Goal: Task Accomplishment & Management: Use online tool/utility

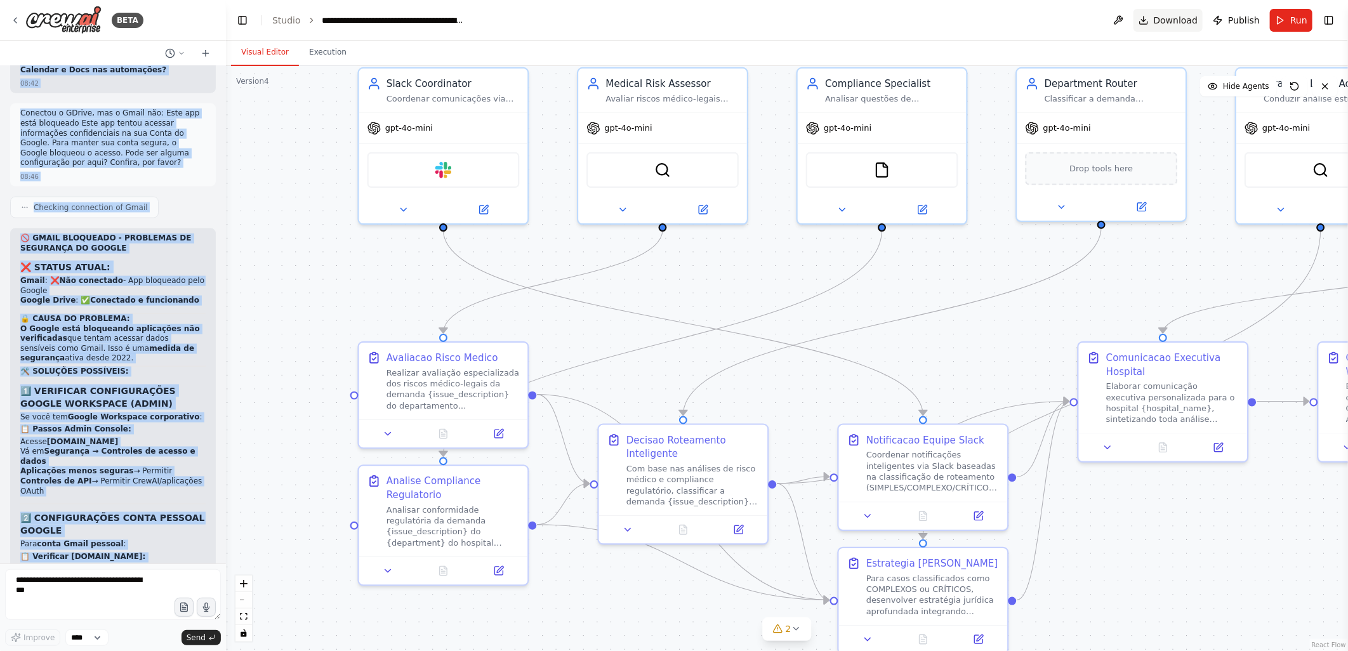
click at [1169, 19] on span "Download" at bounding box center [1176, 20] width 44 height 13
click at [303, 243] on div ".deletable-edge-delete-btn { width: 20px; height: 20px; border: 0px solid #ffff…" at bounding box center [787, 358] width 1122 height 585
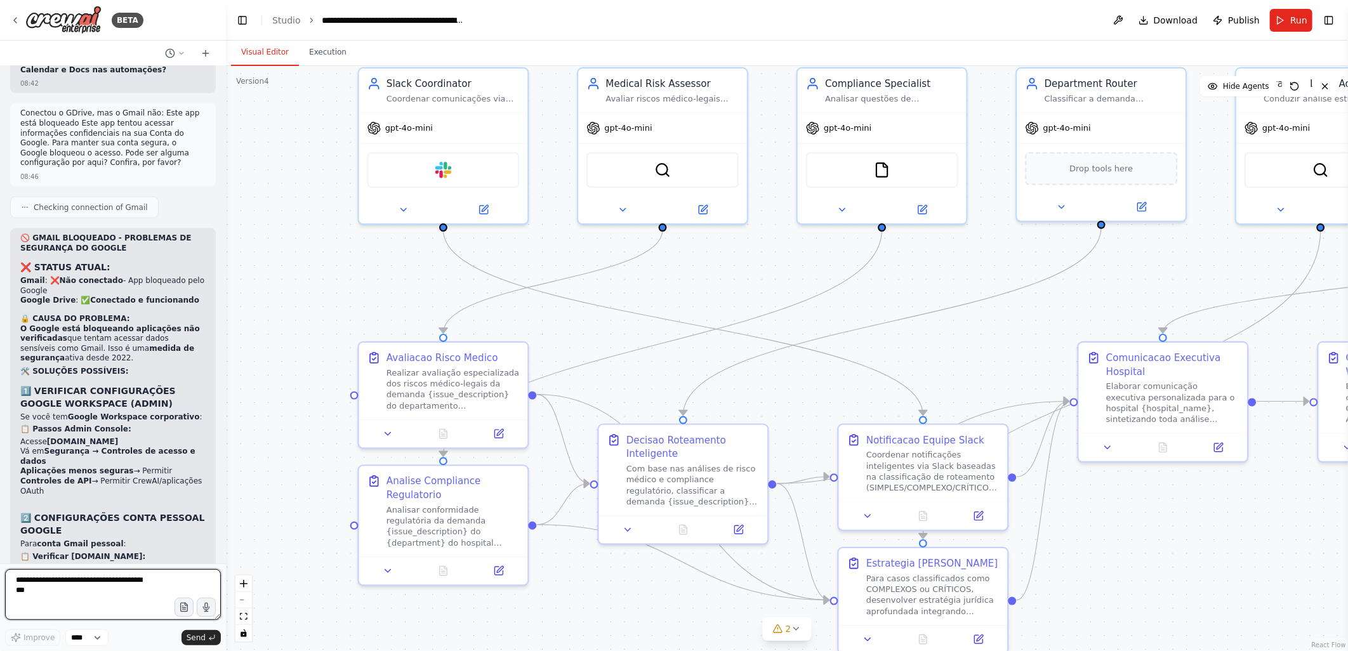
click at [46, 582] on textarea at bounding box center [113, 594] width 216 height 51
type textarea "*"
paste textarea "**********"
click at [138, 600] on textarea at bounding box center [113, 594] width 216 height 51
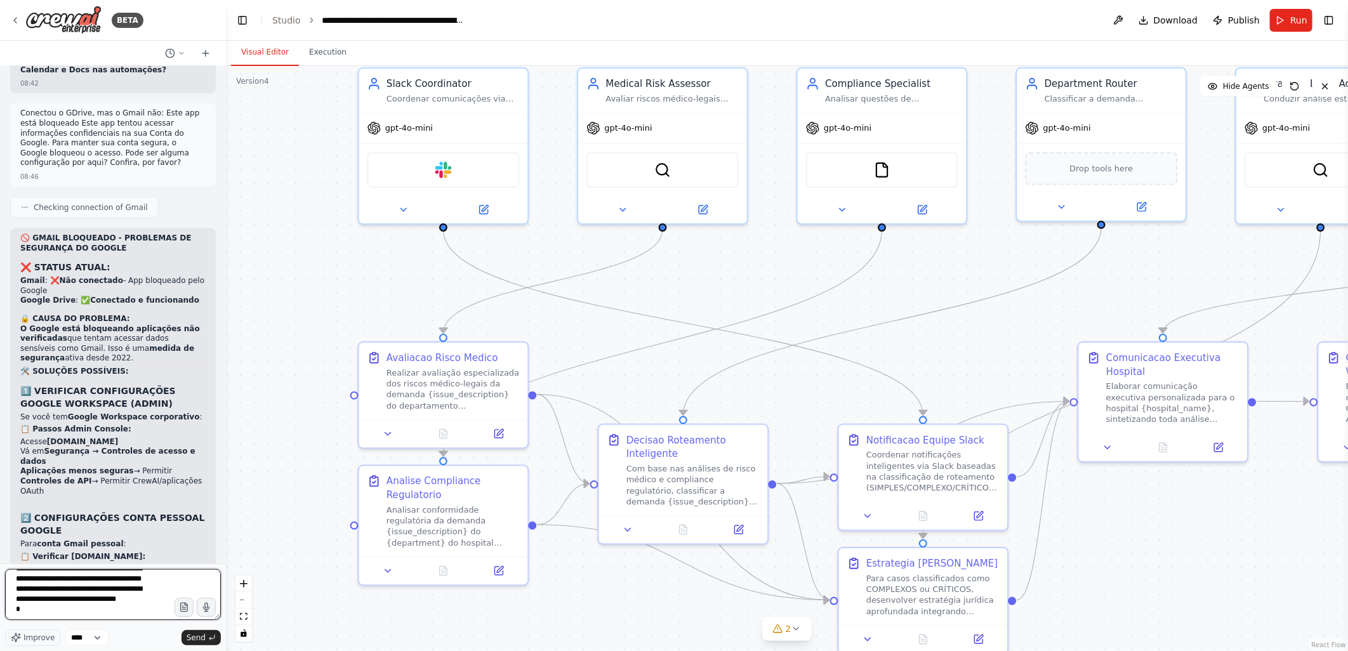
click at [34, 607] on textarea at bounding box center [113, 594] width 216 height 51
type textarea "**********"
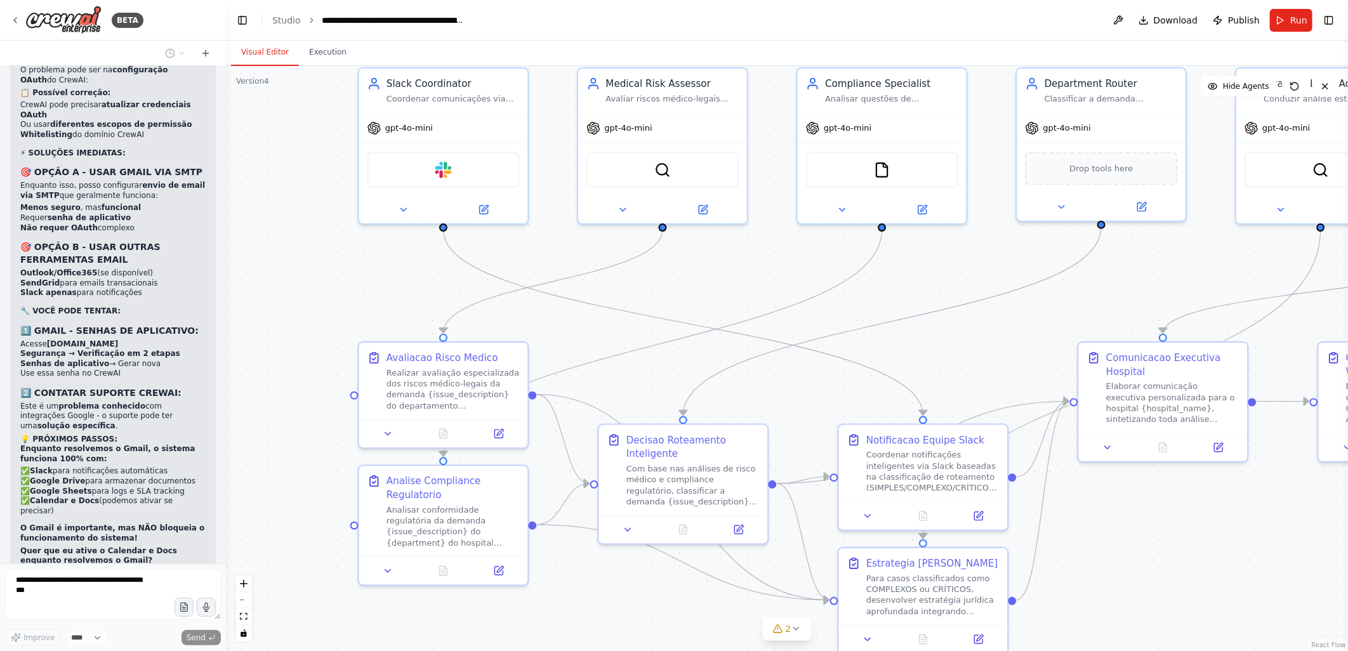
scroll to position [17100, 0]
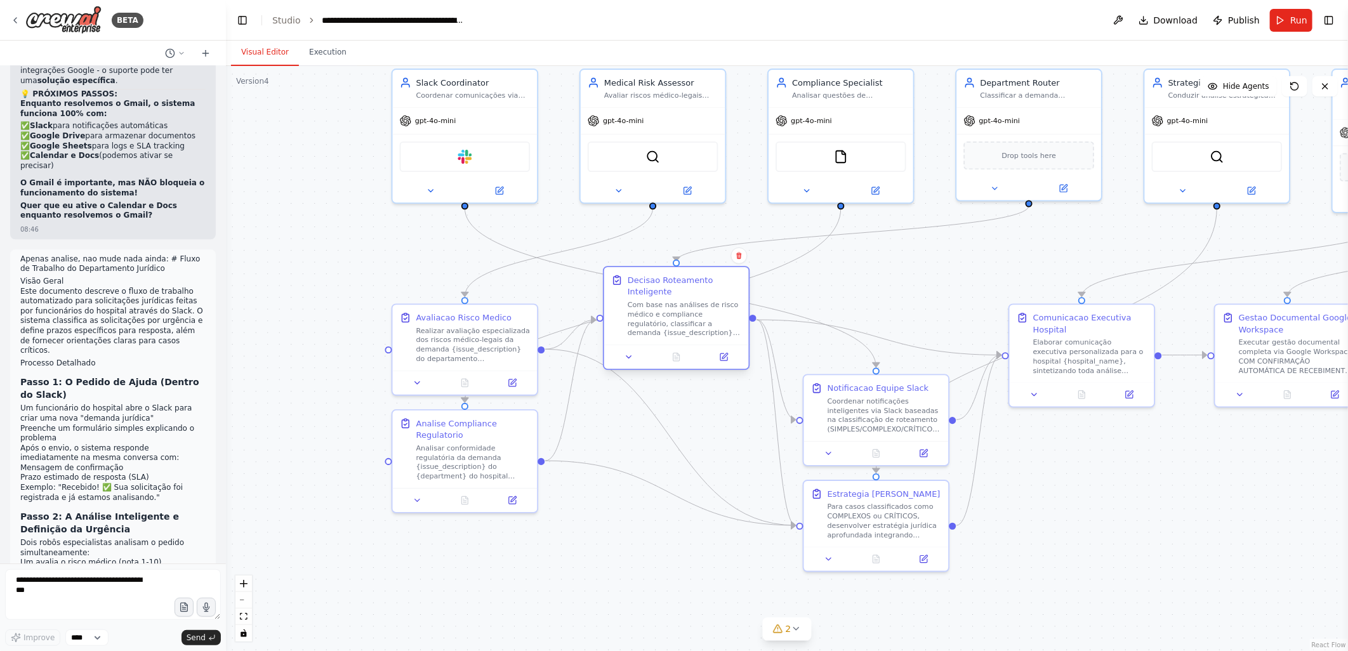
drag, startPoint x: 653, startPoint y: 390, endPoint x: 664, endPoint y: 286, distance: 105.4
click at [664, 286] on div "Decisao Roteamento Inteligente" at bounding box center [685, 285] width 114 height 23
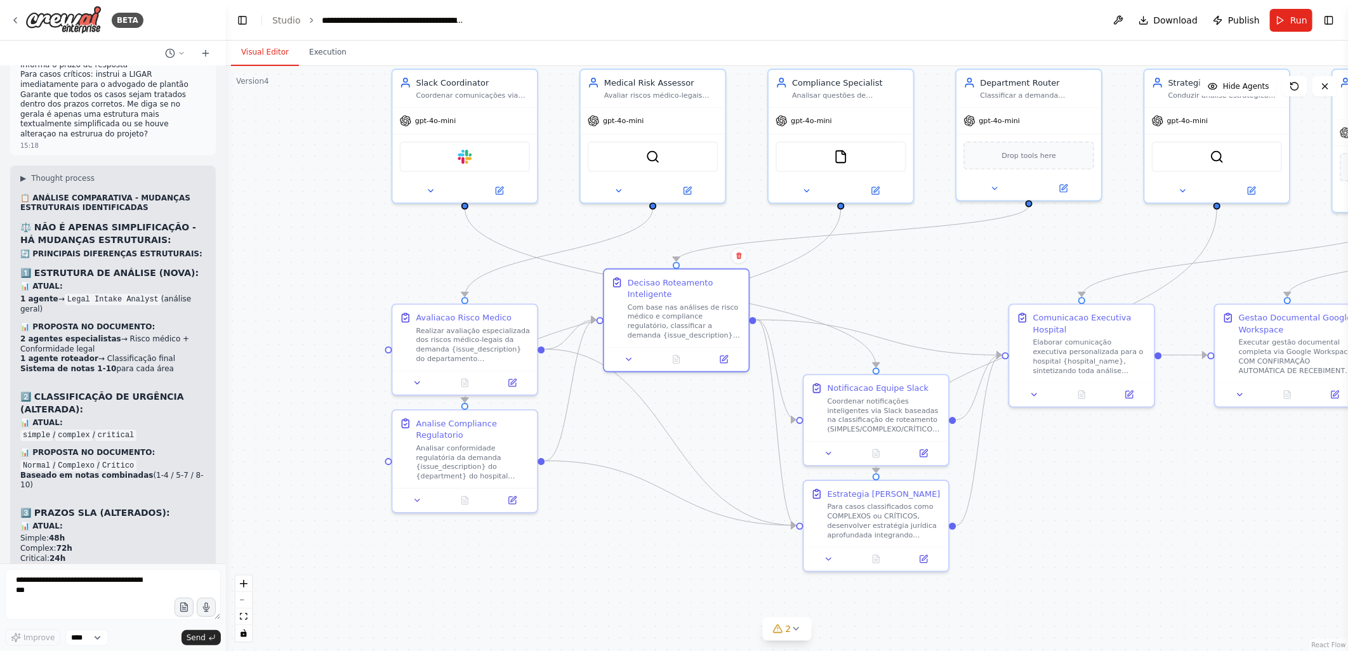
scroll to position [18127, 0]
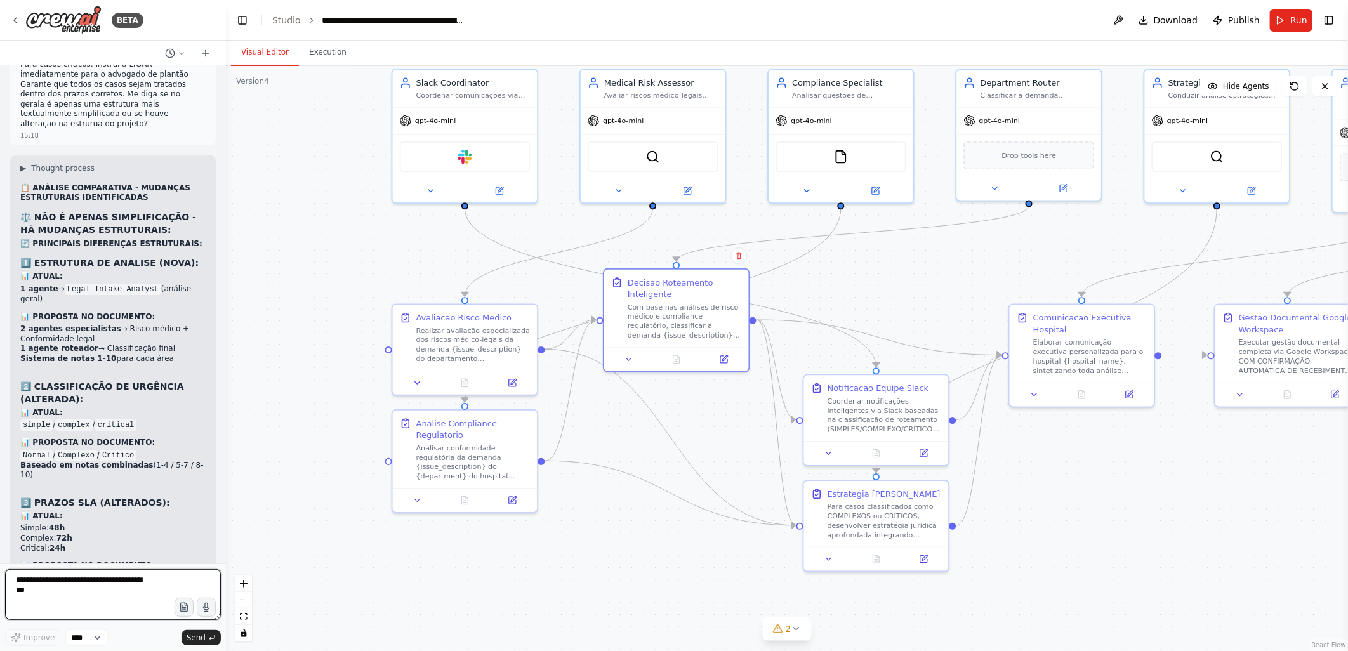
click at [43, 576] on textarea at bounding box center [113, 594] width 216 height 51
type textarea "**********"
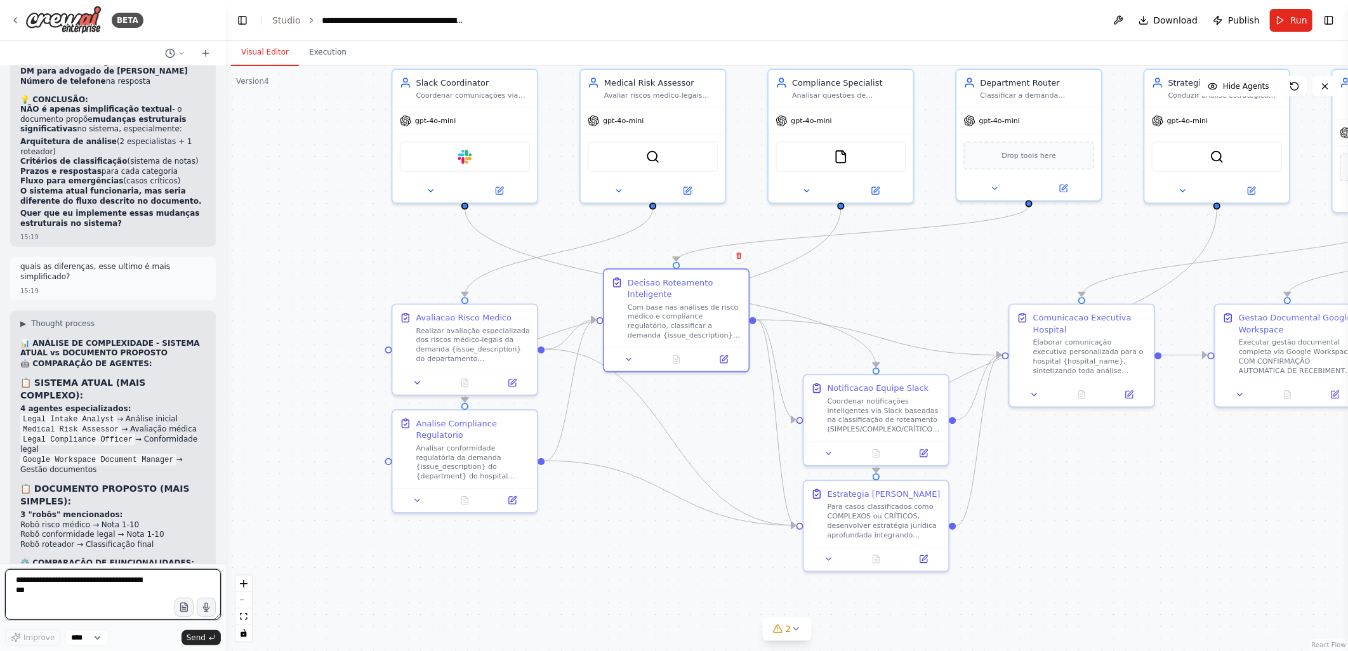
scroll to position [19277, 0]
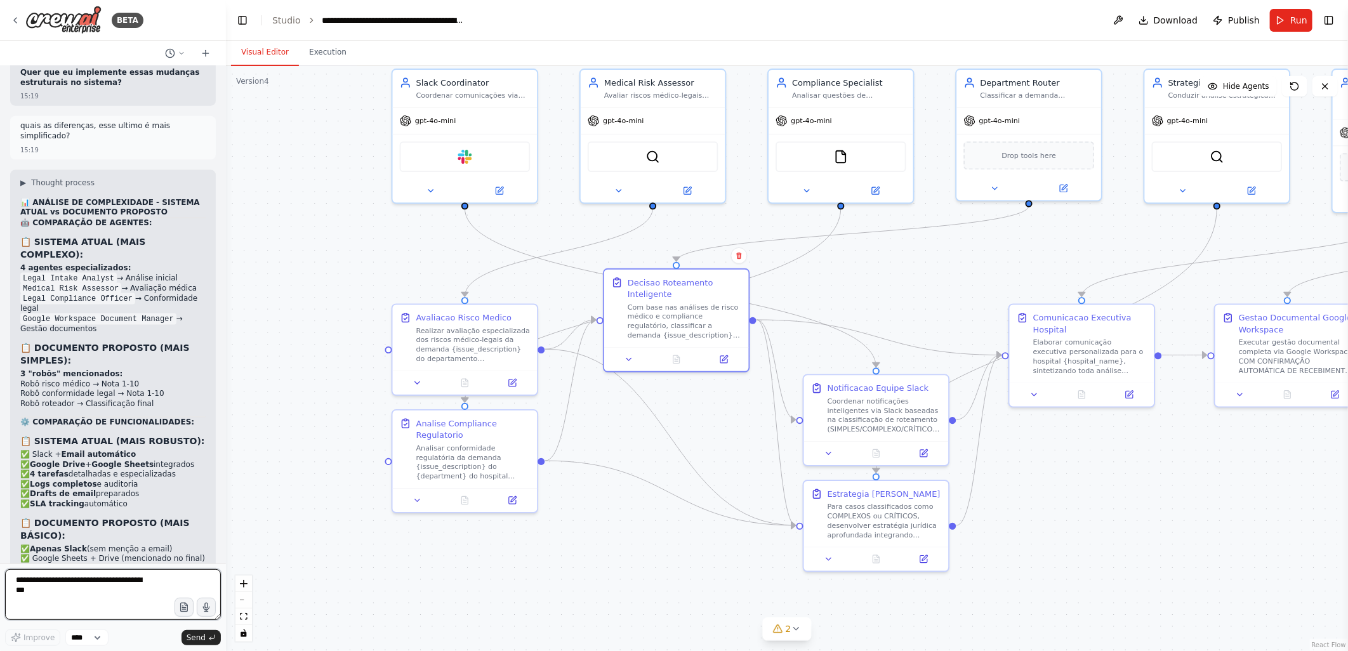
click at [62, 587] on textarea at bounding box center [113, 594] width 216 height 51
type textarea "**********"
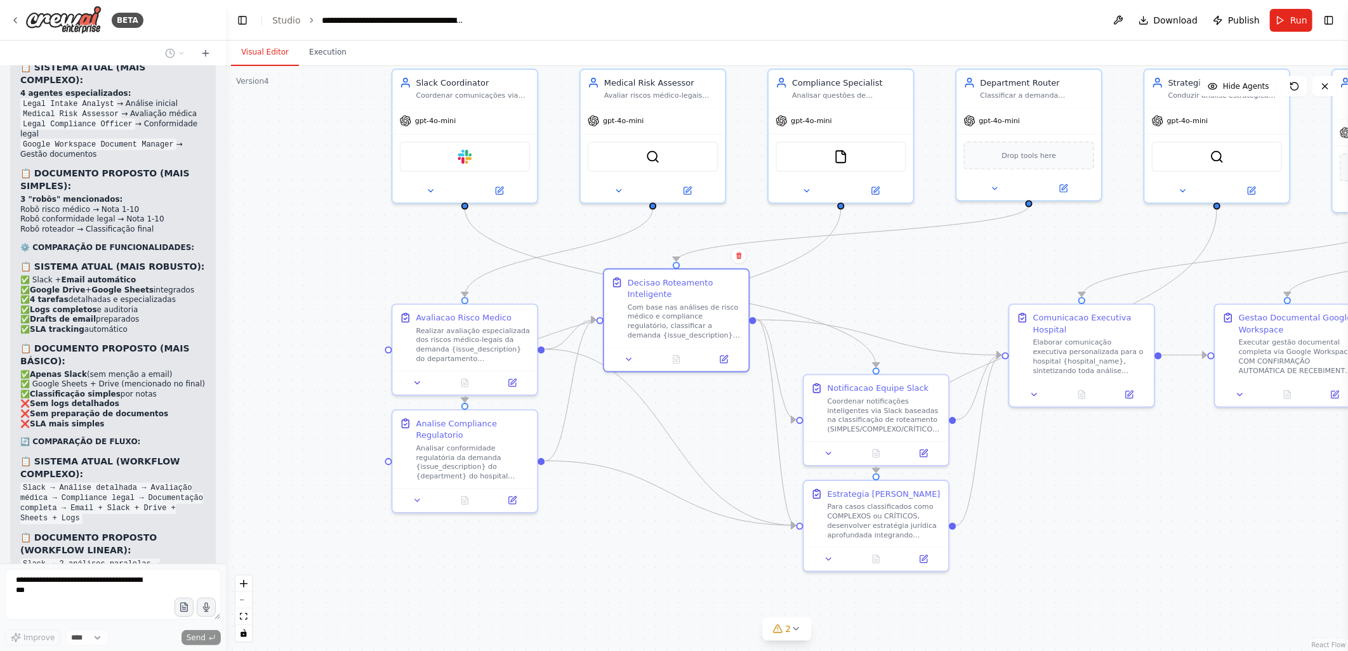
scroll to position [19462, 0]
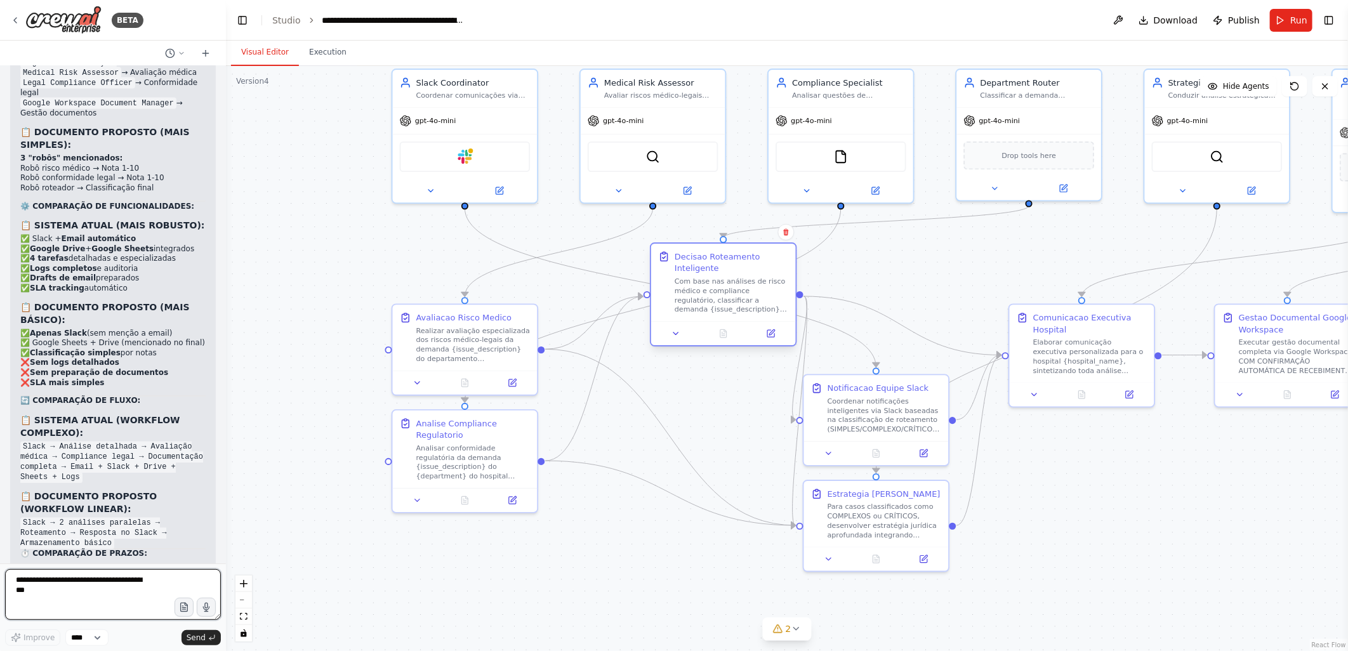
drag, startPoint x: 665, startPoint y: 290, endPoint x: 712, endPoint y: 264, distance: 54.3
click at [712, 264] on div "Decisao Roteamento Inteligente" at bounding box center [732, 262] width 114 height 23
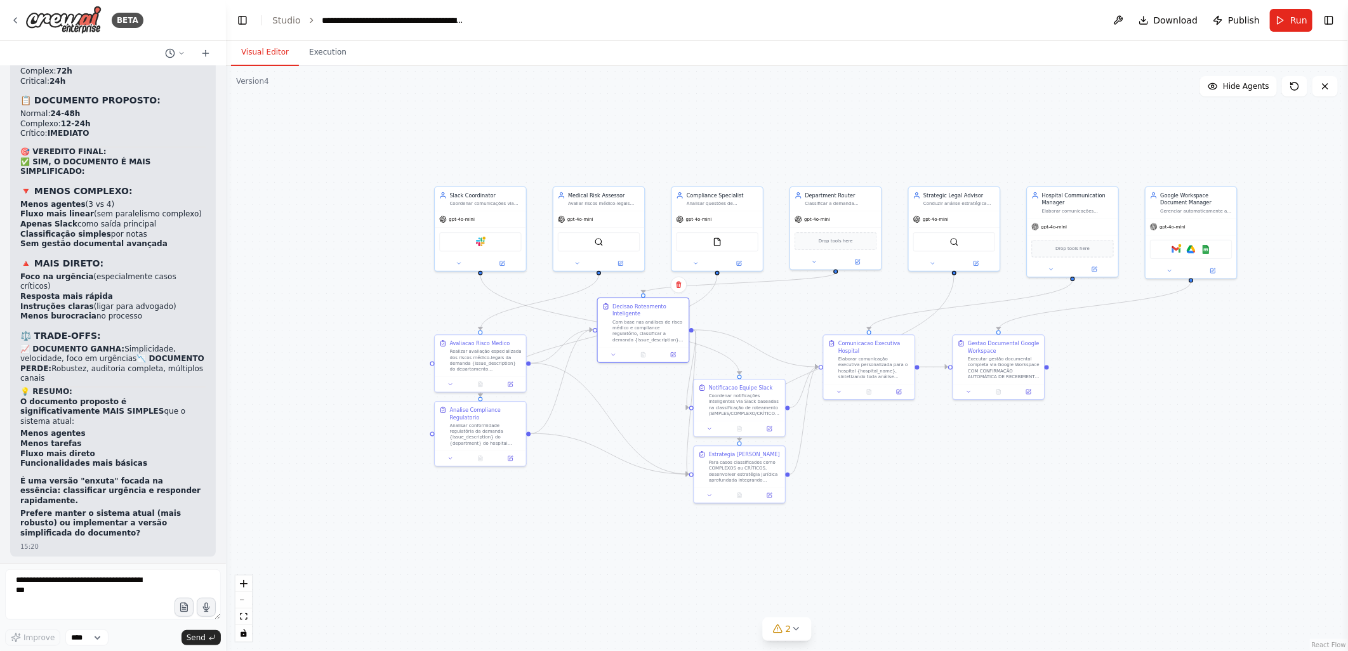
drag, startPoint x: 985, startPoint y: 119, endPoint x: 920, endPoint y: 159, distance: 75.2
click at [920, 159] on div ".deletable-edge-delete-btn { width: 20px; height: 20px; border: 0px solid #ffff…" at bounding box center [787, 358] width 1122 height 585
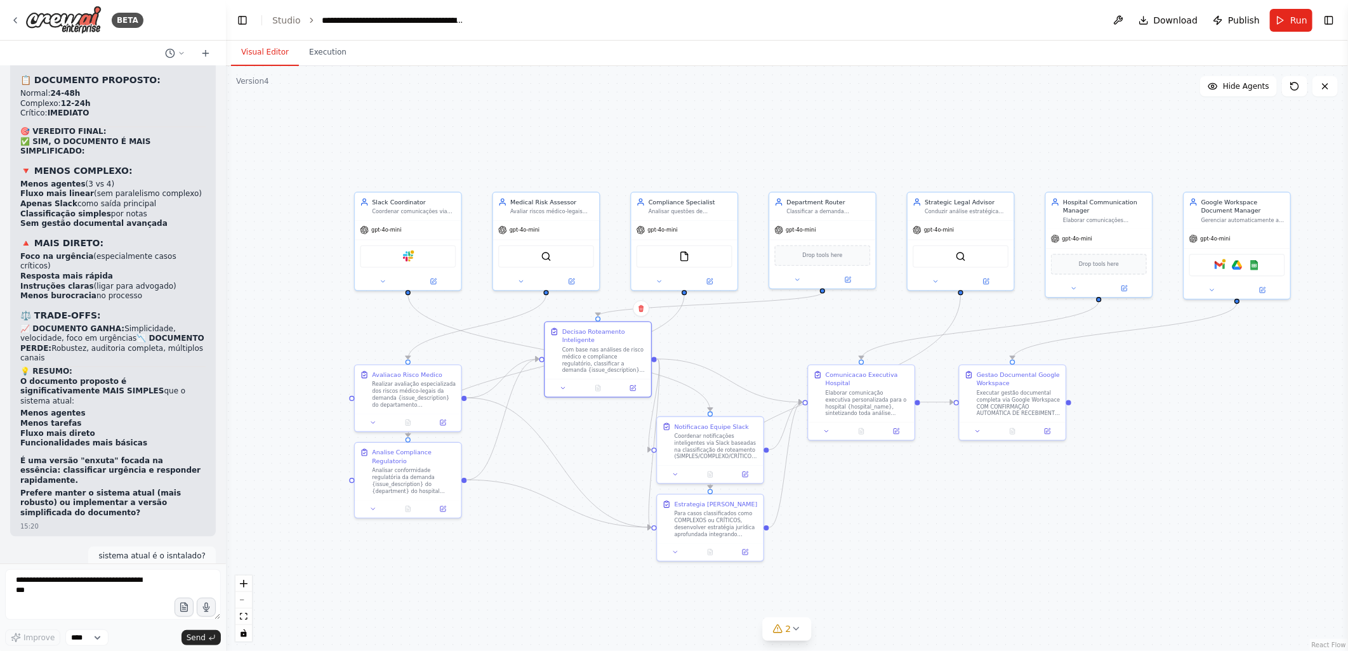
scroll to position [20051, 0]
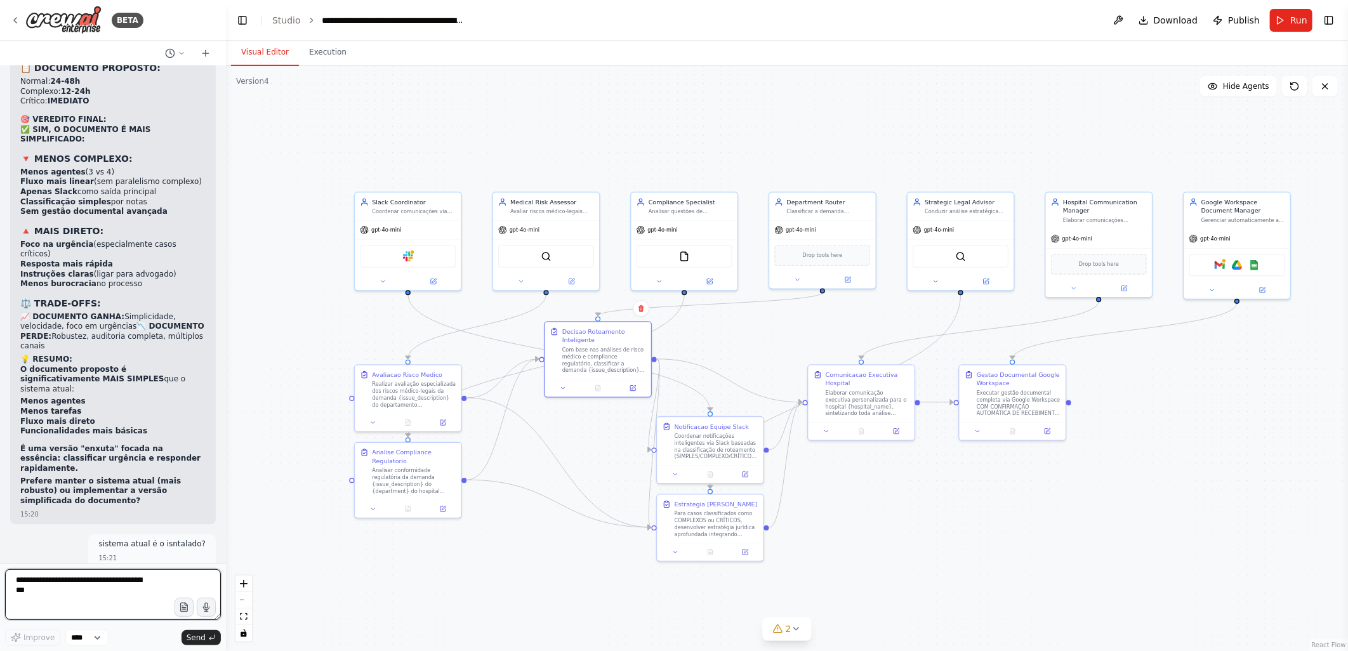
click at [18, 585] on textarea at bounding box center [113, 594] width 216 height 51
type textarea "**********"
click at [198, 638] on span "Send" at bounding box center [196, 638] width 19 height 10
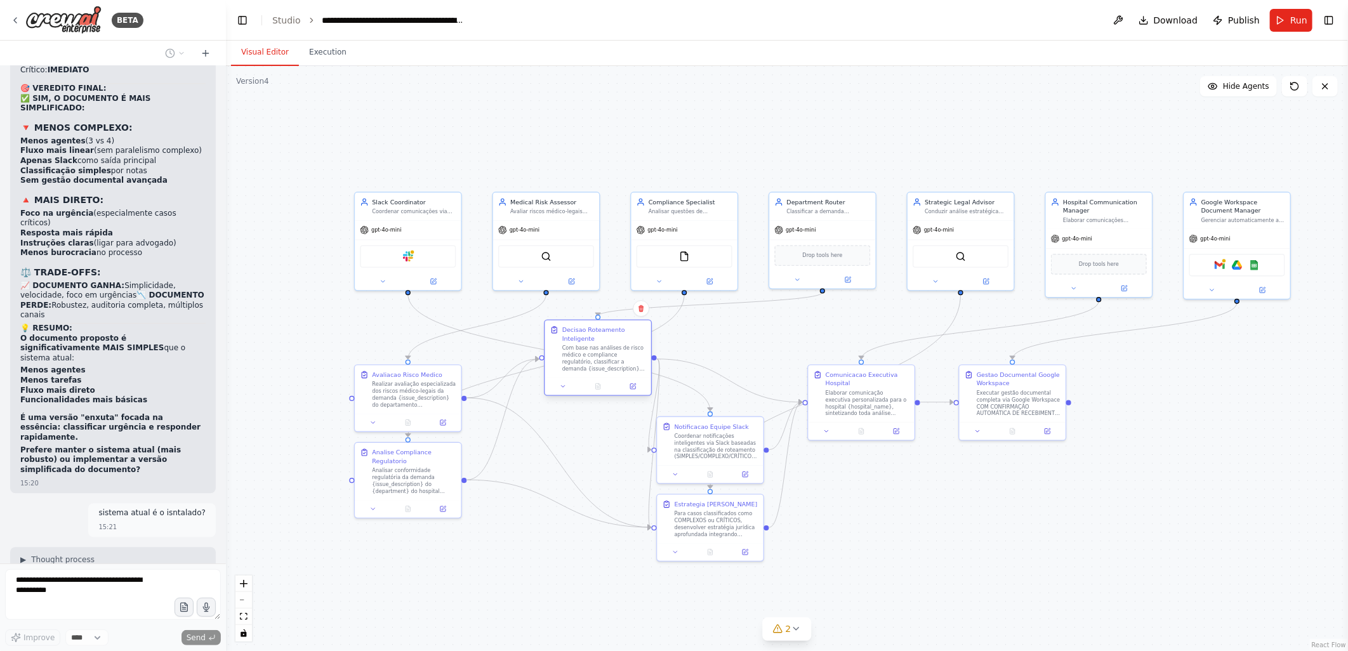
scroll to position [20128, 0]
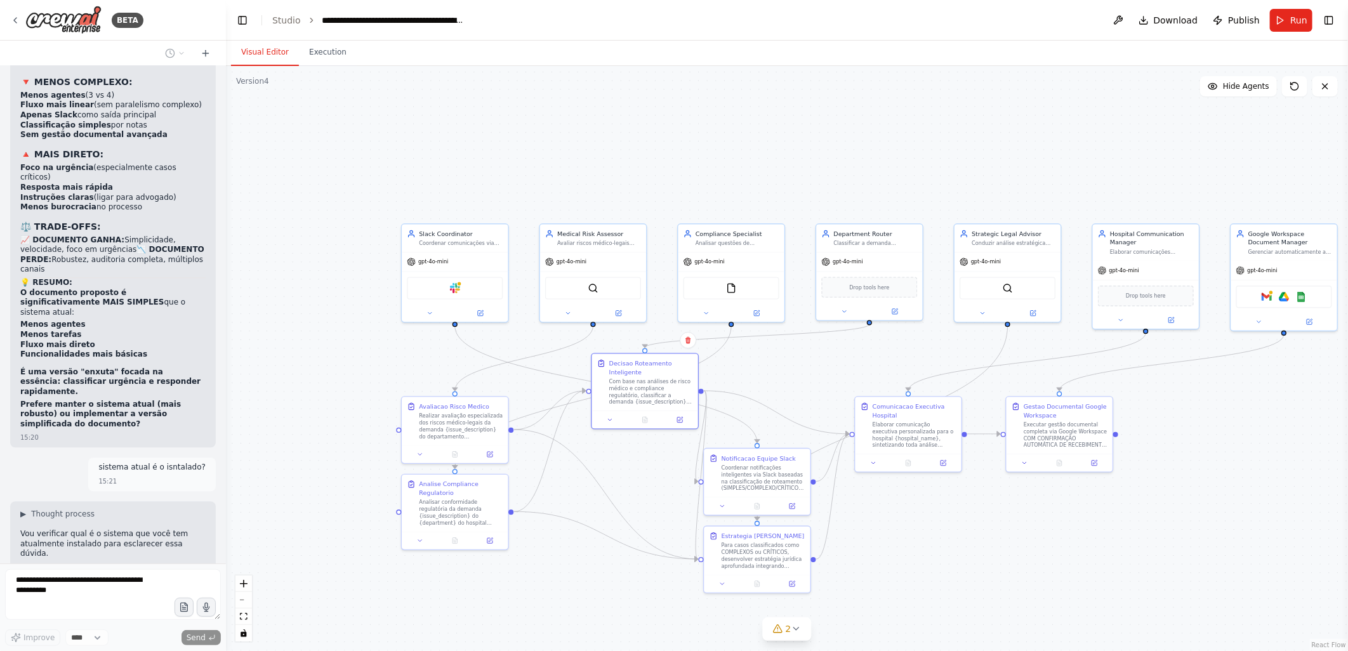
drag, startPoint x: 821, startPoint y: 411, endPoint x: 788, endPoint y: 377, distance: 47.6
click at [788, 377] on div ".deletable-edge-delete-btn { width: 20px; height: 20px; border: 0px solid #ffff…" at bounding box center [787, 358] width 1122 height 585
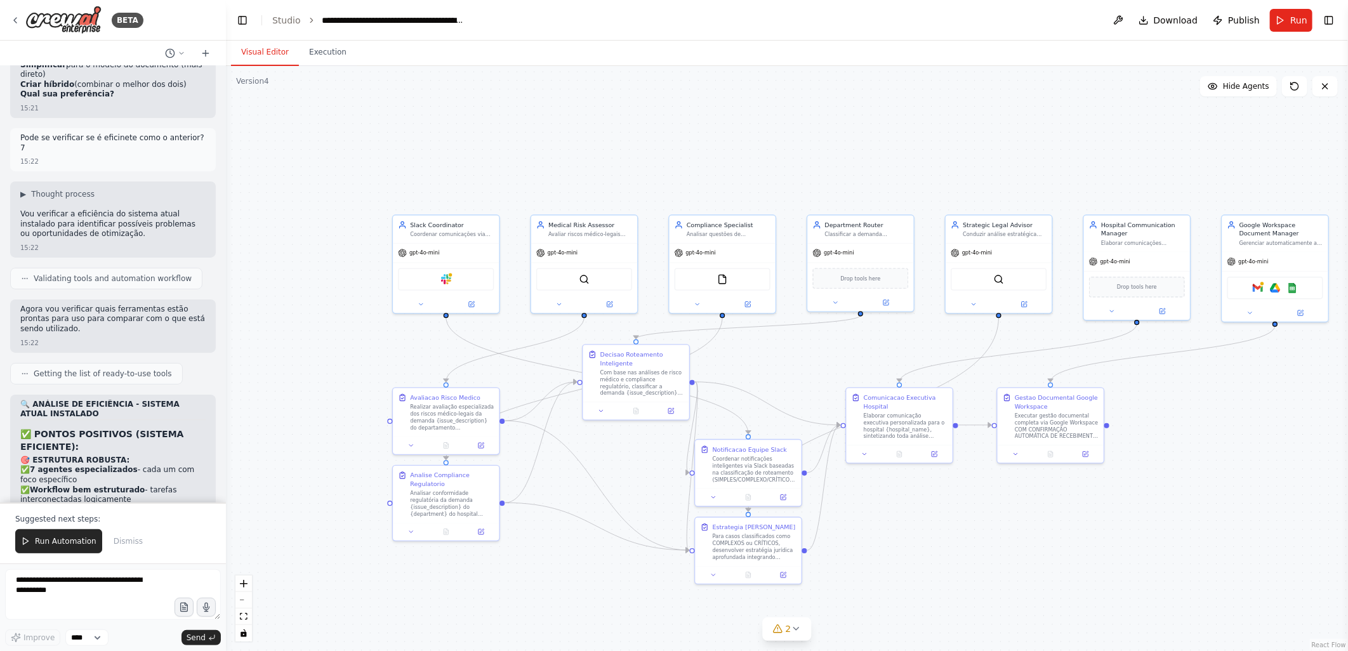
scroll to position [21256, 0]
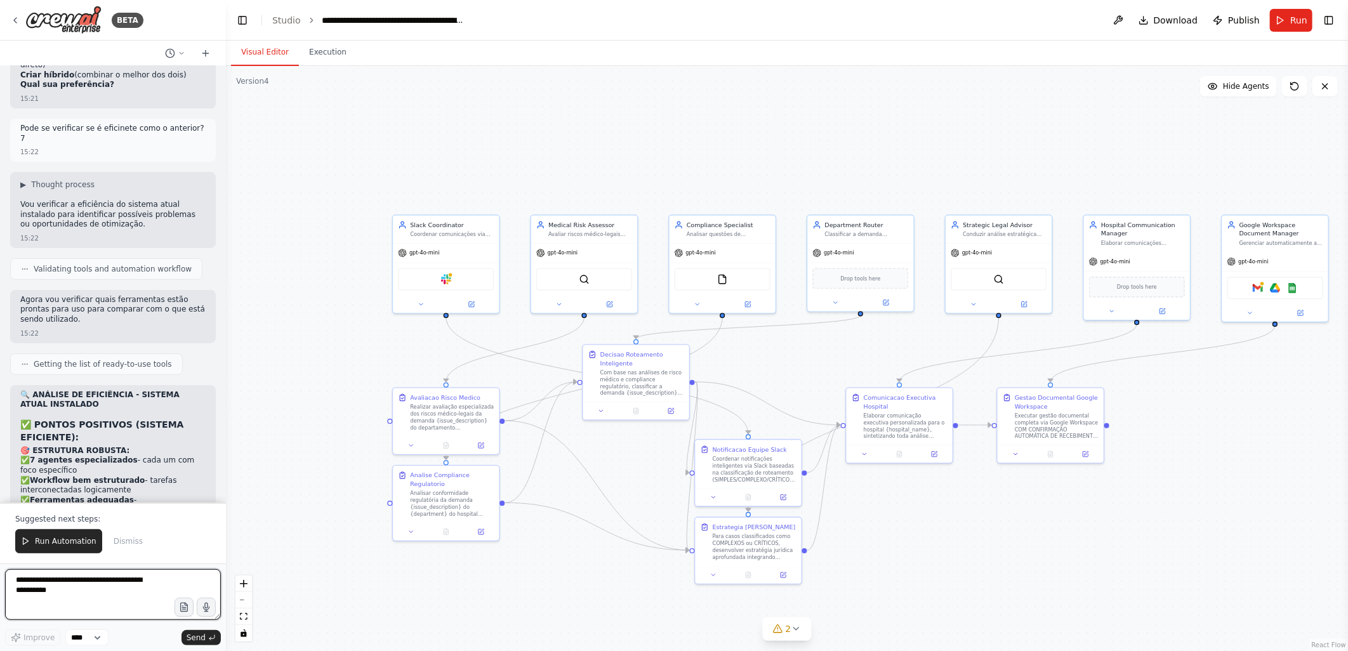
click at [57, 588] on textarea "**********" at bounding box center [113, 594] width 216 height 51
type textarea "*"
click at [116, 579] on textarea "**********" at bounding box center [113, 594] width 216 height 51
paste textarea "**********"
type textarea "**********"
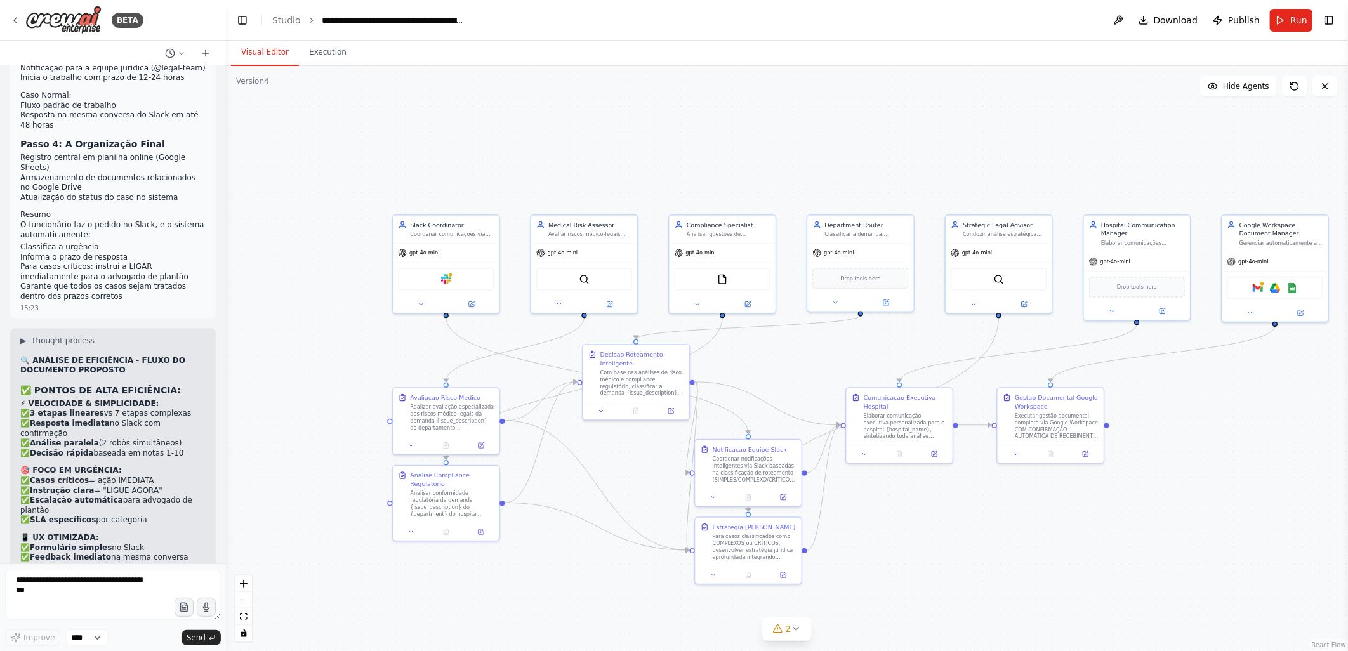
scroll to position [23087, 0]
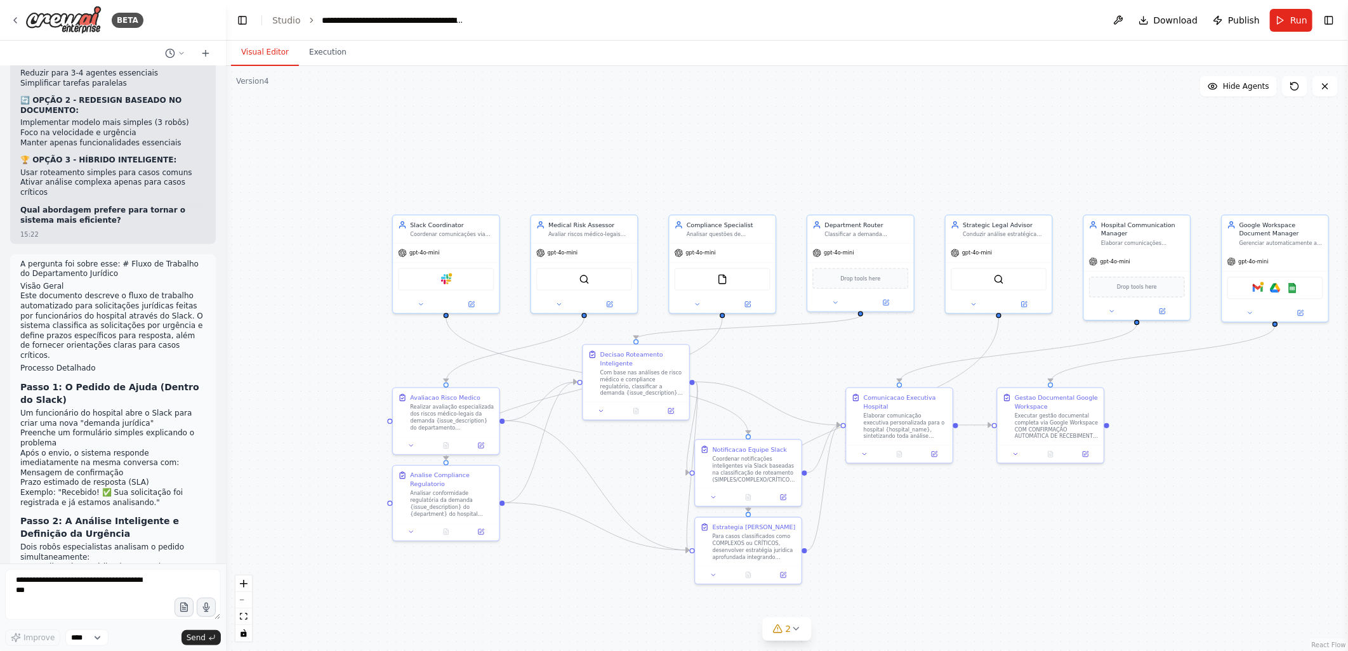
scroll to position [22523, 0]
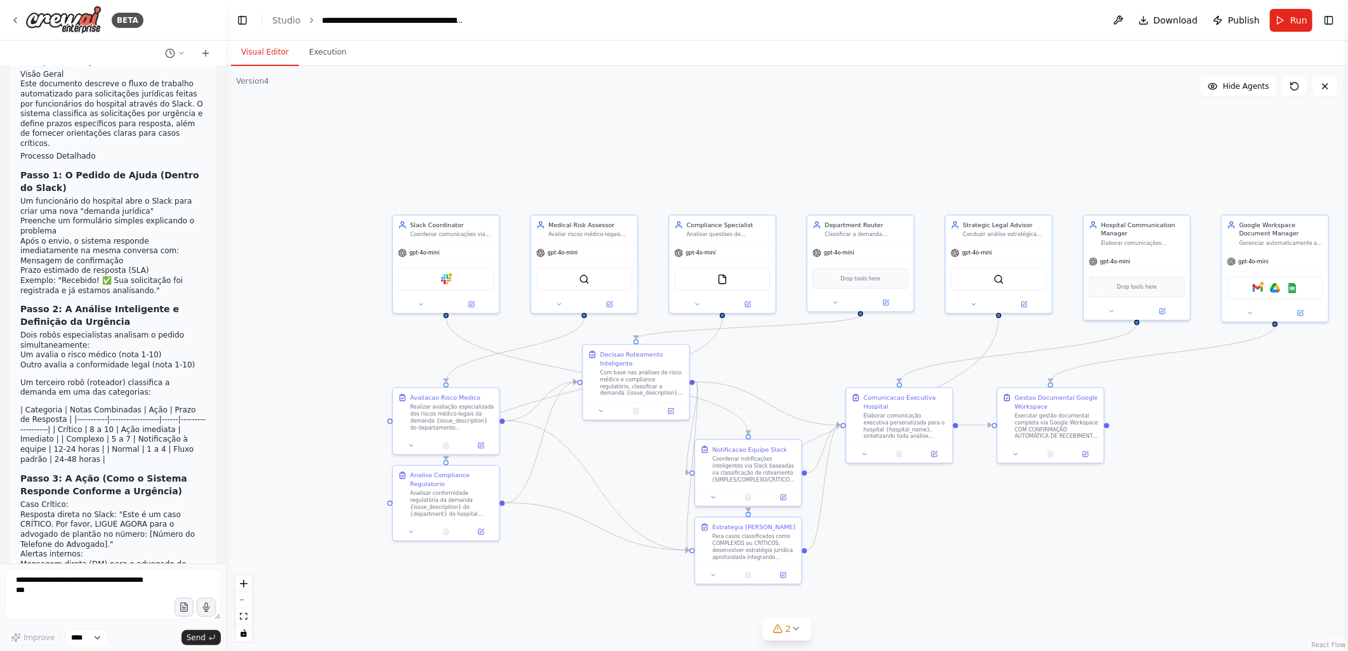
drag, startPoint x: 74, startPoint y: 389, endPoint x: 20, endPoint y: 331, distance: 79.5
copy ul "❌ Apenas Slack - sem email de confirmação ❌ Sem auditoria detalhada - rastreabi…"
click at [21, 584] on textarea at bounding box center [113, 594] width 216 height 51
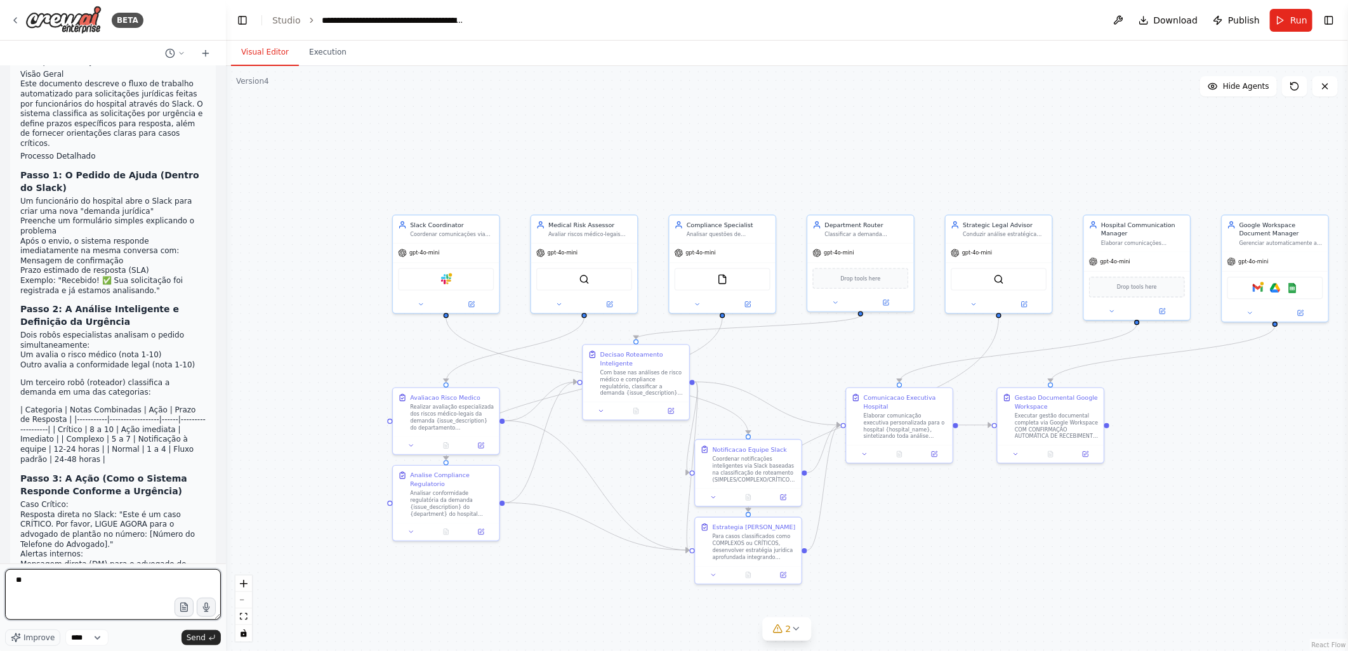
type textarea "*"
click at [13, 20] on icon at bounding box center [15, 20] width 10 height 10
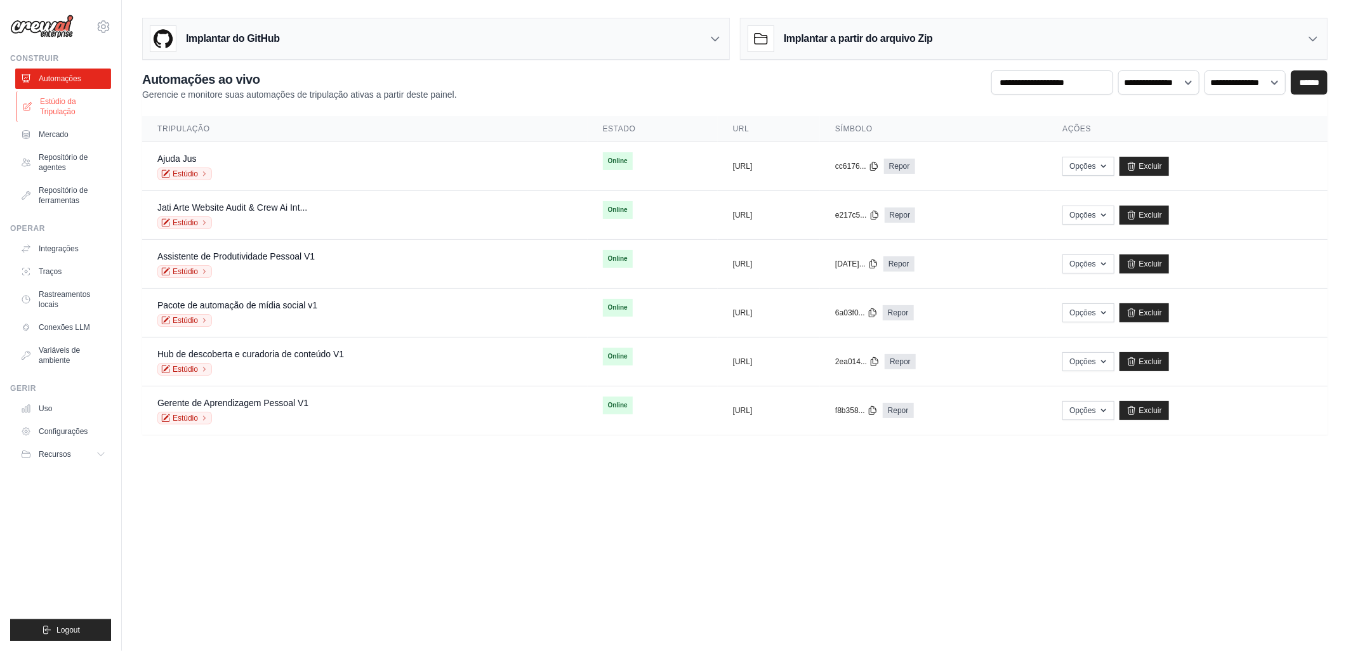
click at [51, 112] on font "Estúdio da Tripulação" at bounding box center [73, 106] width 67 height 20
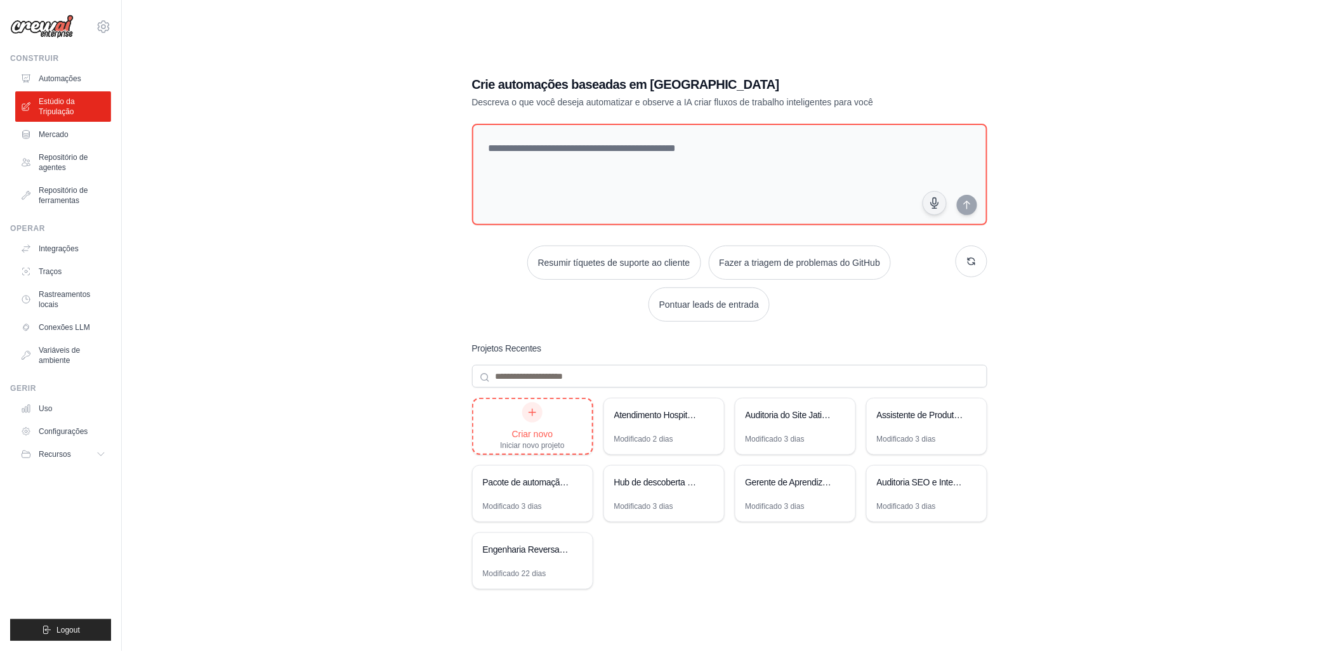
click at [534, 428] on div "Criar novo" at bounding box center [532, 434] width 64 height 13
click at [706, 413] on icon at bounding box center [708, 415] width 8 height 8
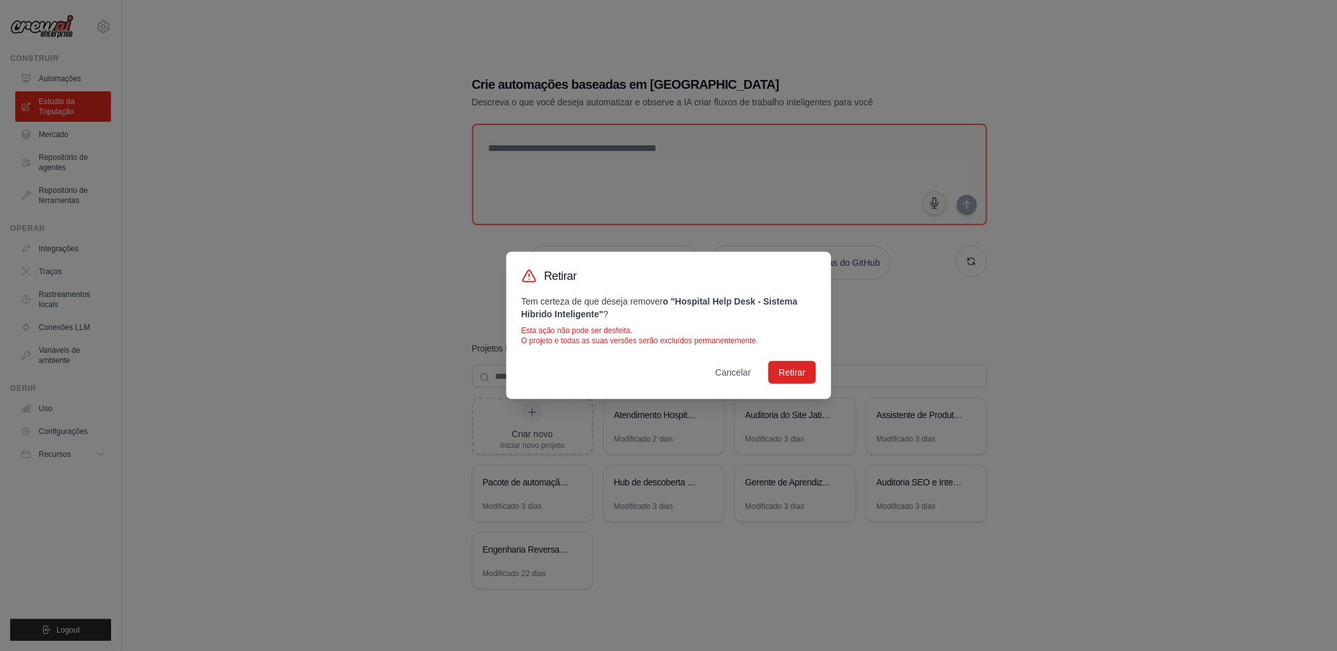
click at [408, 329] on div "Retirar Tem certeza de que deseja remover o "Hospital Help Desk - Sistema Hibri…" at bounding box center [668, 325] width 1337 height 651
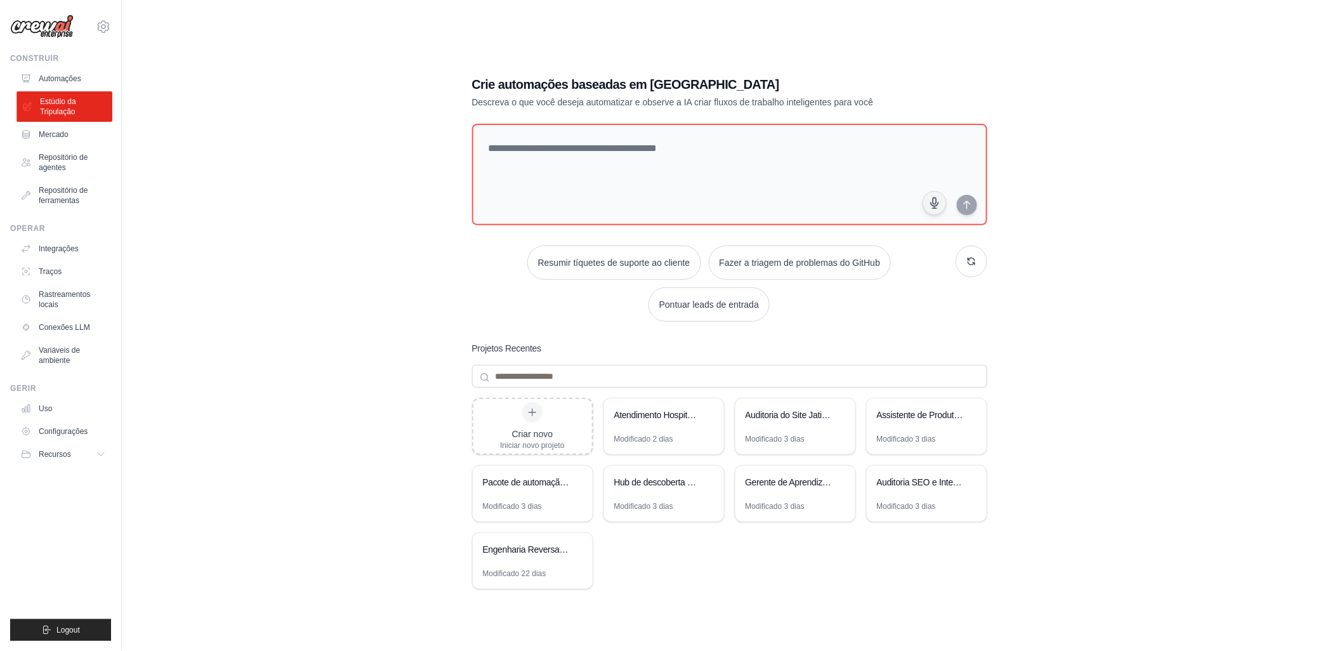
click at [47, 102] on font "Estúdio da Tripulação" at bounding box center [73, 106] width 67 height 20
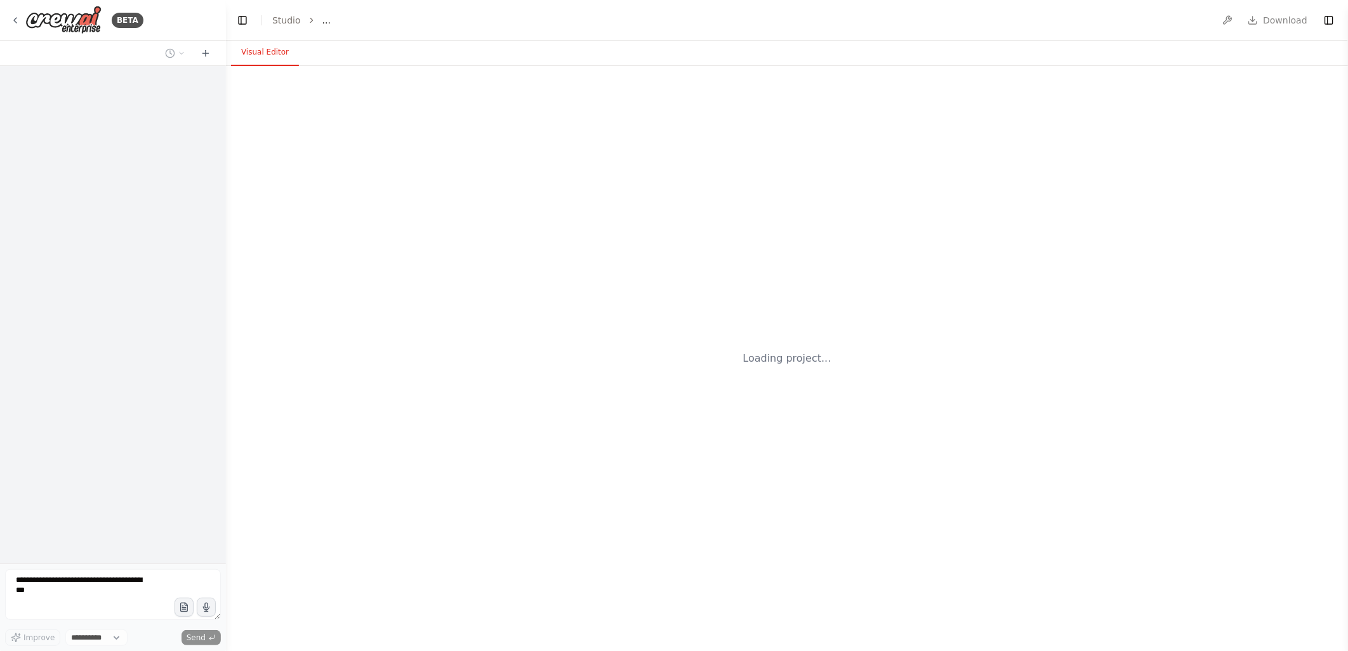
select select "****"
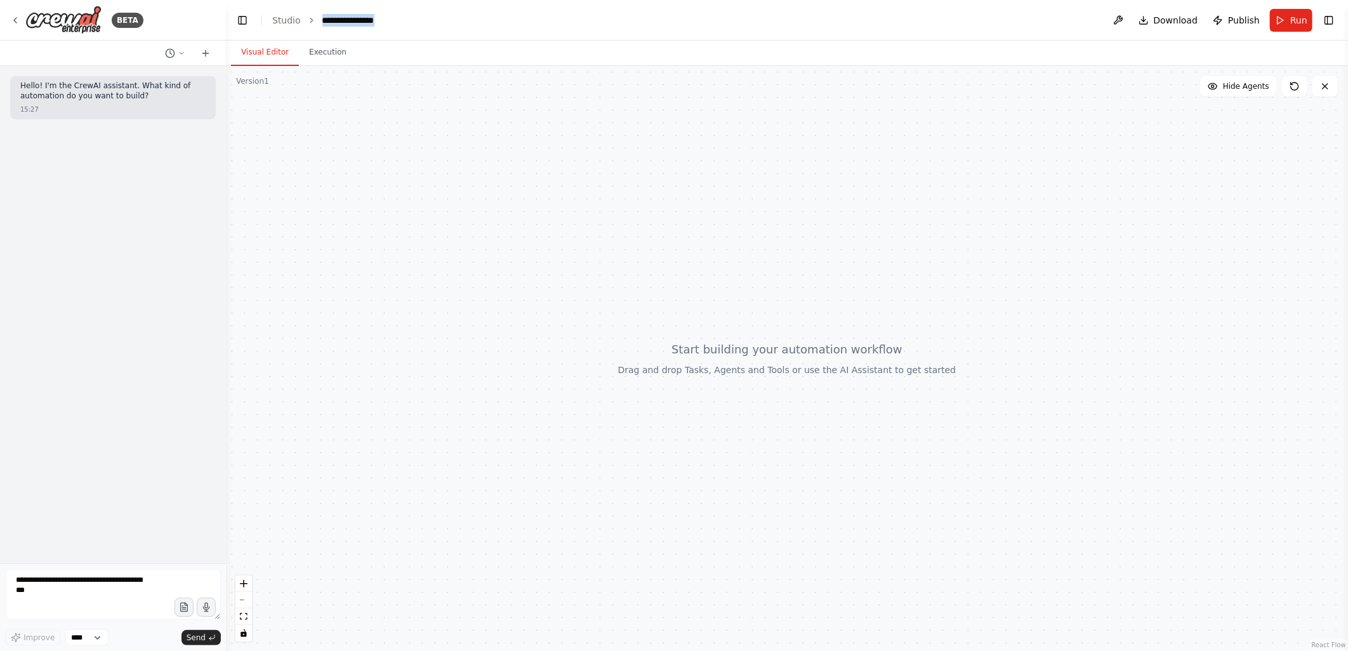
drag, startPoint x: 319, startPoint y: 22, endPoint x: 390, endPoint y: 10, distance: 72.2
click at [390, 10] on header "**********" at bounding box center [787, 20] width 1122 height 41
click at [359, 22] on div "**********" at bounding box center [353, 20] width 63 height 13
click at [392, 20] on div "**********" at bounding box center [369, 20] width 95 height 13
drag, startPoint x: 349, startPoint y: 20, endPoint x: 314, endPoint y: 22, distance: 35.6
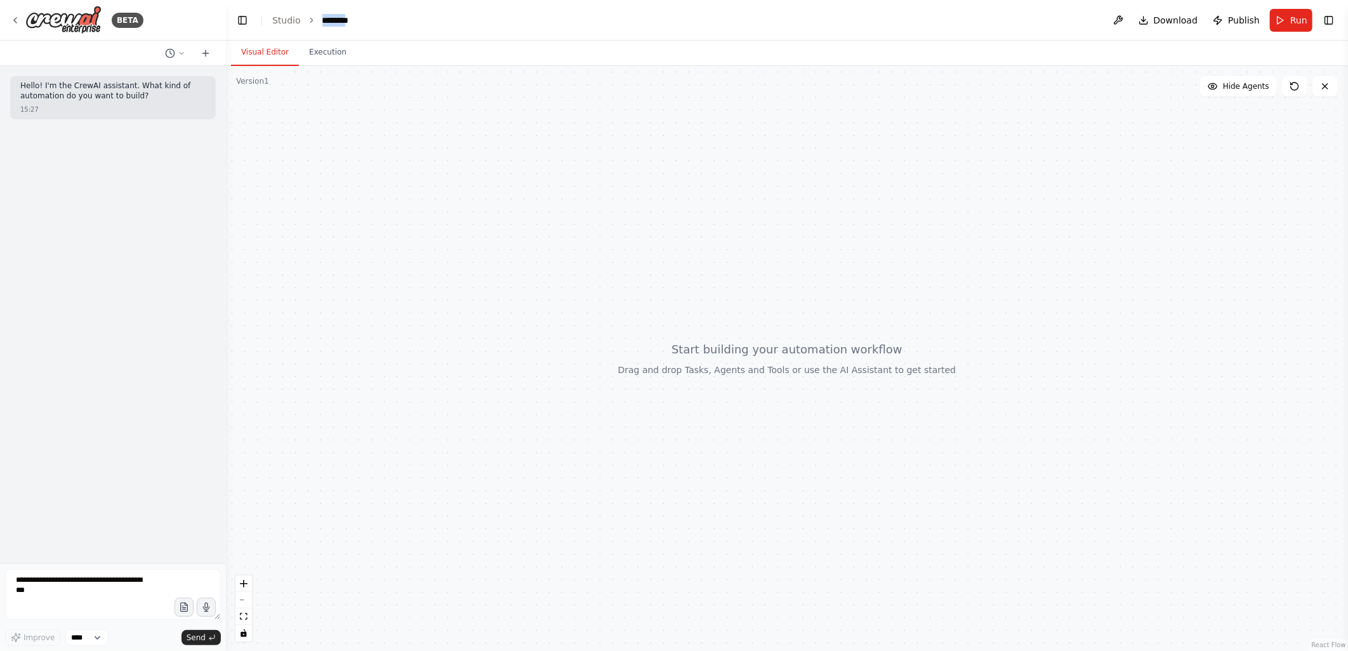
click at [314, 22] on ol "Studio ********" at bounding box center [344, 20] width 145 height 13
copy div "********"
click at [39, 582] on textarea at bounding box center [113, 594] width 216 height 51
paste textarea "*********"
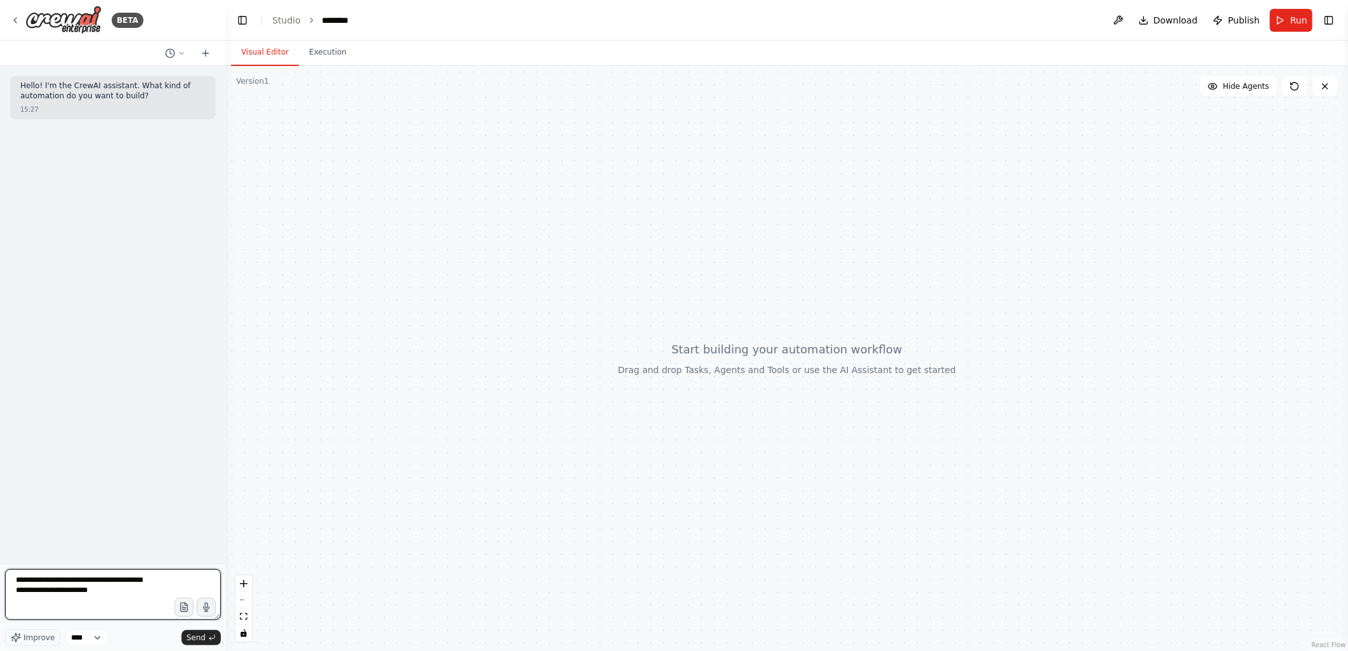
drag, startPoint x: 73, startPoint y: 592, endPoint x: 200, endPoint y: 594, distance: 127.0
click at [200, 594] on textarea "**********" at bounding box center [113, 594] width 216 height 51
paste textarea "**********"
type textarea "**********"
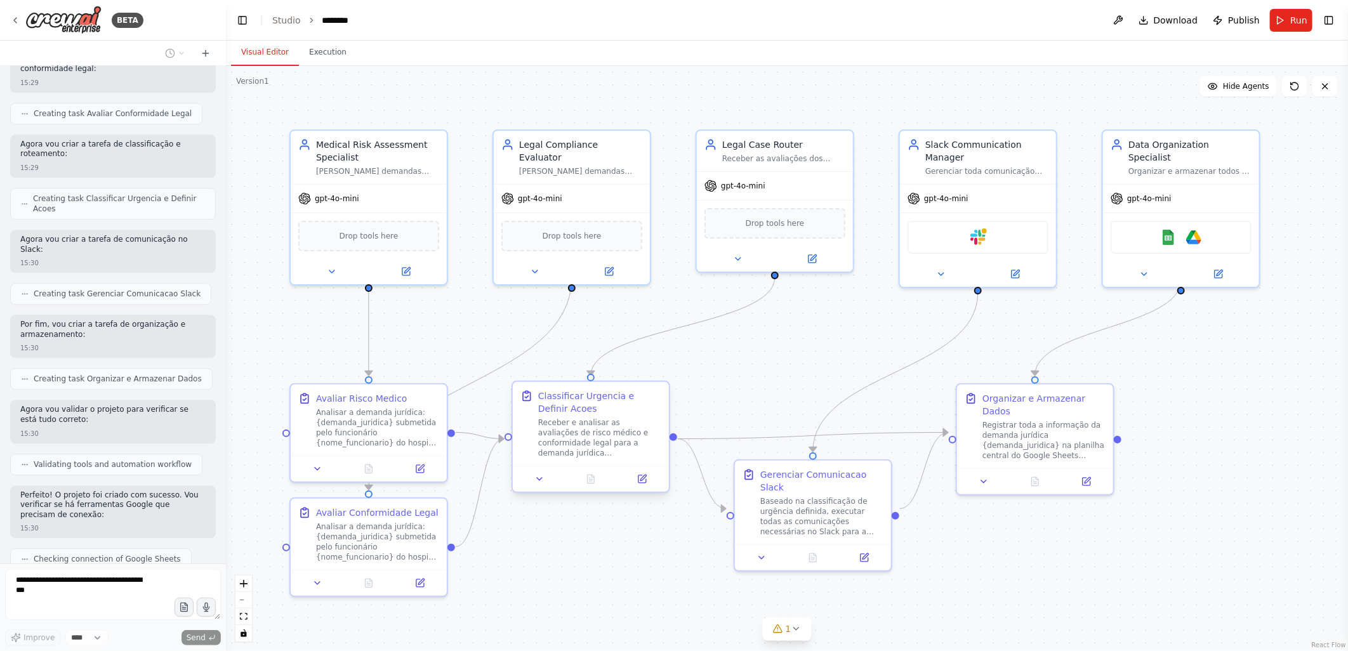
scroll to position [1968, 0]
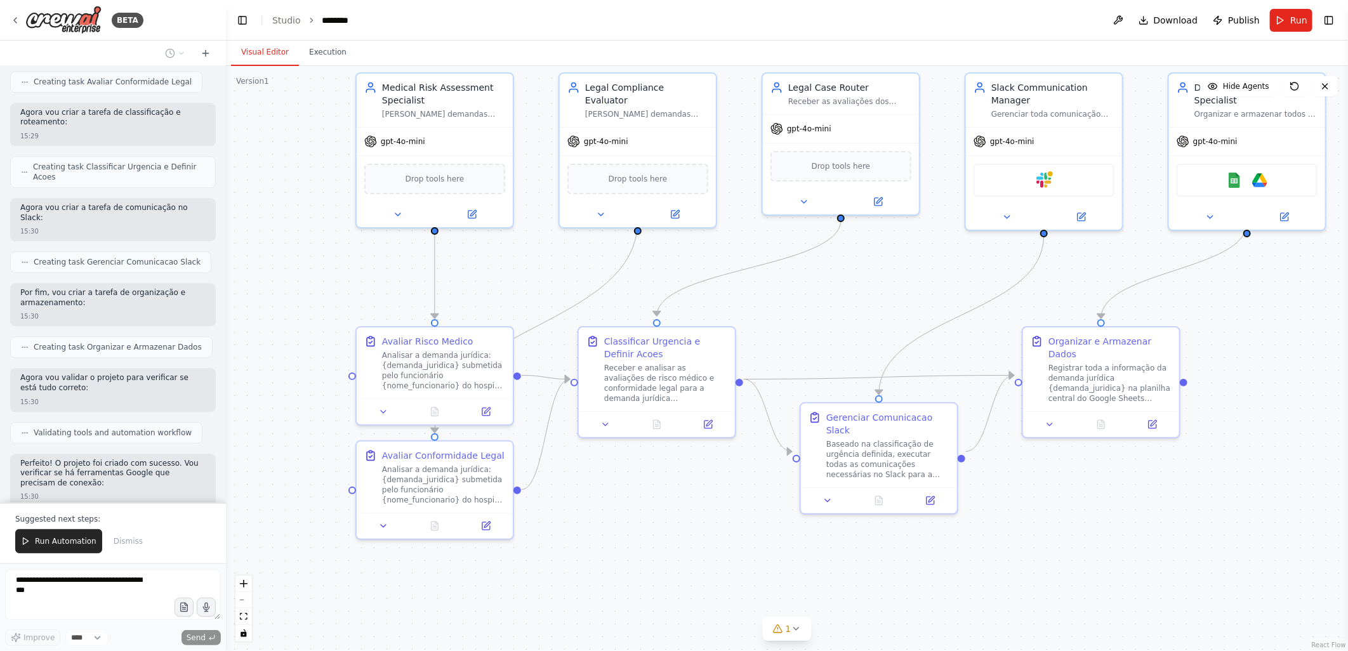
drag, startPoint x: 301, startPoint y: 343, endPoint x: 348, endPoint y: 292, distance: 69.2
click at [348, 292] on div ".deletable-edge-delete-btn { width: 20px; height: 20px; border: 0px solid #ffff…" at bounding box center [787, 358] width 1122 height 585
click at [43, 517] on p "Suggested next steps:" at bounding box center [113, 519] width 196 height 10
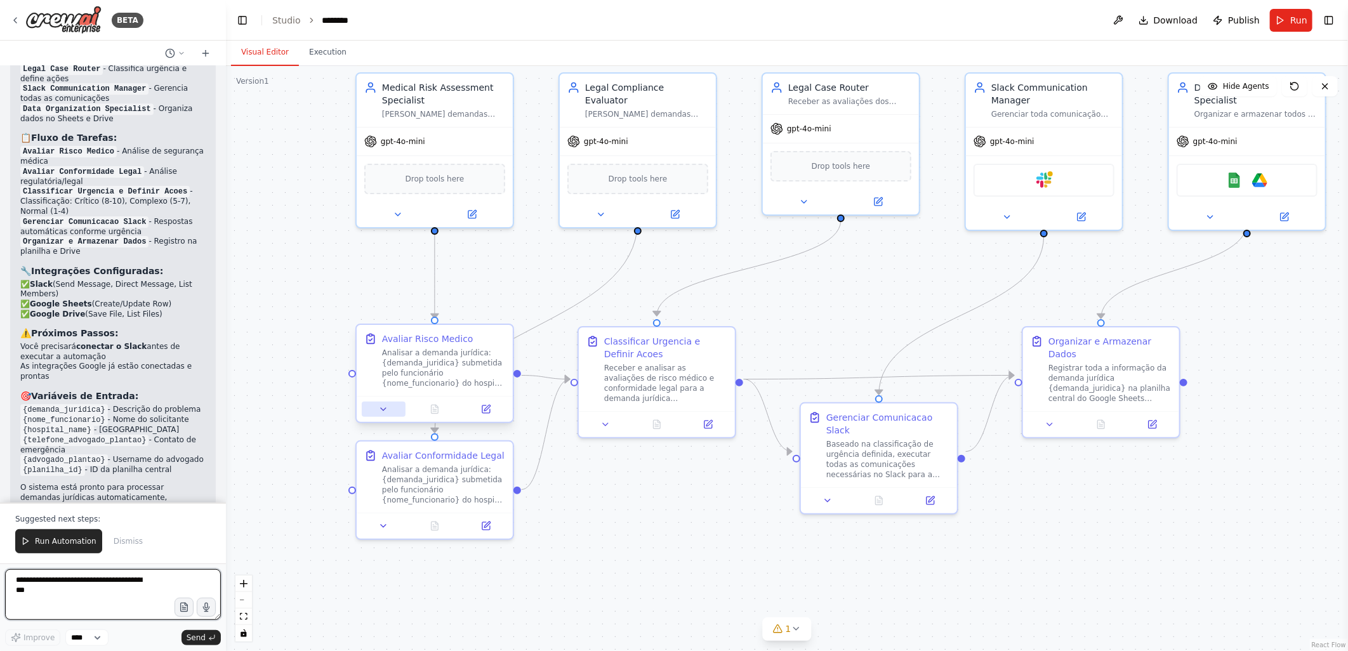
scroll to position [2612, 0]
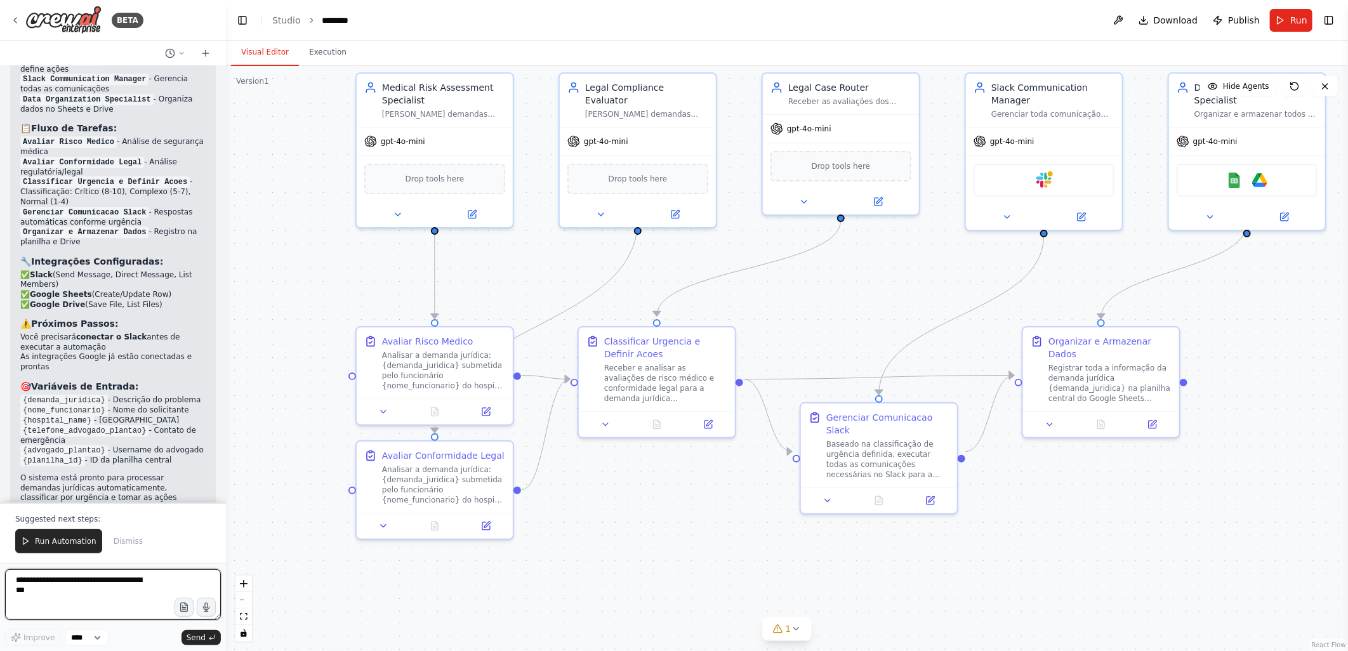
click at [23, 587] on textarea at bounding box center [113, 594] width 216 height 51
click at [34, 576] on textarea "**********" at bounding box center [113, 594] width 216 height 51
click at [122, 592] on textarea "**********" at bounding box center [113, 594] width 216 height 51
type textarea "**********"
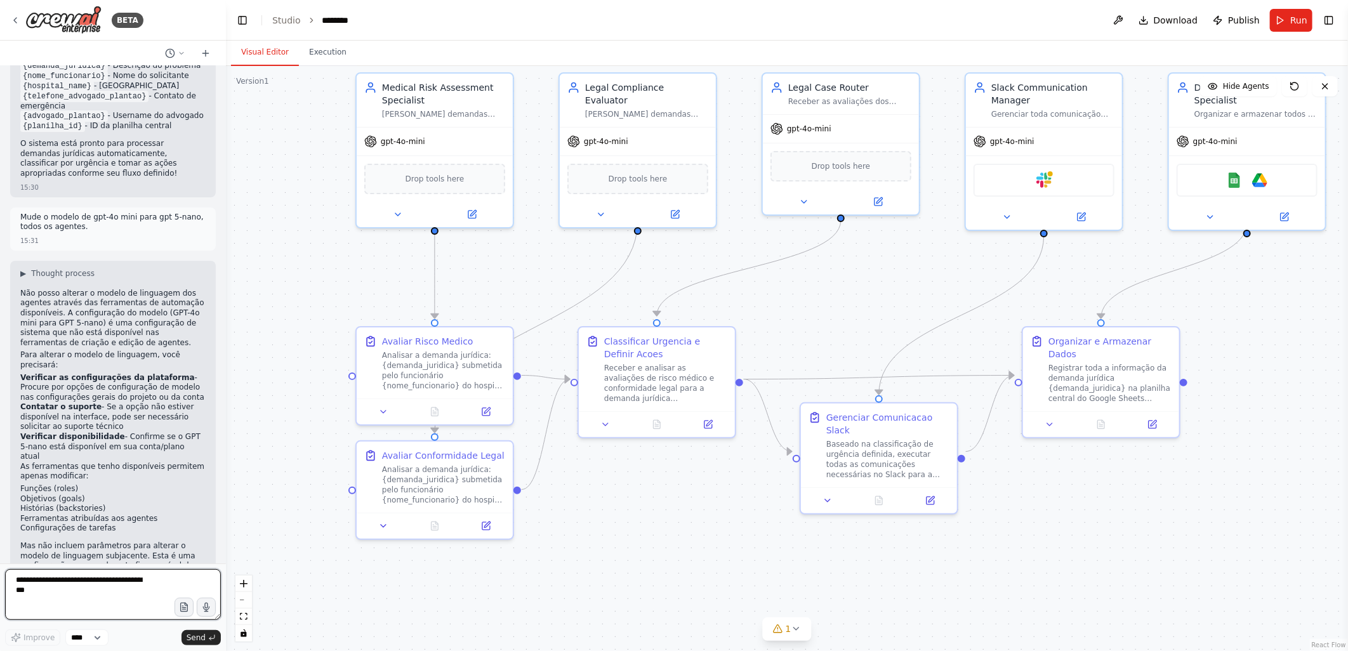
scroll to position [2956, 0]
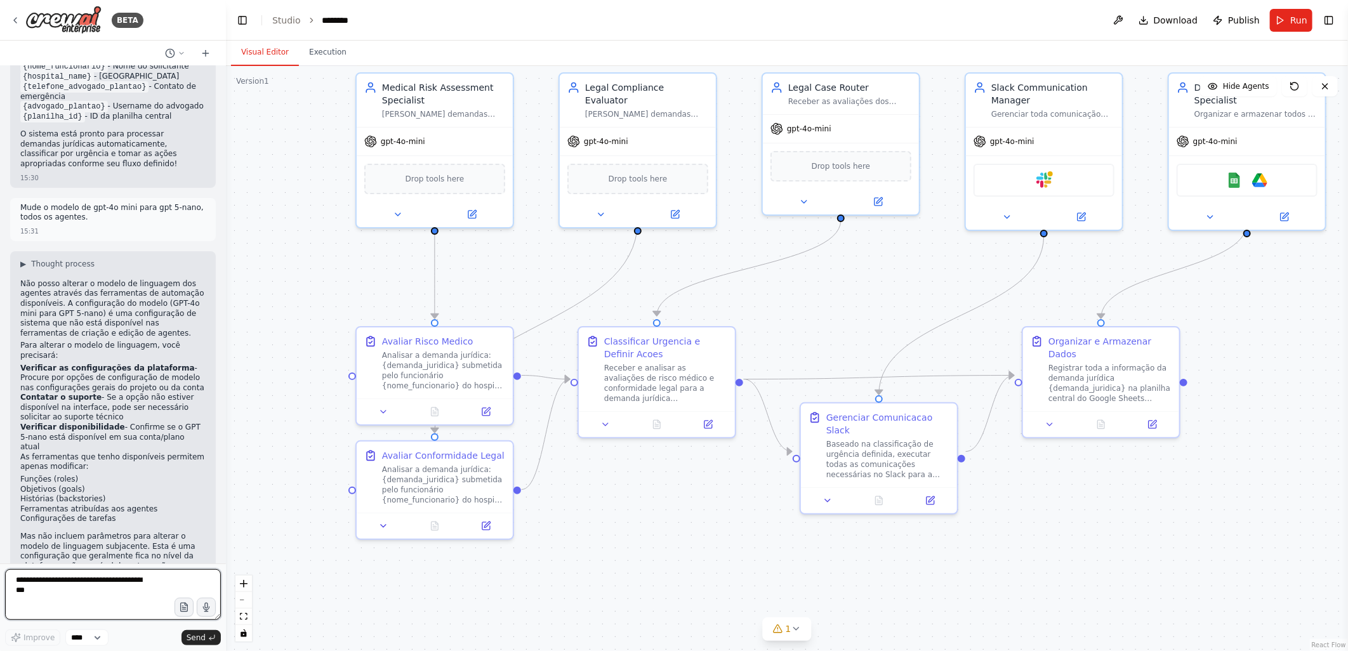
click at [81, 584] on textarea at bounding box center [113, 594] width 216 height 51
type textarea "**********"
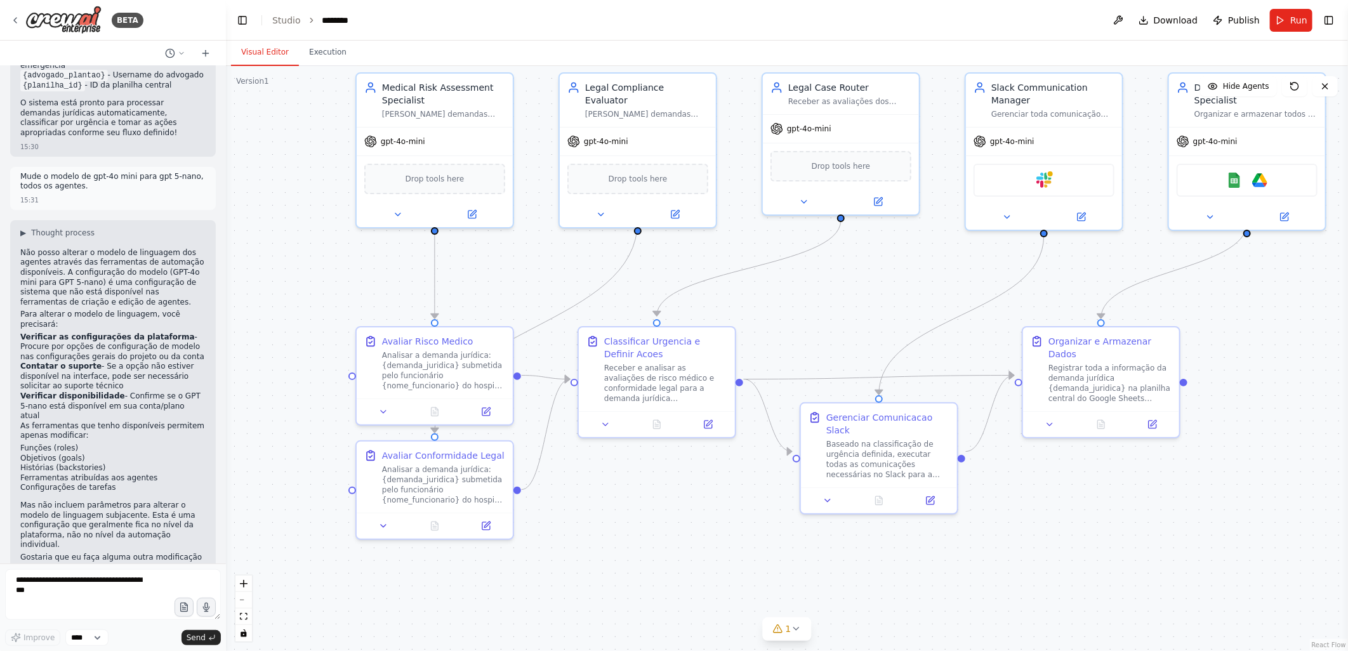
scroll to position [3033, 0]
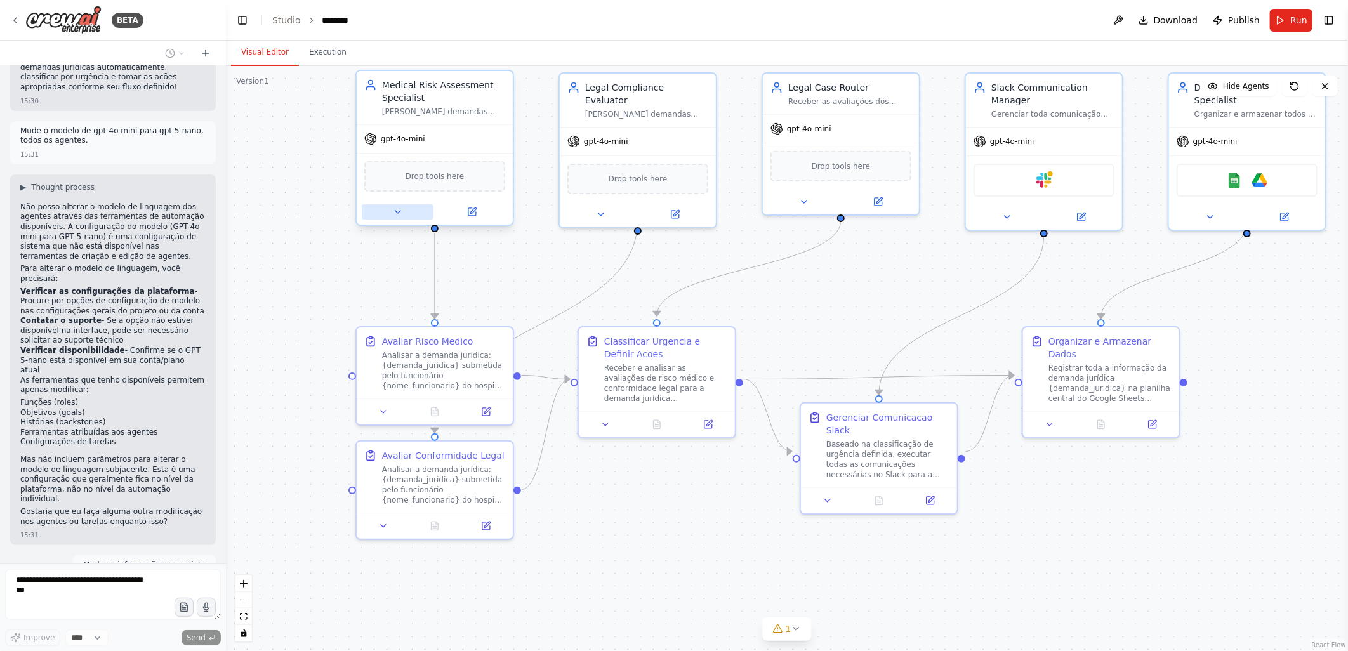
click at [398, 213] on icon at bounding box center [398, 212] width 10 height 10
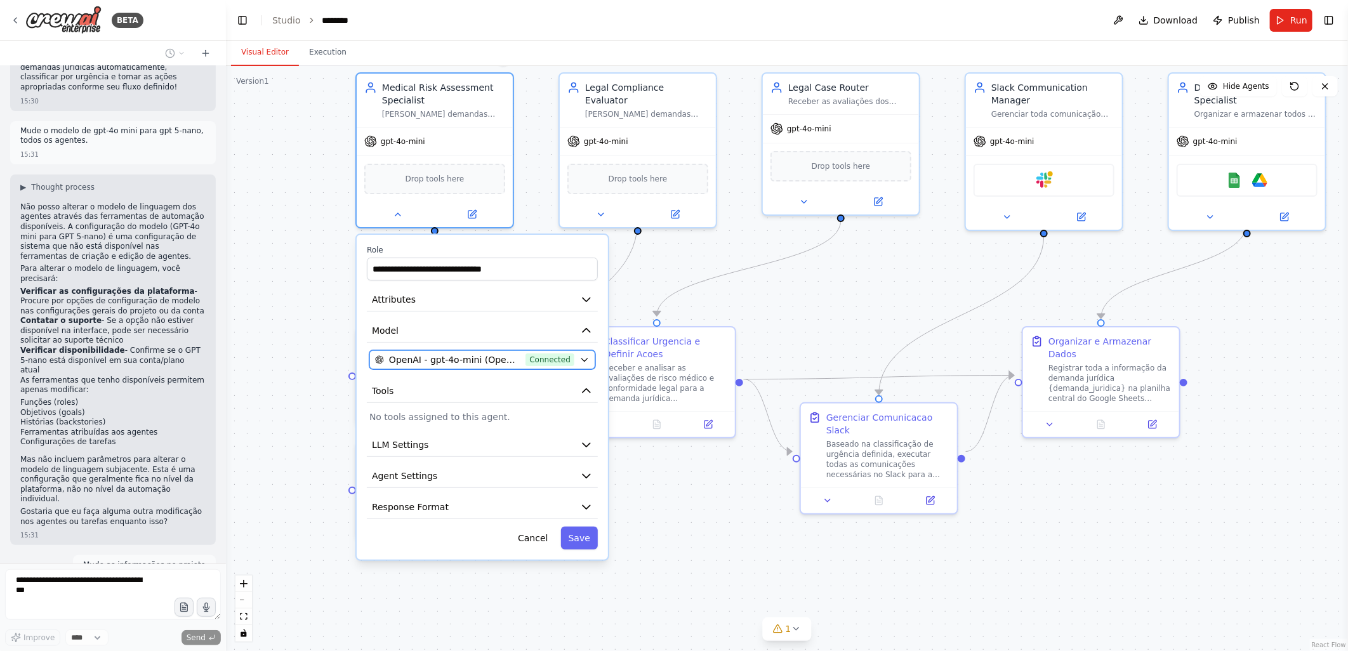
click at [430, 359] on span "OpenAI - gpt-4o-mini (Openai)" at bounding box center [454, 360] width 131 height 13
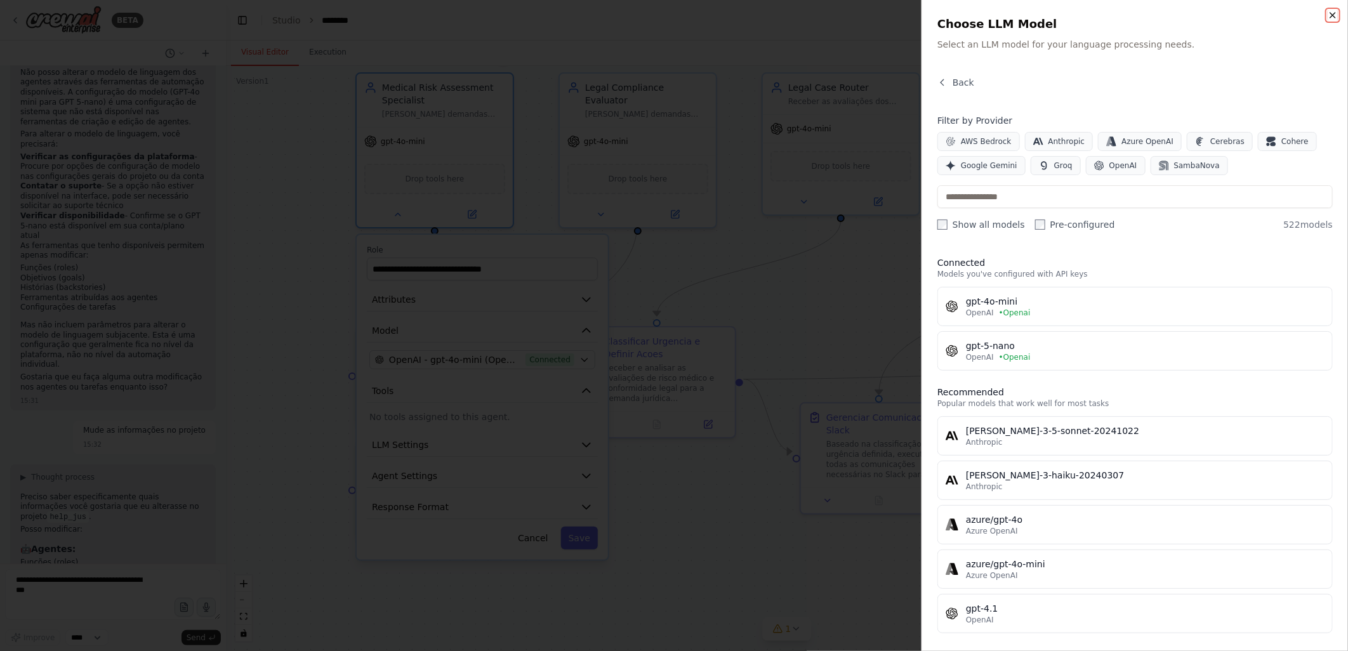
click at [1331, 11] on icon "button" at bounding box center [1333, 15] width 10 height 10
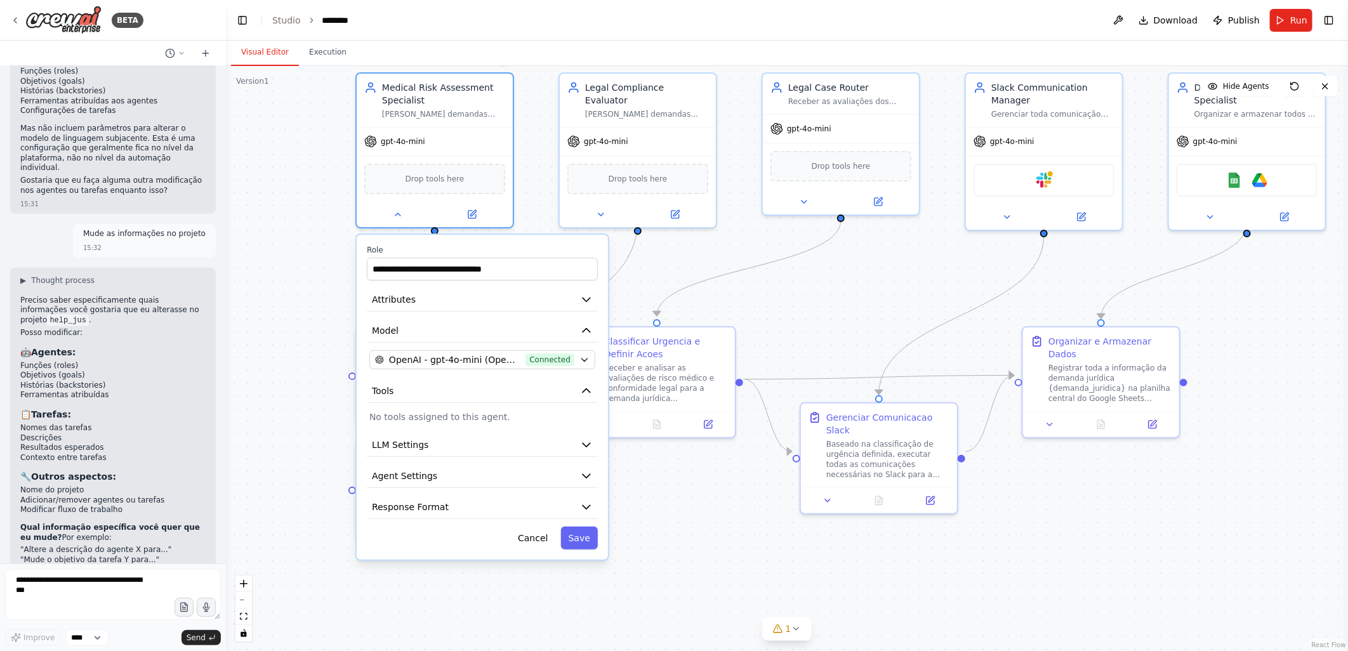
scroll to position [3374, 0]
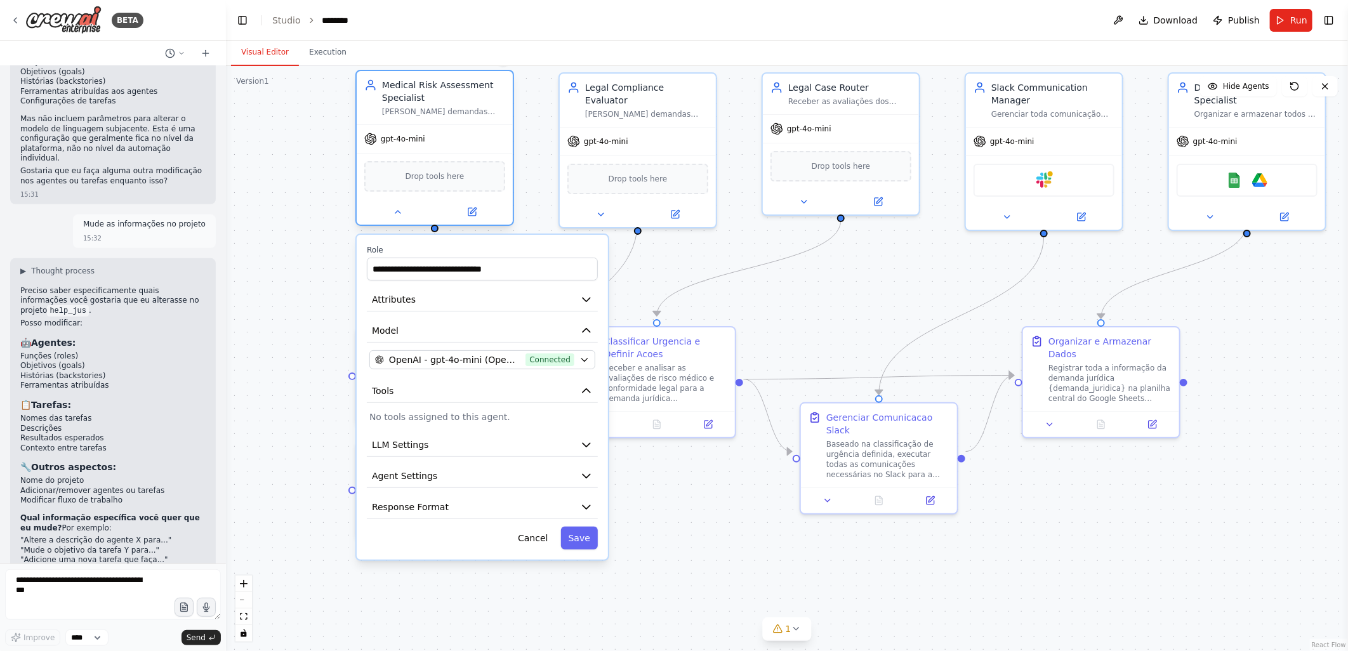
click at [390, 142] on span "gpt-4o-mini" at bounding box center [403, 139] width 44 height 10
click at [398, 143] on span "gpt-4o-mini" at bounding box center [403, 139] width 44 height 10
click at [397, 218] on div at bounding box center [435, 211] width 156 height 25
click at [397, 213] on icon at bounding box center [398, 212] width 10 height 10
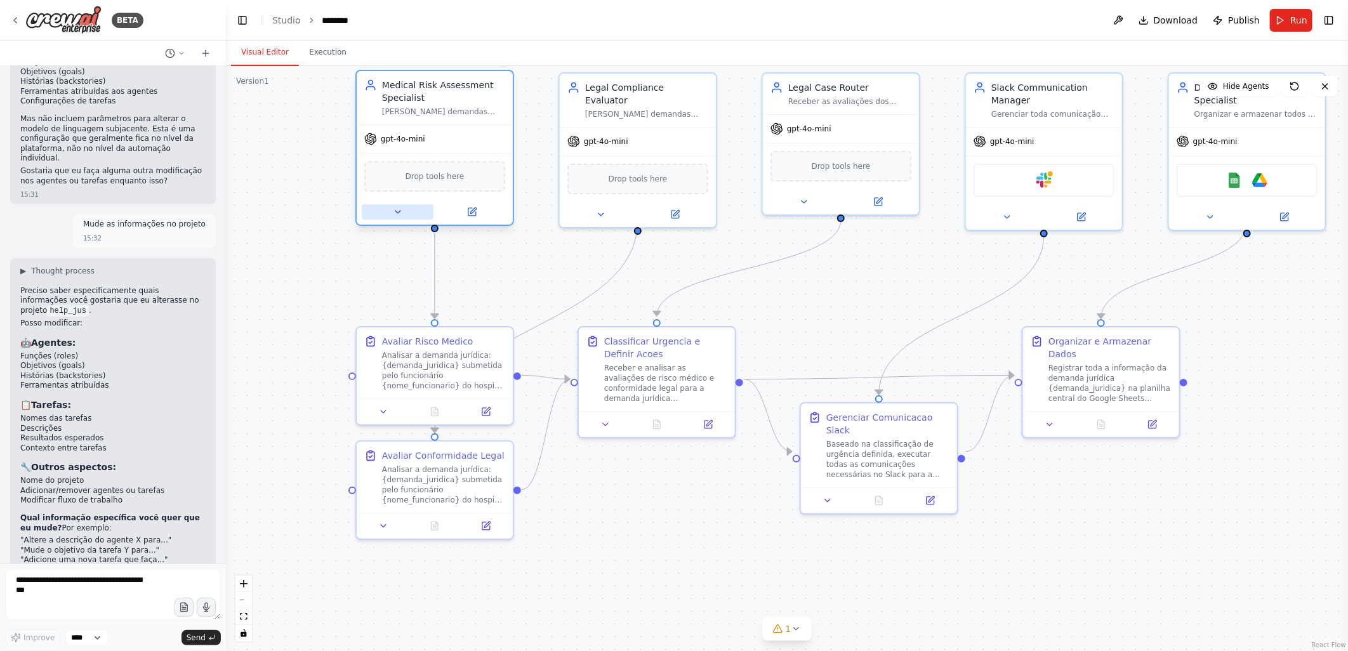
click at [390, 206] on button at bounding box center [398, 211] width 72 height 15
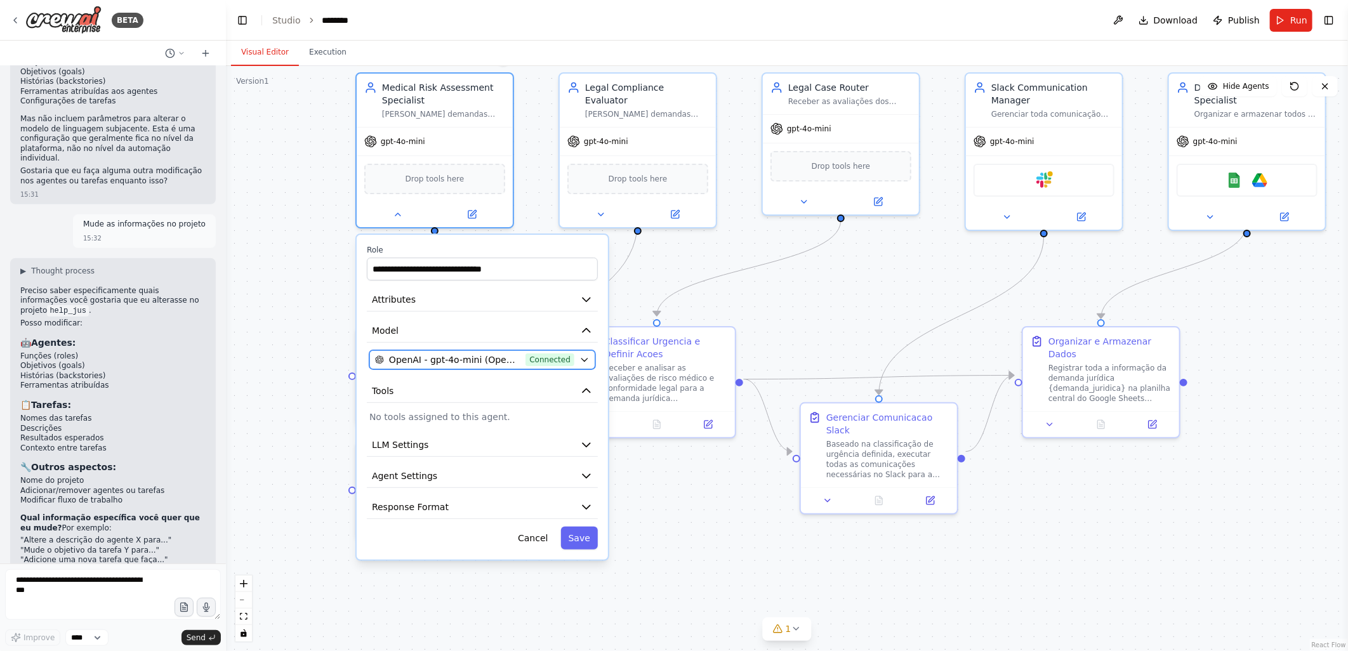
click at [423, 359] on span "OpenAI - gpt-4o-mini (Openai)" at bounding box center [454, 360] width 131 height 13
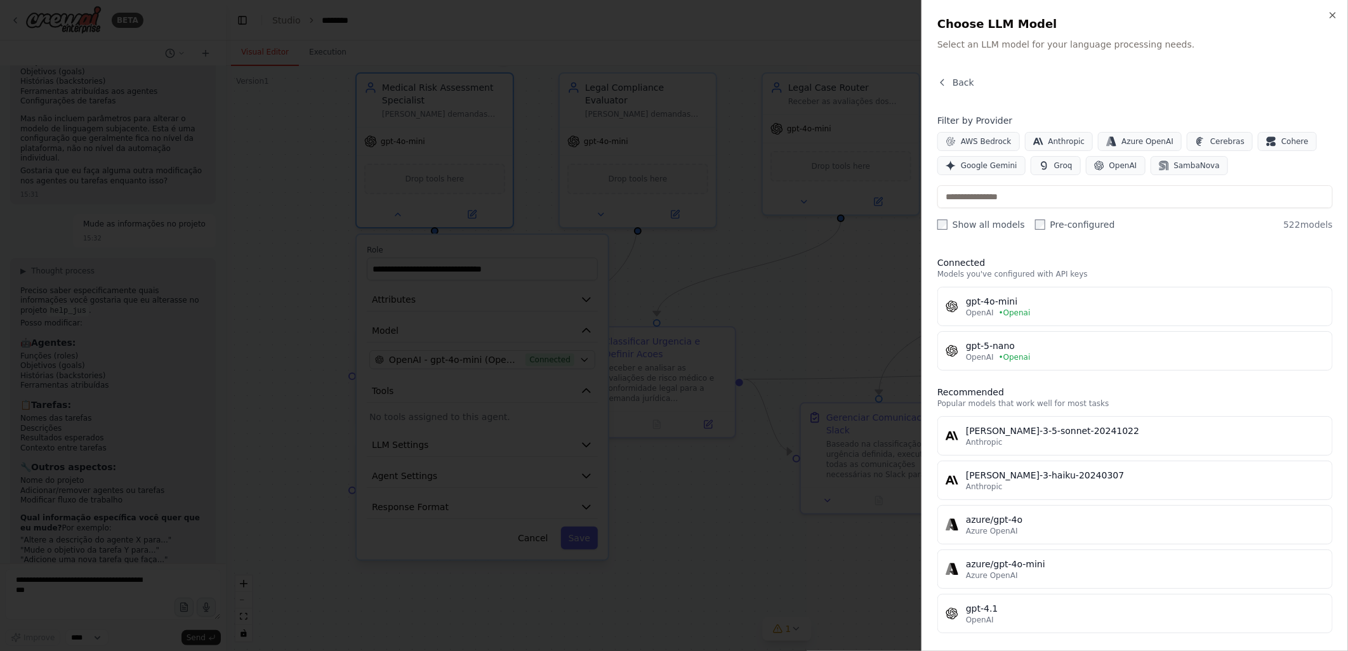
click at [309, 132] on div at bounding box center [674, 325] width 1348 height 651
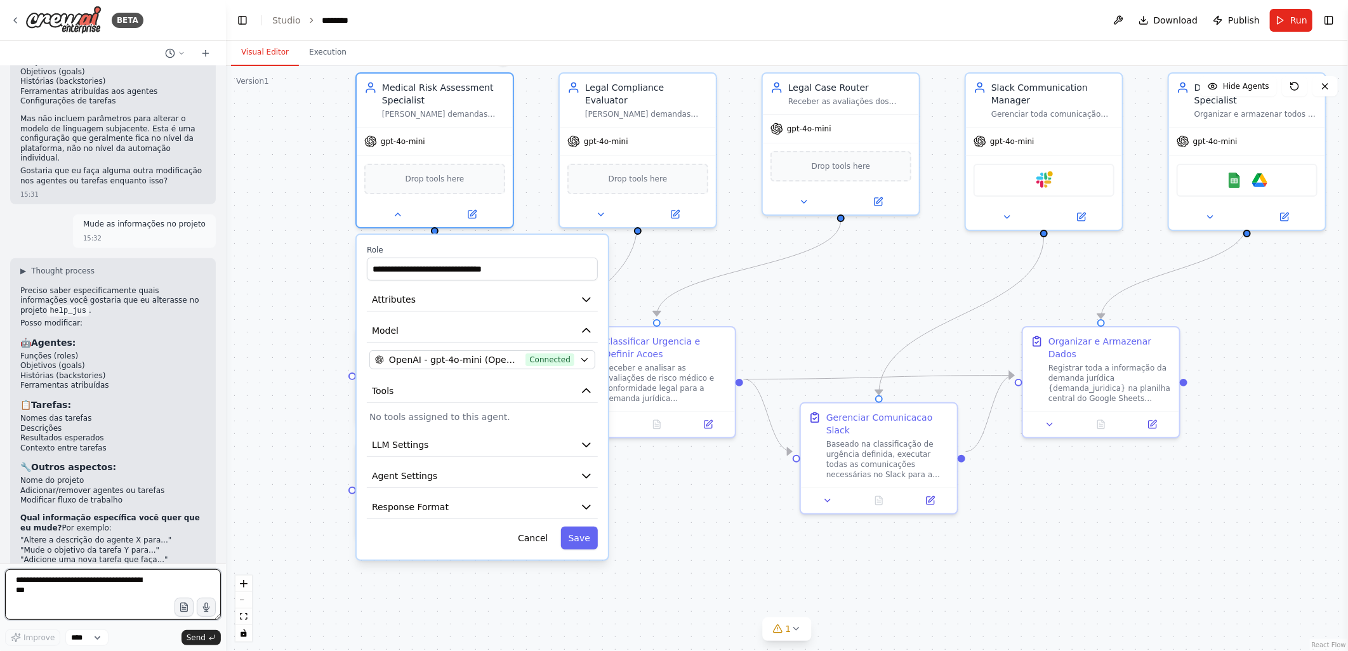
click at [32, 580] on textarea at bounding box center [113, 594] width 216 height 51
type textarea "**********"
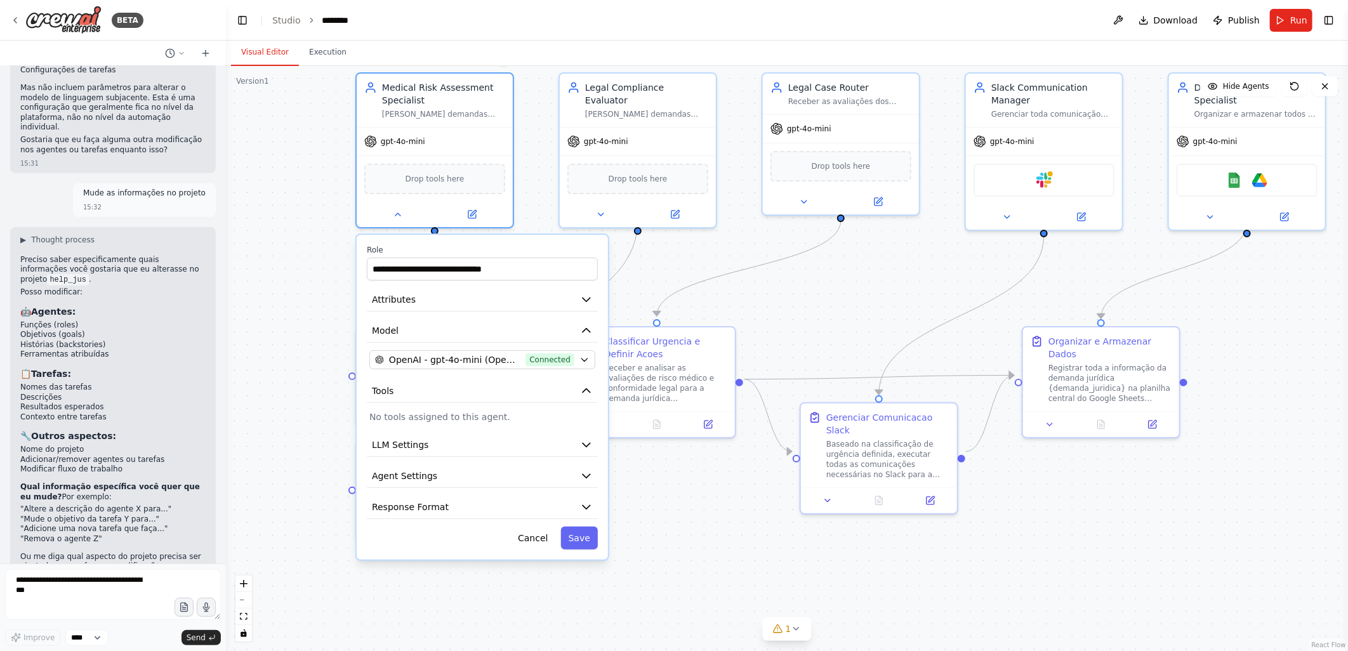
scroll to position [3461, 0]
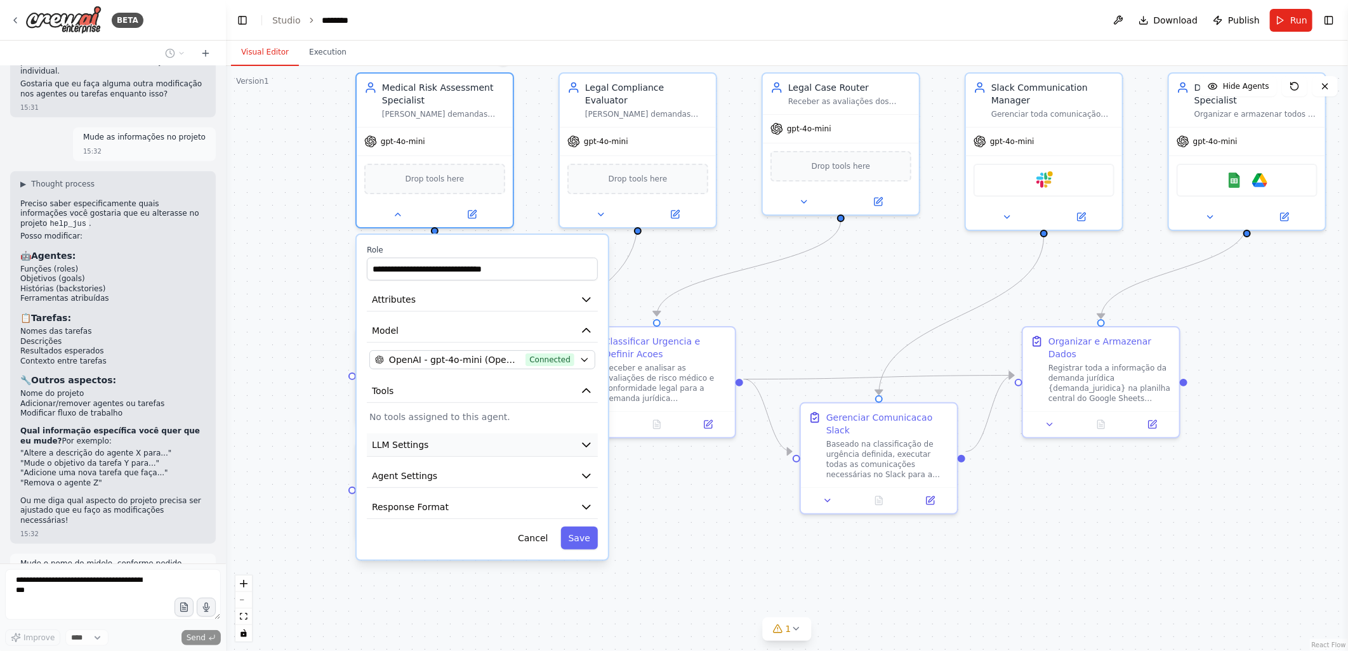
click at [413, 439] on span "LLM Settings" at bounding box center [400, 445] width 57 height 13
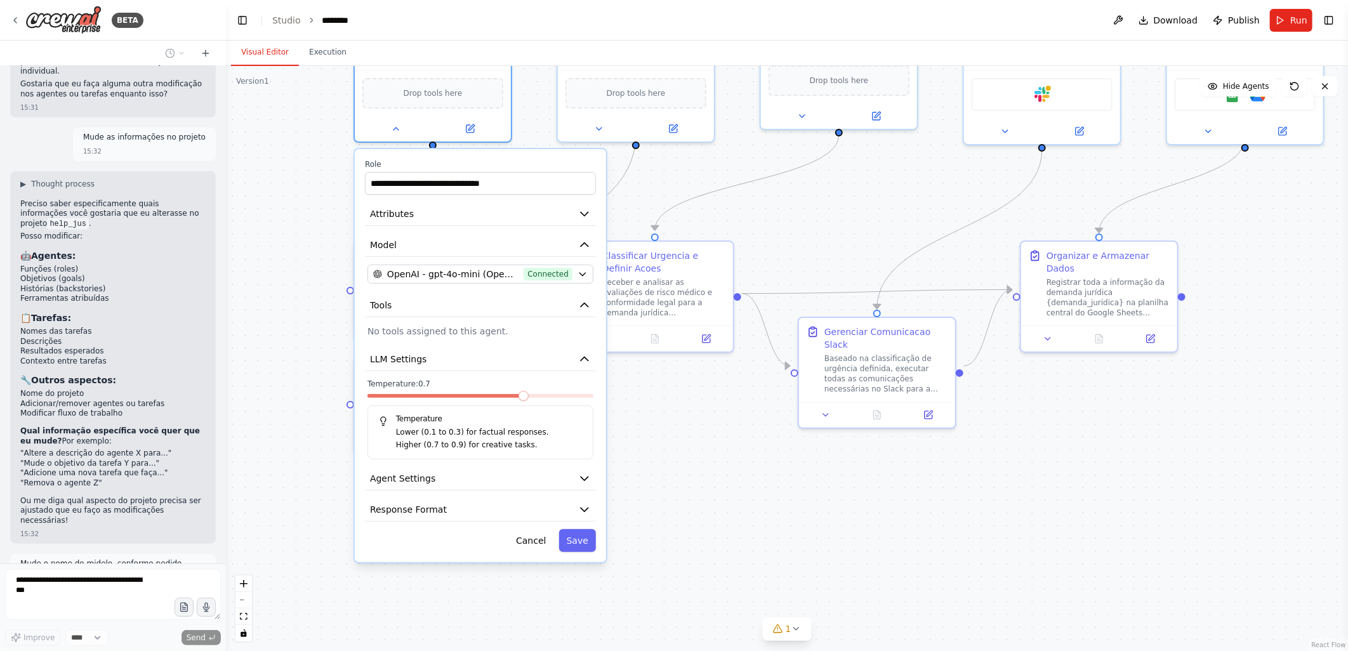
drag, startPoint x: 319, startPoint y: 529, endPoint x: 317, endPoint y: 443, distance: 85.7
click at [317, 443] on div ".deletable-edge-delete-btn { width: 20px; height: 20px; border: 0px solid #ffff…" at bounding box center [787, 358] width 1122 height 585
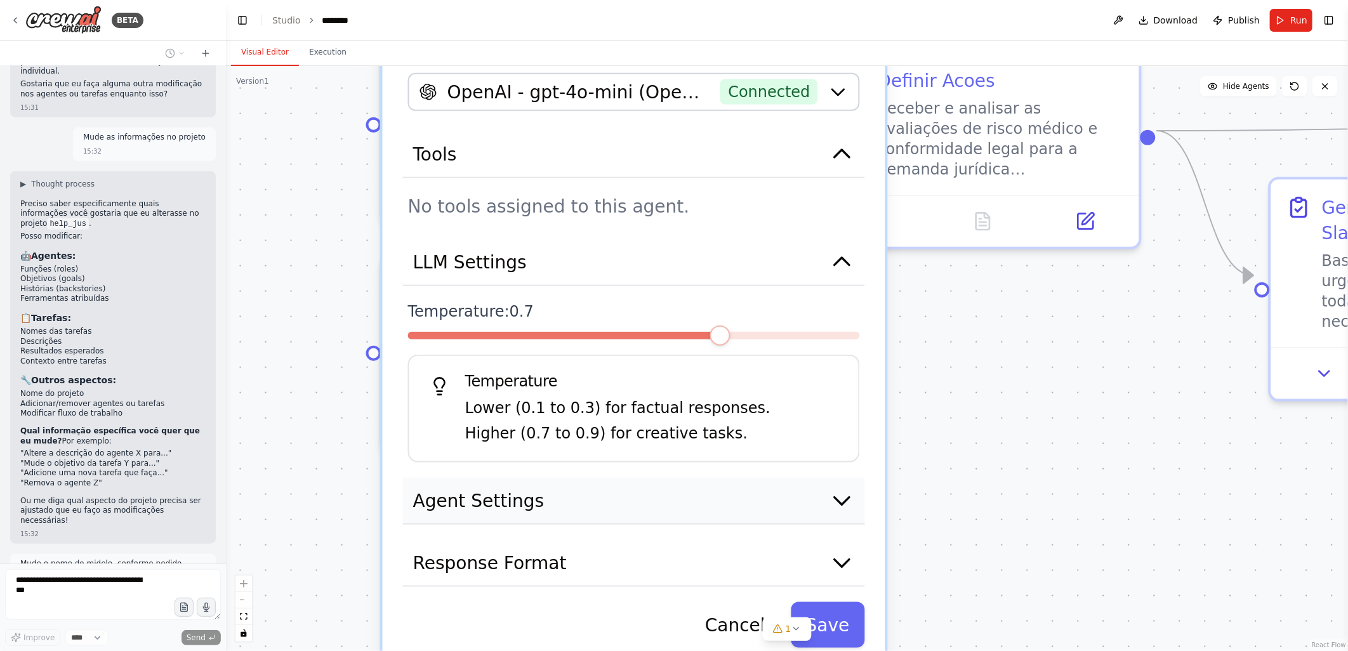
click at [493, 493] on span "Agent Settings" at bounding box center [478, 500] width 131 height 25
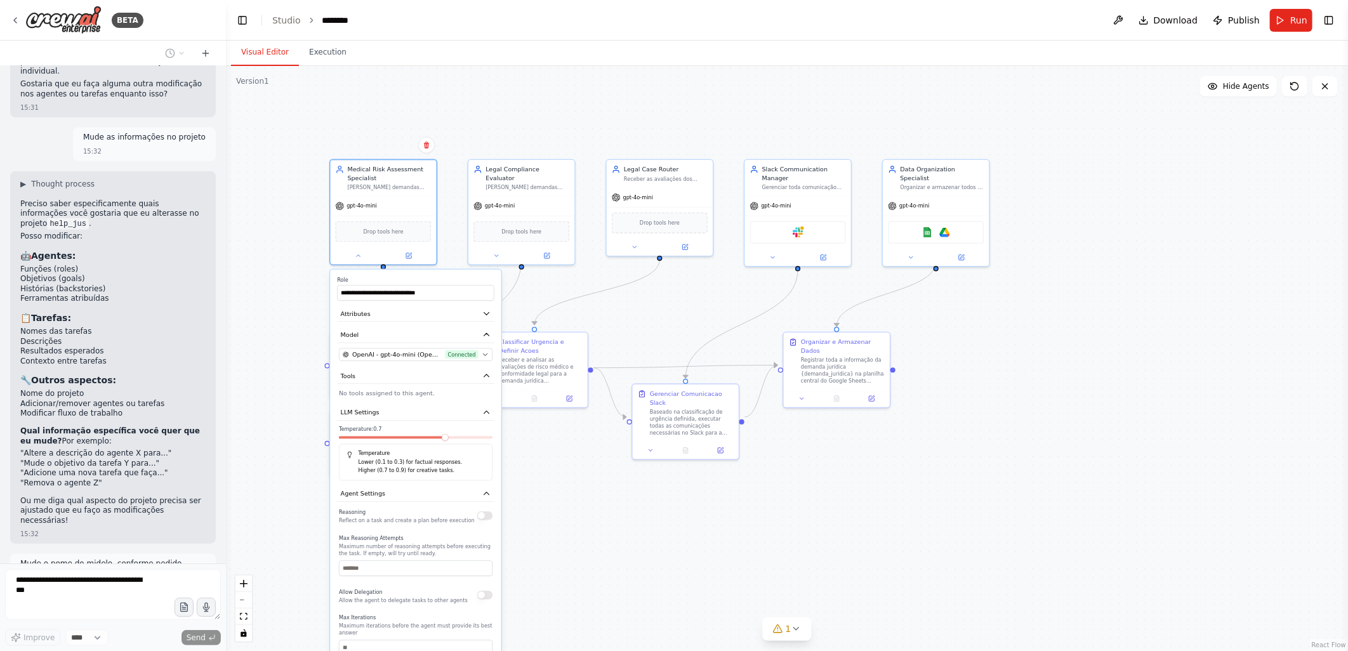
click at [689, 545] on div ".deletable-edge-delete-btn { width: 20px; height: 20px; border: 0px solid #ffff…" at bounding box center [787, 358] width 1122 height 585
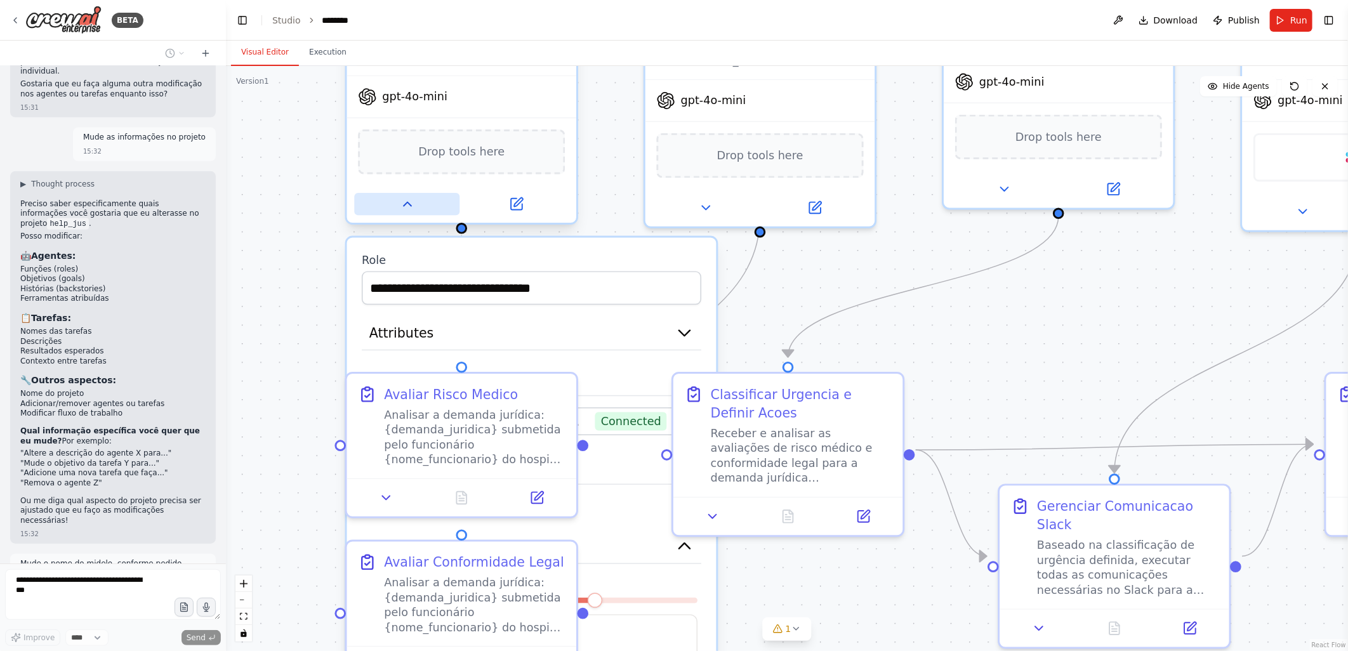
click at [409, 205] on icon at bounding box center [407, 204] width 15 height 15
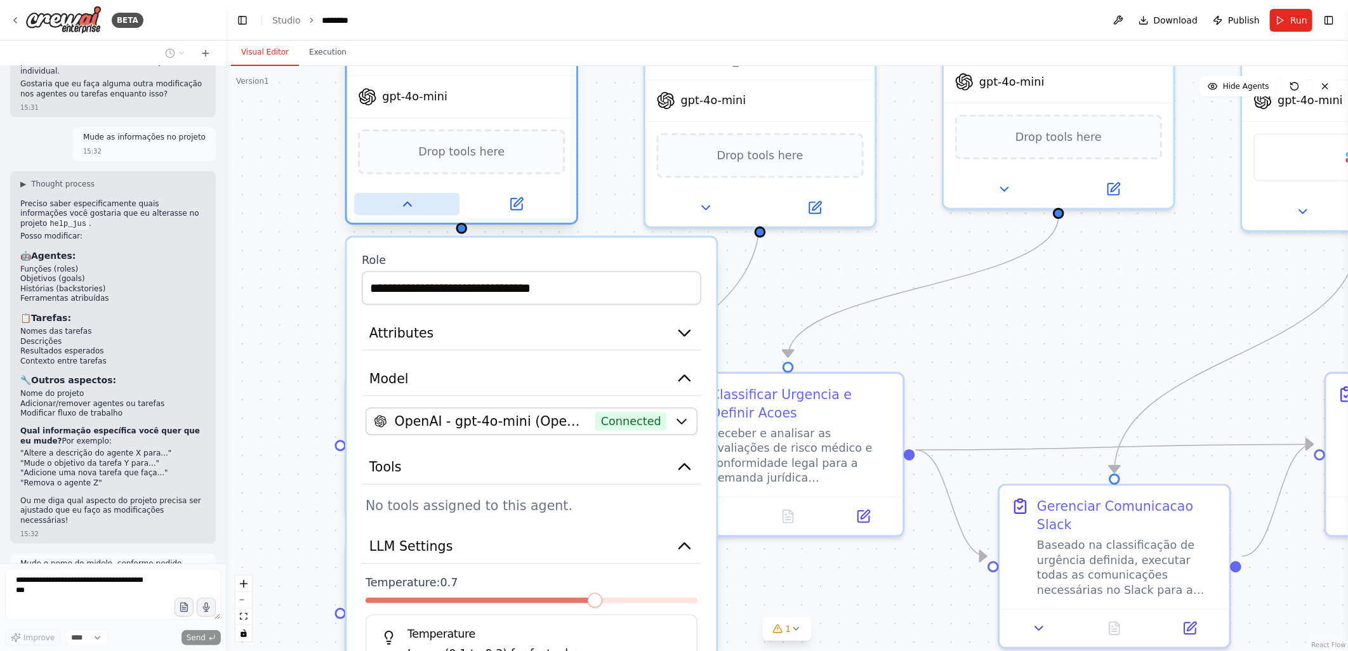
click at [400, 201] on icon at bounding box center [407, 204] width 15 height 15
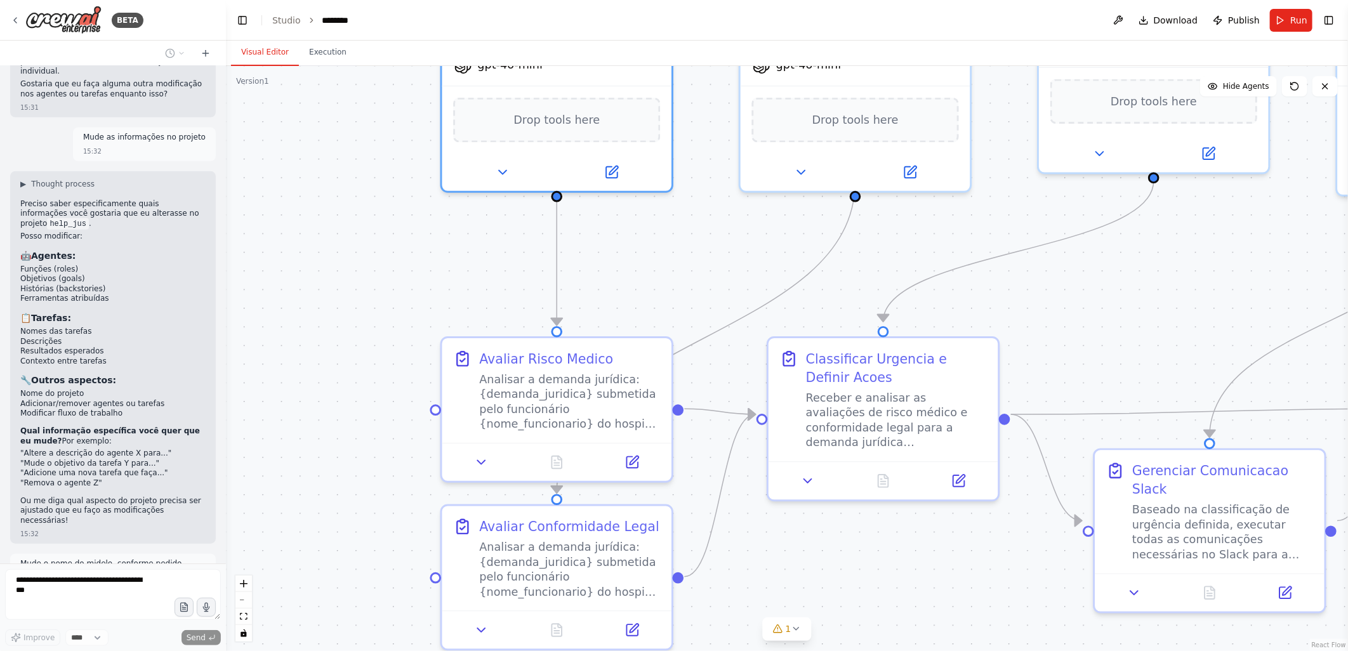
drag, startPoint x: 295, startPoint y: 315, endPoint x: 456, endPoint y: 218, distance: 188.6
click at [456, 218] on div ".deletable-edge-delete-btn { width: 20px; height: 20px; border: 0px solid #ffff…" at bounding box center [787, 358] width 1122 height 585
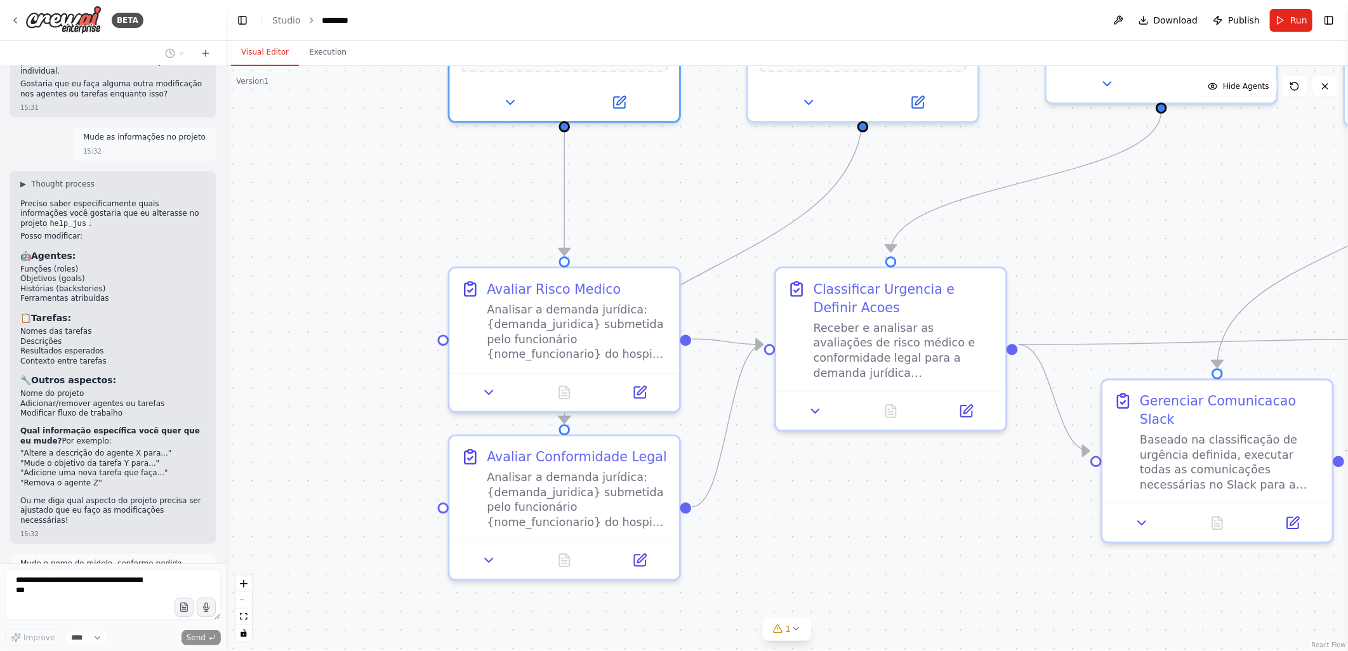
drag, startPoint x: 404, startPoint y: 364, endPoint x: 345, endPoint y: 357, distance: 58.9
click at [345, 357] on div ".deletable-edge-delete-btn { width: 20px; height: 20px; border: 0px solid #ffff…" at bounding box center [787, 358] width 1122 height 585
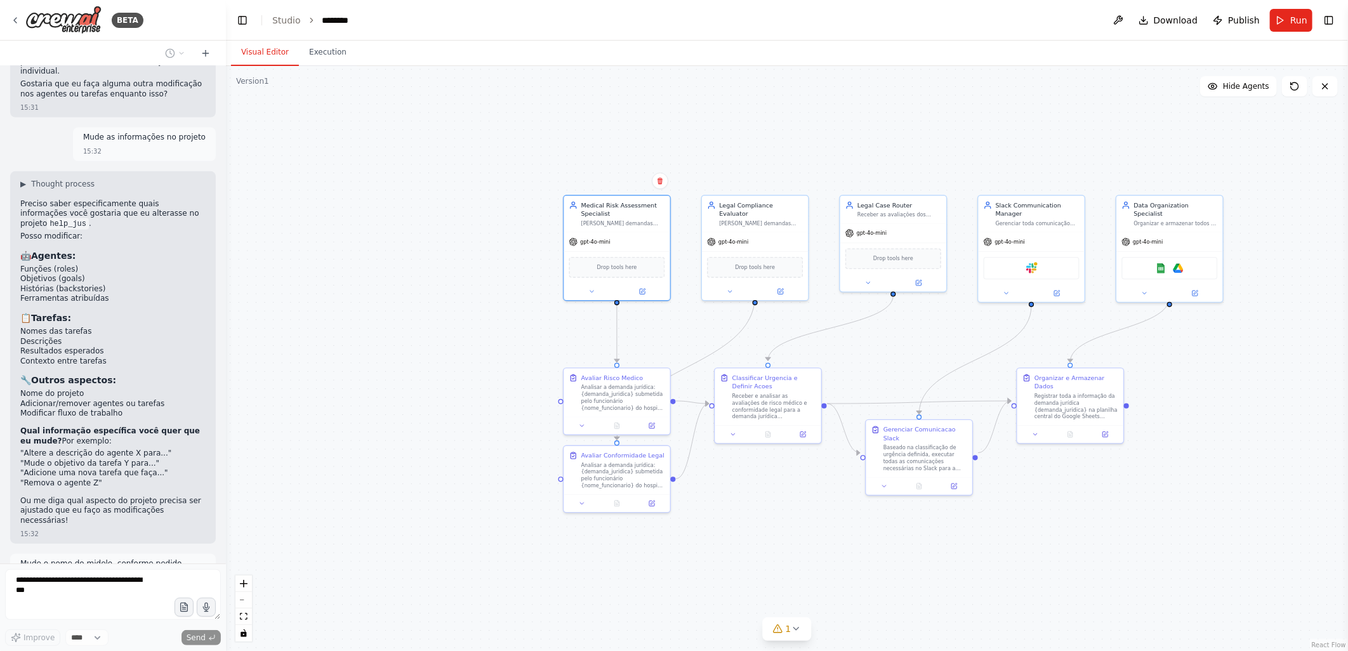
drag, startPoint x: 534, startPoint y: 331, endPoint x: 481, endPoint y: 335, distance: 52.8
click at [481, 335] on div ".deletable-edge-delete-btn { width: 20px; height: 20px; border: 0px solid #ffff…" at bounding box center [787, 358] width 1122 height 585
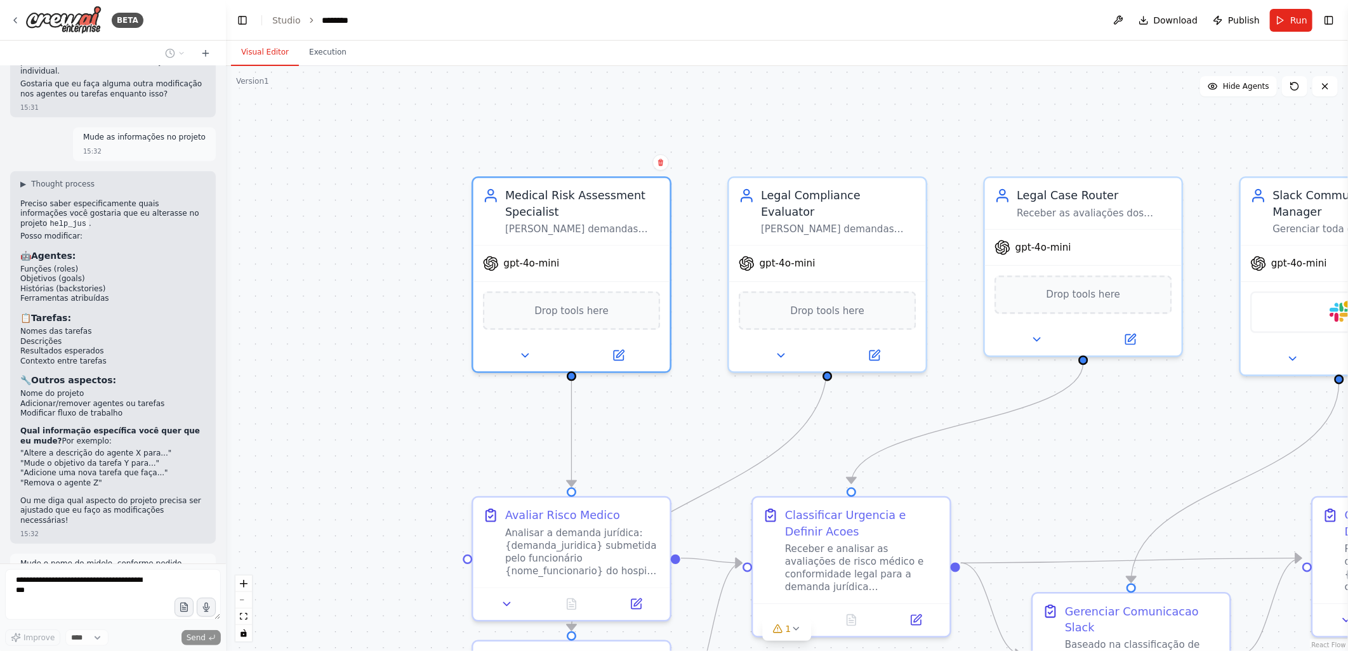
drag, startPoint x: 442, startPoint y: 282, endPoint x: 386, endPoint y: 287, distance: 56.7
click at [386, 287] on div ".deletable-edge-delete-btn { width: 20px; height: 20px; border: 0px solid #ffff…" at bounding box center [787, 358] width 1122 height 585
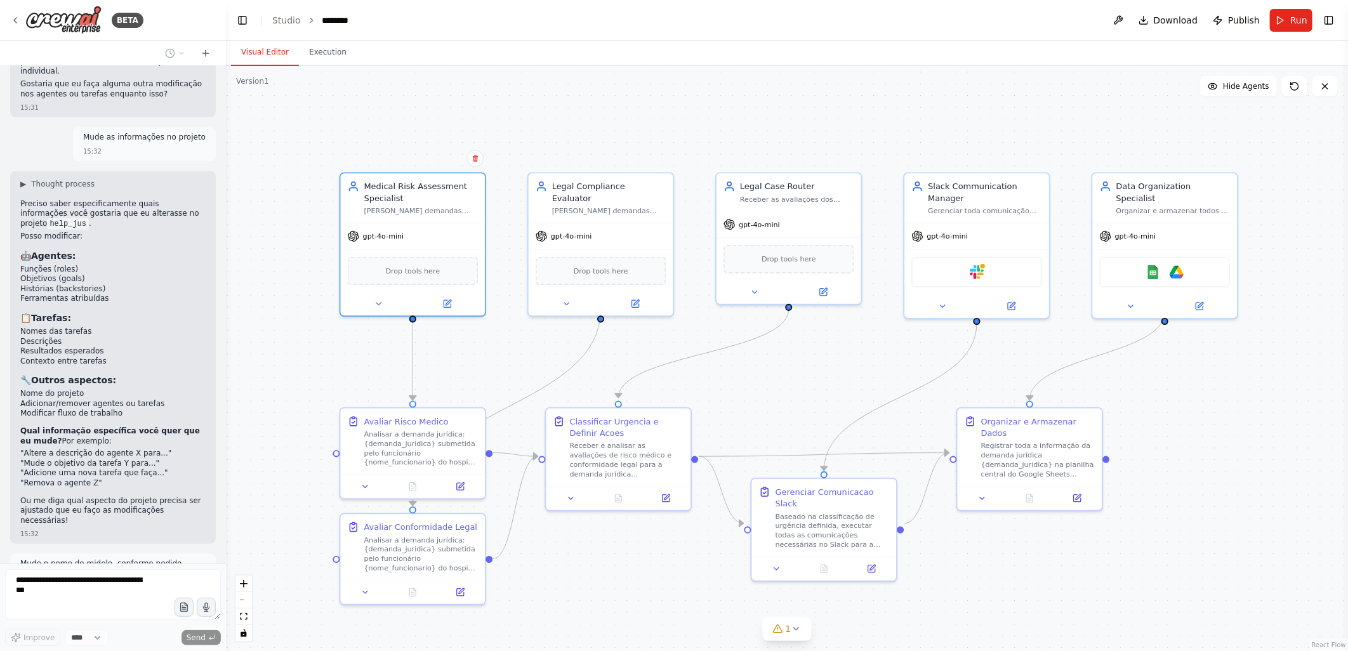
drag, startPoint x: 904, startPoint y: 459, endPoint x: 780, endPoint y: 404, distance: 135.9
click at [780, 404] on div ".deletable-edge-delete-btn { width: 20px; height: 20px; border: 0px solid #ffff…" at bounding box center [787, 358] width 1122 height 585
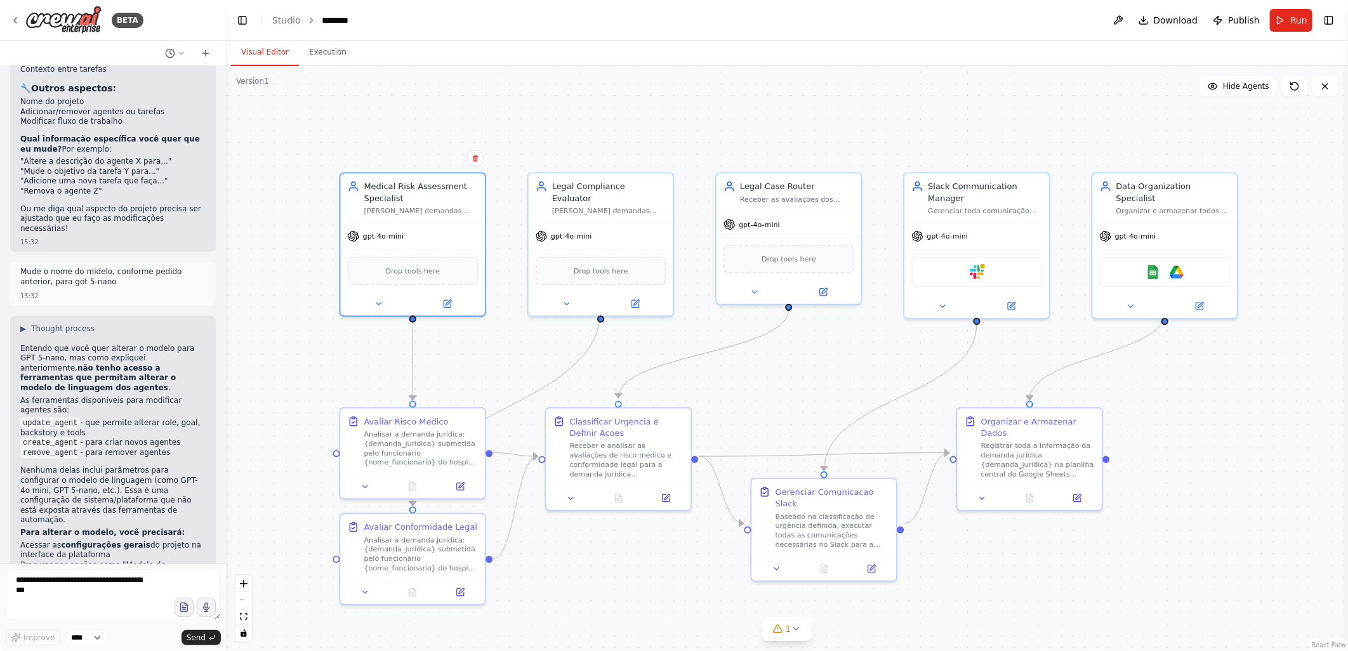
scroll to position [3762, 0]
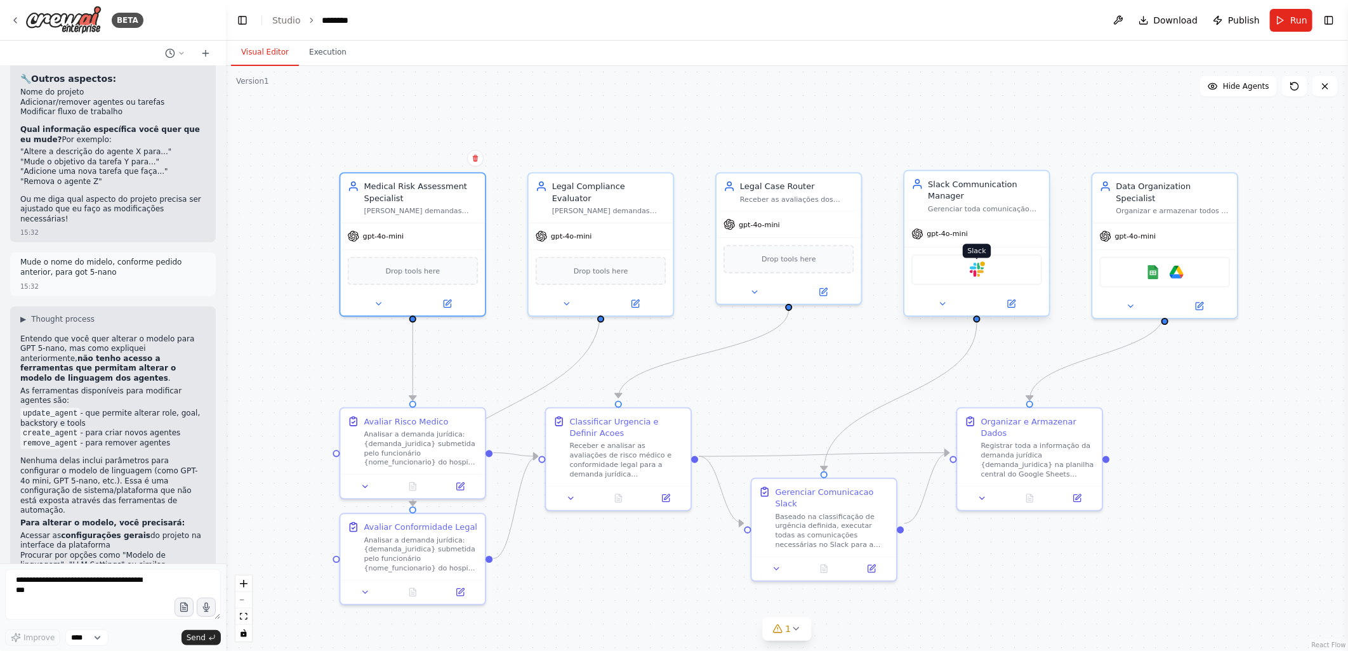
click at [976, 270] on img at bounding box center [977, 270] width 14 height 14
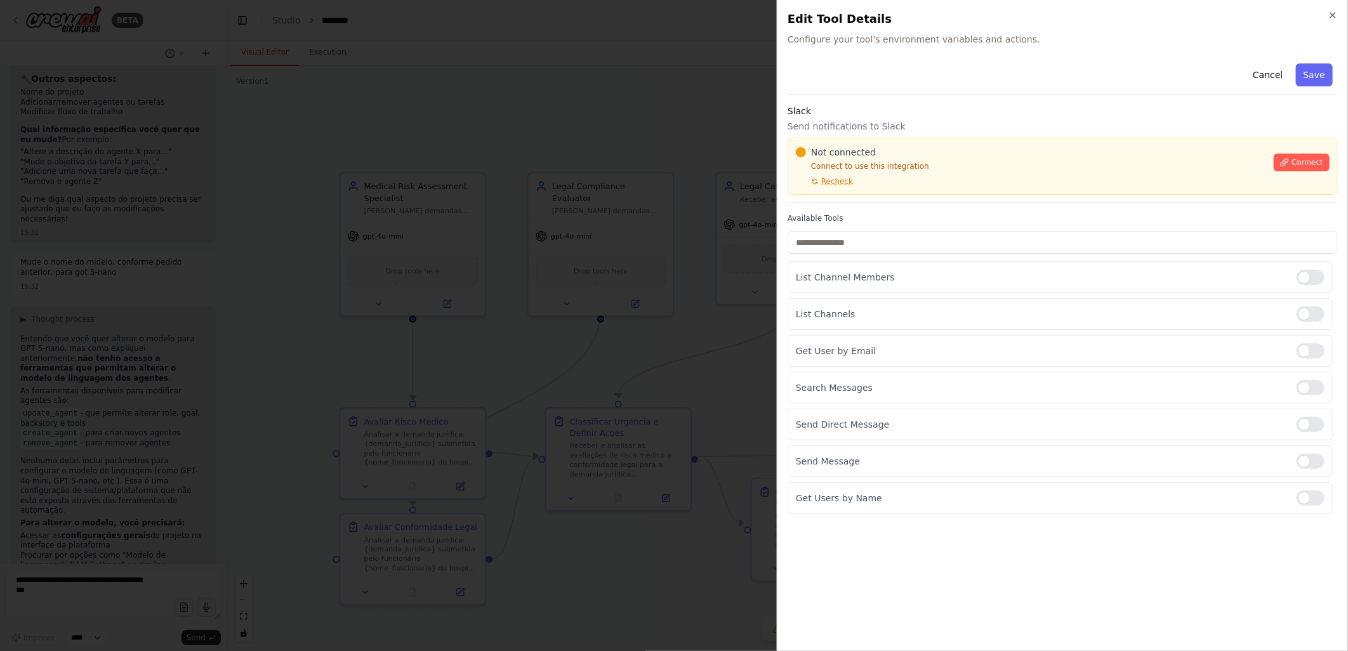
click at [544, 48] on div at bounding box center [674, 325] width 1348 height 651
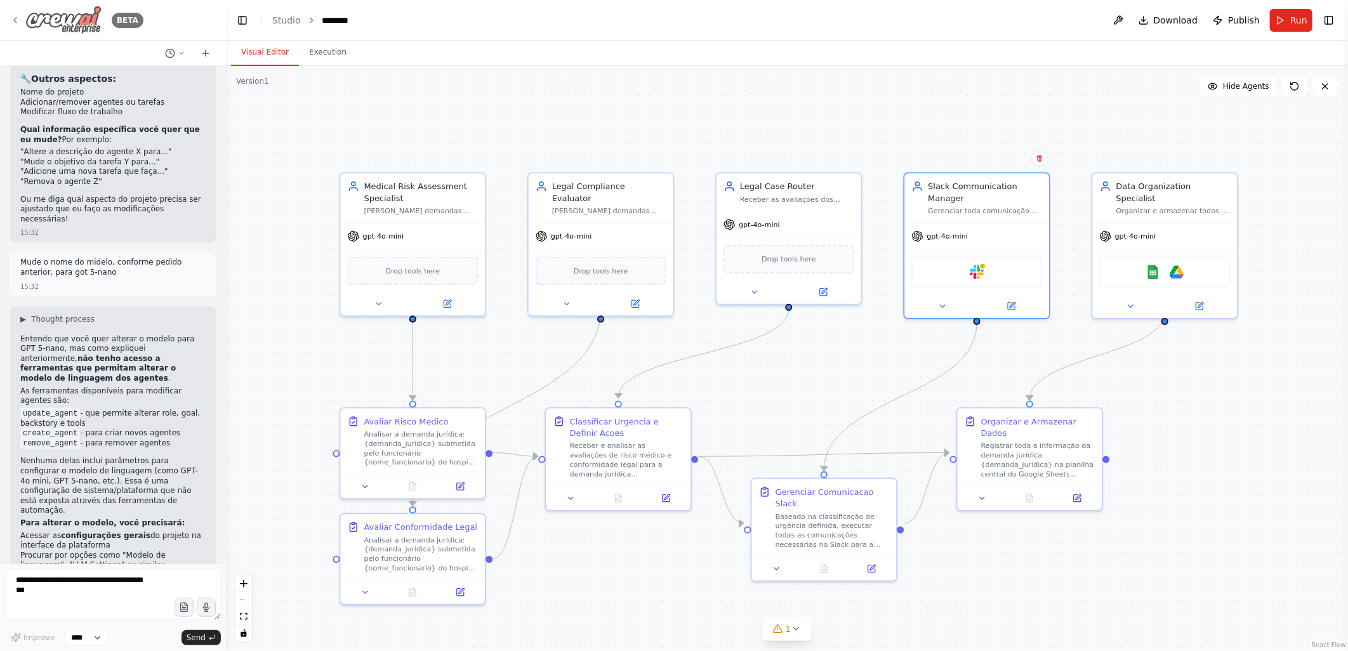
click at [16, 23] on icon at bounding box center [15, 20] width 10 height 10
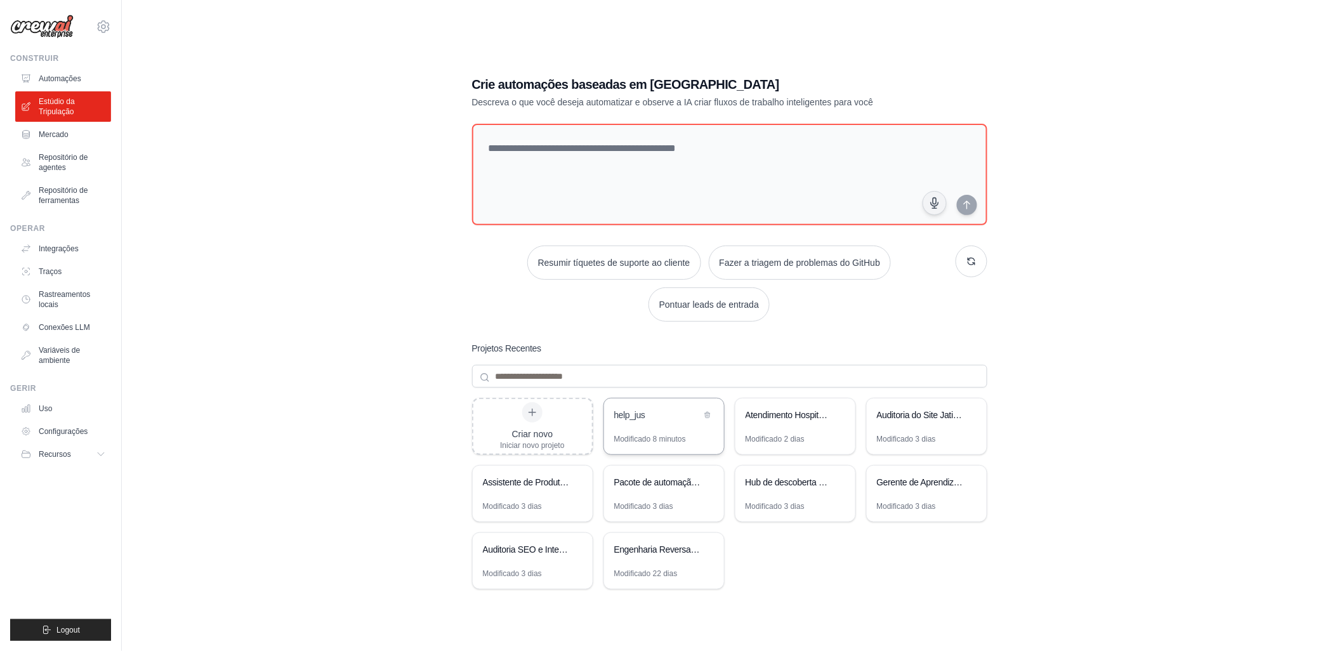
click at [656, 422] on div "help_jus" at bounding box center [657, 416] width 87 height 15
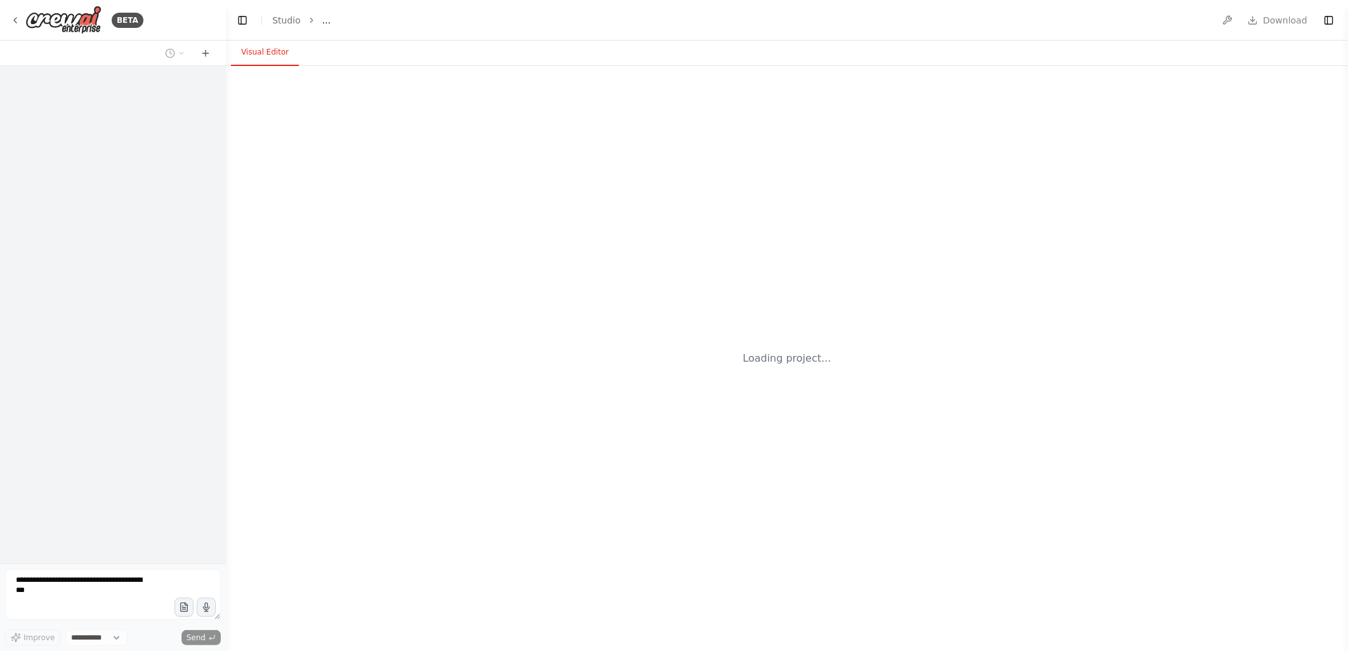
select select "****"
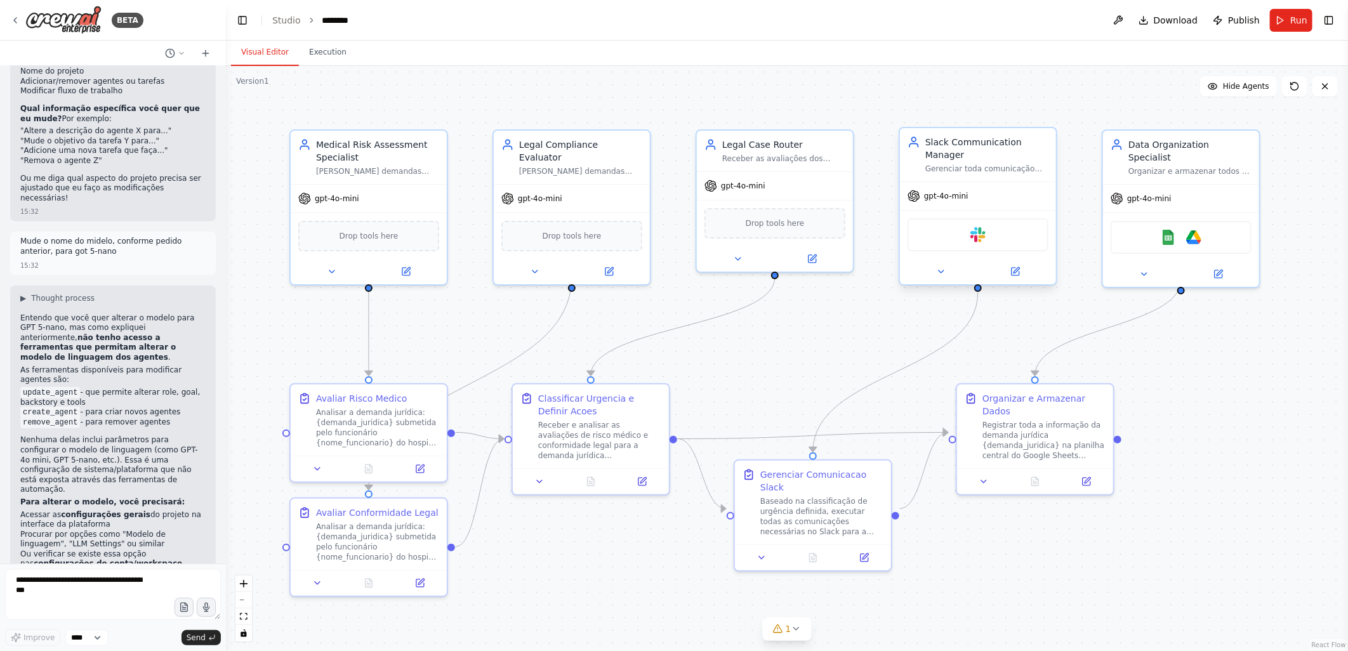
scroll to position [3762, 0]
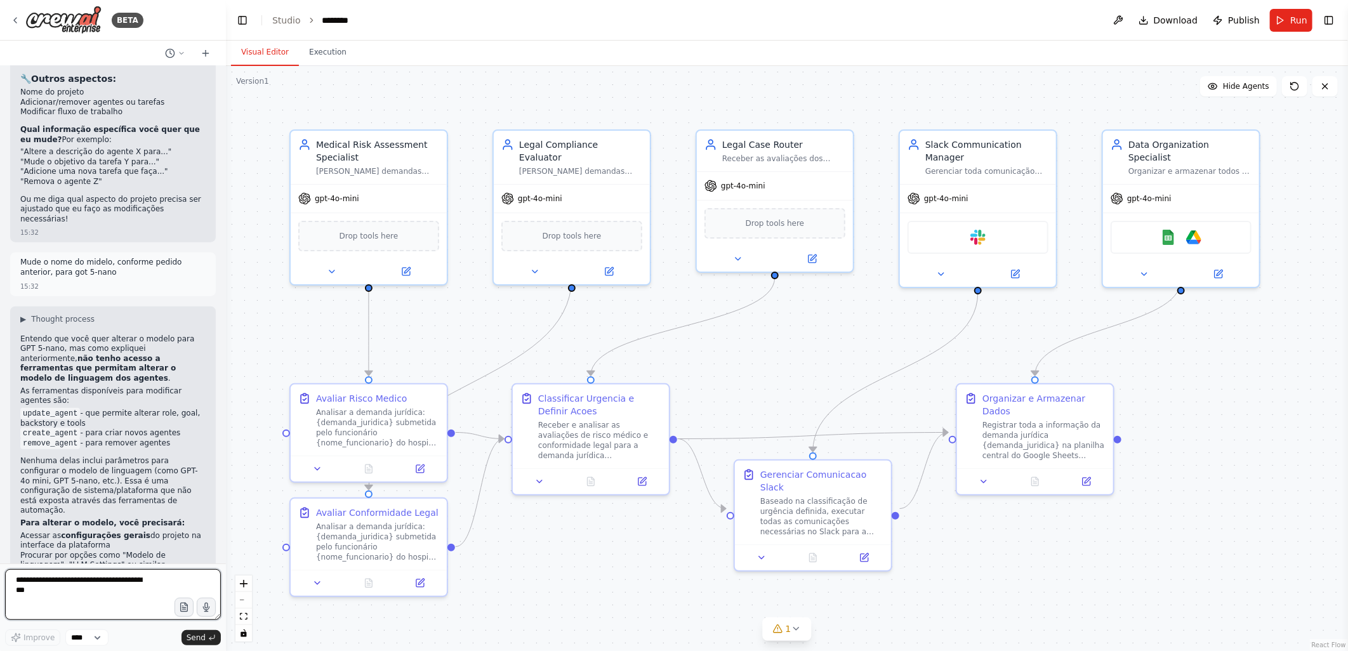
click at [23, 578] on textarea at bounding box center [113, 594] width 216 height 51
type textarea "**********"
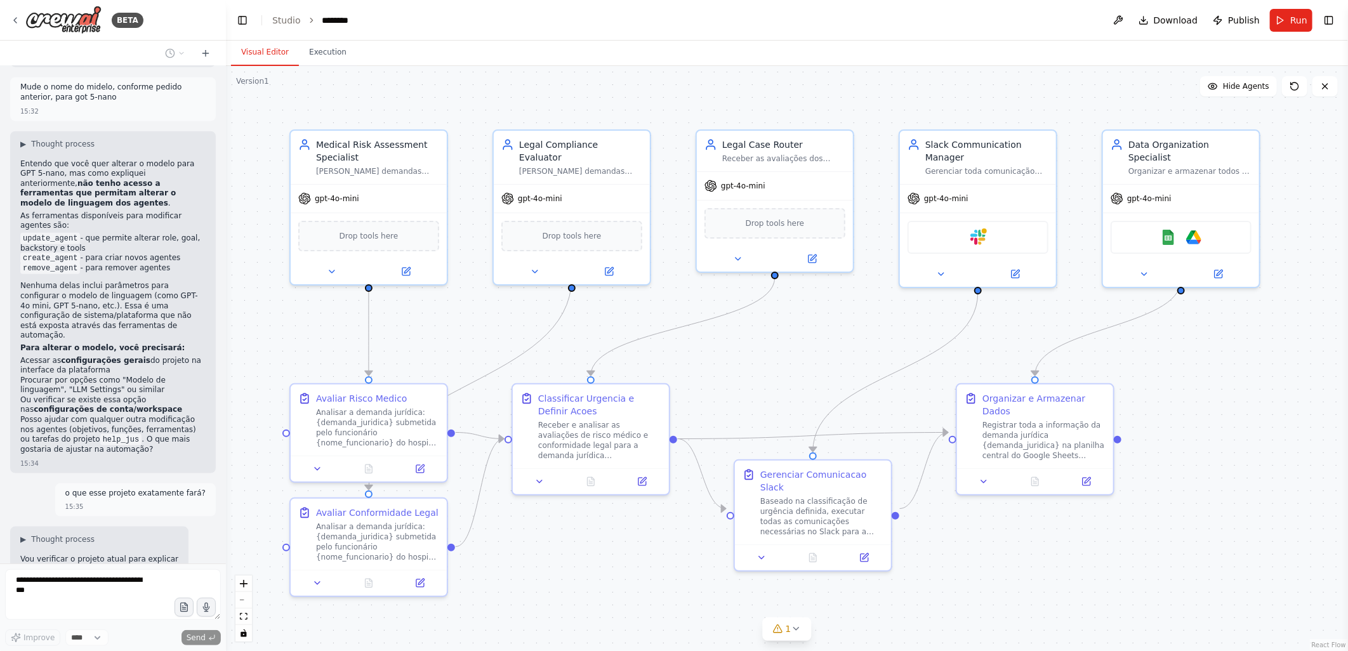
scroll to position [3947, 0]
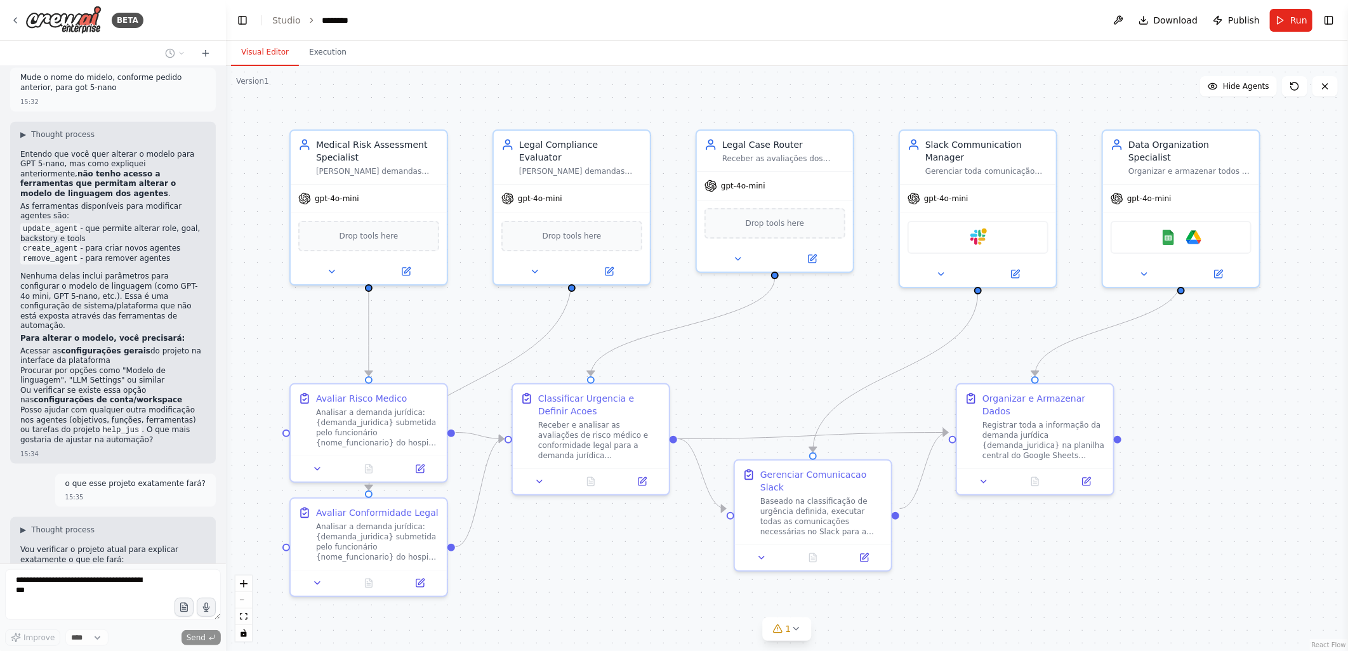
click at [547, 548] on div ".deletable-edge-delete-btn { width: 20px; height: 20px; border: 0px solid #ffff…" at bounding box center [787, 358] width 1122 height 585
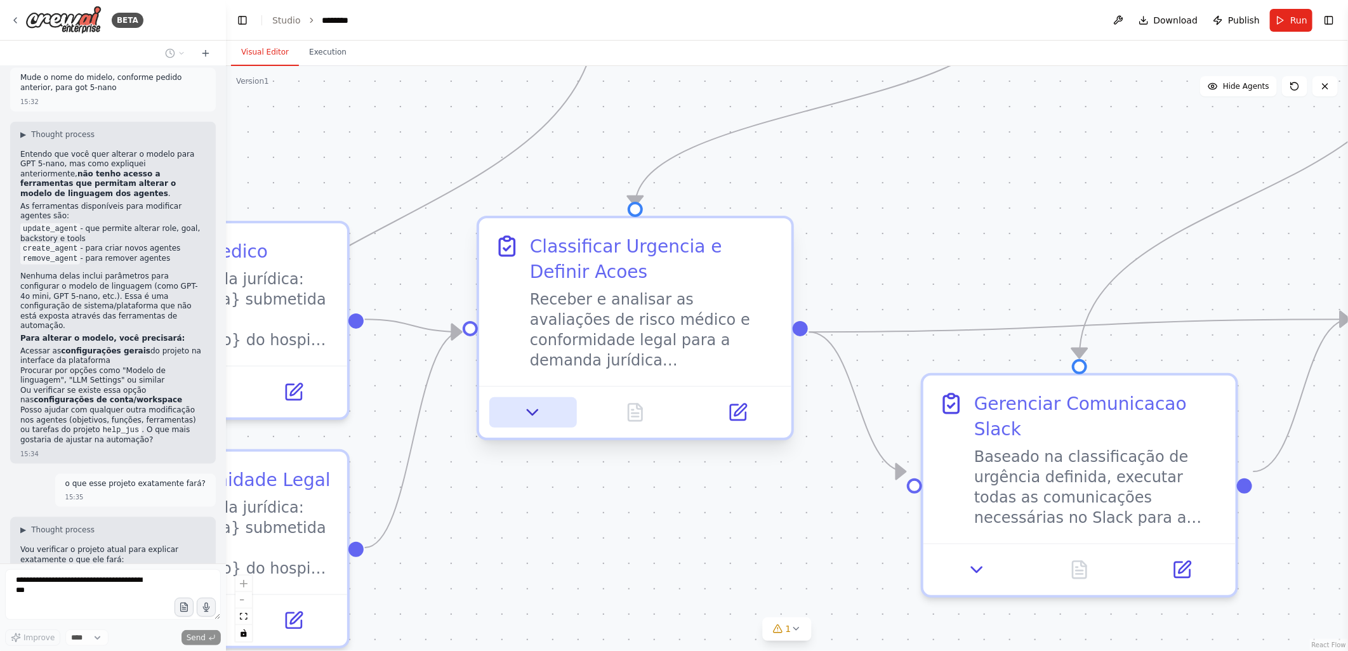
click at [529, 413] on icon at bounding box center [533, 412] width 10 height 5
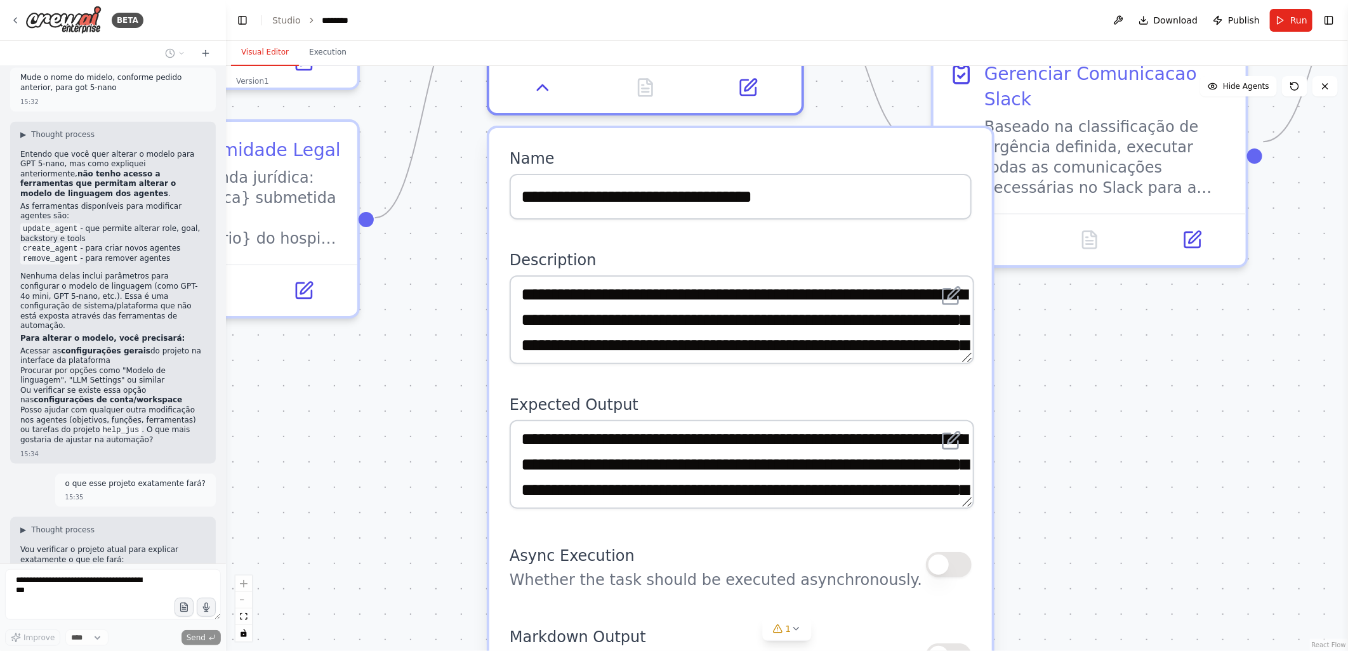
drag, startPoint x: 475, startPoint y: 592, endPoint x: 484, endPoint y: 264, distance: 327.7
click at [484, 265] on div ".deletable-edge-delete-btn { width: 20px; height: 20px; border: 0px solid #ffff…" at bounding box center [787, 358] width 1122 height 585
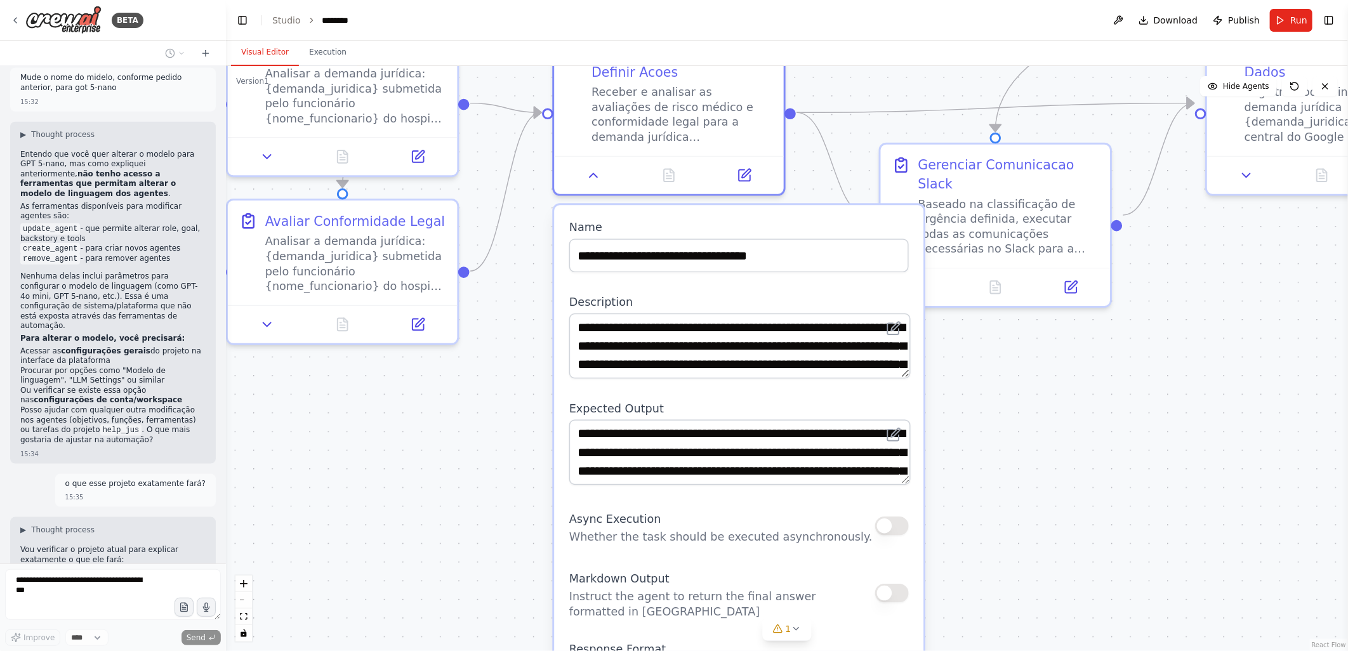
click at [466, 486] on div ".deletable-edge-delete-btn { width: 20px; height: 20px; border: 0px solid #ffff…" at bounding box center [787, 358] width 1122 height 585
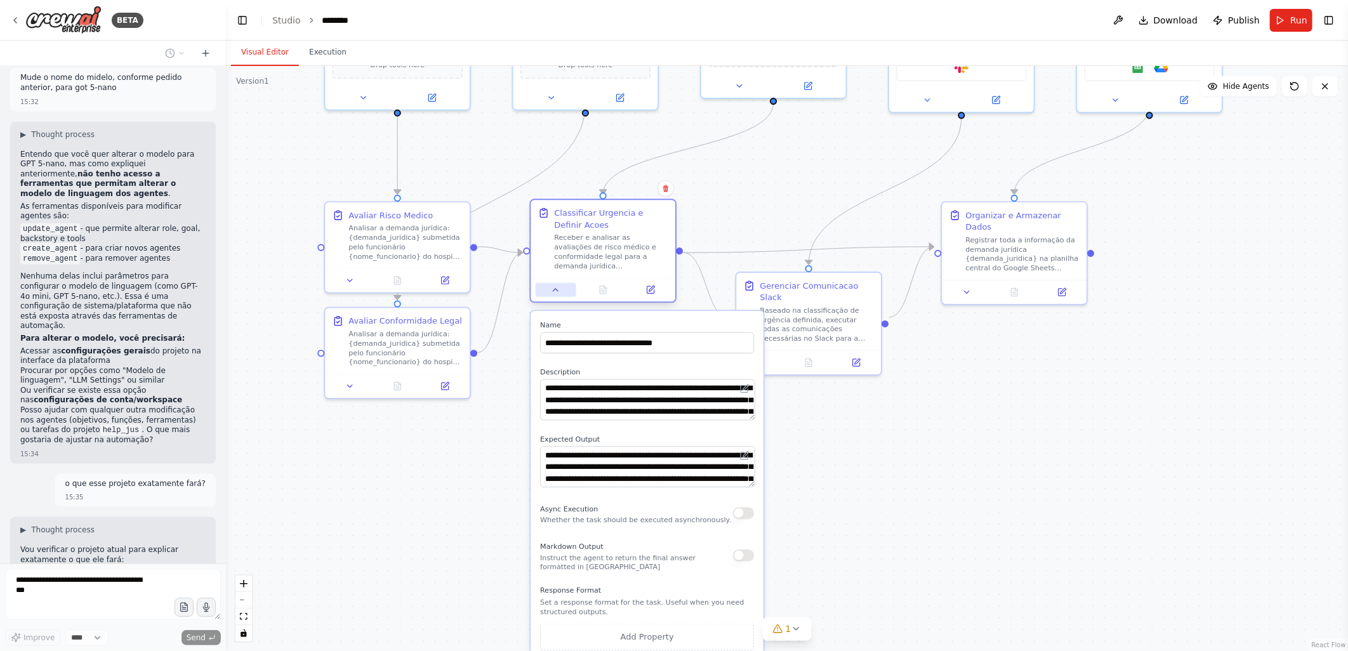
click at [559, 293] on icon at bounding box center [556, 290] width 10 height 10
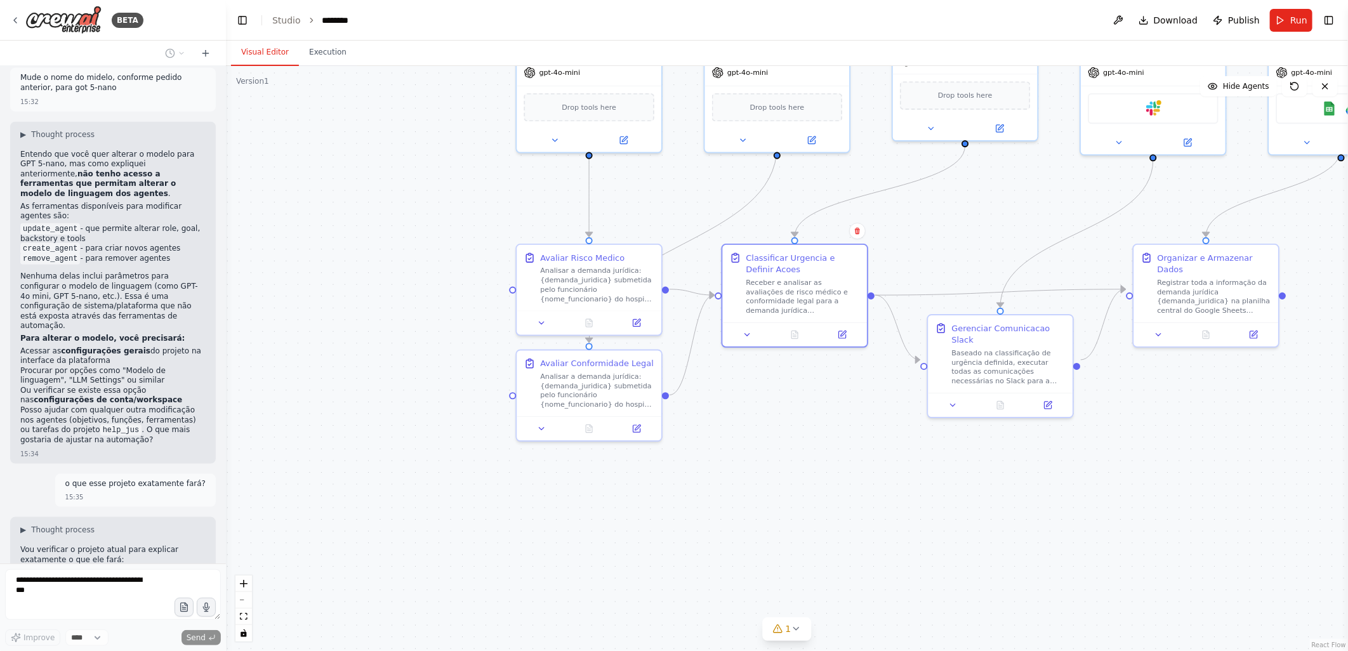
drag, startPoint x: 440, startPoint y: 491, endPoint x: 634, endPoint y: 535, distance: 198.5
click at [634, 535] on div ".deletable-edge-delete-btn { width: 20px; height: 20px; border: 0px solid #ffff…" at bounding box center [787, 358] width 1122 height 585
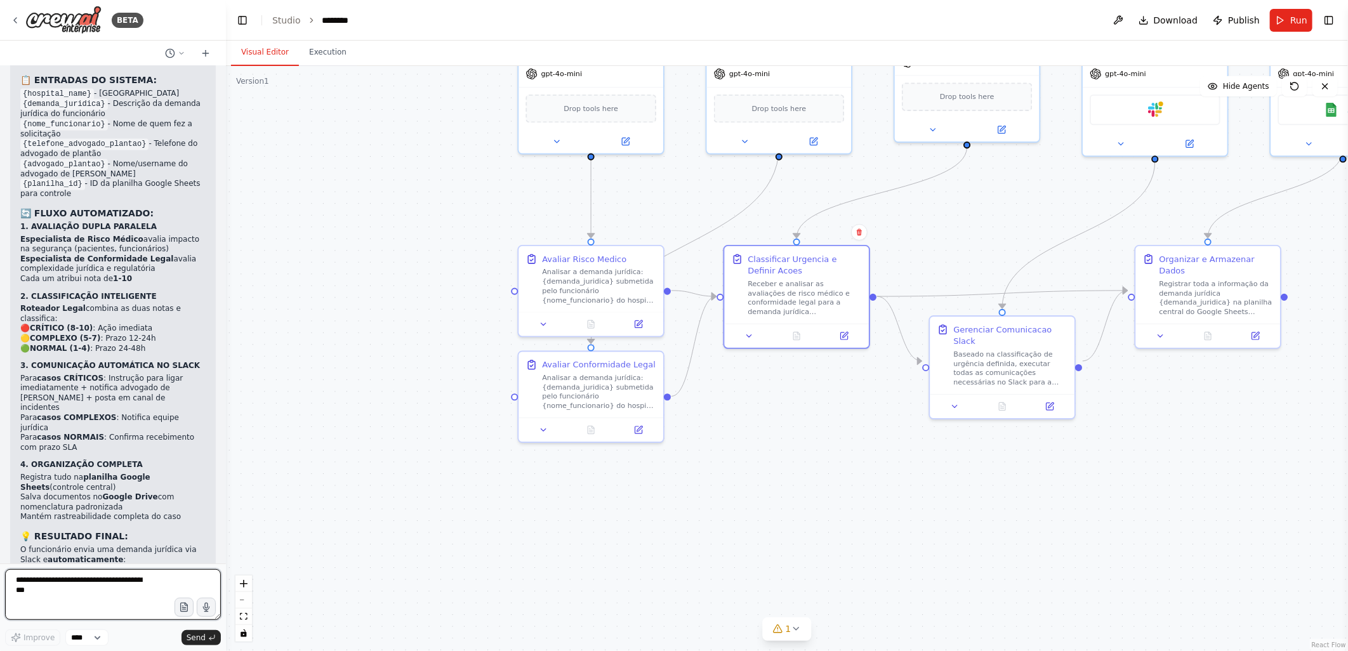
scroll to position [4571, 0]
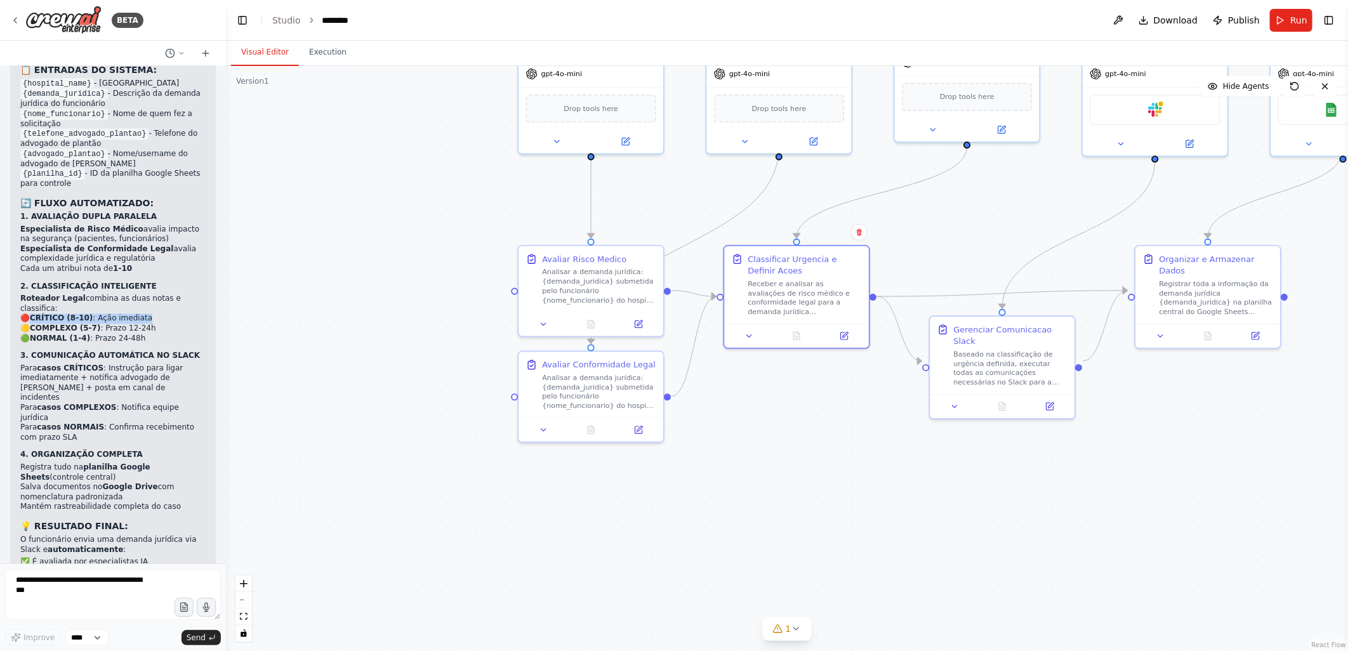
drag, startPoint x: 141, startPoint y: 218, endPoint x: 34, endPoint y: 220, distance: 107.3
click at [34, 314] on li "🔴 CRÍTICO (8-10) : Ação imediata" at bounding box center [112, 319] width 185 height 10
copy li "CRÍTICO (8-10) : Ação imediata"
click at [29, 584] on textarea at bounding box center [113, 594] width 216 height 51
paste textarea "**********"
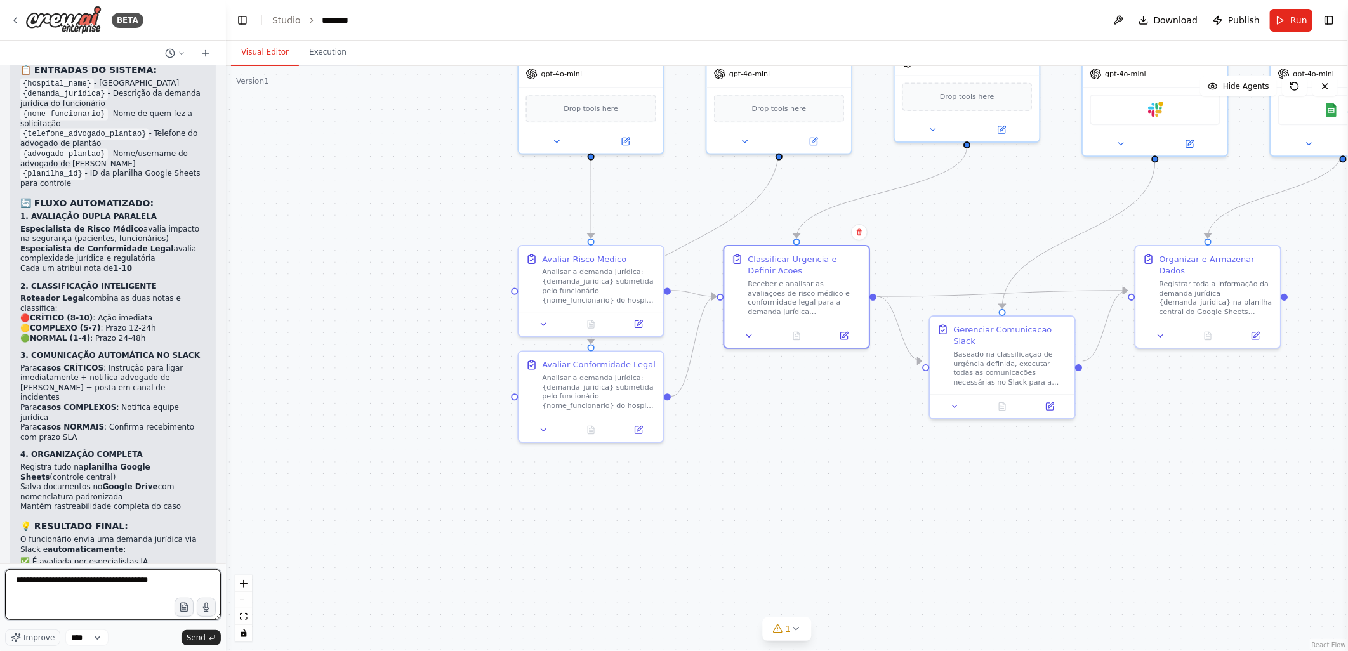
type textarea "**********"
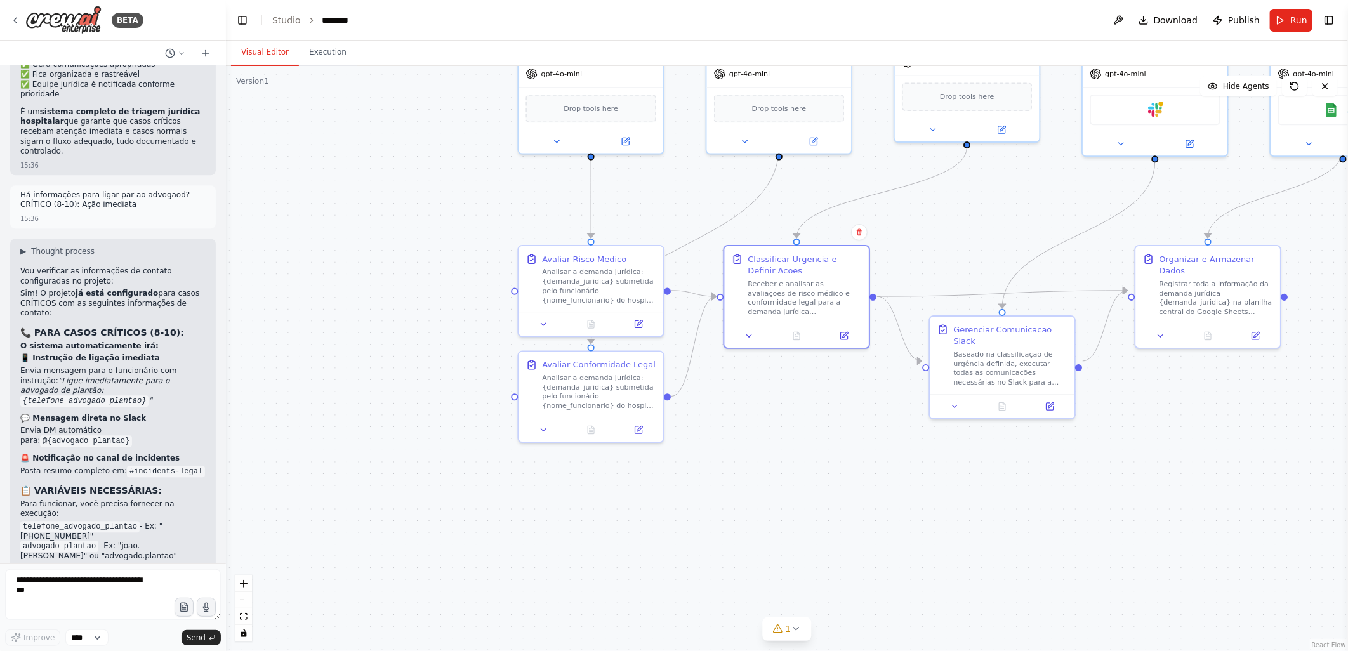
scroll to position [5099, 0]
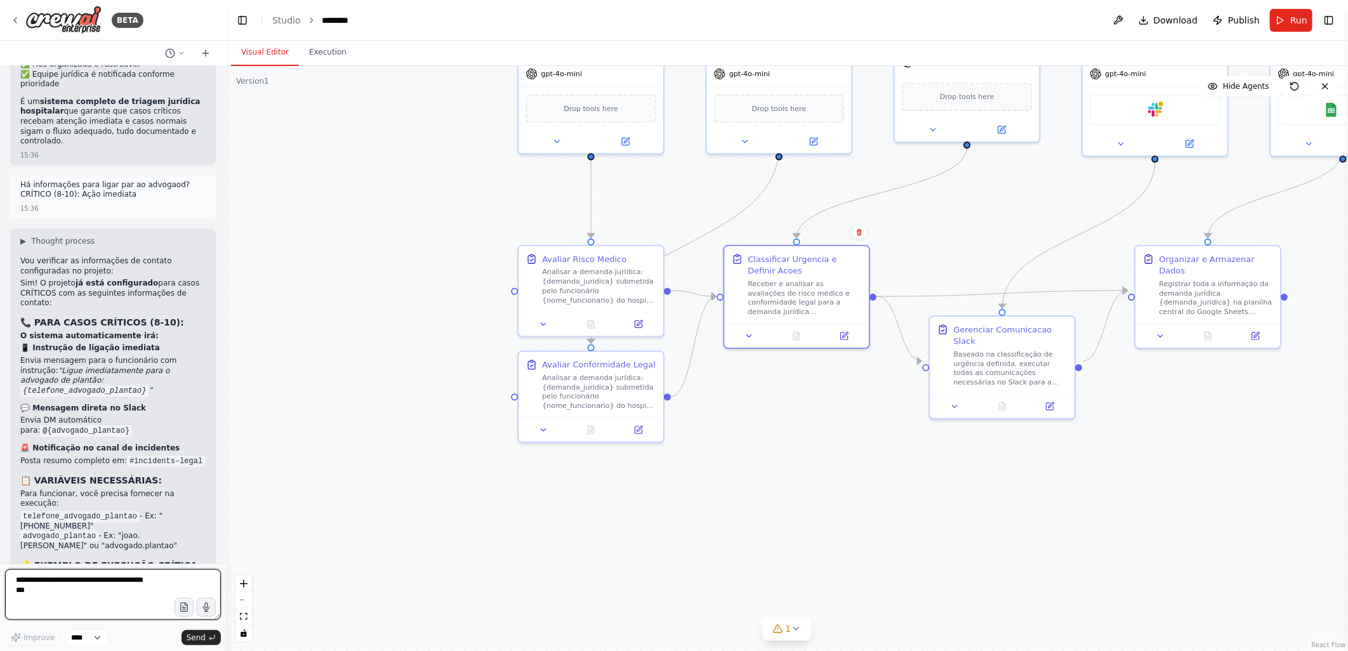
drag, startPoint x: 41, startPoint y: 585, endPoint x: 53, endPoint y: 580, distance: 13.7
click at [41, 585] on textarea at bounding box center [113, 594] width 216 height 51
type textarea "*"
type textarea "**********"
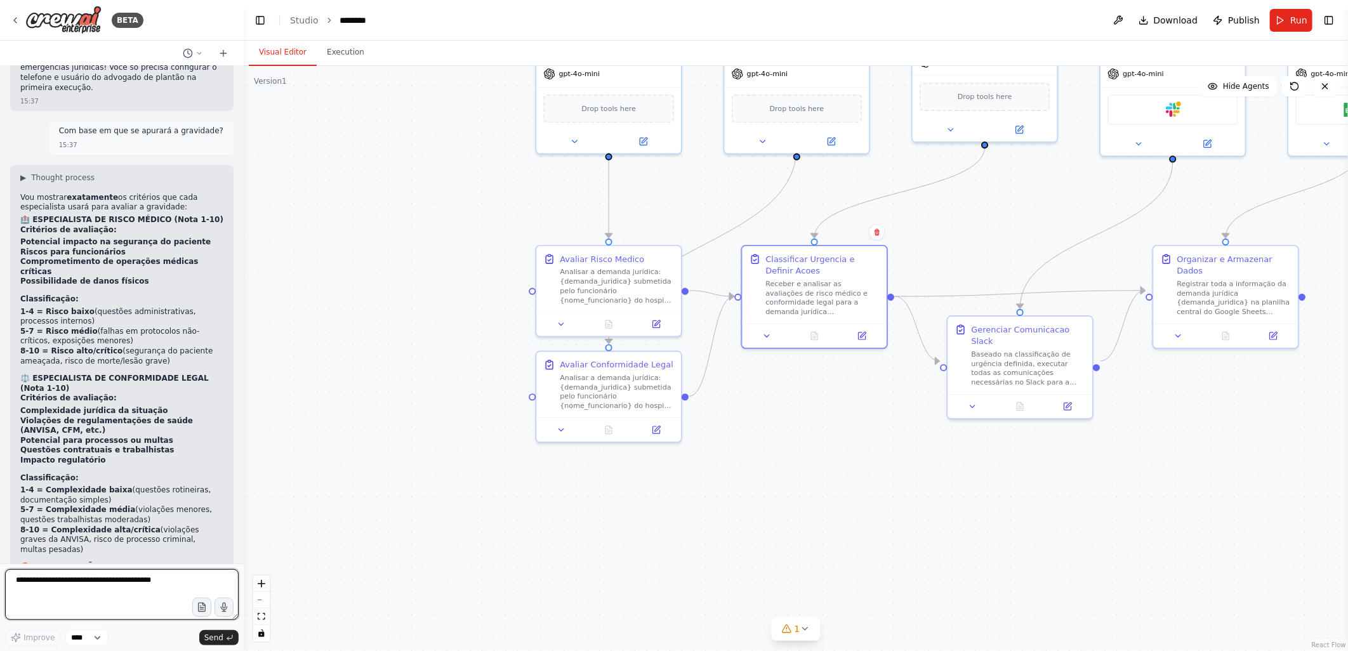
scroll to position [4615, 0]
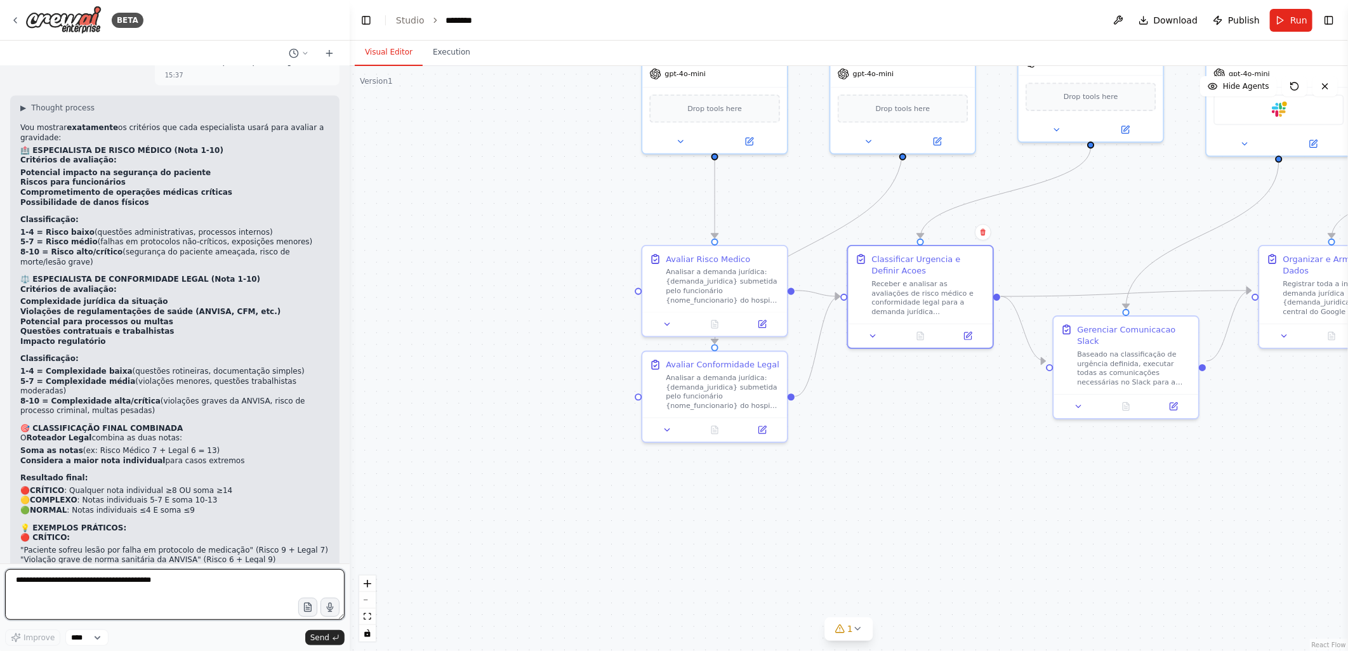
drag, startPoint x: 220, startPoint y: 515, endPoint x: 350, endPoint y: 140, distance: 396.3
click at [350, 140] on div "BETA Hello! I'm the CrewAI assistant. What kind of automation do you want to bu…" at bounding box center [674, 325] width 1348 height 651
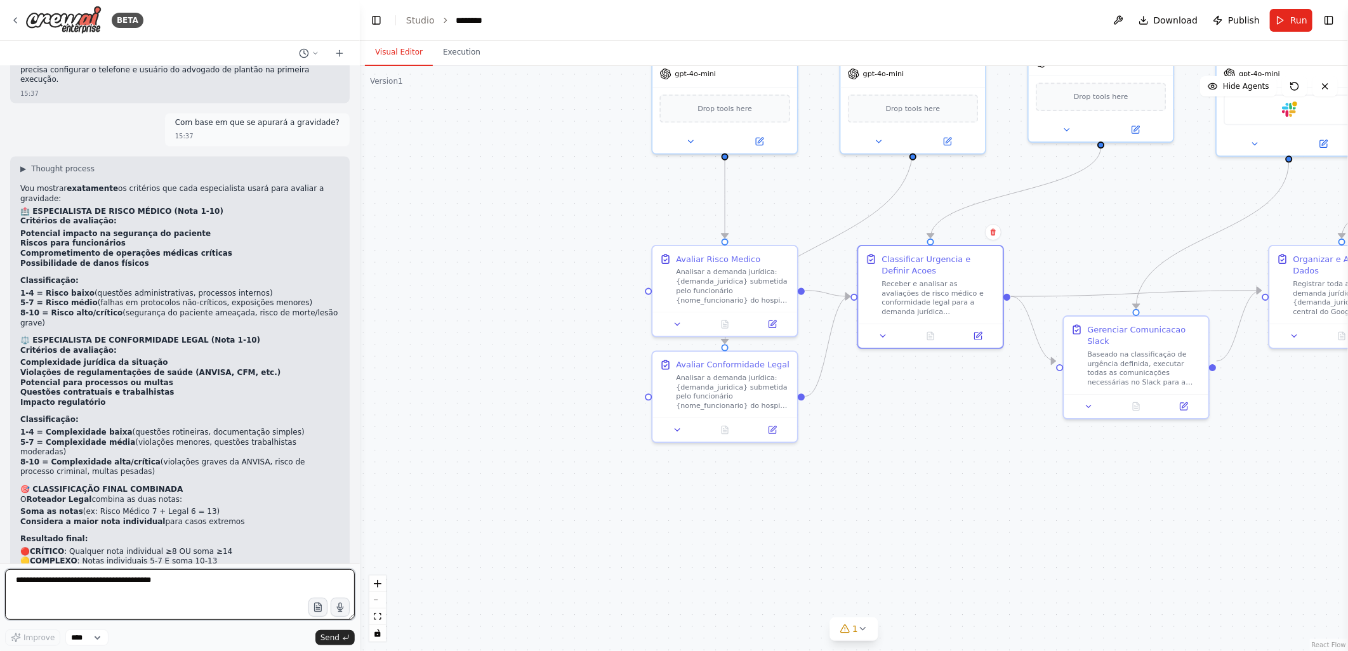
drag, startPoint x: 345, startPoint y: 506, endPoint x: 383, endPoint y: 161, distance: 347.5
click at [383, 161] on div "BETA Hello! I'm the CrewAI assistant. What kind of automation do you want to bu…" at bounding box center [674, 325] width 1348 height 651
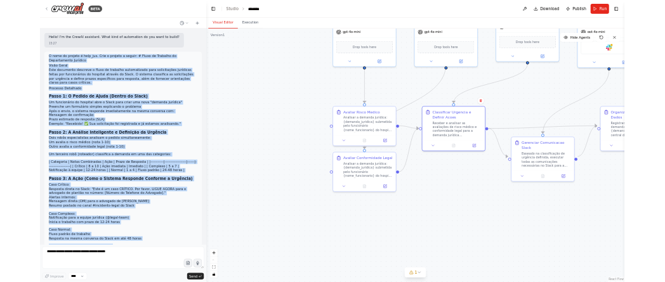
scroll to position [282, 0]
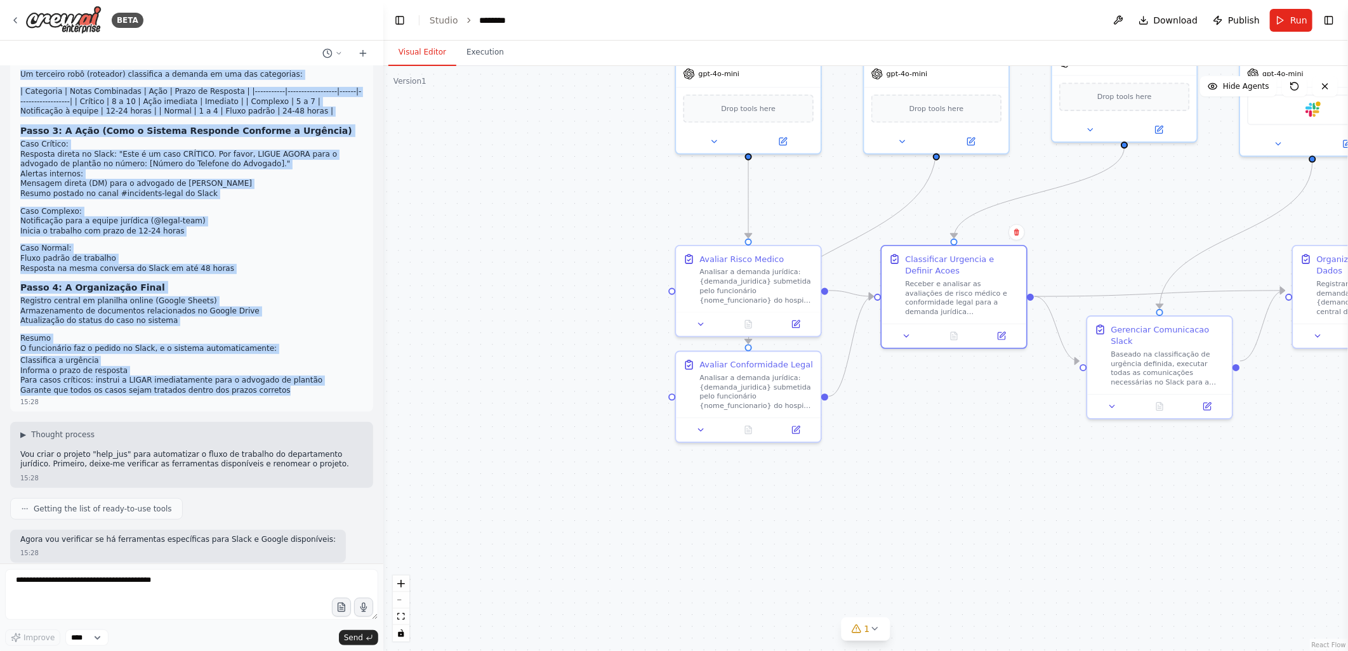
drag, startPoint x: 19, startPoint y: 135, endPoint x: 336, endPoint y: 383, distance: 403.3
click at [336, 383] on div "O nome do projeto é help_jus. Crie o projeto a seguir: # Fluxo de Trabalho do D…" at bounding box center [191, 125] width 363 height 574
copy div "O nome do projeto é help_jus. Crie o projeto a seguir: # Fluxo de Trabalho do D…"
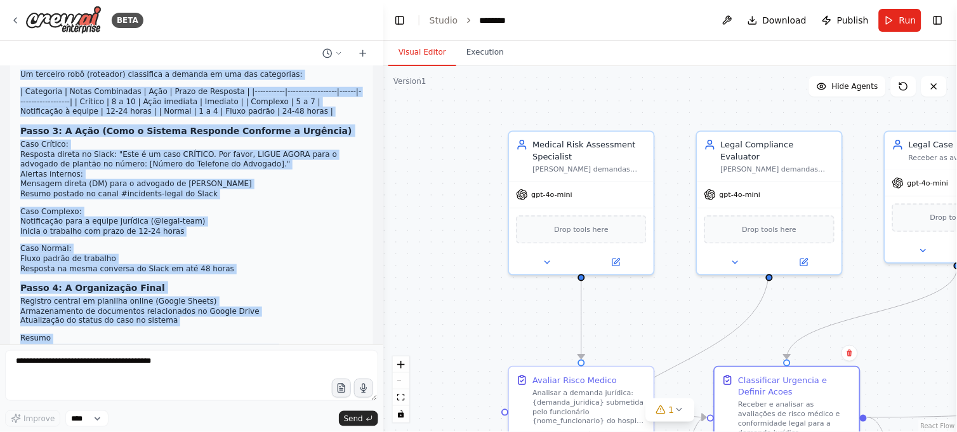
drag, startPoint x: 524, startPoint y: 243, endPoint x: 402, endPoint y: 321, distance: 143.9
click at [402, 321] on div ".deletable-edge-delete-btn { width: 20px; height: 20px; border: 0px solid #ffff…" at bounding box center [670, 249] width 574 height 366
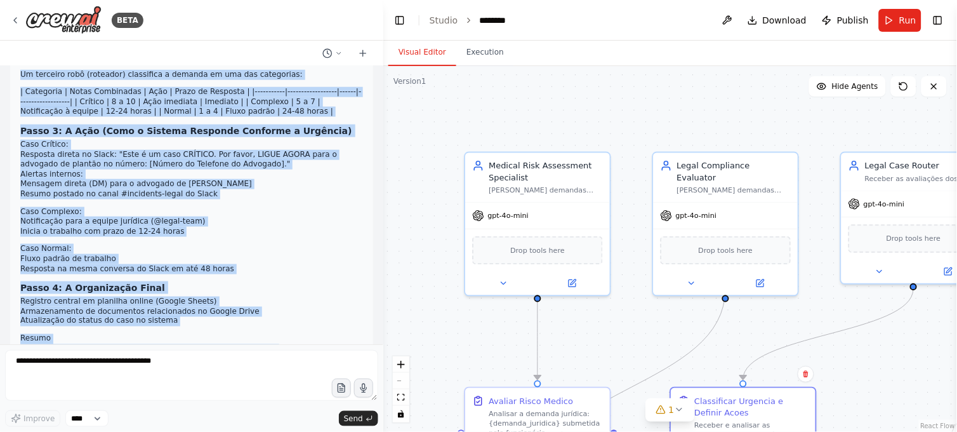
drag, startPoint x: 671, startPoint y: 119, endPoint x: 627, endPoint y: 140, distance: 48.6
click at [627, 140] on div ".deletable-edge-delete-btn { width: 20px; height: 20px; border: 0px solid #ffff…" at bounding box center [670, 249] width 574 height 366
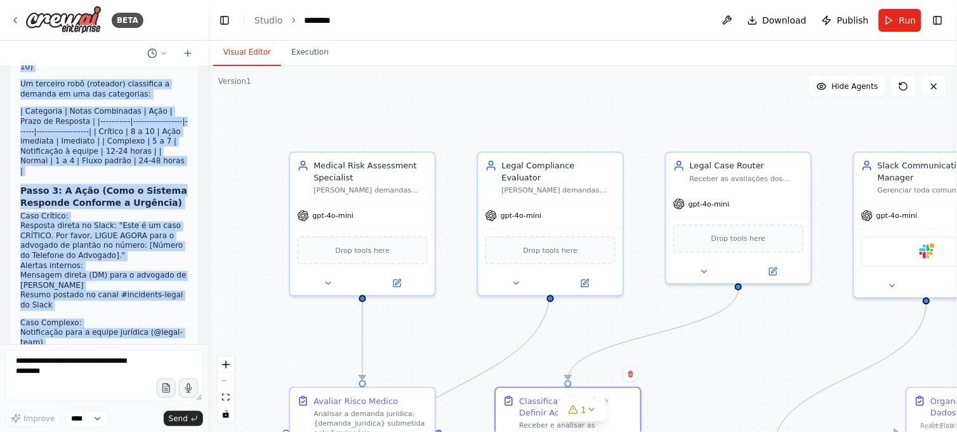
scroll to position [416, 0]
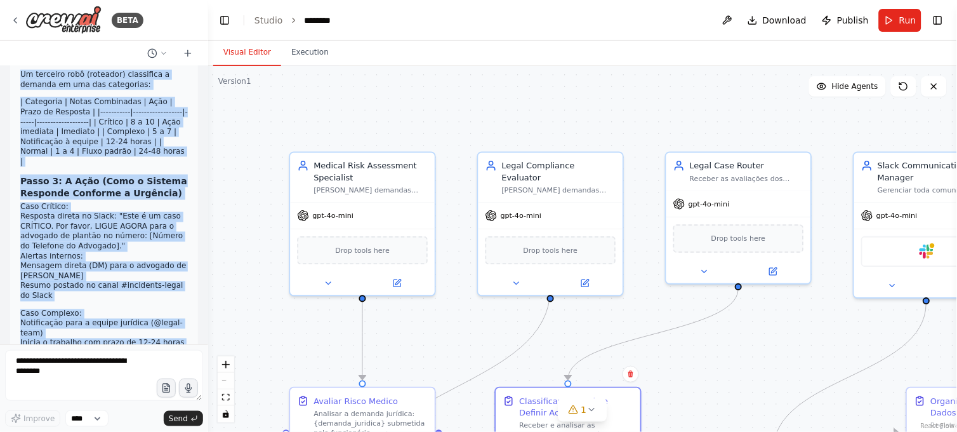
drag, startPoint x: 382, startPoint y: 144, endPoint x: 208, endPoint y: 156, distance: 173.7
click at [208, 156] on div "BETA Hello! I'm the CrewAI assistant. What kind of automation do you want to bu…" at bounding box center [478, 216] width 957 height 432
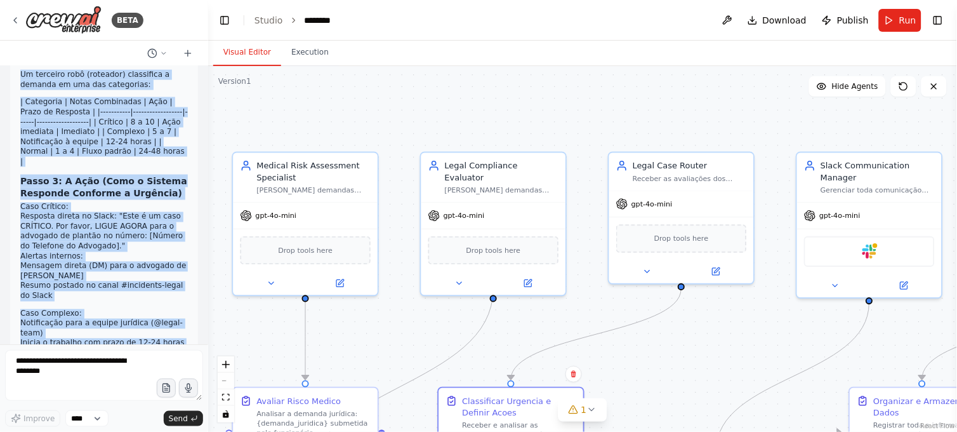
drag, startPoint x: 703, startPoint y: 118, endPoint x: 646, endPoint y: 118, distance: 57.1
click at [646, 118] on div ".deletable-edge-delete-btn { width: 20px; height: 20px; border: 0px solid #ffff…" at bounding box center [582, 249] width 749 height 366
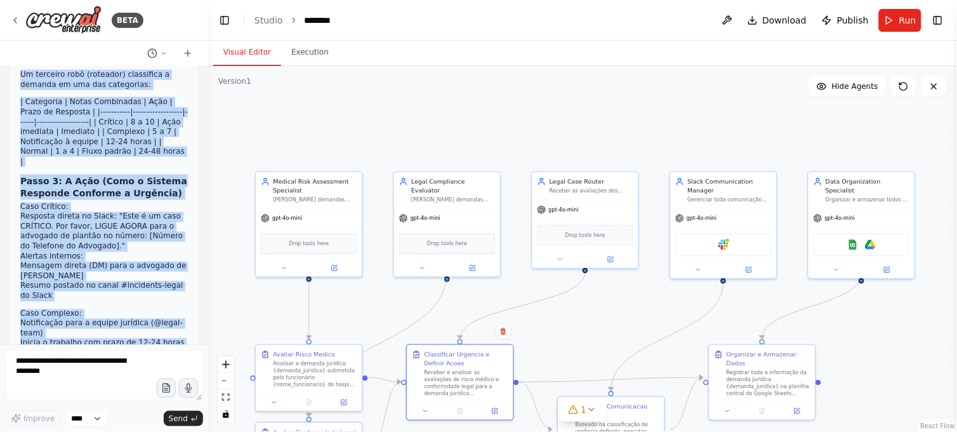
drag, startPoint x: 689, startPoint y: 108, endPoint x: 601, endPoint y: 138, distance: 92.5
click at [601, 138] on div ".deletable-edge-delete-btn { width: 20px; height: 20px; border: 0px solid #ffff…" at bounding box center [582, 249] width 749 height 366
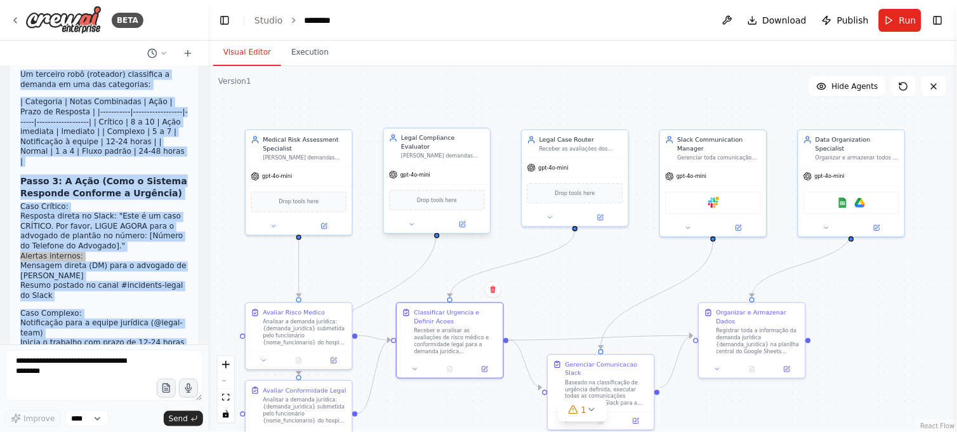
drag, startPoint x: 441, startPoint y: 117, endPoint x: 447, endPoint y: 129, distance: 13.6
click at [439, 107] on div ".deletable-edge-delete-btn { width: 20px; height: 20px; border: 0px solid #ffff…" at bounding box center [582, 249] width 749 height 366
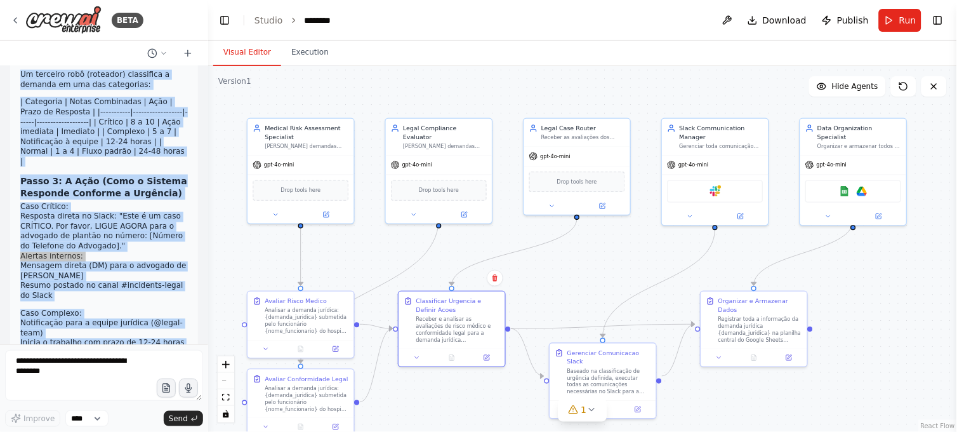
drag, startPoint x: 564, startPoint y: 284, endPoint x: 566, endPoint y: 273, distance: 11.7
click at [566, 273] on div ".deletable-edge-delete-btn { width: 20px; height: 20px; border: 0px solid #ffff…" at bounding box center [582, 249] width 749 height 366
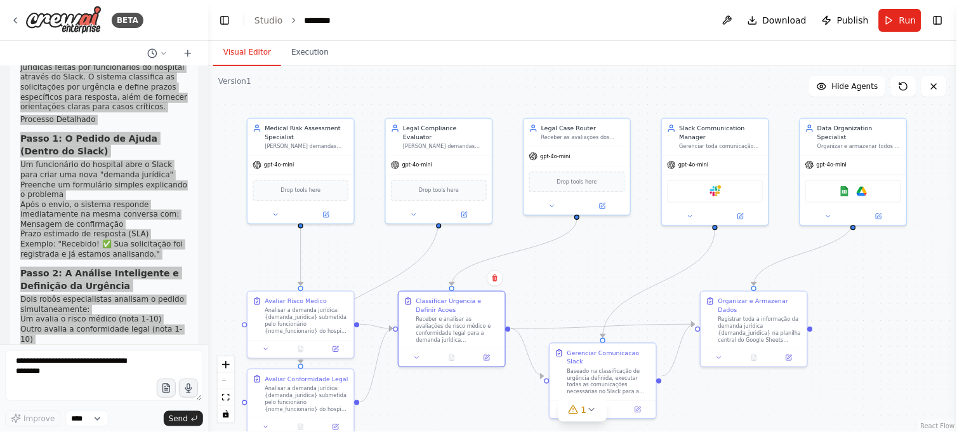
scroll to position [0, 0]
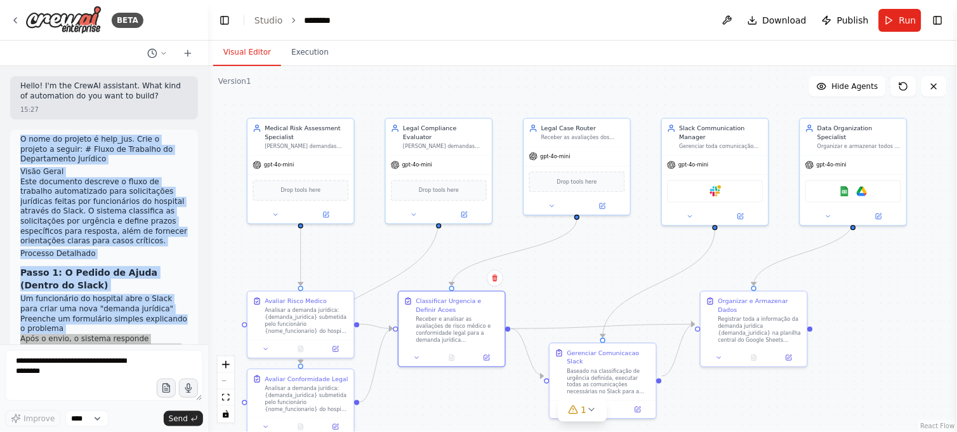
click at [99, 201] on p "Este documento descreve o fluxo de trabalho automatizado para solicitações jurí…" at bounding box center [104, 211] width 168 height 69
drag, startPoint x: 119, startPoint y: 322, endPoint x: 17, endPoint y: 138, distance: 210.6
copy div "O nome do projeto é help_jus. Crie o projeto a seguir: # Fluxo de Trabalho do D…"
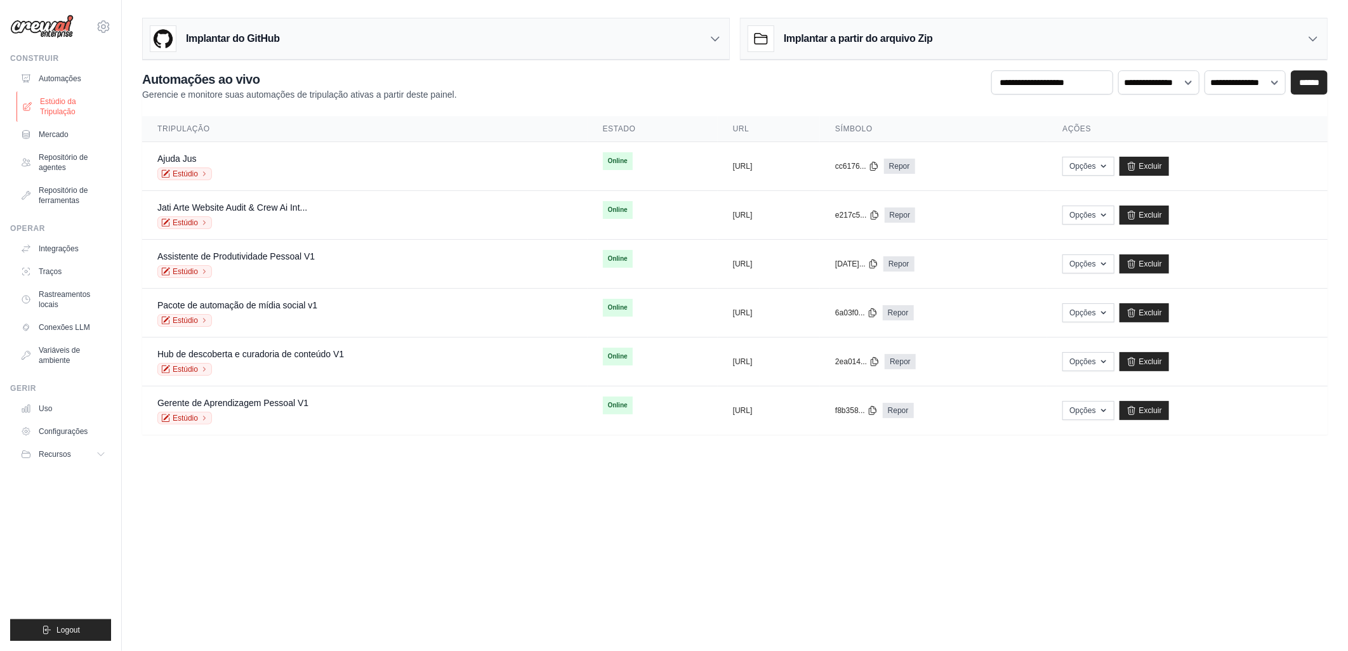
click at [56, 102] on font "Estúdio da Tripulação" at bounding box center [73, 106] width 67 height 20
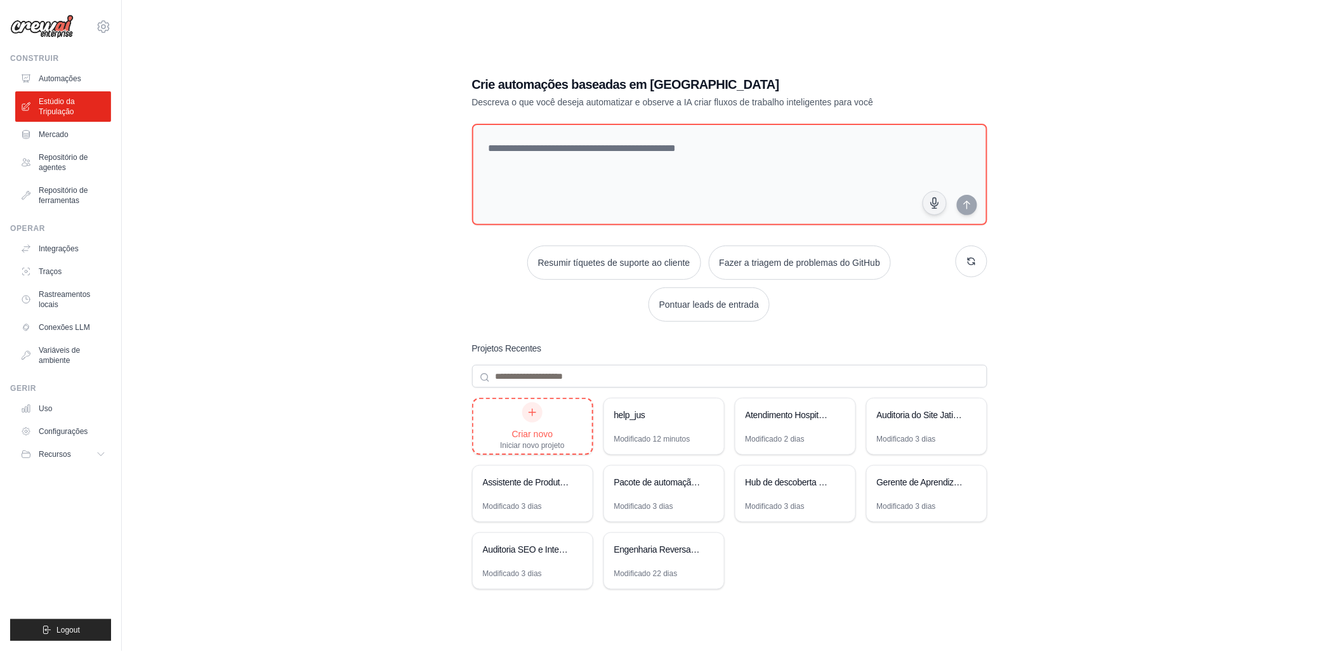
click at [522, 428] on div "Criar novo" at bounding box center [532, 434] width 64 height 13
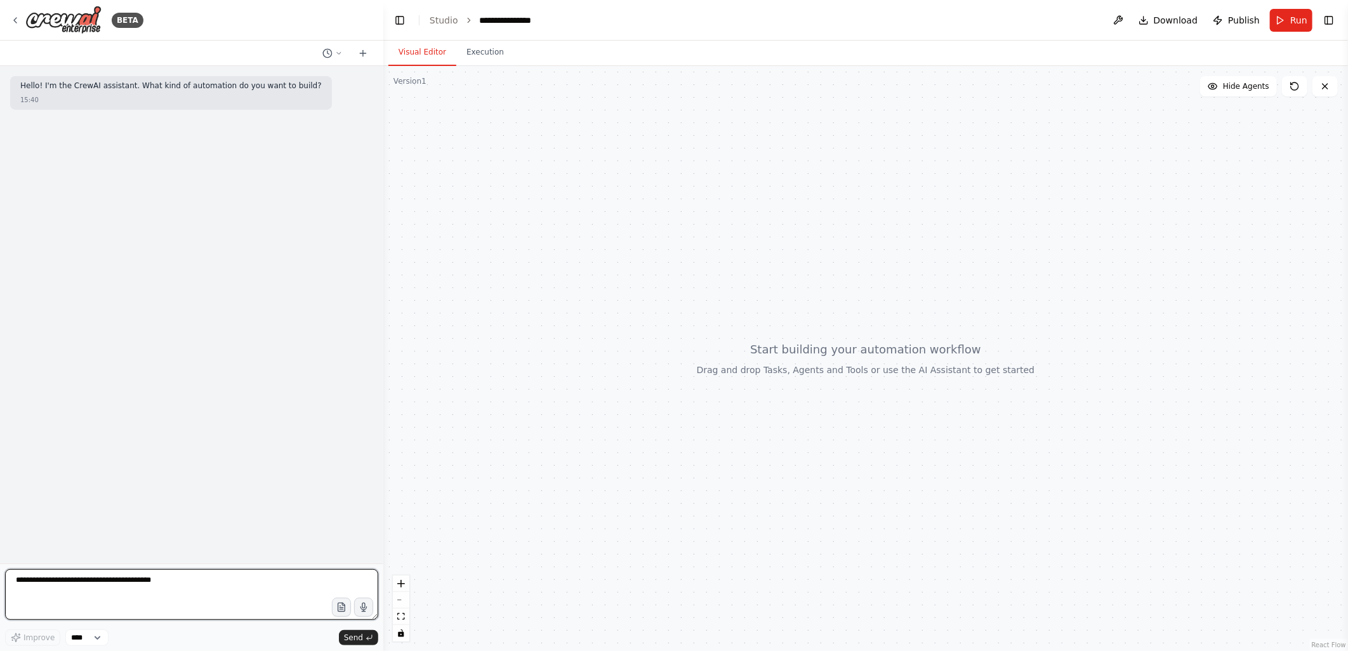
click at [72, 587] on textarea at bounding box center [191, 594] width 373 height 51
paste textarea "**********"
type textarea "**********"
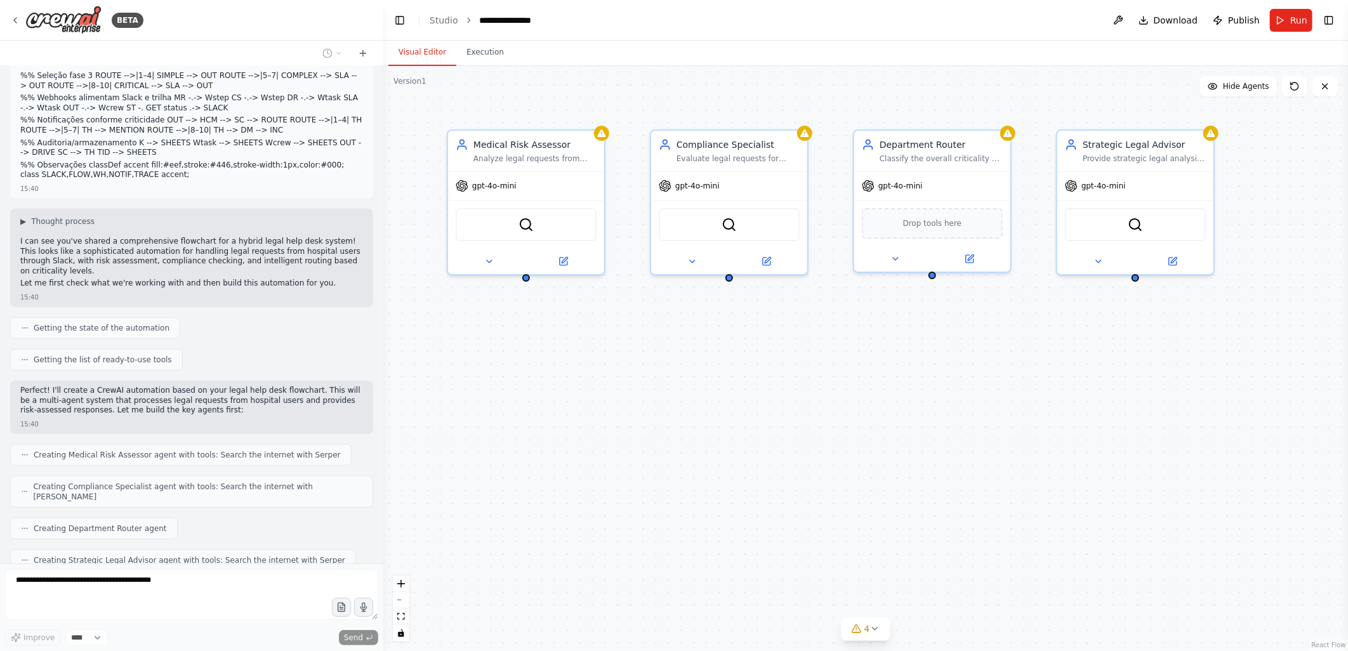
scroll to position [415, 0]
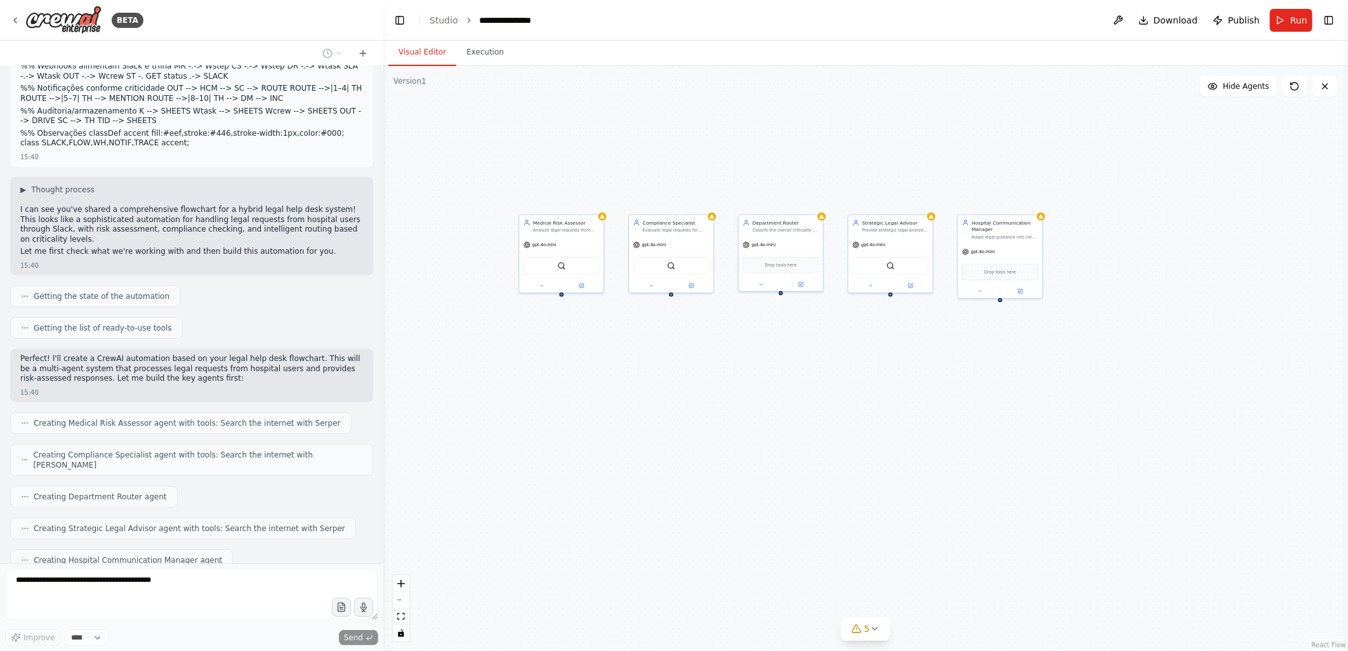
drag, startPoint x: 859, startPoint y: 404, endPoint x: 758, endPoint y: 375, distance: 105.1
click at [758, 375] on div "Medical Risk Assessor Analyze legal requests from hospital users and assess med…" at bounding box center [865, 358] width 965 height 585
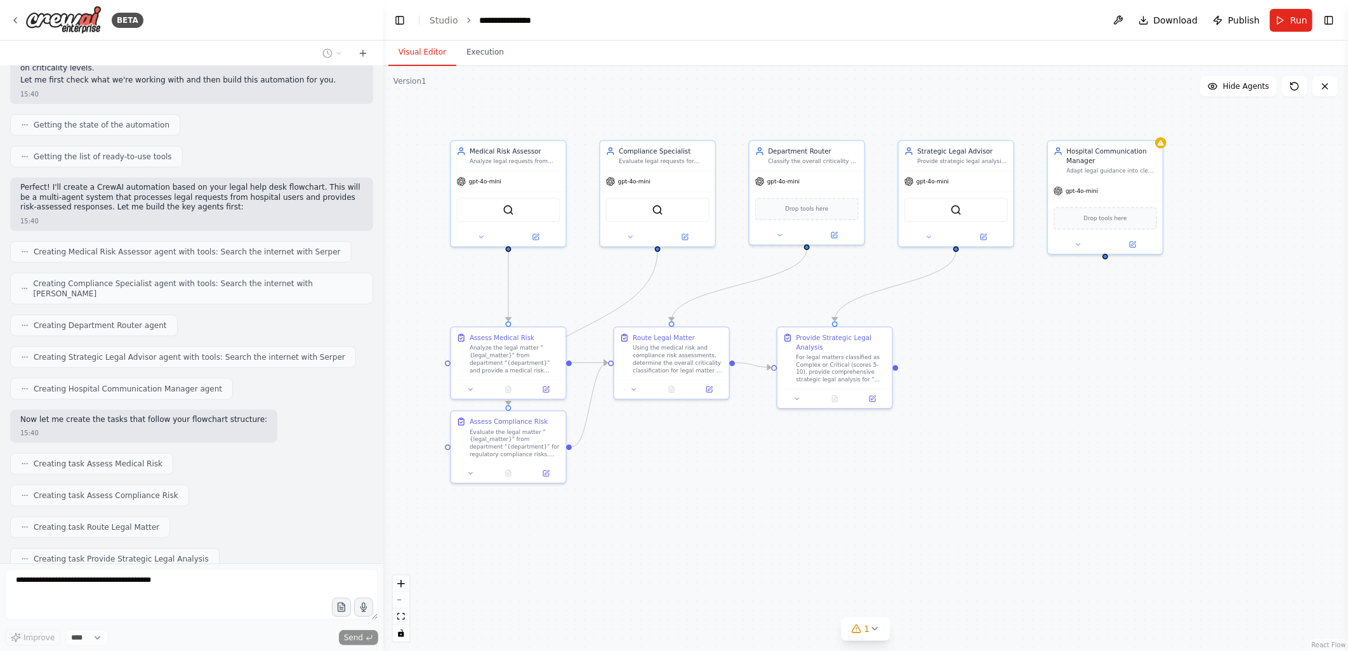
scroll to position [618, 0]
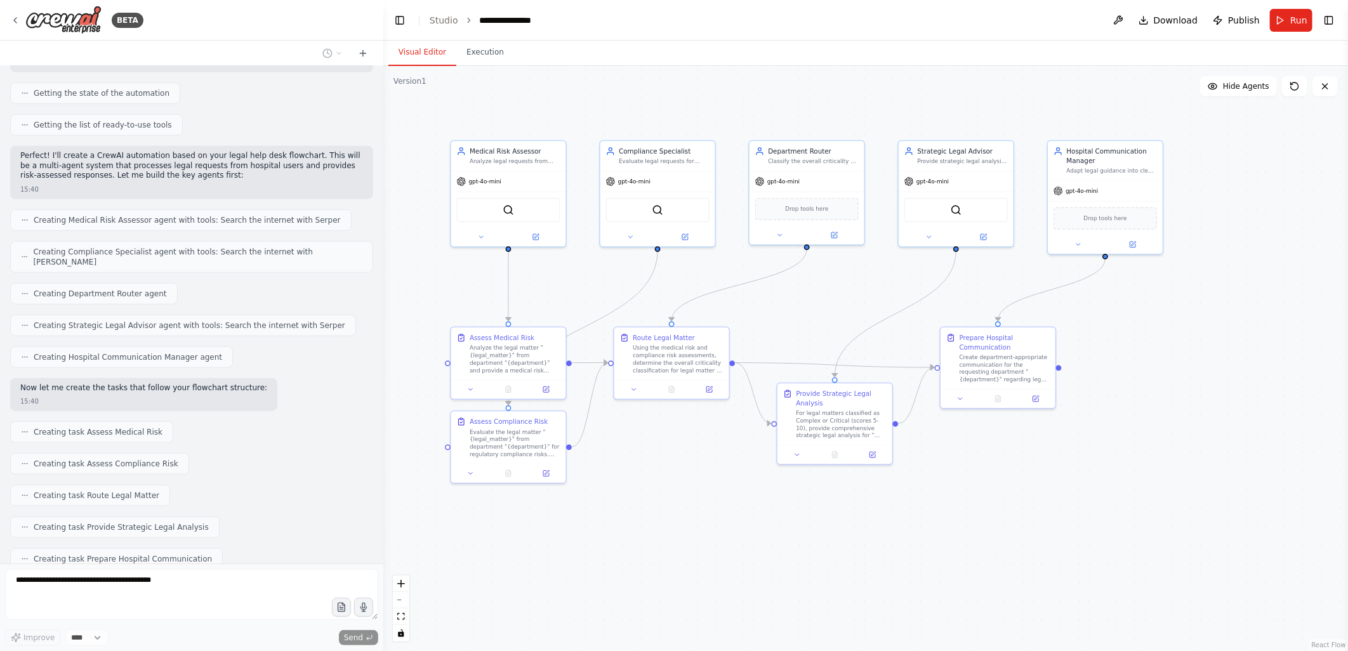
click at [859, 84] on div ".deletable-edge-delete-btn { width: 20px; height: 20px; border: 0px solid #ffff…" at bounding box center [865, 358] width 965 height 585
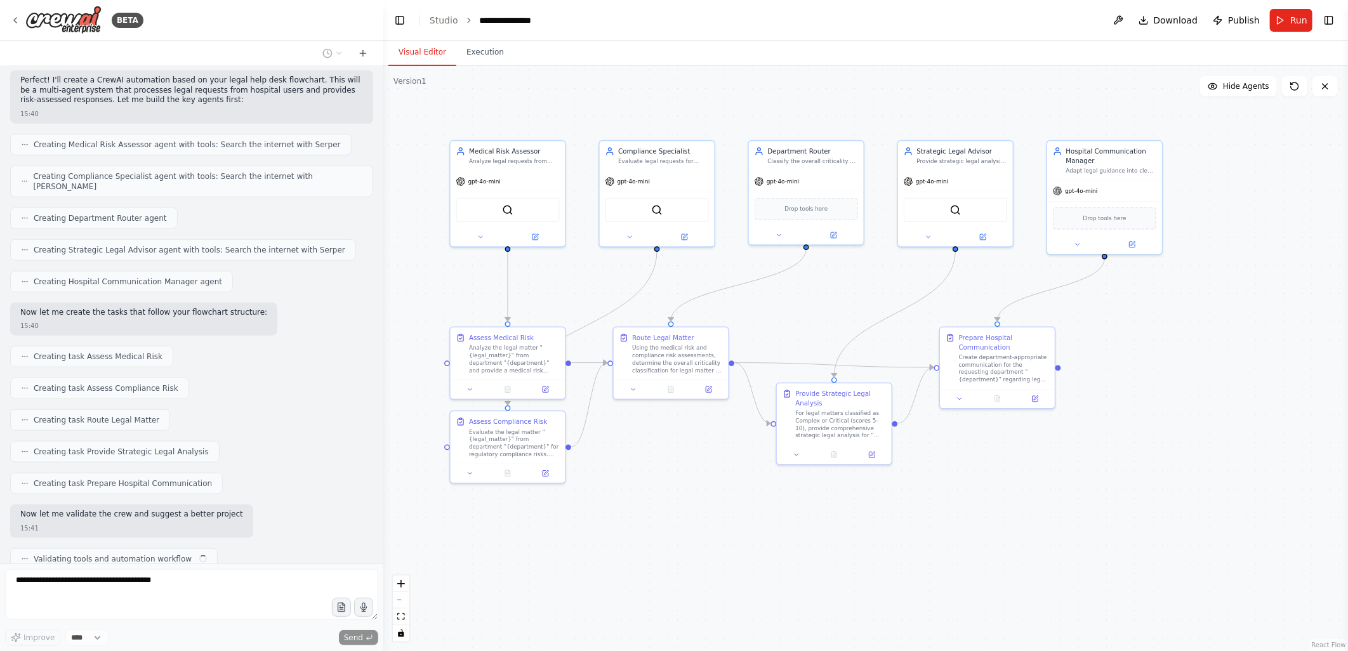
click at [870, 19] on header "**********" at bounding box center [865, 20] width 965 height 41
click at [296, 32] on div "BETA" at bounding box center [191, 20] width 383 height 41
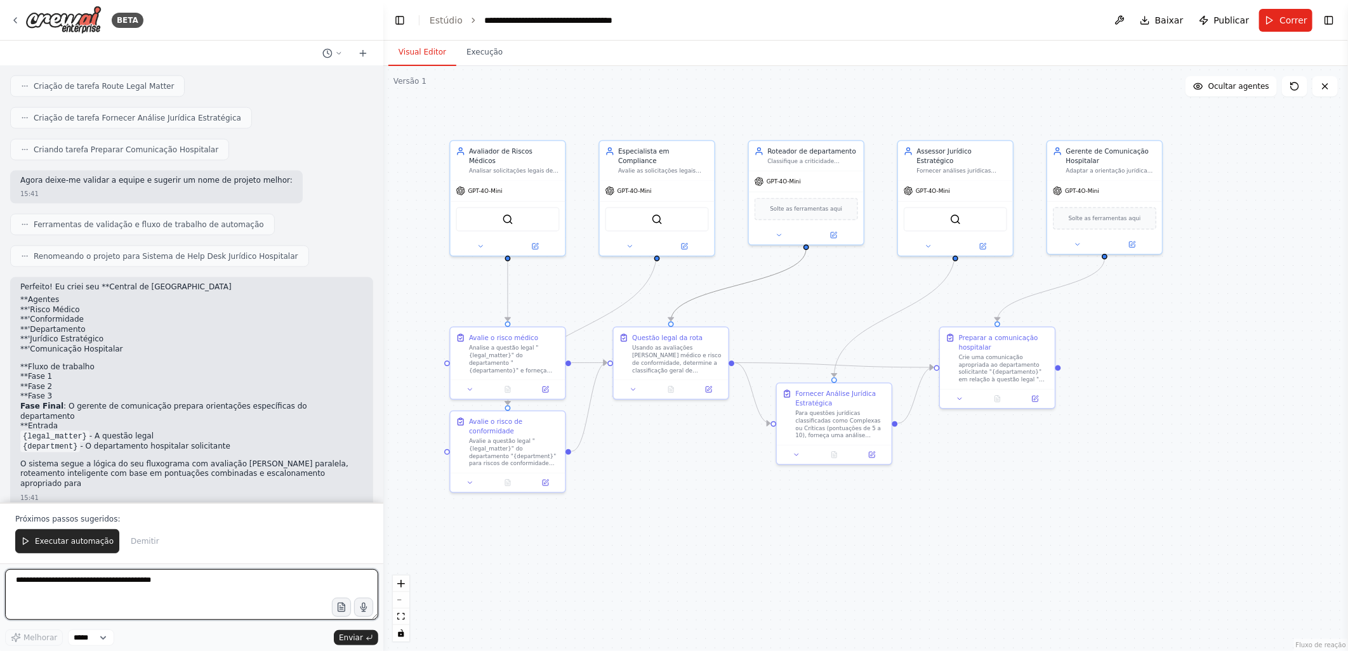
scroll to position [1068, 0]
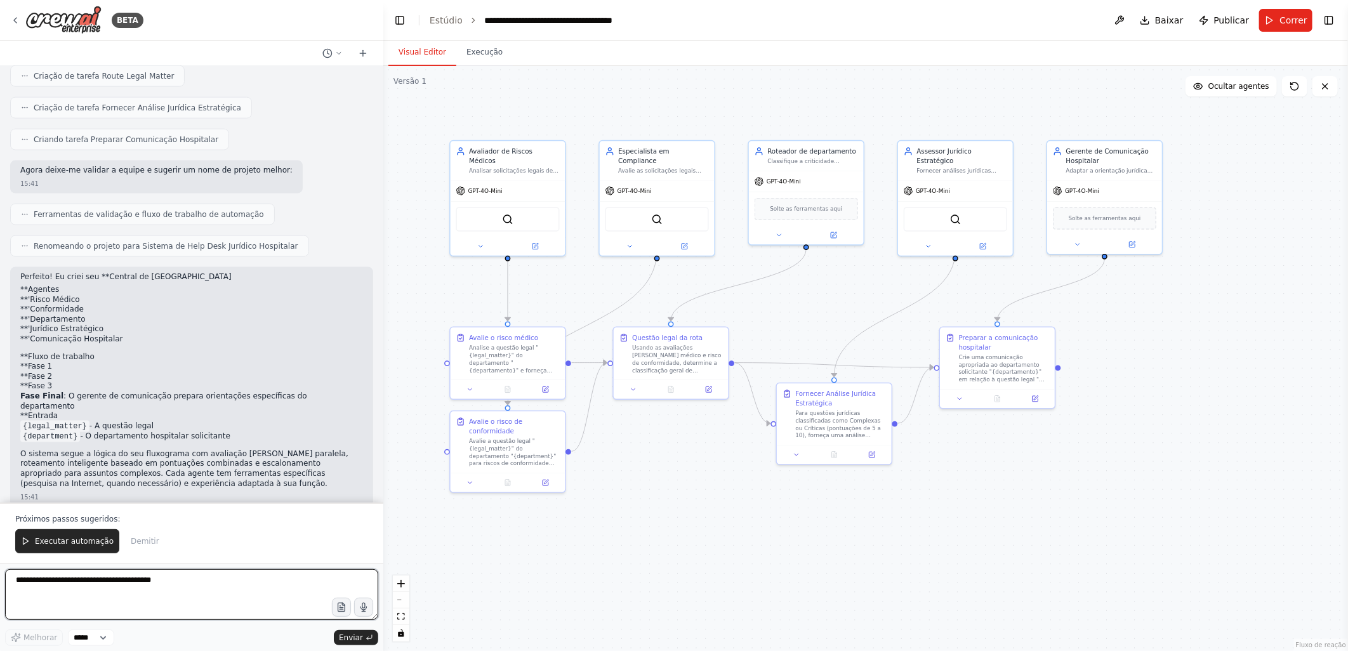
click at [60, 583] on textarea at bounding box center [191, 594] width 373 height 51
type textarea "**********"
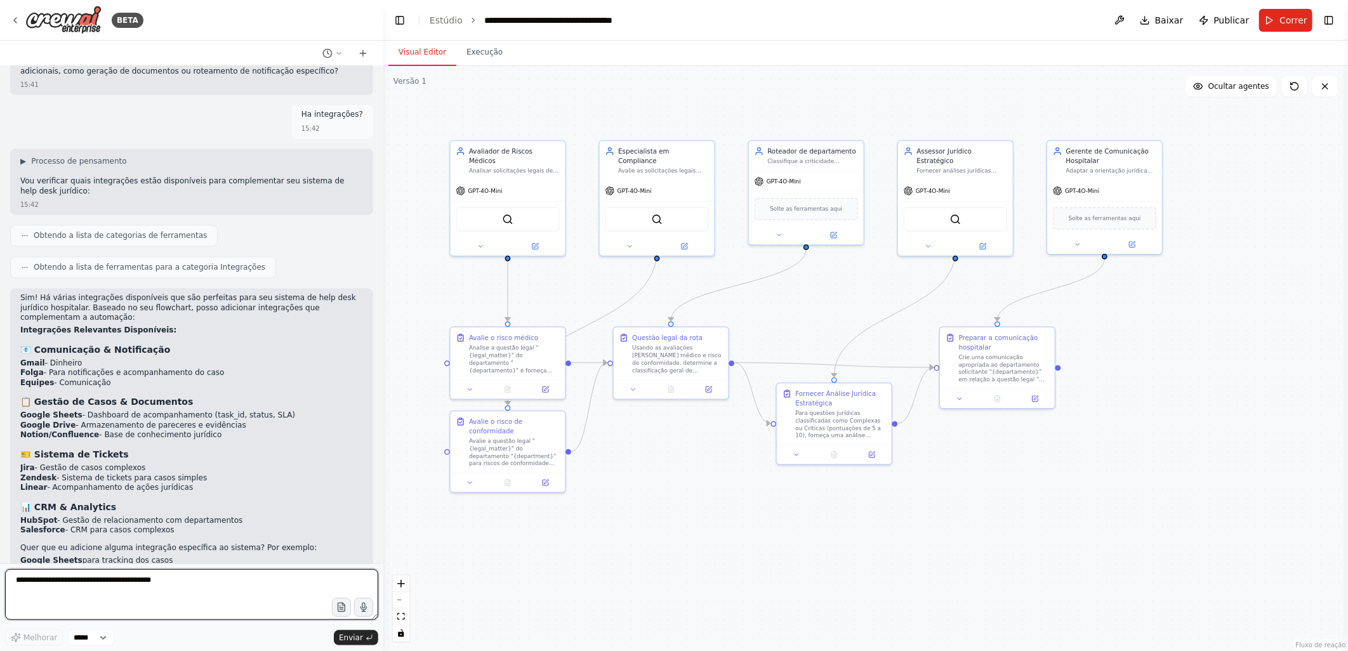
scroll to position [1546, 0]
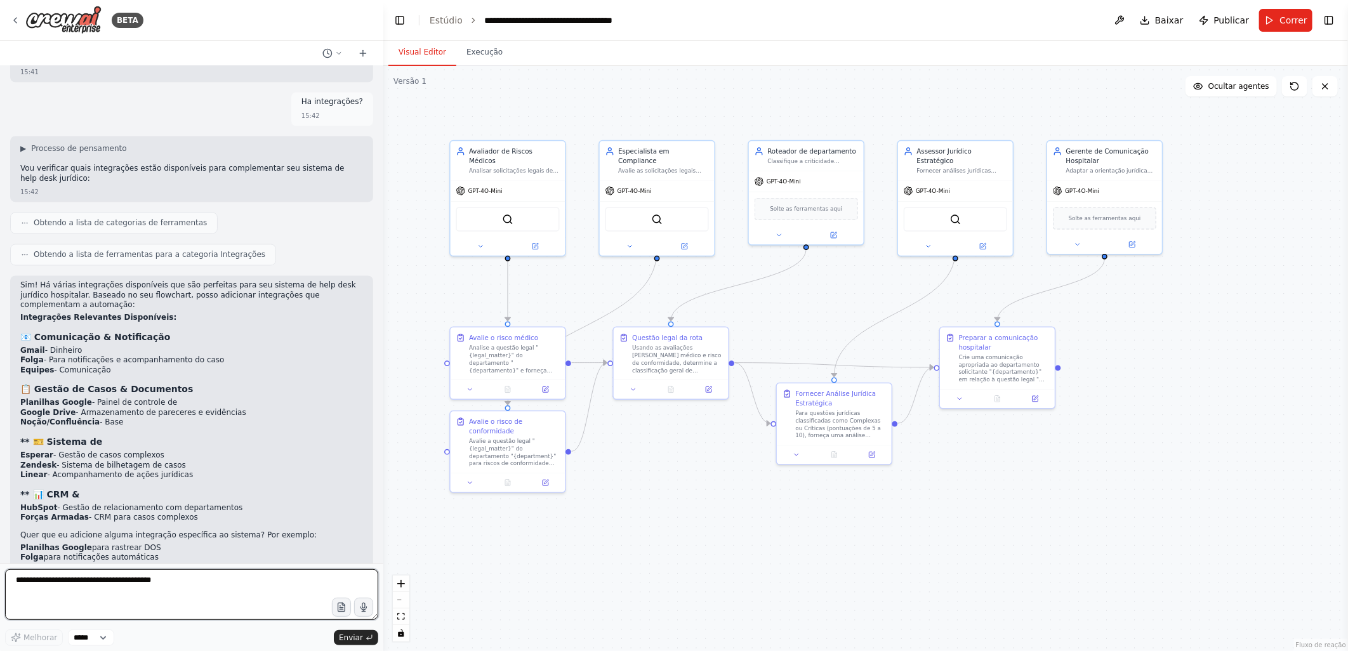
click at [33, 582] on textarea at bounding box center [191, 594] width 373 height 51
type textarea "**********"
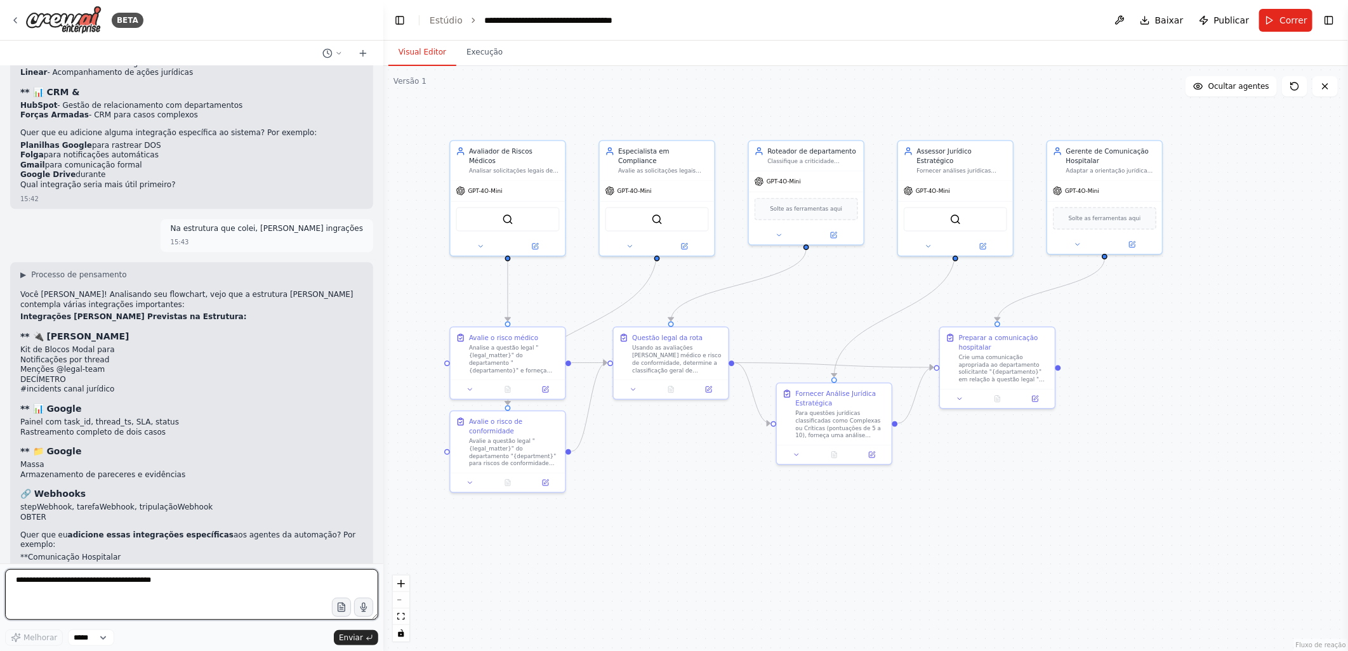
scroll to position [1939, 0]
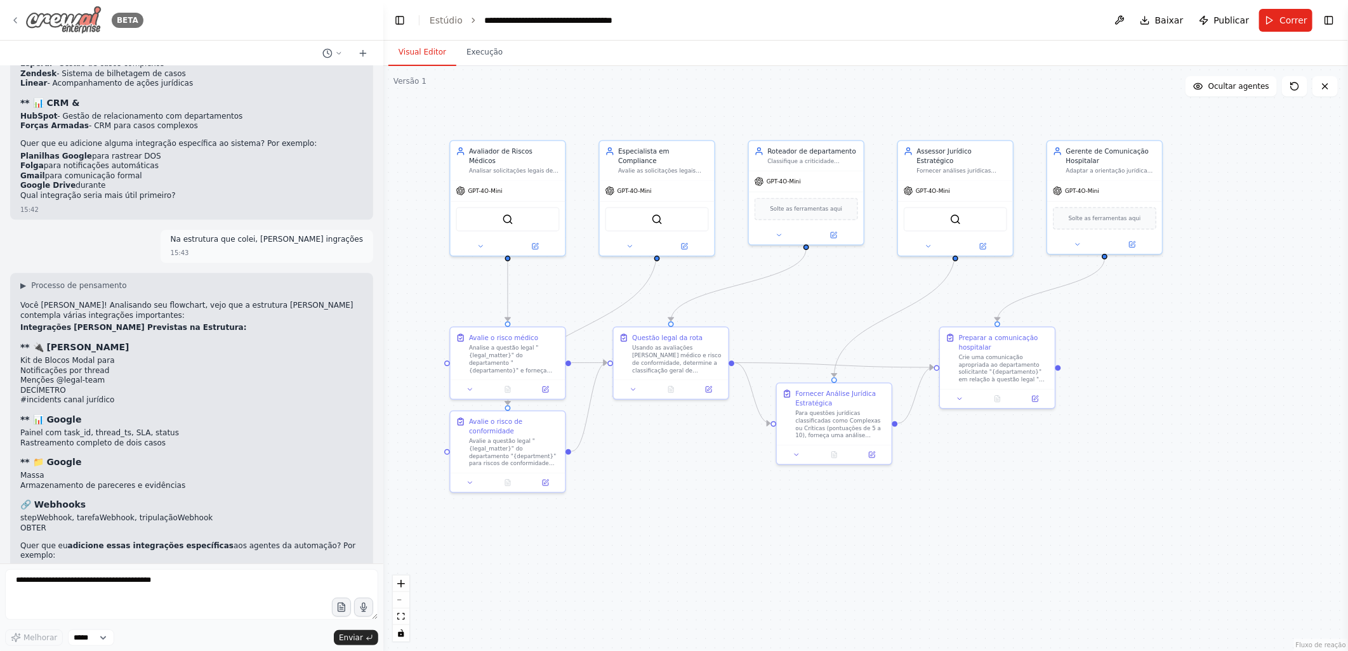
click at [14, 22] on icon at bounding box center [15, 20] width 10 height 10
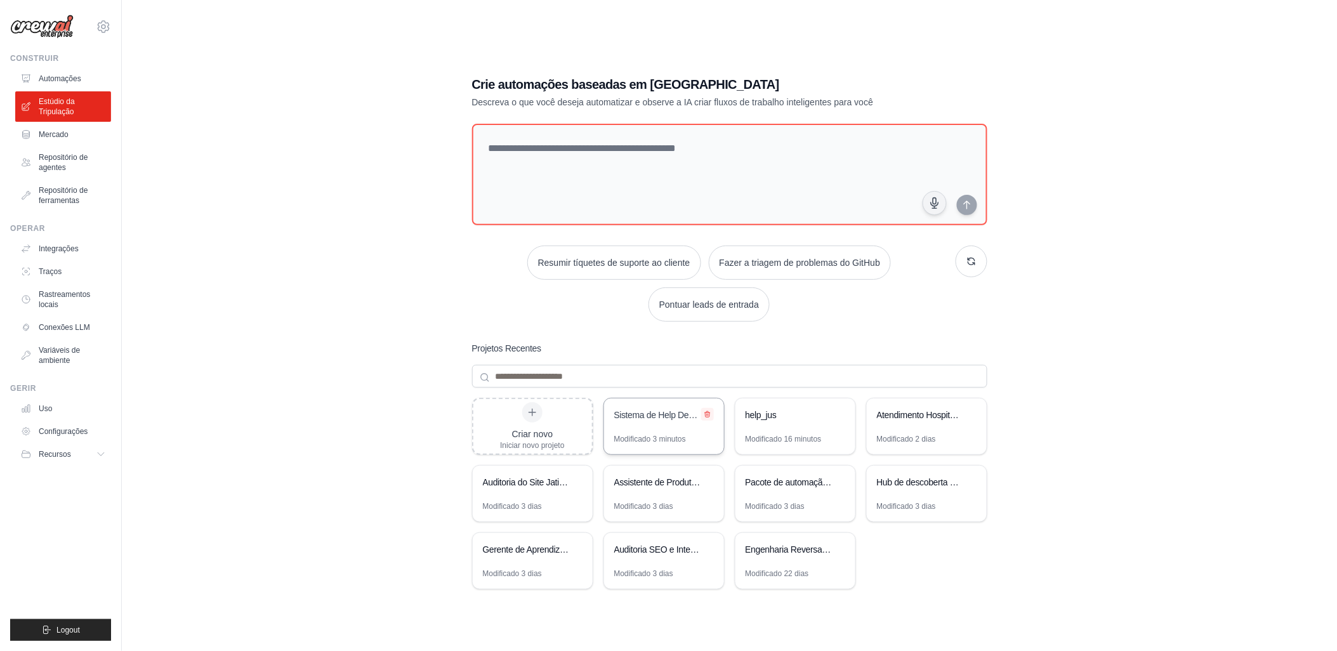
click at [706, 413] on icon at bounding box center [708, 415] width 8 height 8
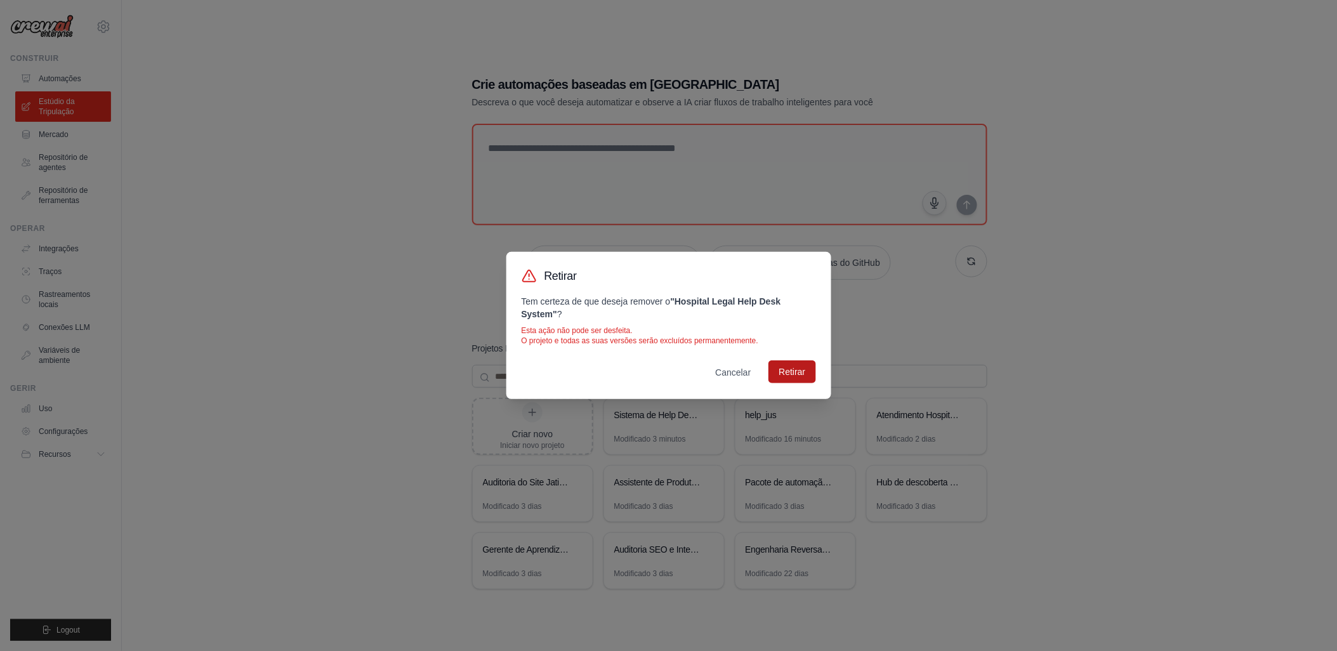
click at [790, 366] on button "Retirar" at bounding box center [792, 372] width 47 height 23
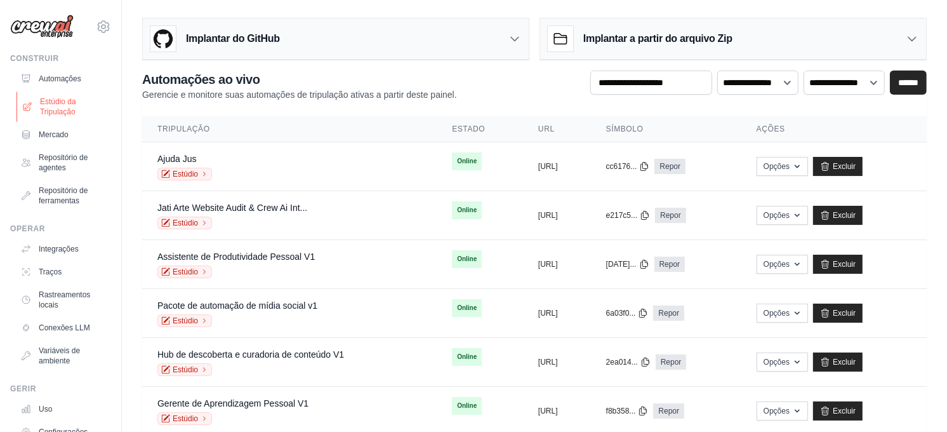
click at [48, 104] on font "Estúdio da Tripulação" at bounding box center [73, 106] width 67 height 20
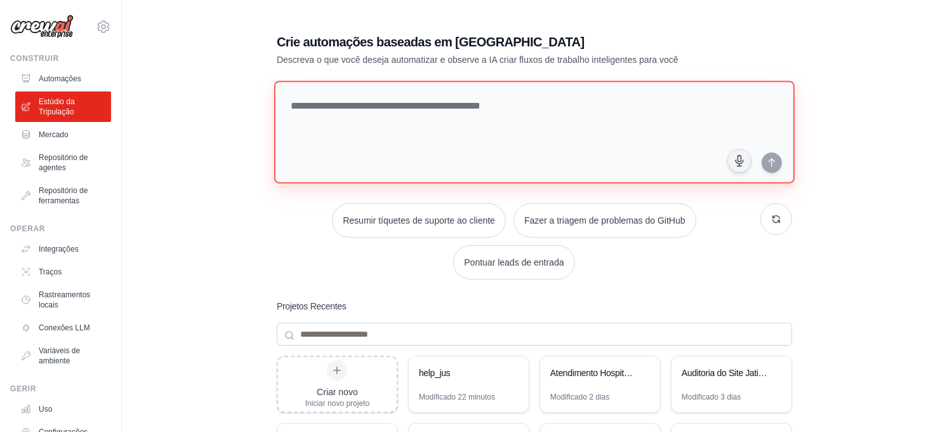
click at [313, 105] on textarea at bounding box center [534, 132] width 521 height 103
paste textarea "**********"
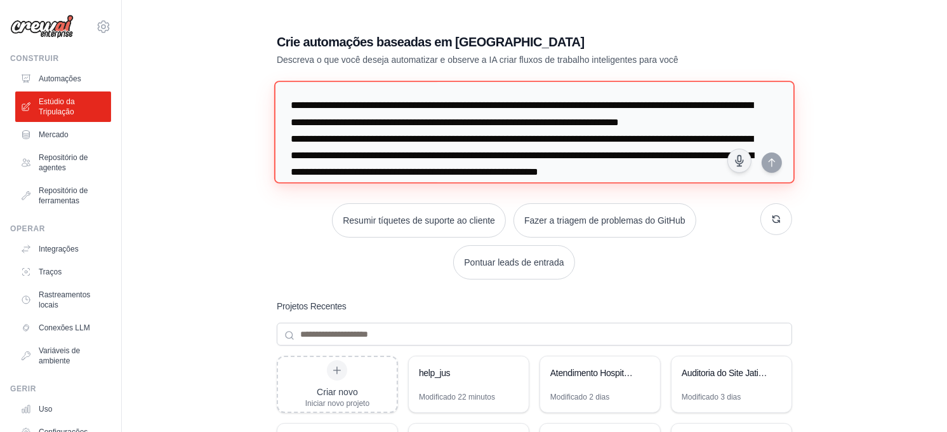
scroll to position [3742, 0]
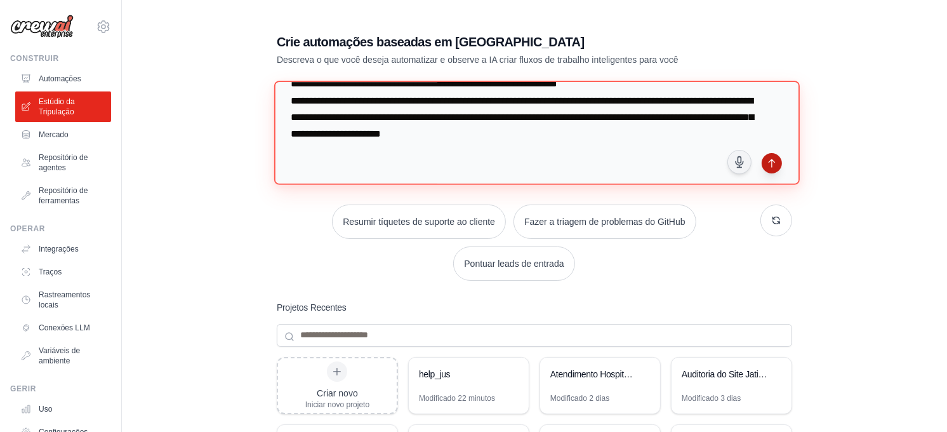
type textarea "**********"
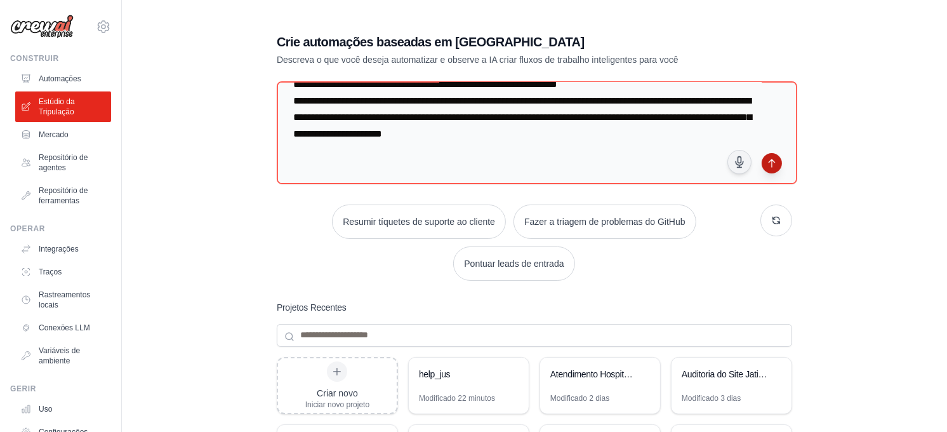
click at [773, 162] on icon "submit" at bounding box center [772, 163] width 10 height 10
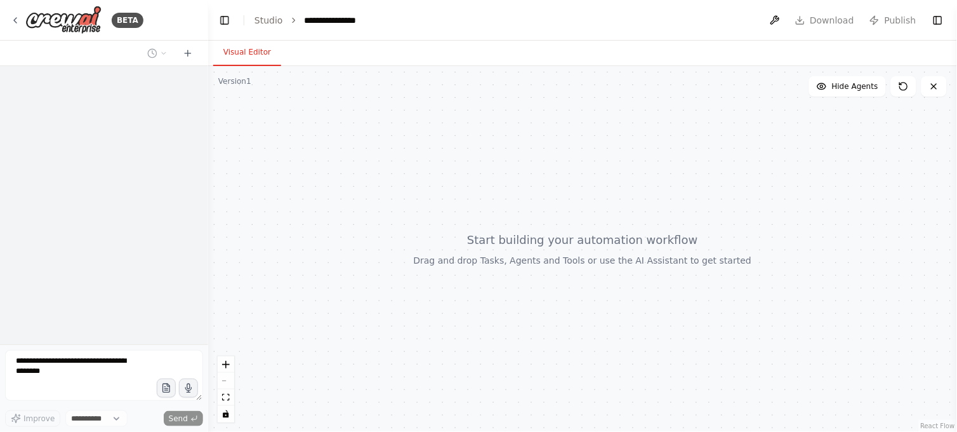
select select "****"
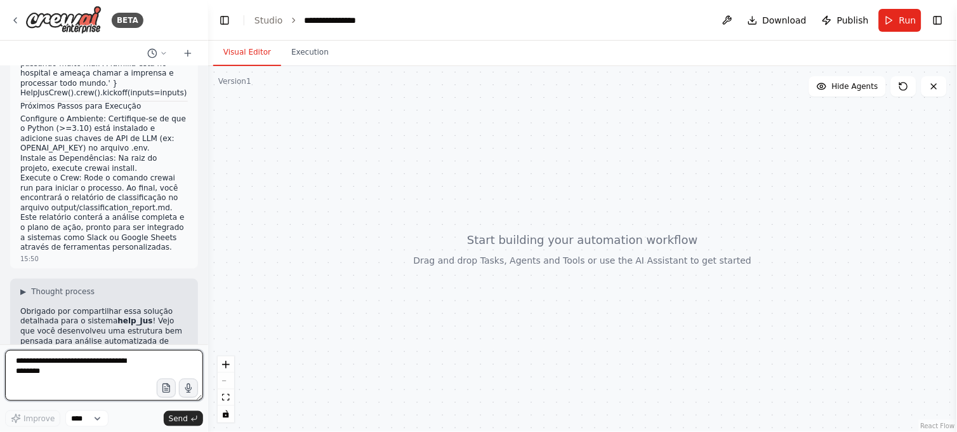
scroll to position [2502, 0]
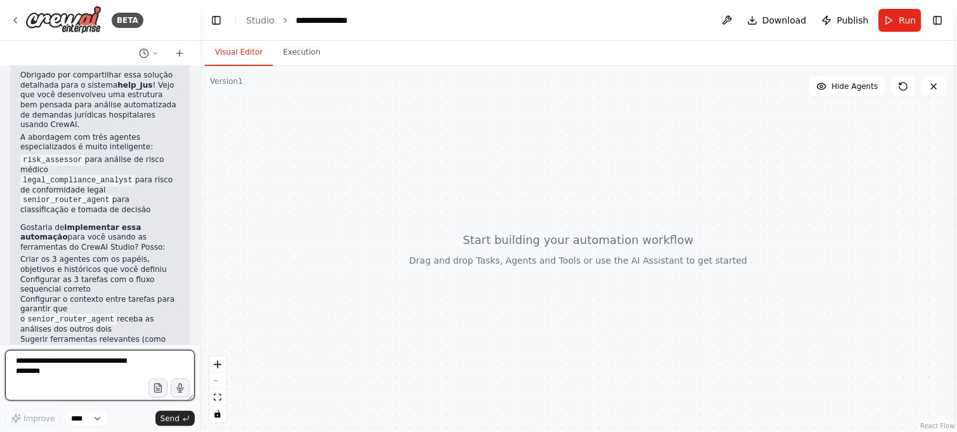
drag, startPoint x: 197, startPoint y: 336, endPoint x: 193, endPoint y: 349, distance: 13.3
click at [193, 349] on div "BETA Com certeza. Com base nas melhores técnicas do CrewAI e na descrição do fl…" at bounding box center [478, 216] width 957 height 432
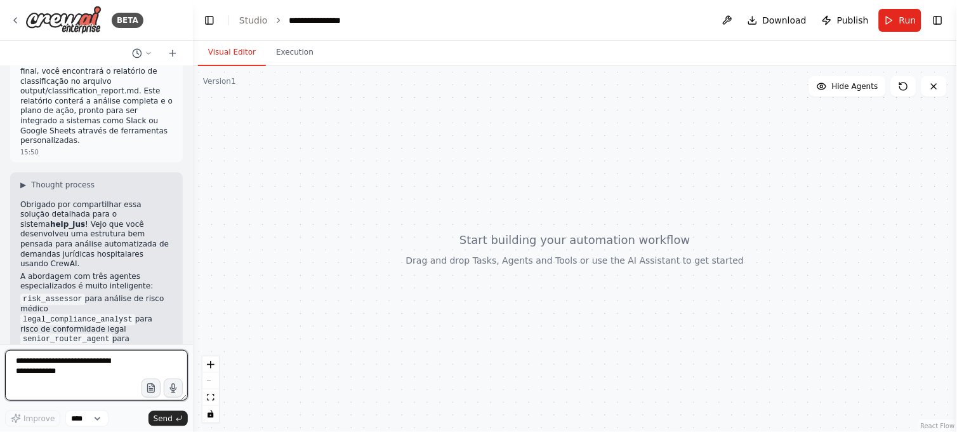
scroll to position [2877, 0]
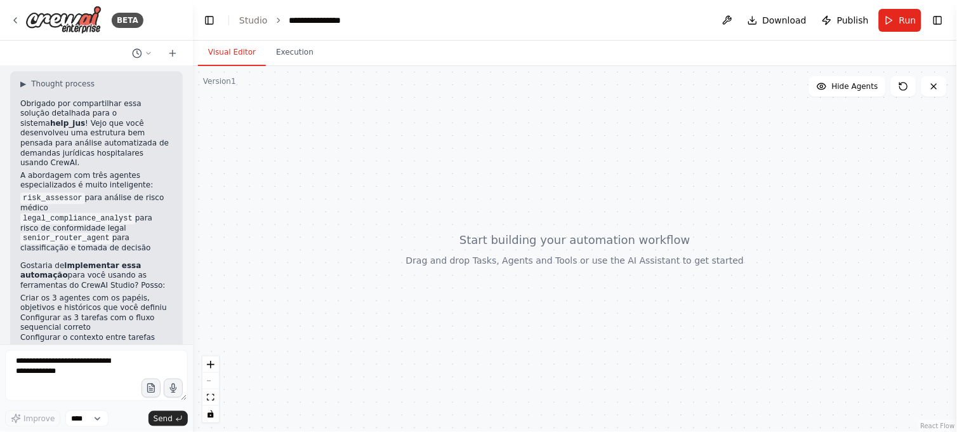
click at [193, 253] on div at bounding box center [575, 249] width 764 height 366
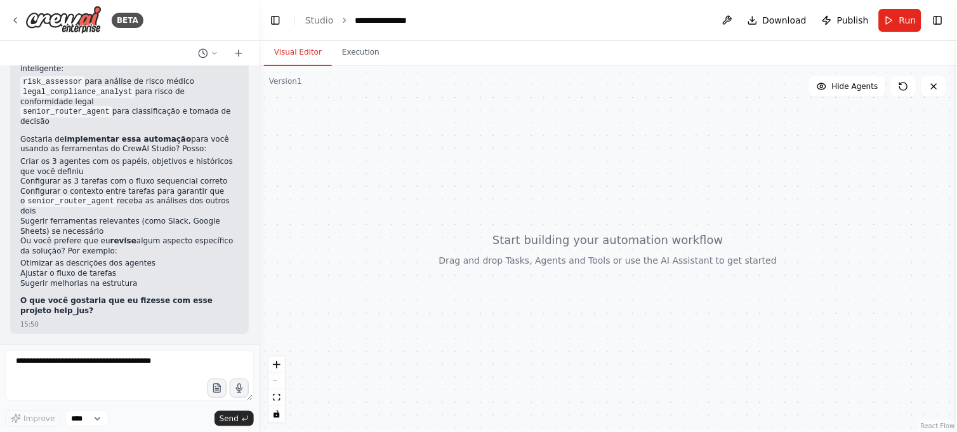
scroll to position [1284, 0]
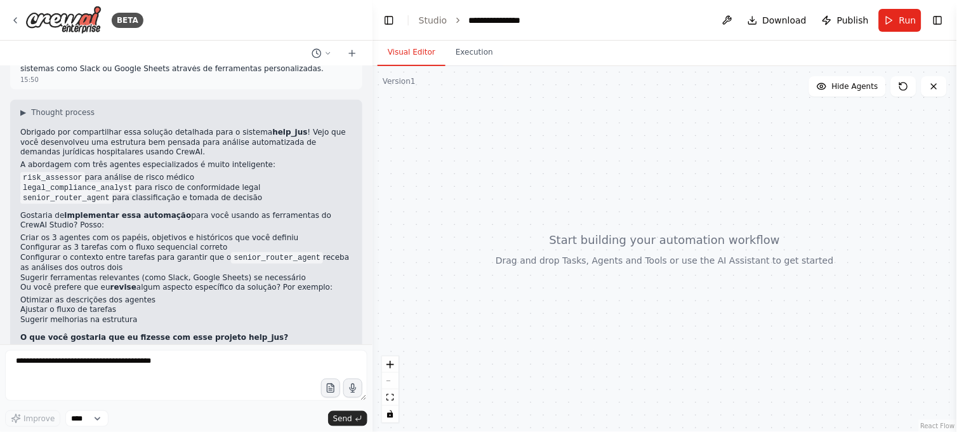
drag, startPoint x: 191, startPoint y: 253, endPoint x: 373, endPoint y: 259, distance: 181.7
click at [373, 259] on div "BETA Com certeza. Com base nas melhores técnicas do CrewAI e na descrição do fl…" at bounding box center [478, 216] width 957 height 432
click at [439, 134] on div at bounding box center [665, 249] width 585 height 366
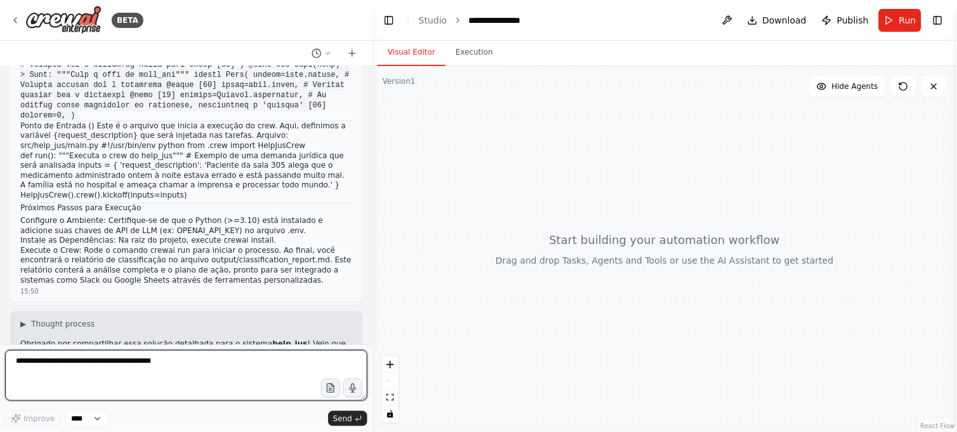
click at [70, 364] on textarea at bounding box center [186, 375] width 362 height 51
paste textarea "**********"
type textarea "**********"
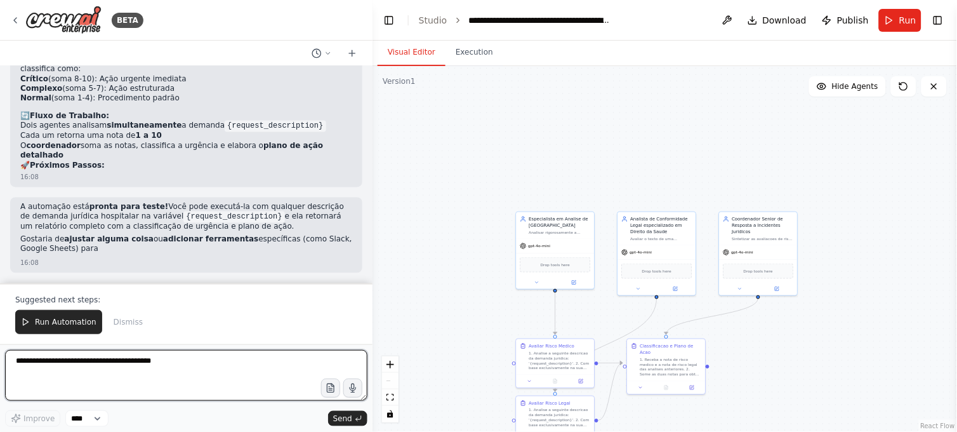
scroll to position [4685, 0]
click at [33, 362] on textarea at bounding box center [186, 375] width 362 height 51
type textarea "**********"
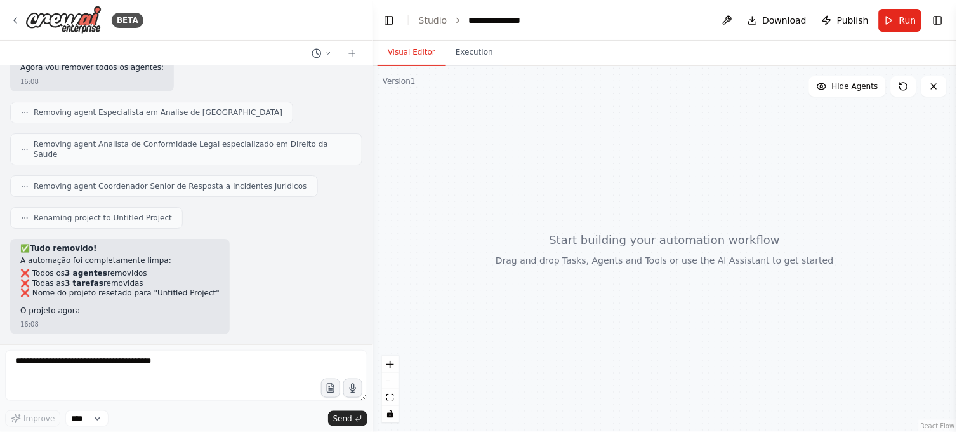
scroll to position [5114, 0]
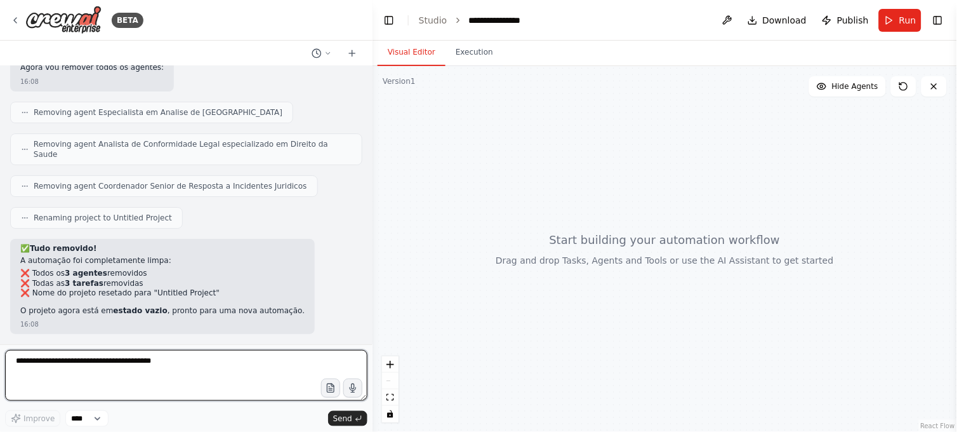
click at [35, 366] on textarea at bounding box center [186, 375] width 362 height 51
paste textarea "**********"
type textarea "**********"
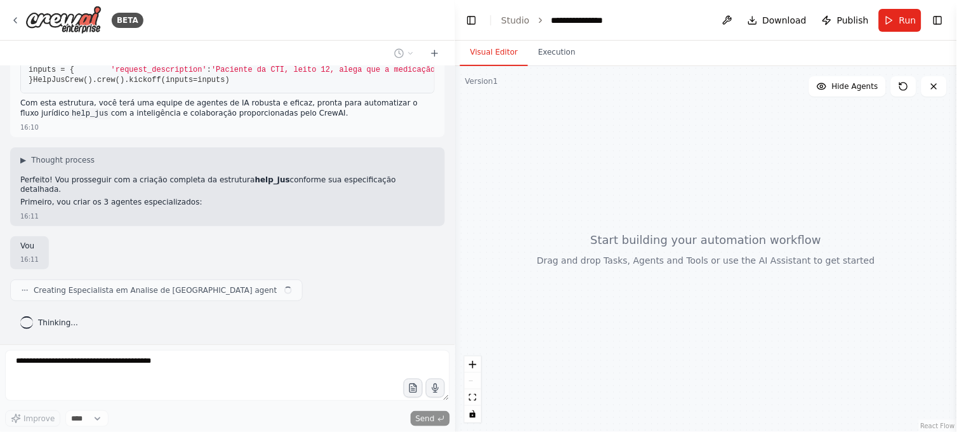
scroll to position [7318, 0]
drag, startPoint x: 371, startPoint y: 190, endPoint x: 455, endPoint y: 181, distance: 84.3
click at [455, 181] on div "BETA Com certeza. Com base nas melhores técnicas do CrewAI e na descrição do fl…" at bounding box center [478, 216] width 957 height 432
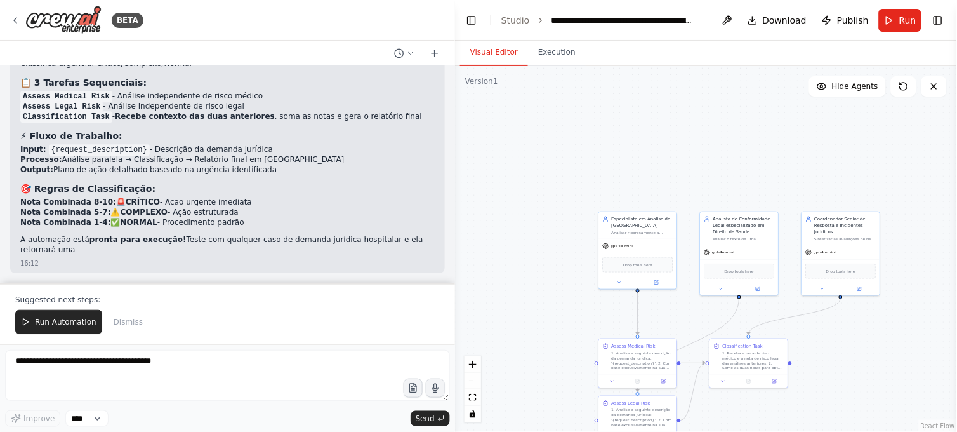
scroll to position [8038, 0]
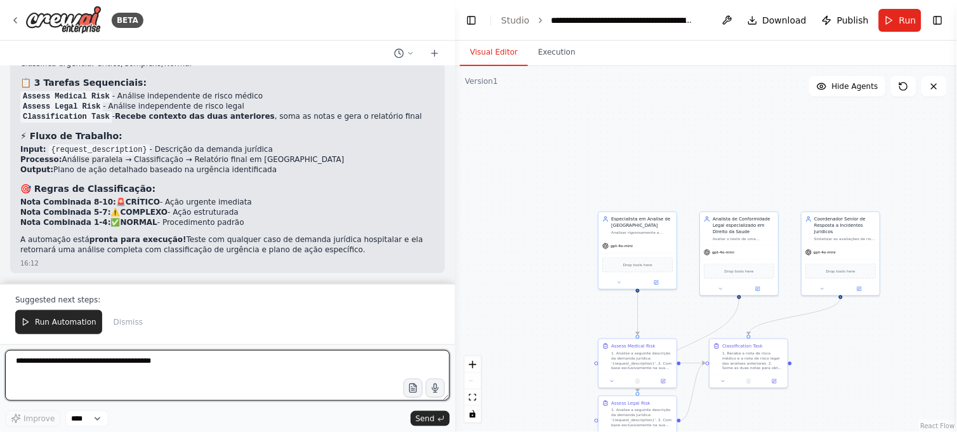
click at [60, 361] on textarea at bounding box center [227, 375] width 445 height 51
type textarea "**********"
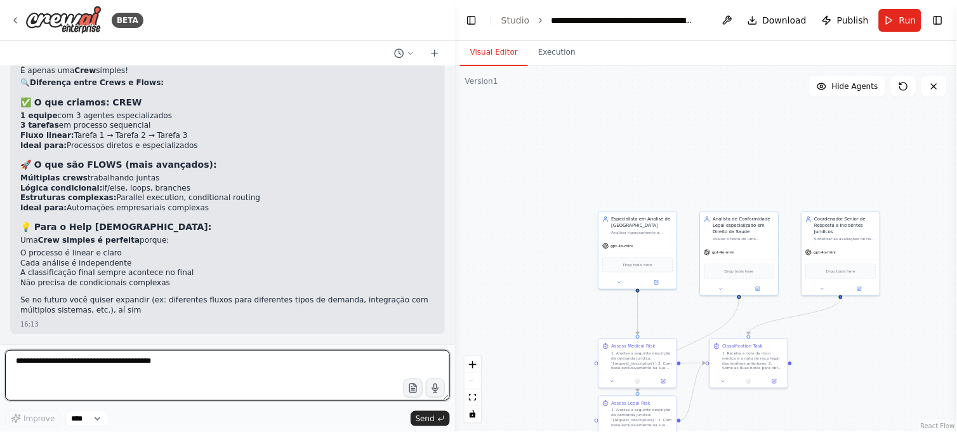
scroll to position [8415, 0]
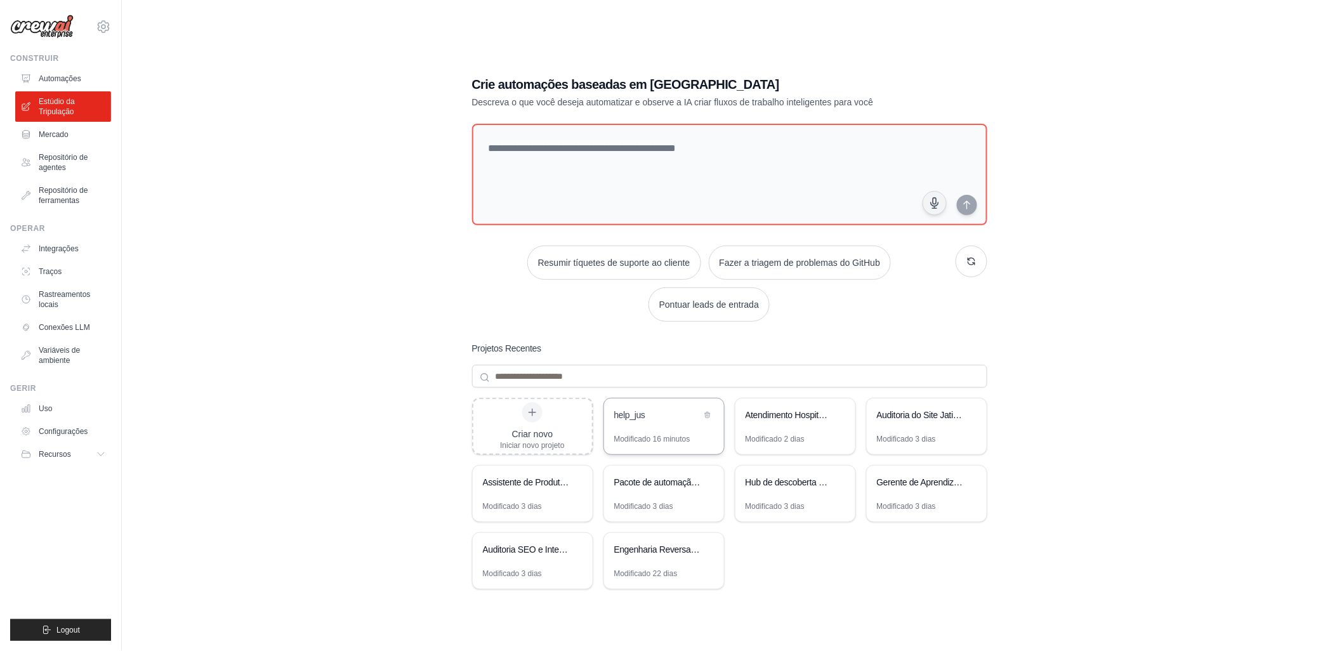
click at [653, 434] on div "Modificado 16 minutos" at bounding box center [652, 439] width 76 height 10
click at [709, 416] on icon at bounding box center [708, 415] width 8 height 8
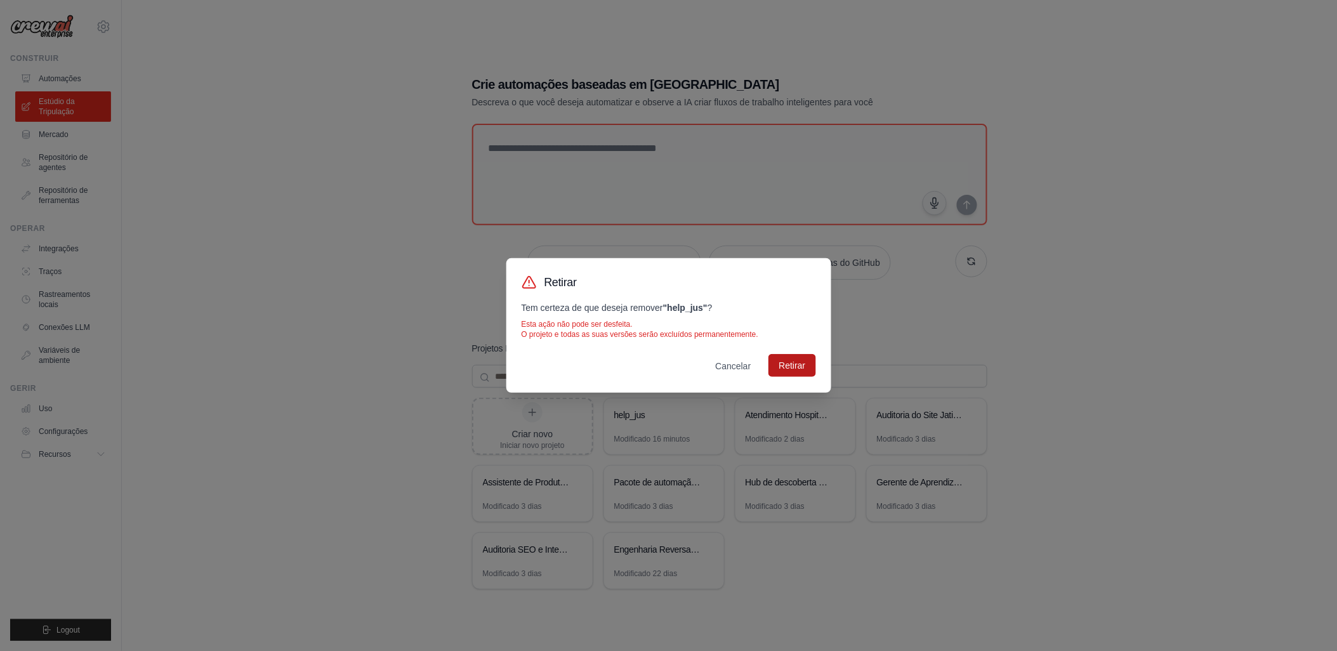
click at [788, 361] on button "Retirar" at bounding box center [792, 365] width 47 height 23
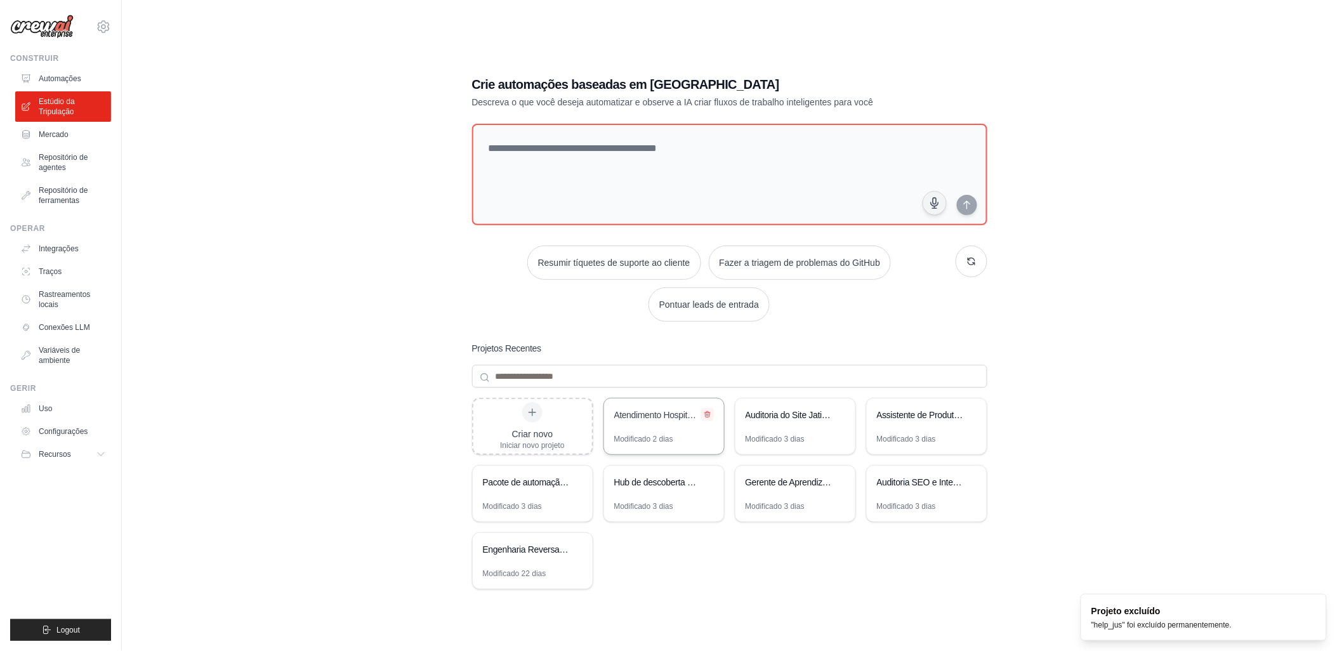
click at [707, 409] on button at bounding box center [707, 414] width 13 height 13
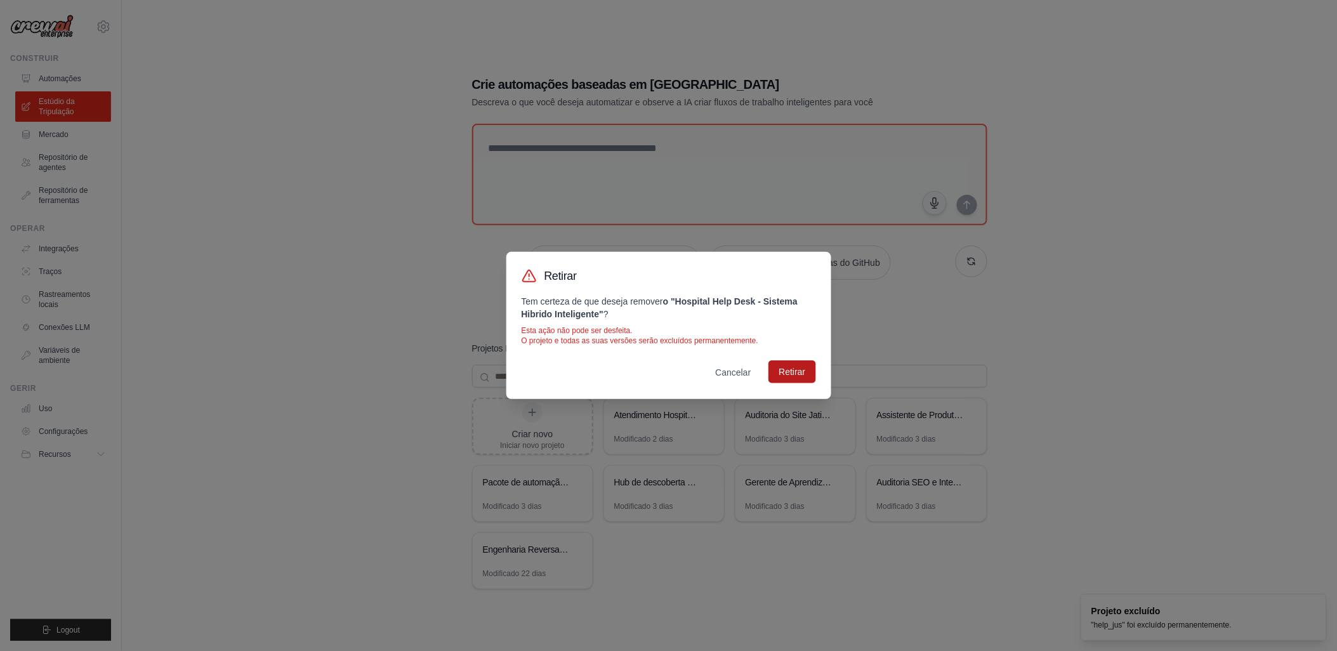
click at [795, 366] on button "Retirar" at bounding box center [792, 372] width 47 height 23
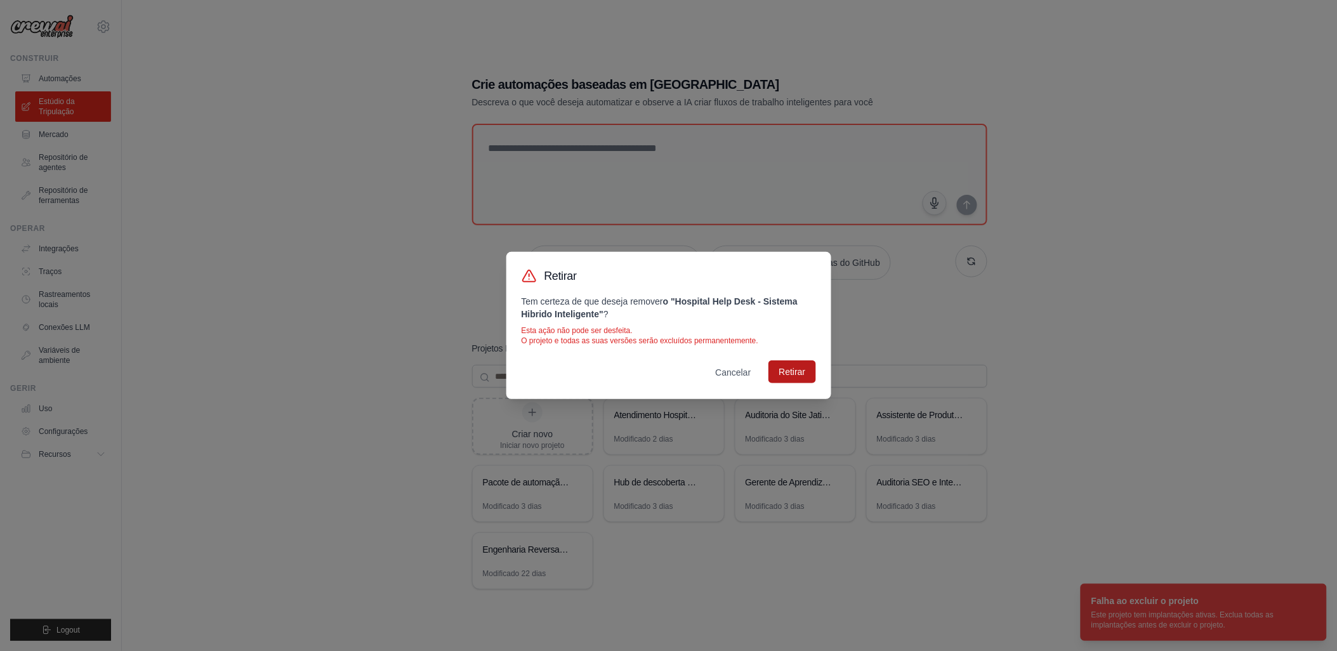
click at [788, 373] on button "Retirar" at bounding box center [792, 372] width 47 height 23
click at [316, 229] on div "Retirar Tem certeza de que deseja remover o "Hospital Help Desk - Sistema Hibri…" at bounding box center [668, 325] width 1337 height 651
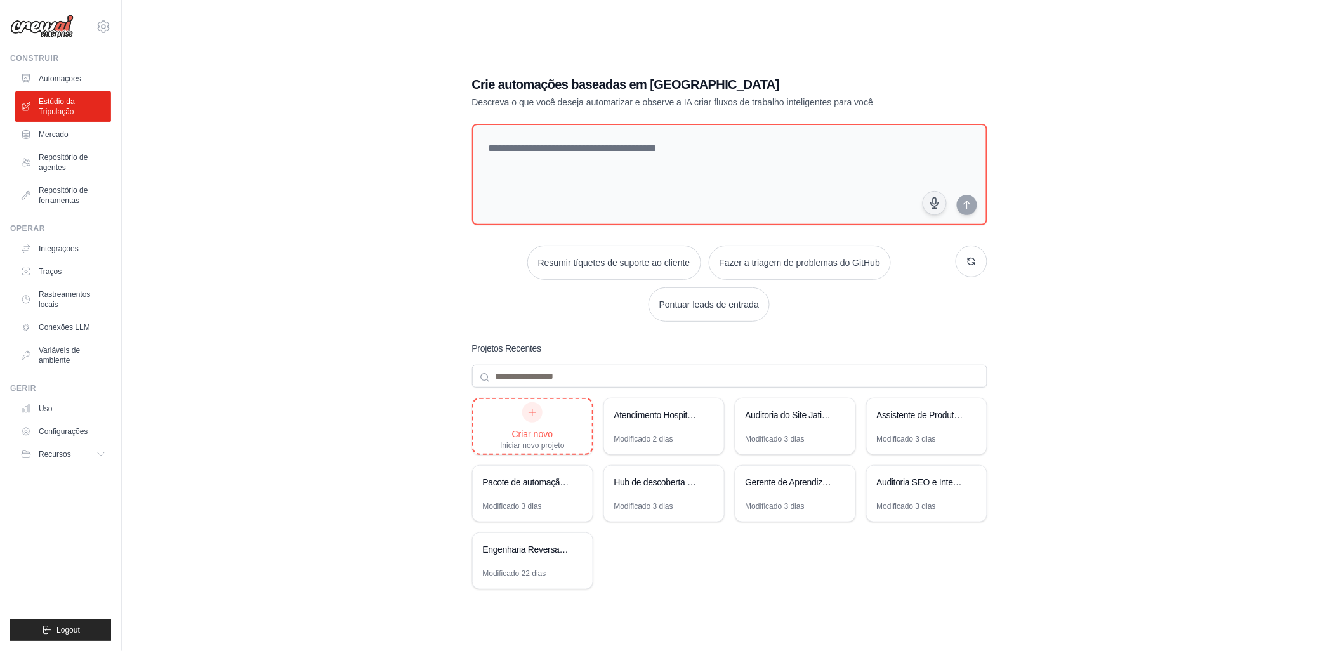
click at [521, 420] on div "Criar novo Iniciar novo projeto" at bounding box center [532, 426] width 64 height 48
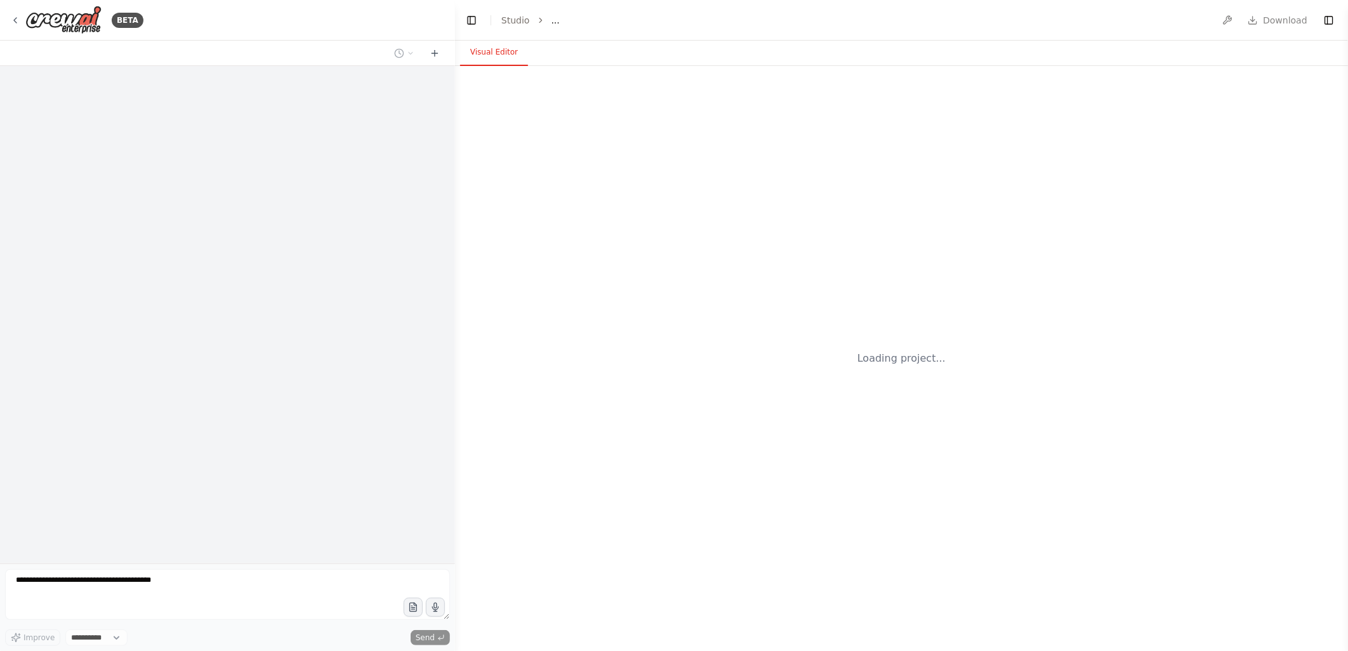
select select "****"
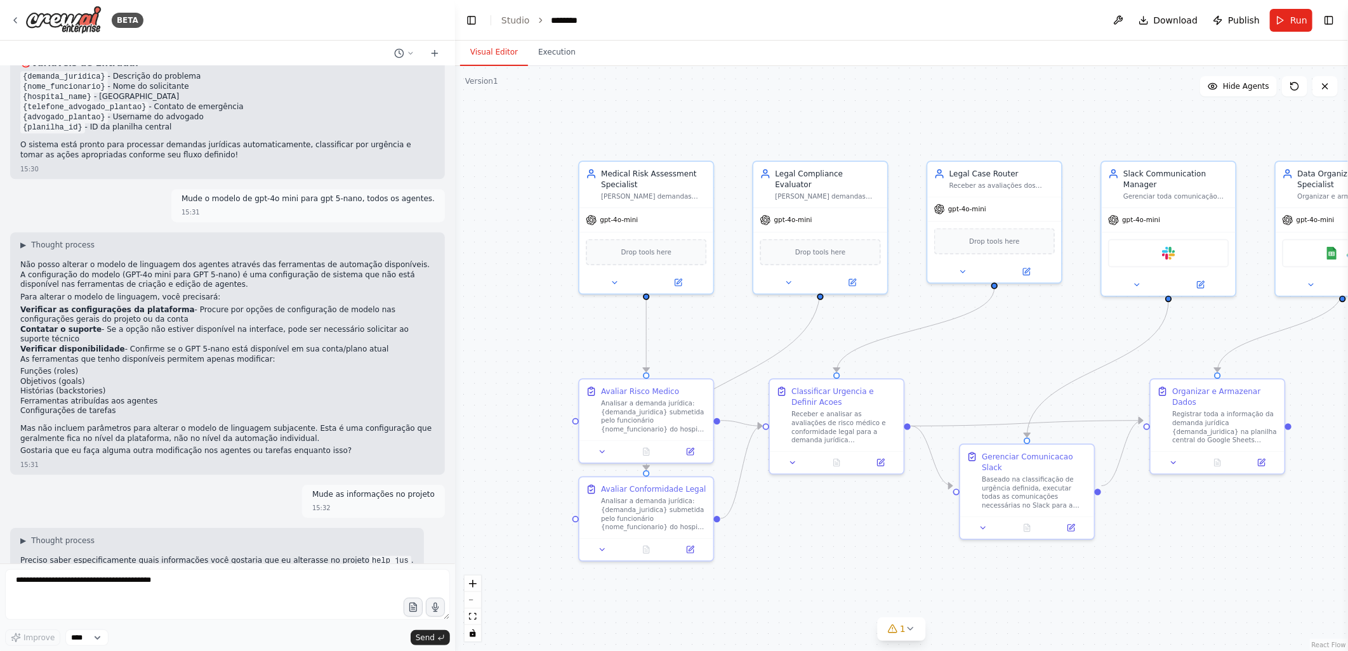
scroll to position [1890, 0]
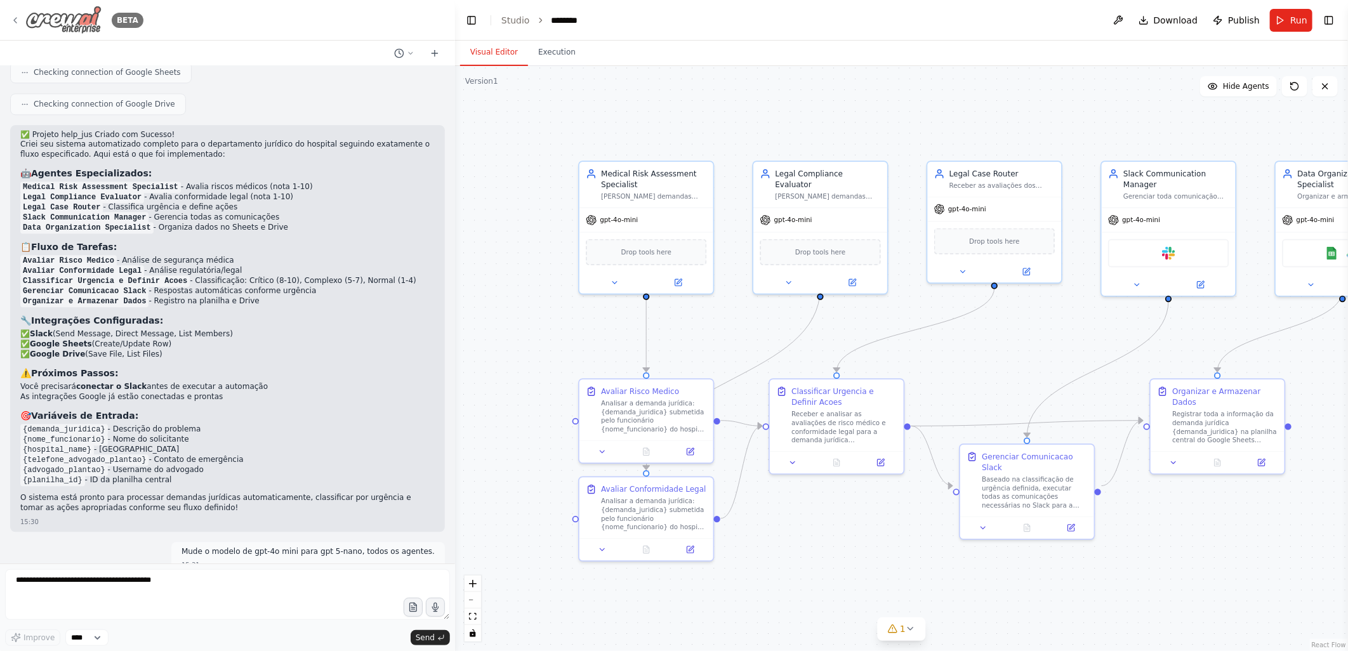
click at [15, 20] on icon at bounding box center [15, 20] width 10 height 10
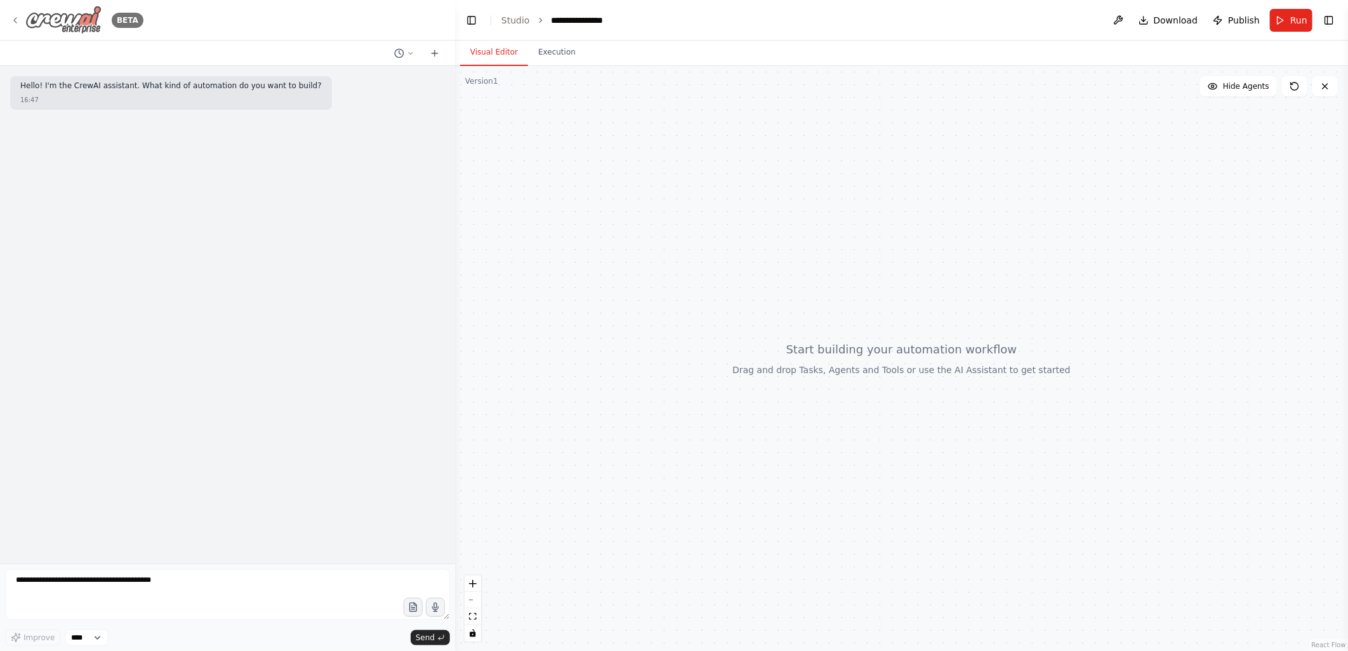
click at [11, 22] on icon at bounding box center [15, 20] width 10 height 10
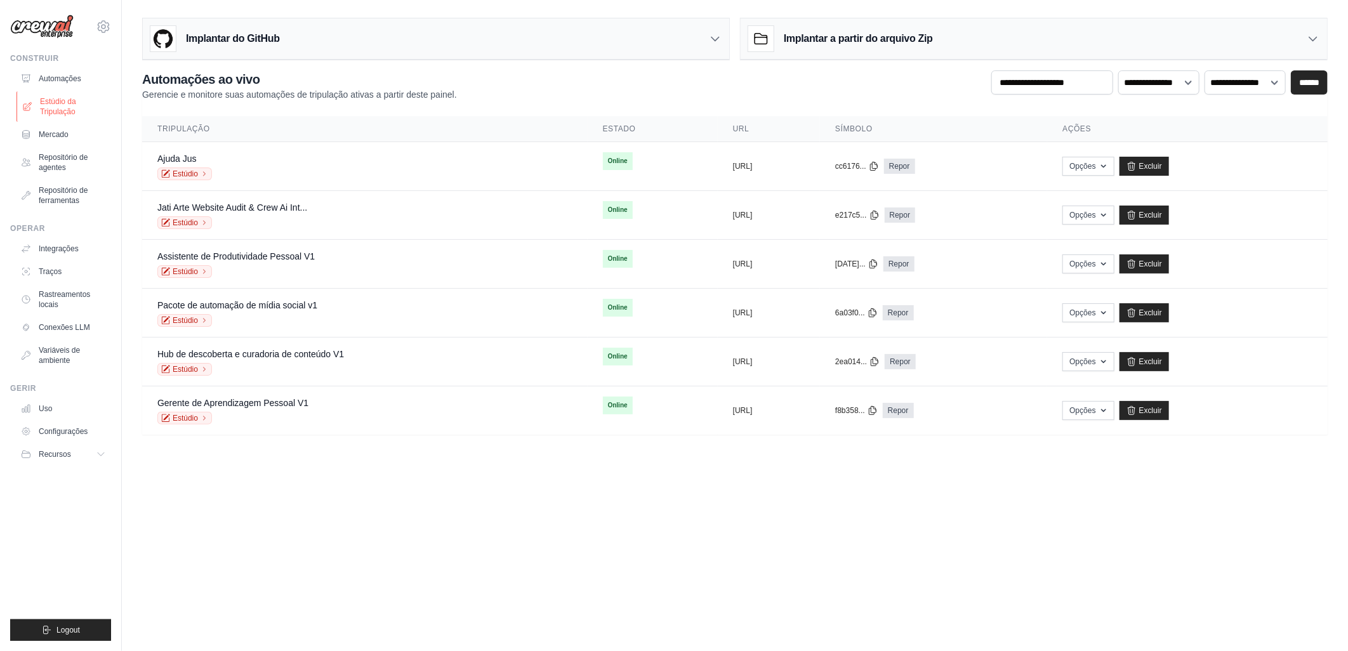
click at [54, 100] on font "Estúdio da Tripulação" at bounding box center [73, 106] width 67 height 20
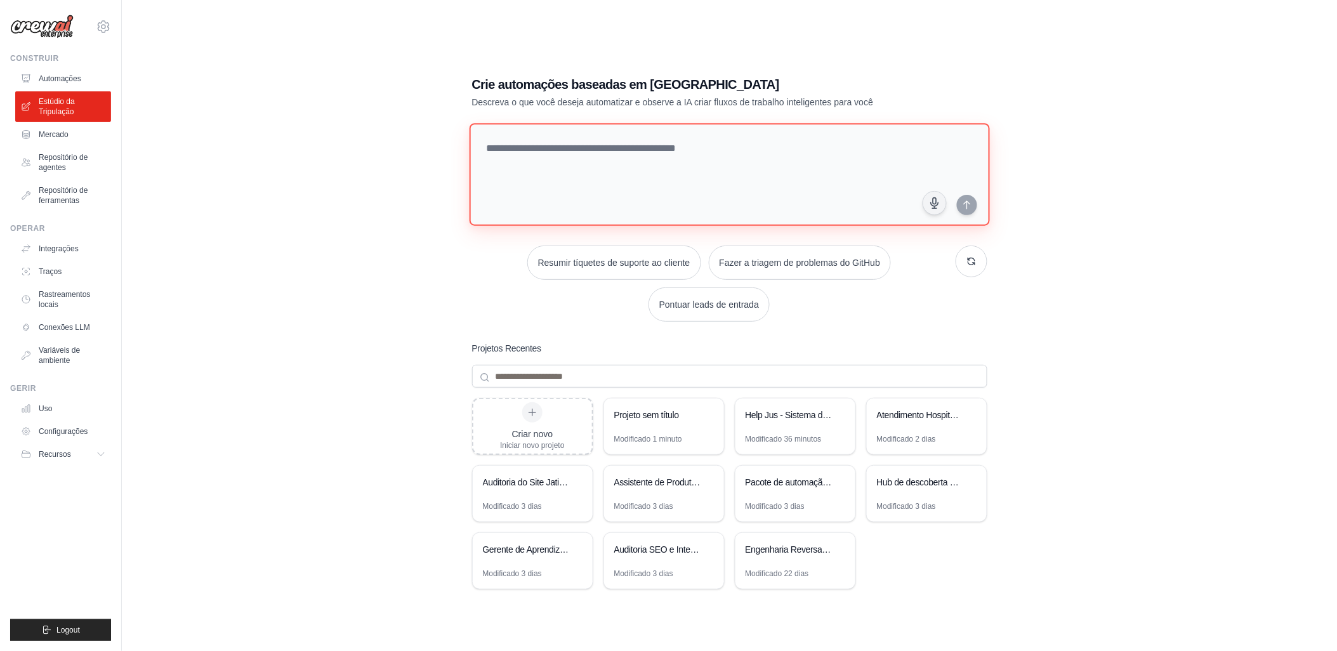
click at [543, 152] on textarea at bounding box center [729, 174] width 521 height 103
paste textarea "**********"
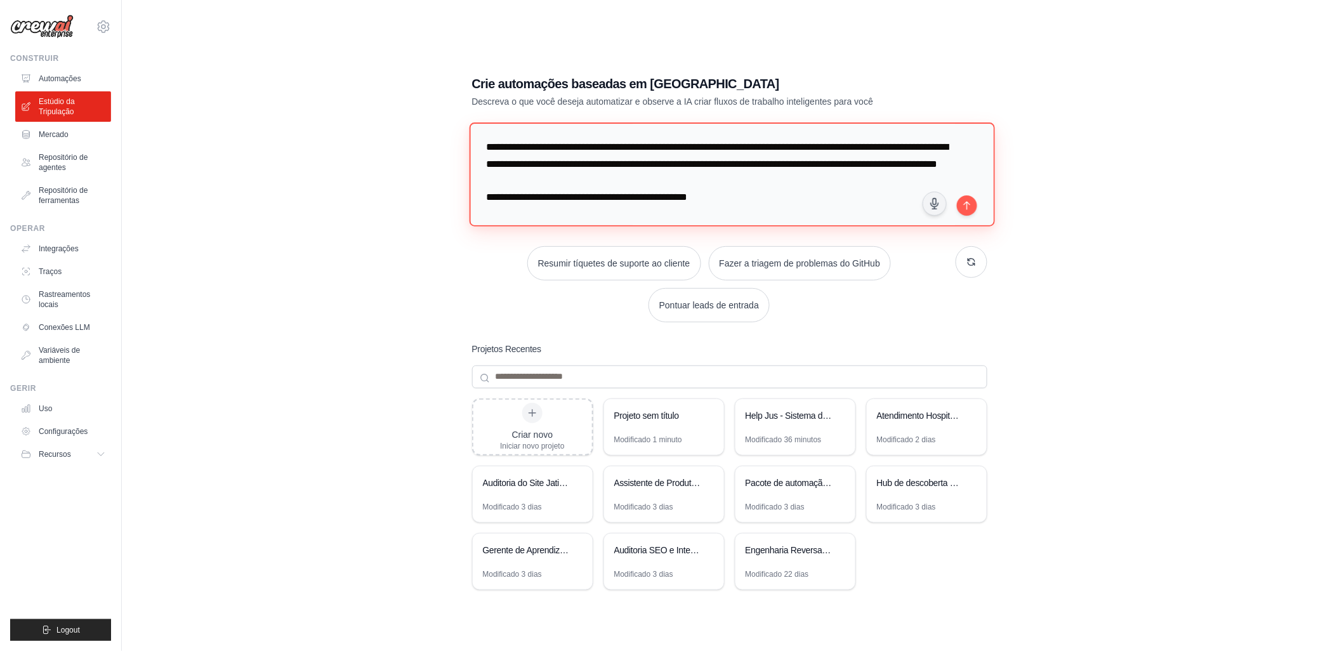
scroll to position [4155, 0]
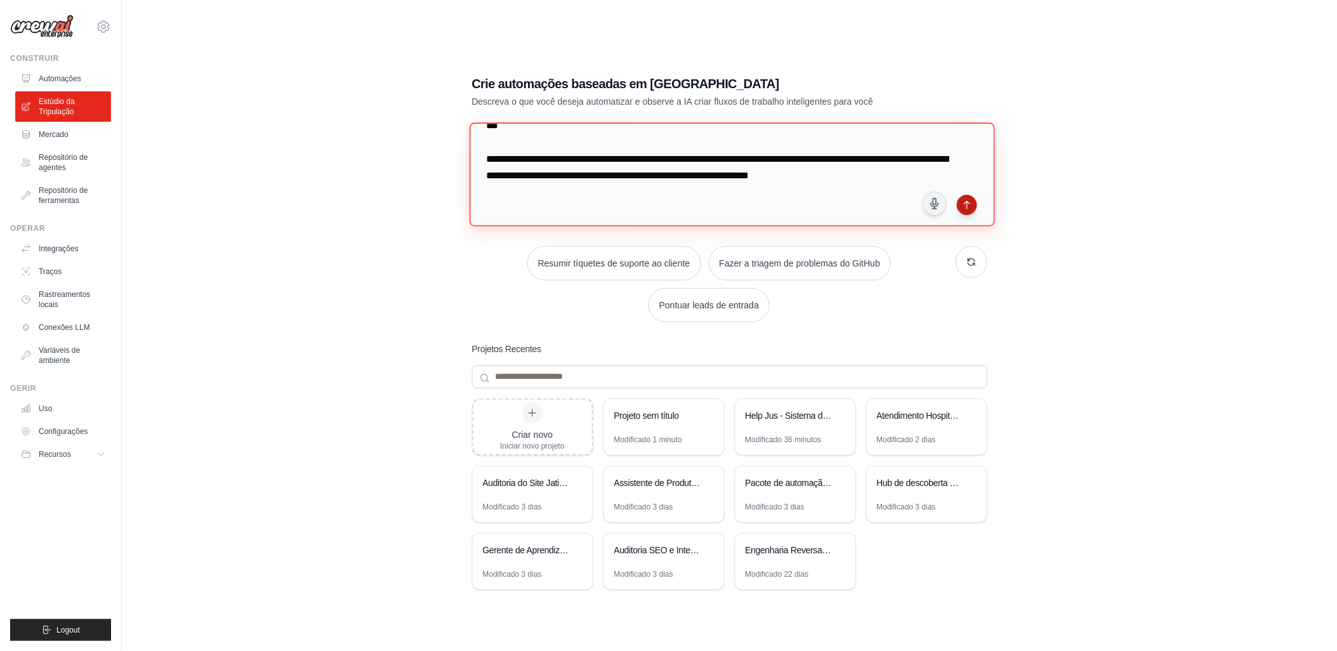
type textarea "**********"
click at [969, 204] on icon "submit" at bounding box center [967, 205] width 10 height 10
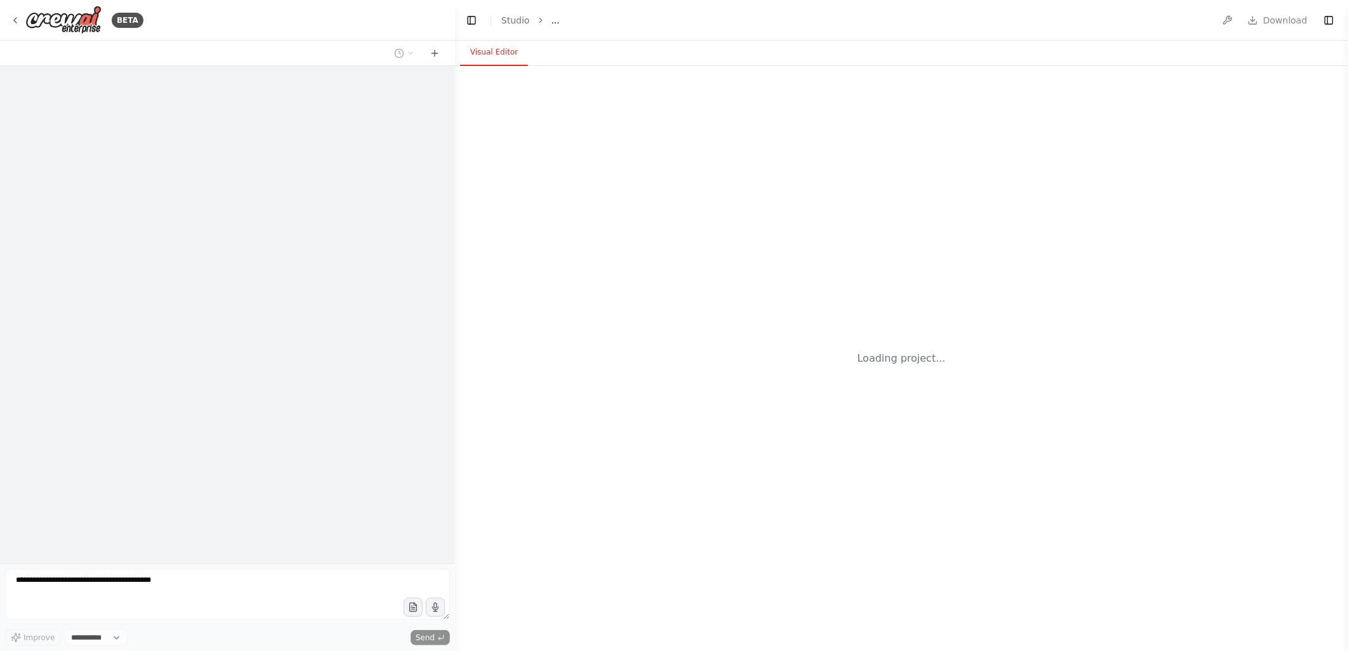
select select "****"
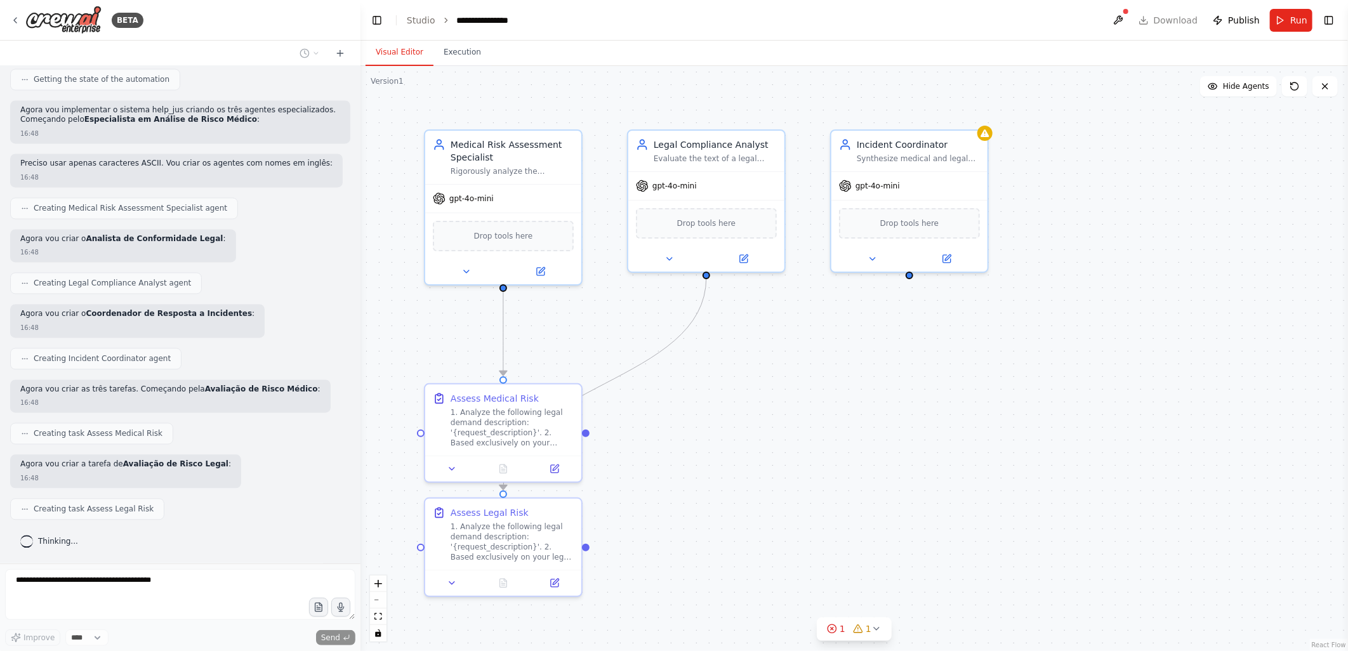
scroll to position [2536, 0]
drag, startPoint x: 454, startPoint y: 236, endPoint x: 361, endPoint y: 235, distance: 93.3
click at [361, 235] on div "BETA CRIE O PROJETO: Com certeza. Após revisar todo o material fornecido sobre …" at bounding box center [674, 325] width 1348 height 651
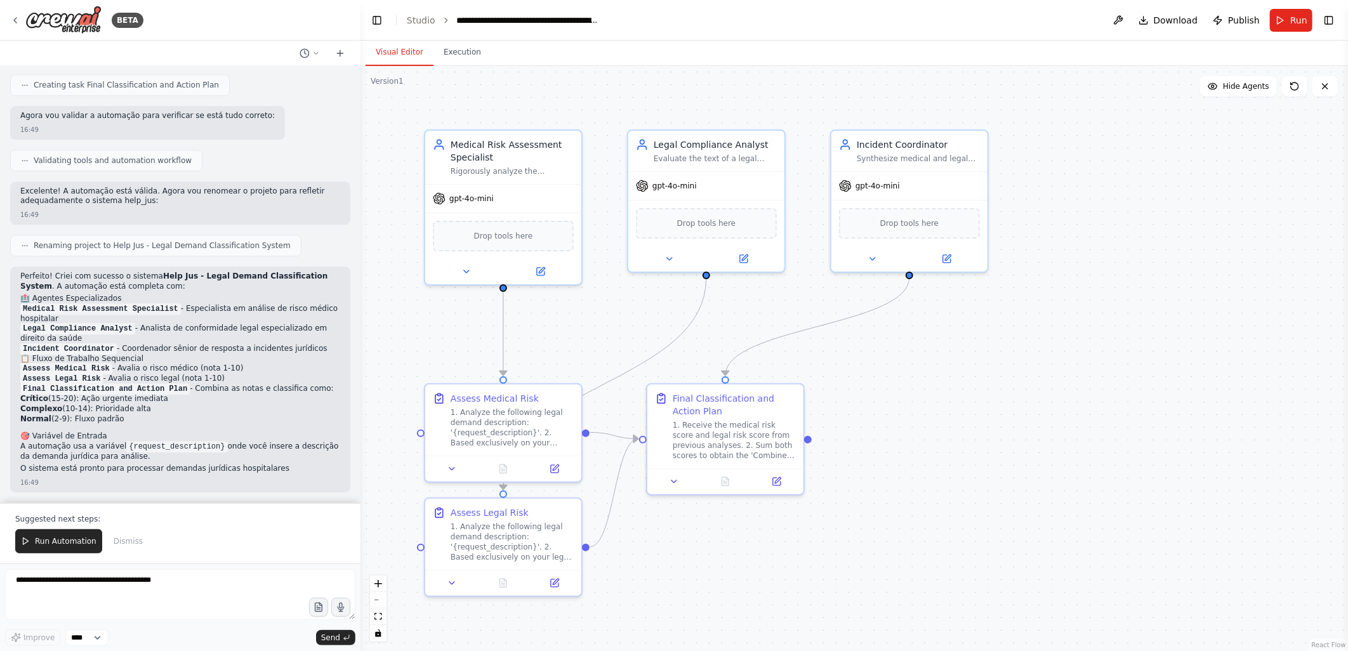
scroll to position [3061, 0]
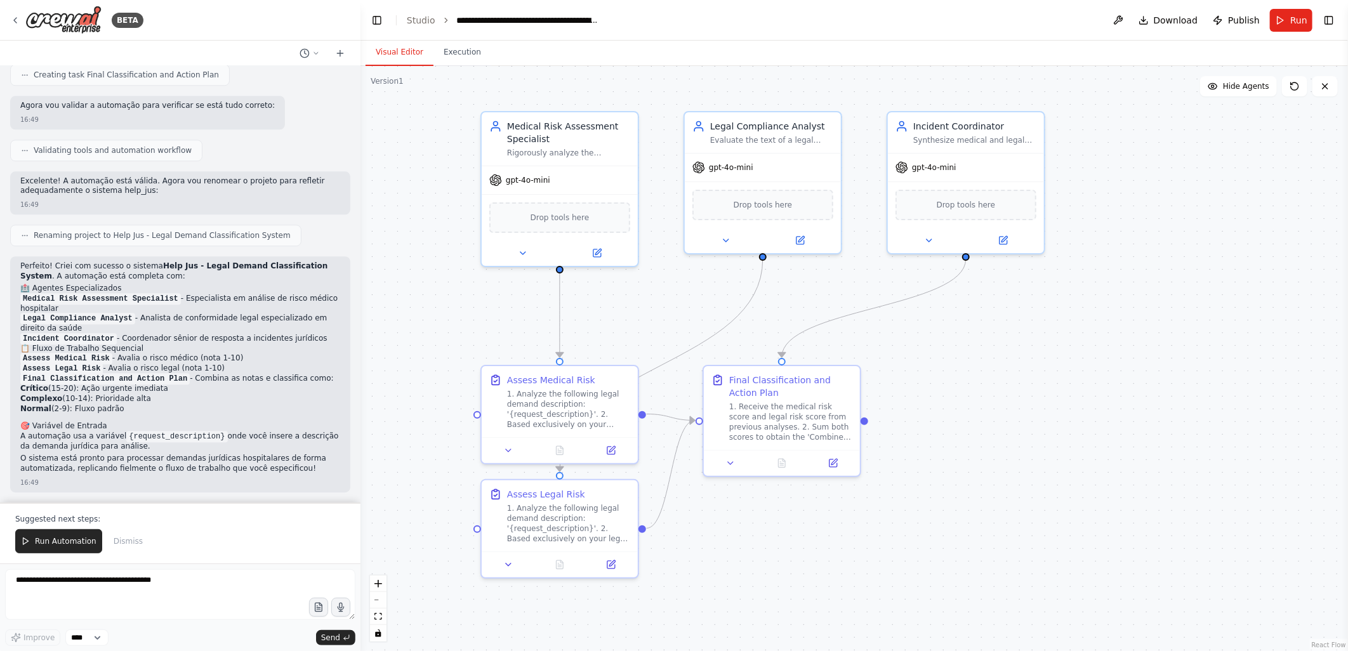
drag, startPoint x: 401, startPoint y: 357, endPoint x: 460, endPoint y: 338, distance: 62.8
click at [460, 338] on div ".deletable-edge-delete-btn { width: 20px; height: 20px; border: 0px solid #ffff…" at bounding box center [855, 358] width 988 height 585
click at [54, 588] on textarea at bounding box center [180, 594] width 350 height 51
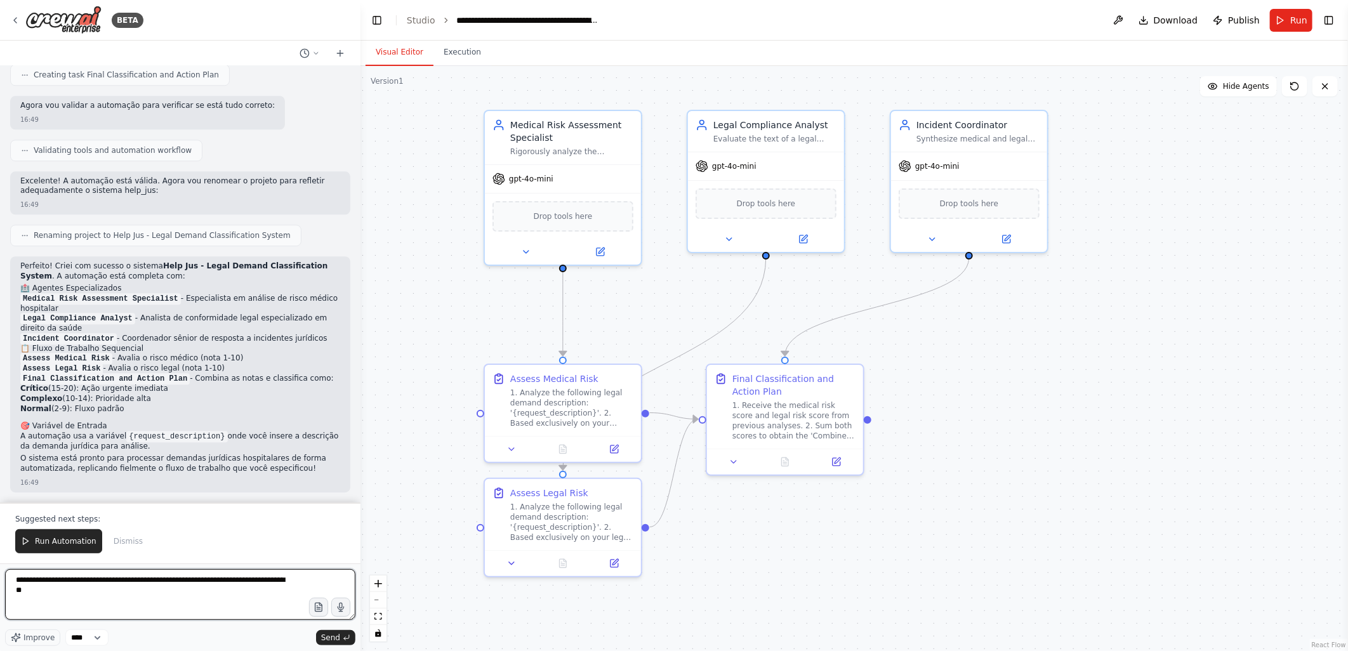
type textarea "**********"
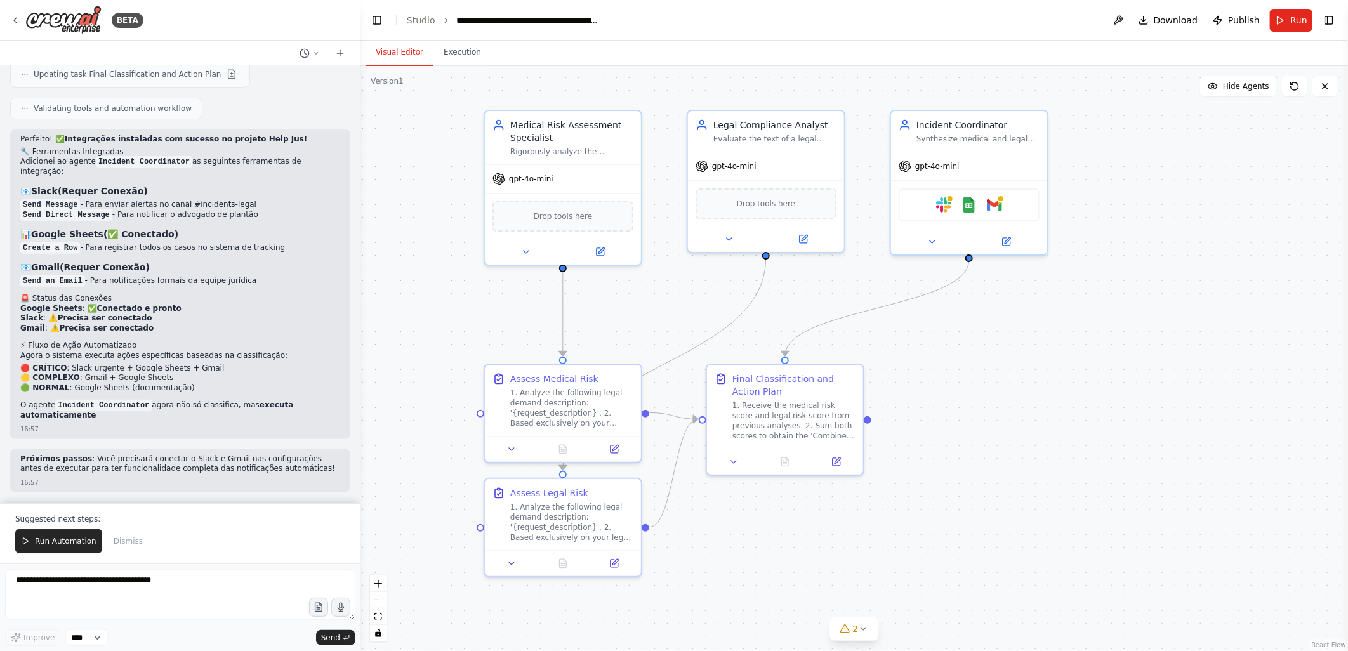
scroll to position [4257, 0]
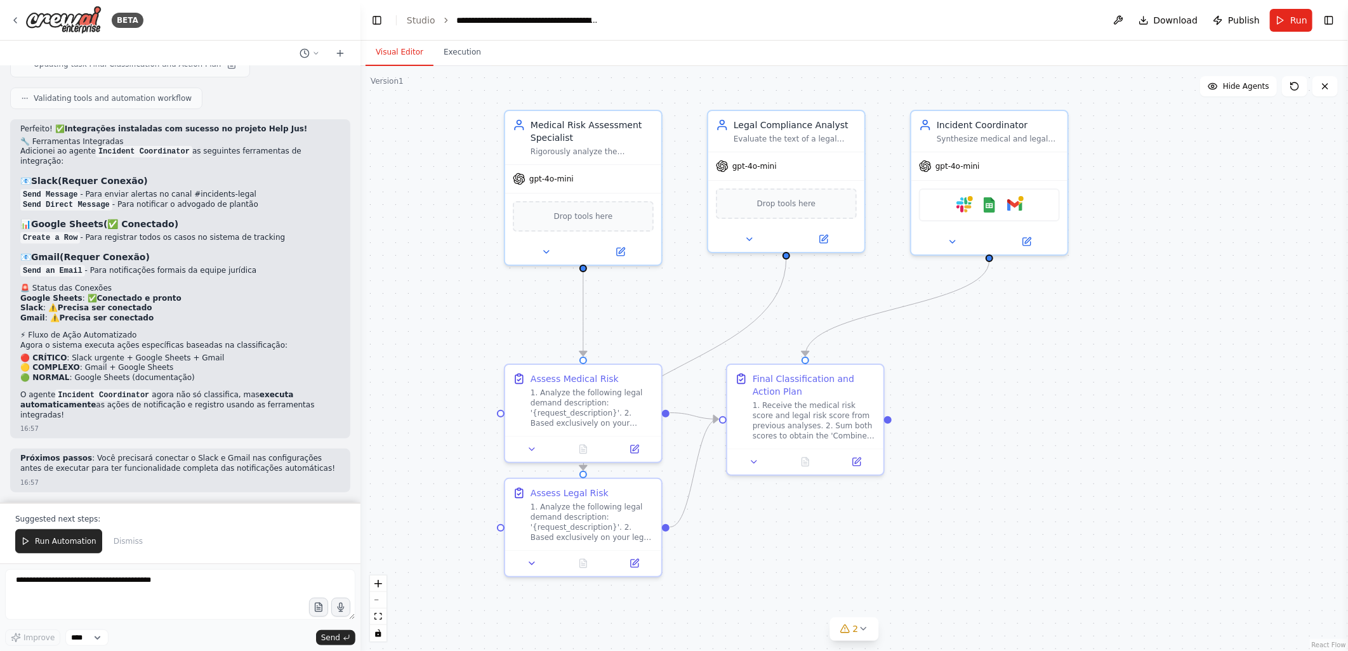
drag, startPoint x: 421, startPoint y: 279, endPoint x: 444, endPoint y: 279, distance: 23.5
click at [444, 279] on div ".deletable-edge-delete-btn { width: 20px; height: 20px; border: 0px solid #ffff…" at bounding box center [855, 358] width 988 height 585
click at [1230, 15] on button "Publish" at bounding box center [1236, 20] width 57 height 23
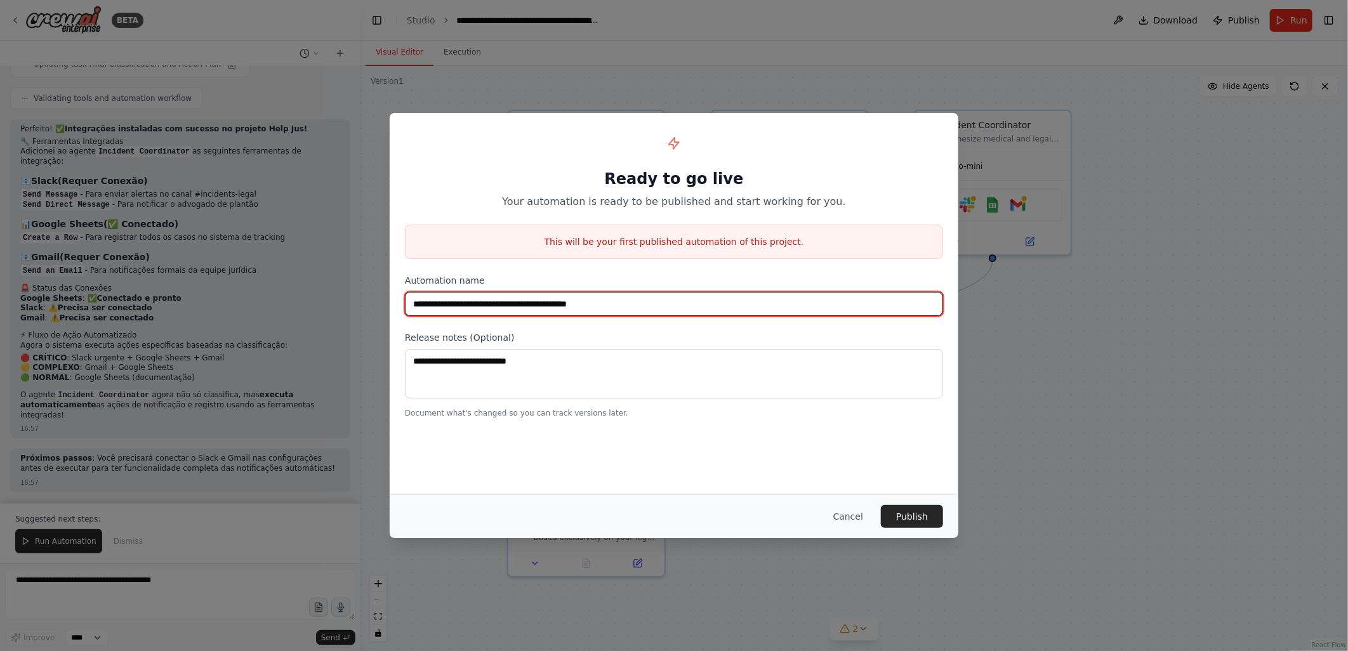
click at [634, 303] on input "**********" at bounding box center [674, 304] width 538 height 24
drag, startPoint x: 634, startPoint y: 302, endPoint x: 372, endPoint y: 308, distance: 261.6
click at [367, 308] on div "**********" at bounding box center [674, 325] width 1348 height 651
type input "*"
drag, startPoint x: 569, startPoint y: 303, endPoint x: 299, endPoint y: 284, distance: 271.1
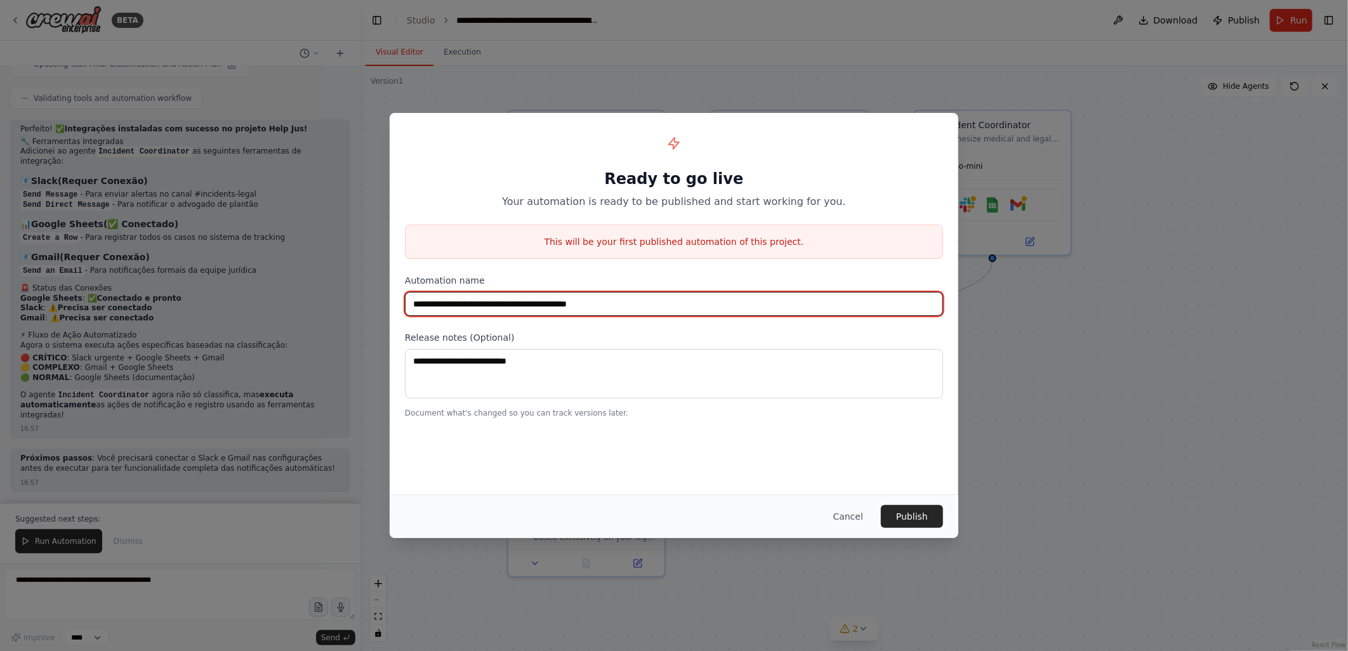
click at [299, 284] on div "**********" at bounding box center [674, 325] width 1348 height 651
type input "********"
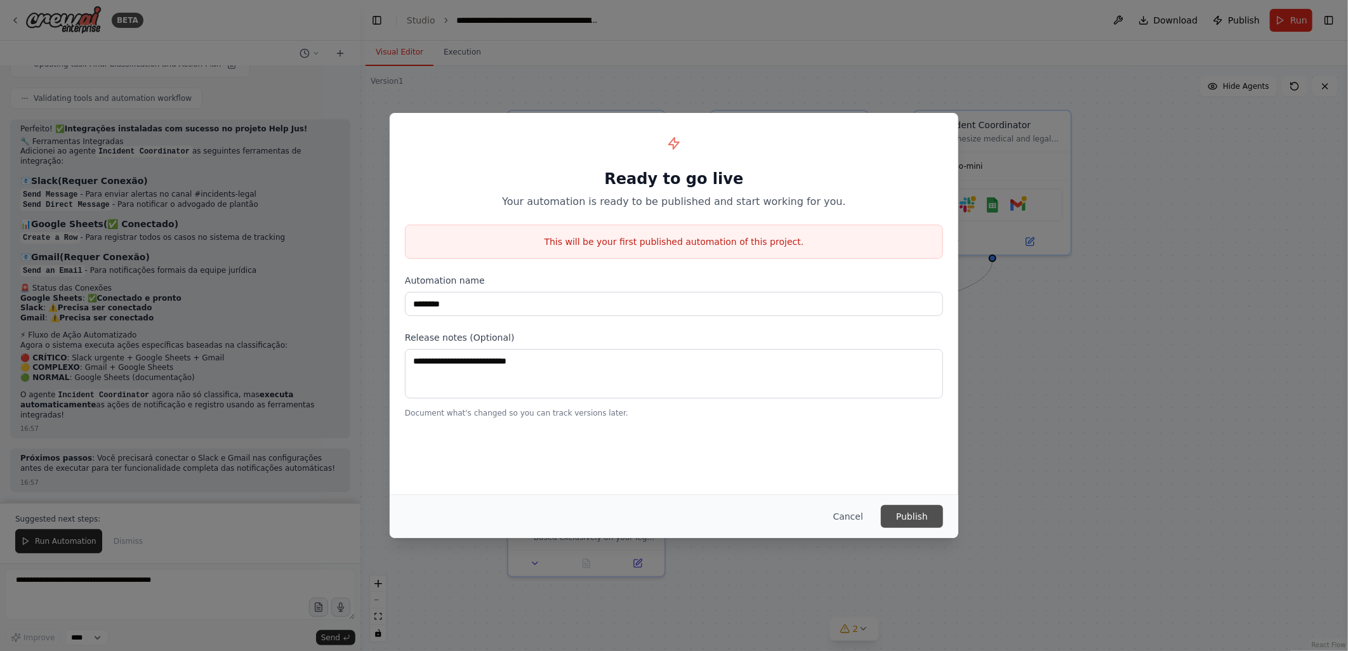
click at [906, 515] on button "Publish" at bounding box center [912, 516] width 62 height 23
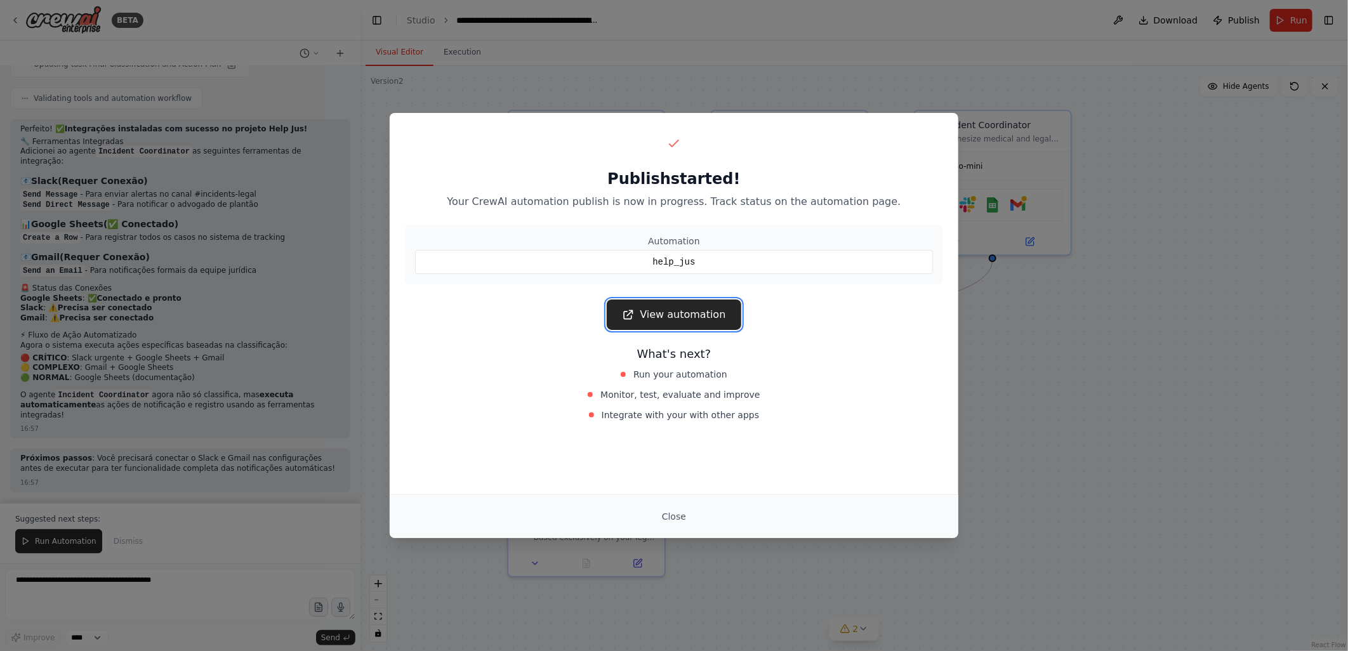
click at [646, 309] on link "View automation" at bounding box center [674, 315] width 134 height 30
click at [667, 518] on button "Close" at bounding box center [674, 516] width 44 height 23
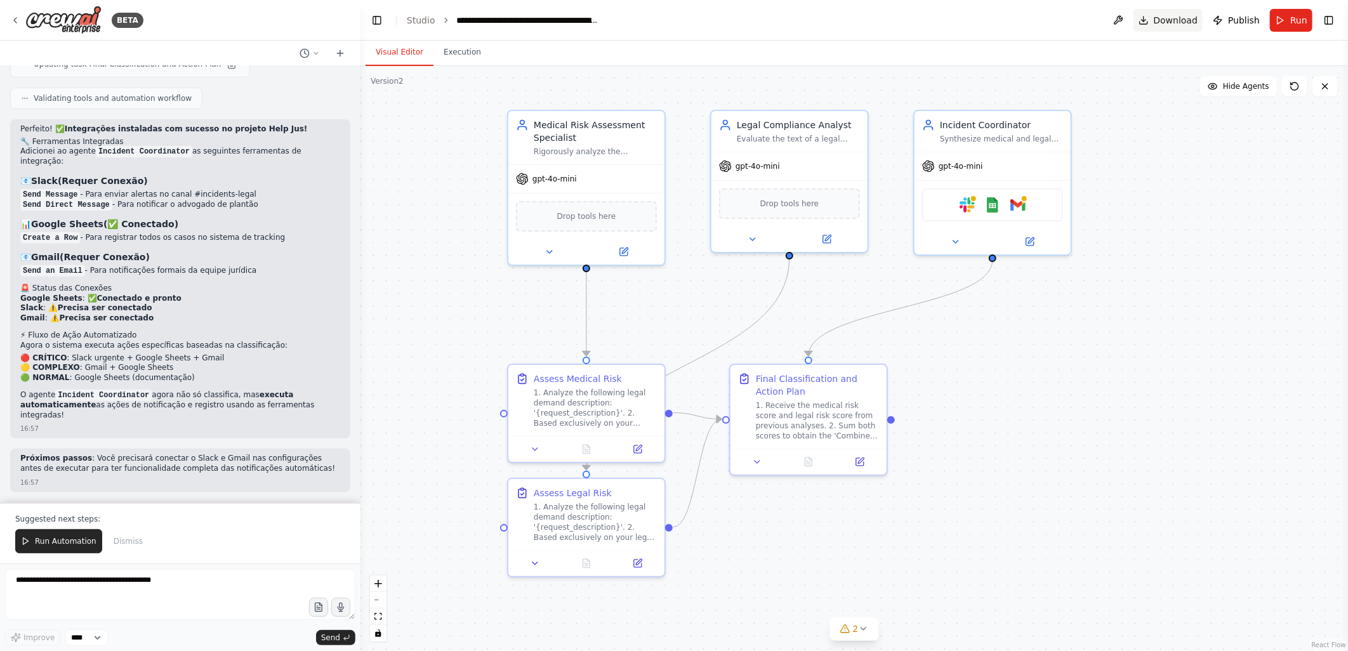
click at [1168, 21] on span "Download" at bounding box center [1176, 20] width 44 height 13
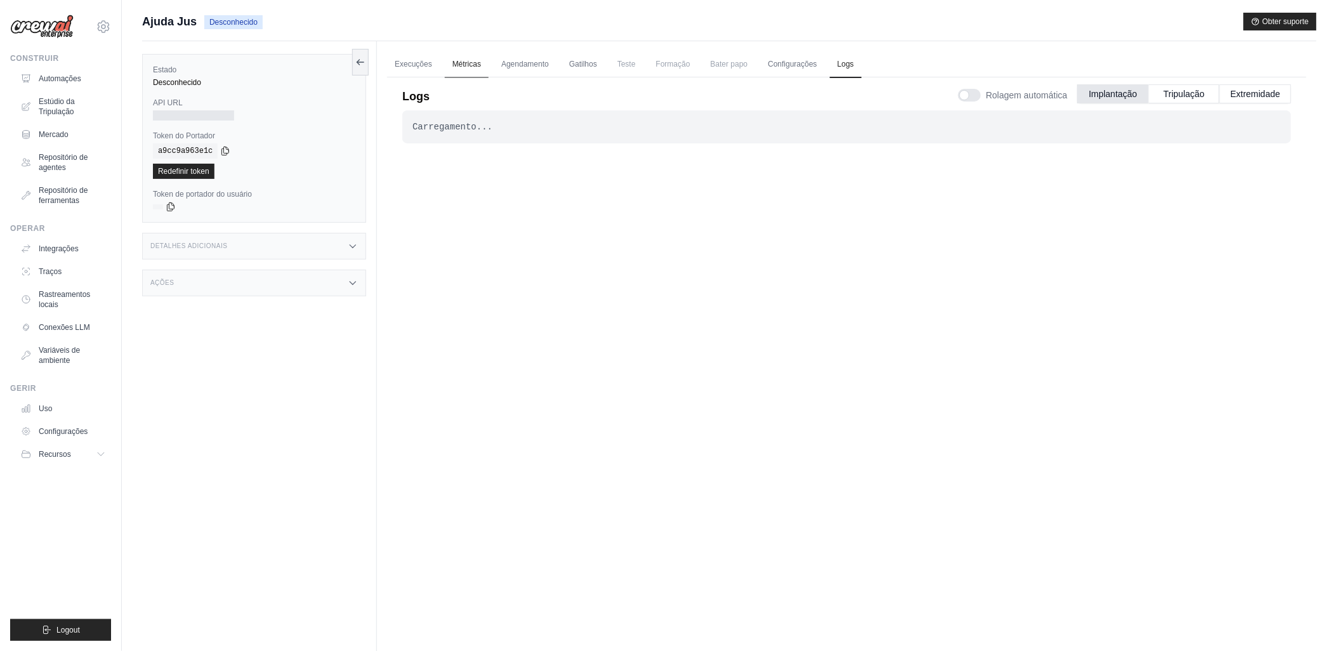
click at [472, 63] on link "Métricas" at bounding box center [467, 64] width 44 height 27
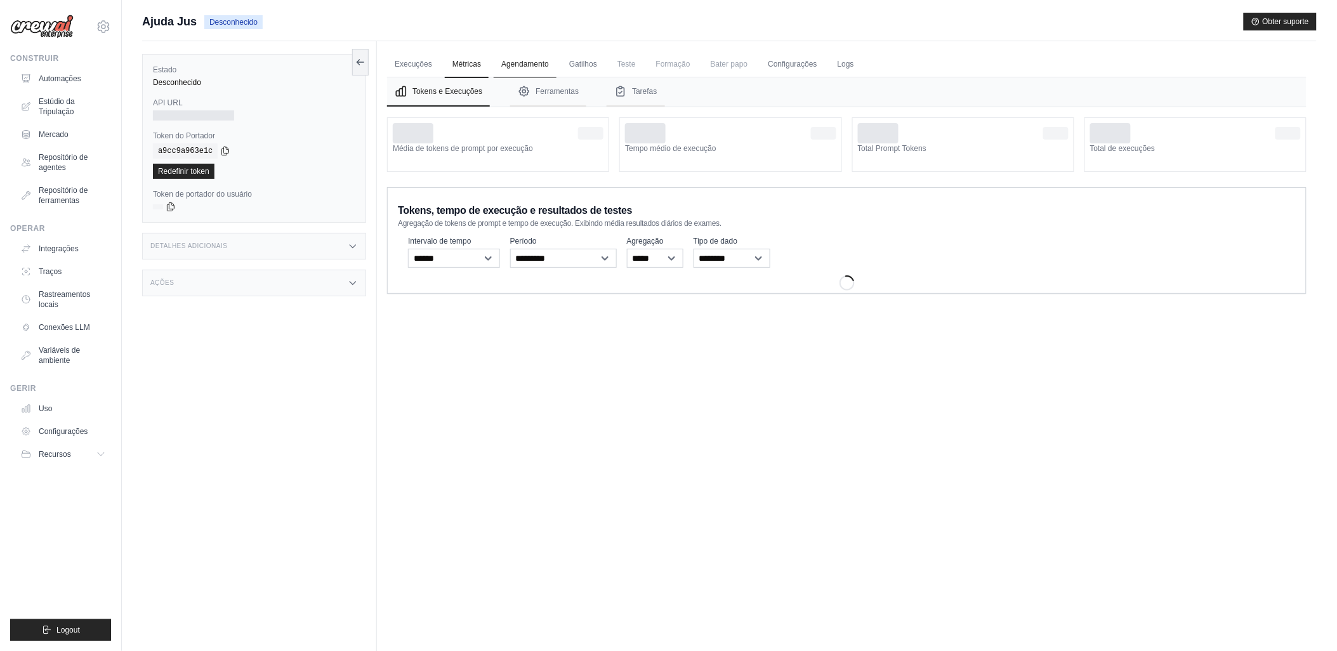
click at [519, 66] on link "Agendamento" at bounding box center [525, 64] width 63 height 27
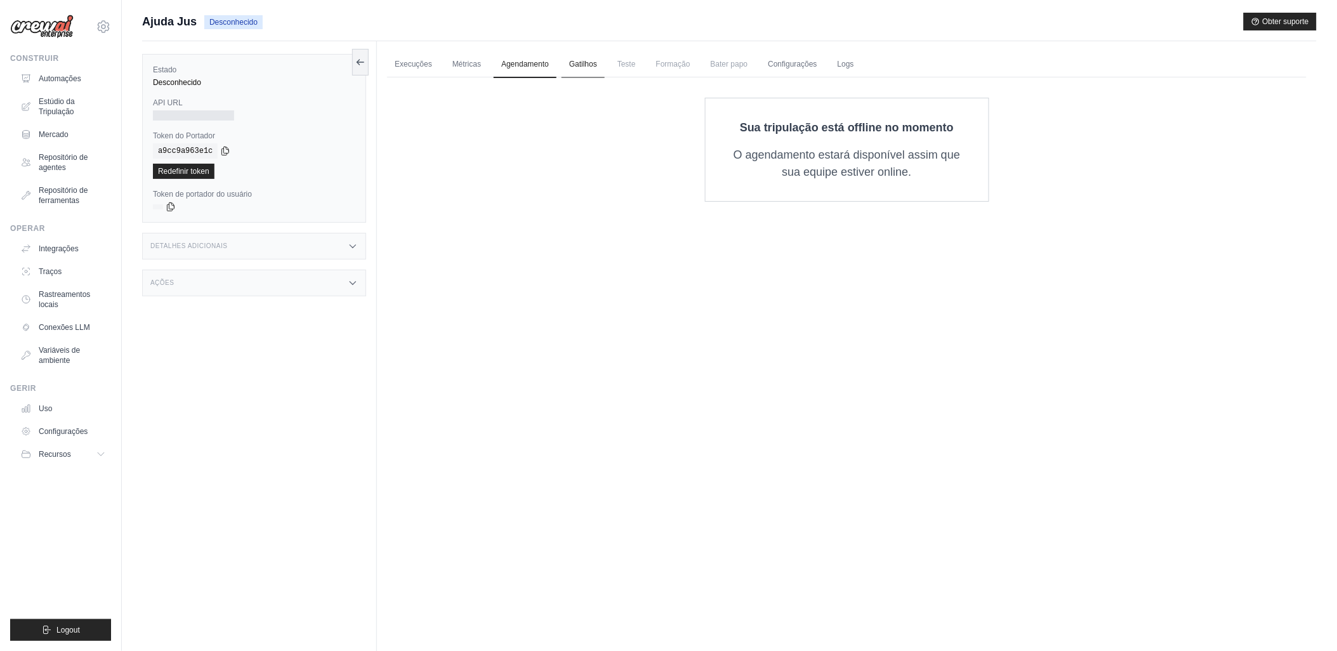
click at [583, 62] on link "Gatilhos" at bounding box center [583, 64] width 43 height 27
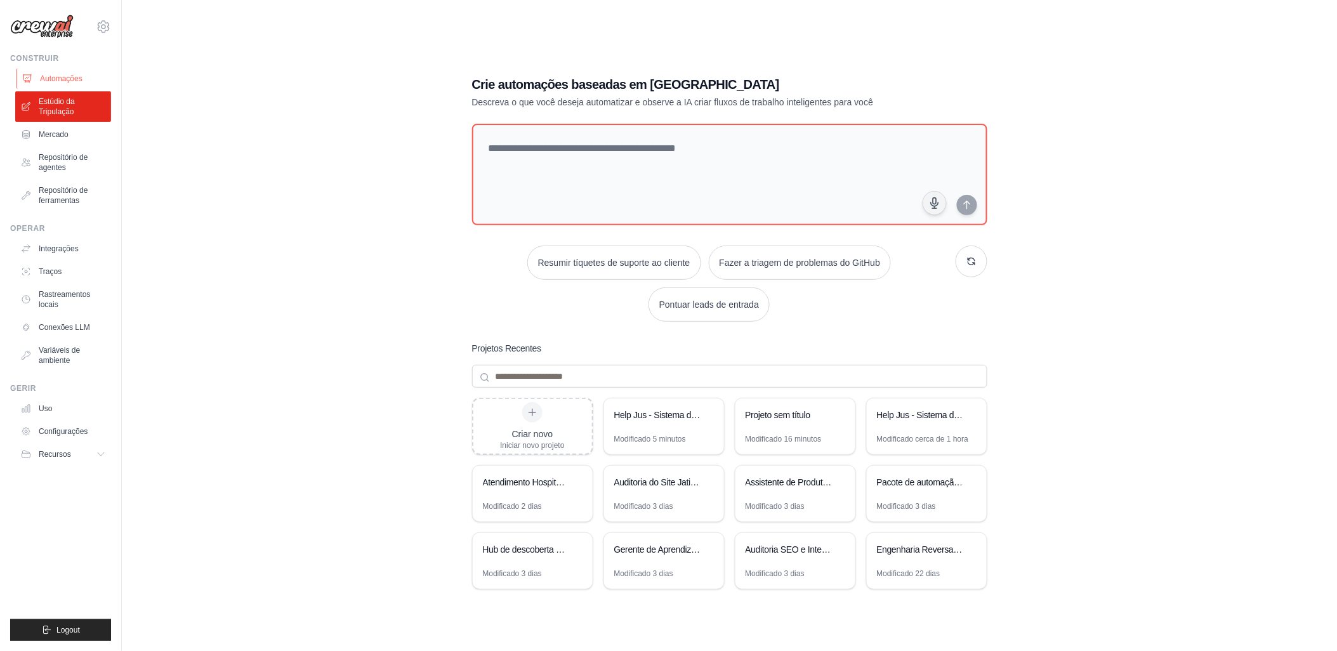
click at [64, 78] on font "Automações" at bounding box center [61, 79] width 43 height 10
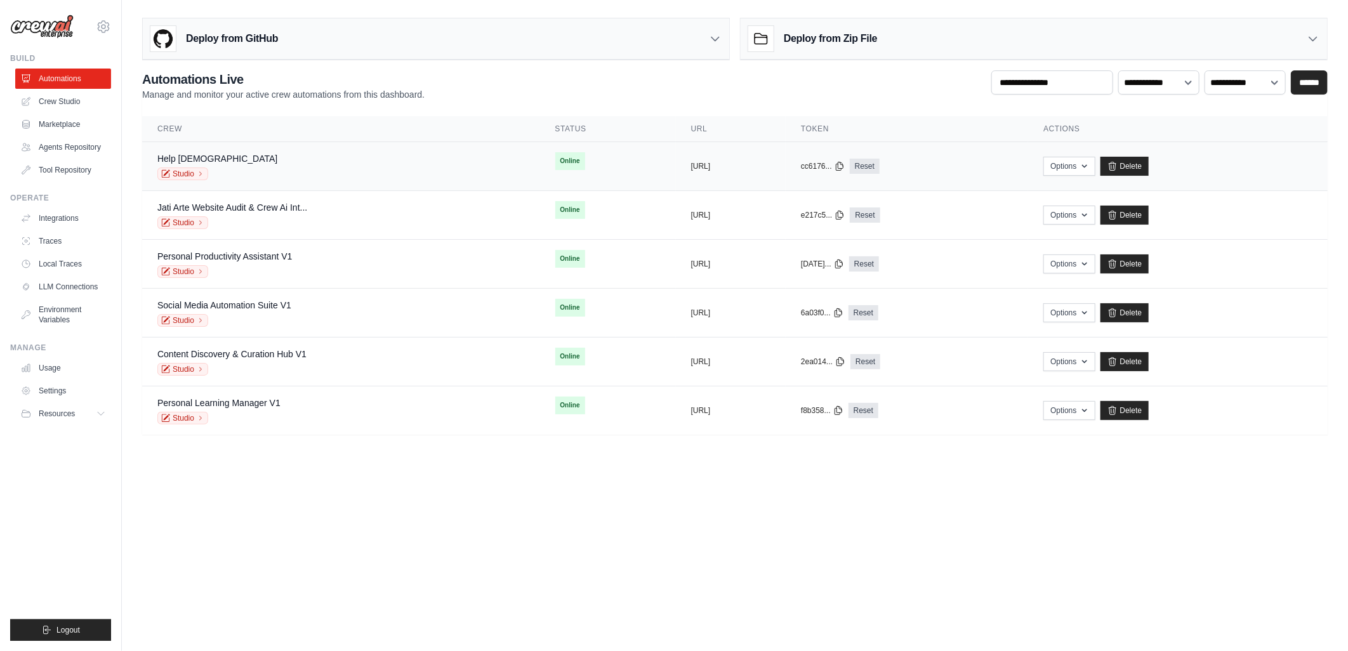
click at [555, 162] on span "Online" at bounding box center [570, 161] width 30 height 18
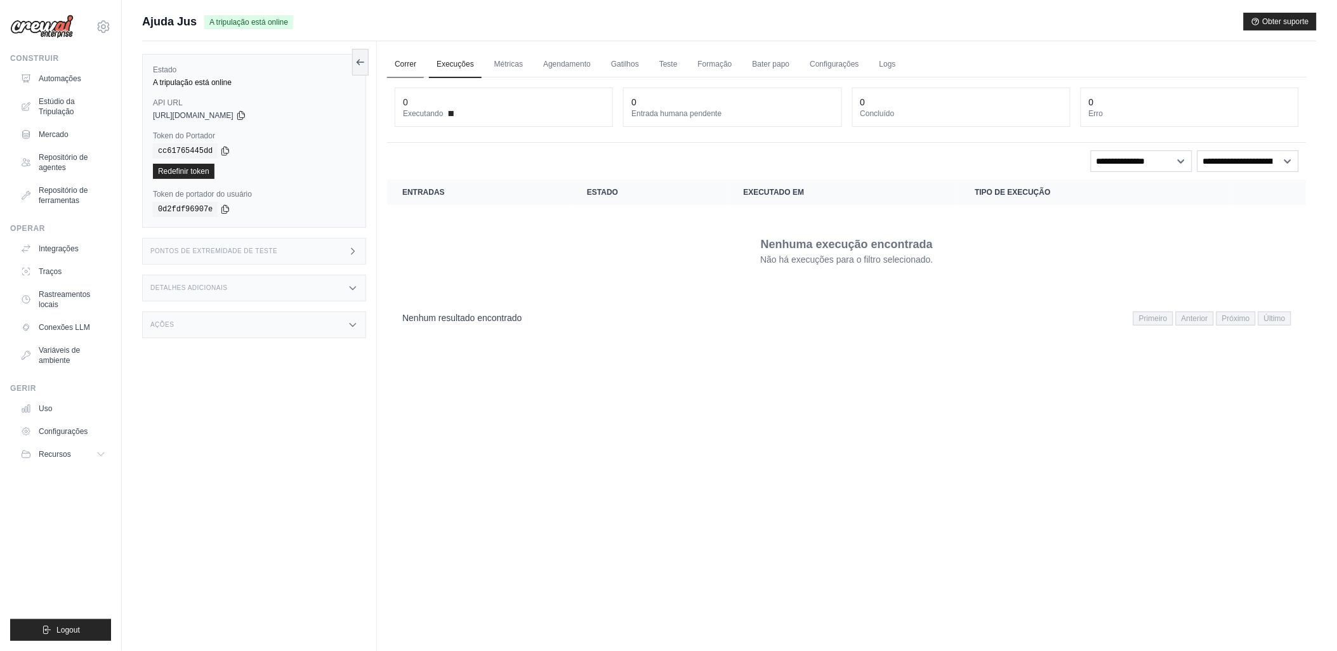
click at [404, 62] on link "Correr" at bounding box center [405, 64] width 37 height 27
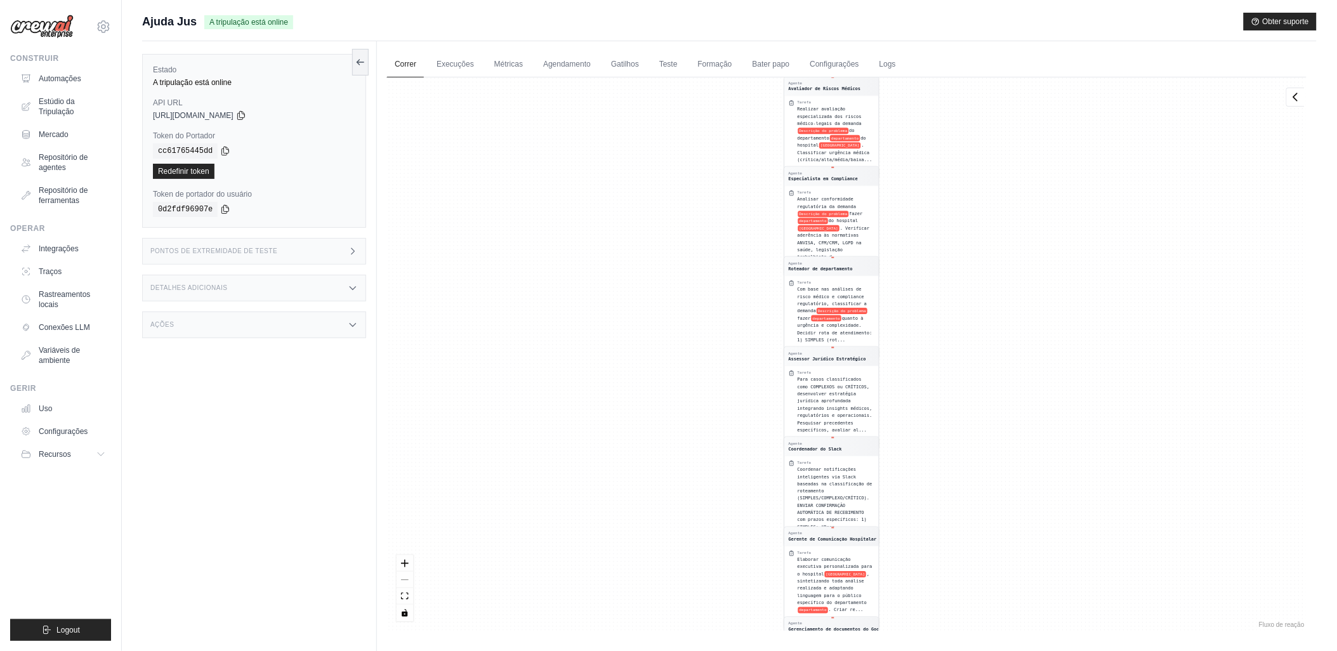
click at [641, 350] on div "Agente Avaliador de Riscos Médicos Tarefa Realizar avaliação especializada dos …" at bounding box center [847, 354] width 920 height 554
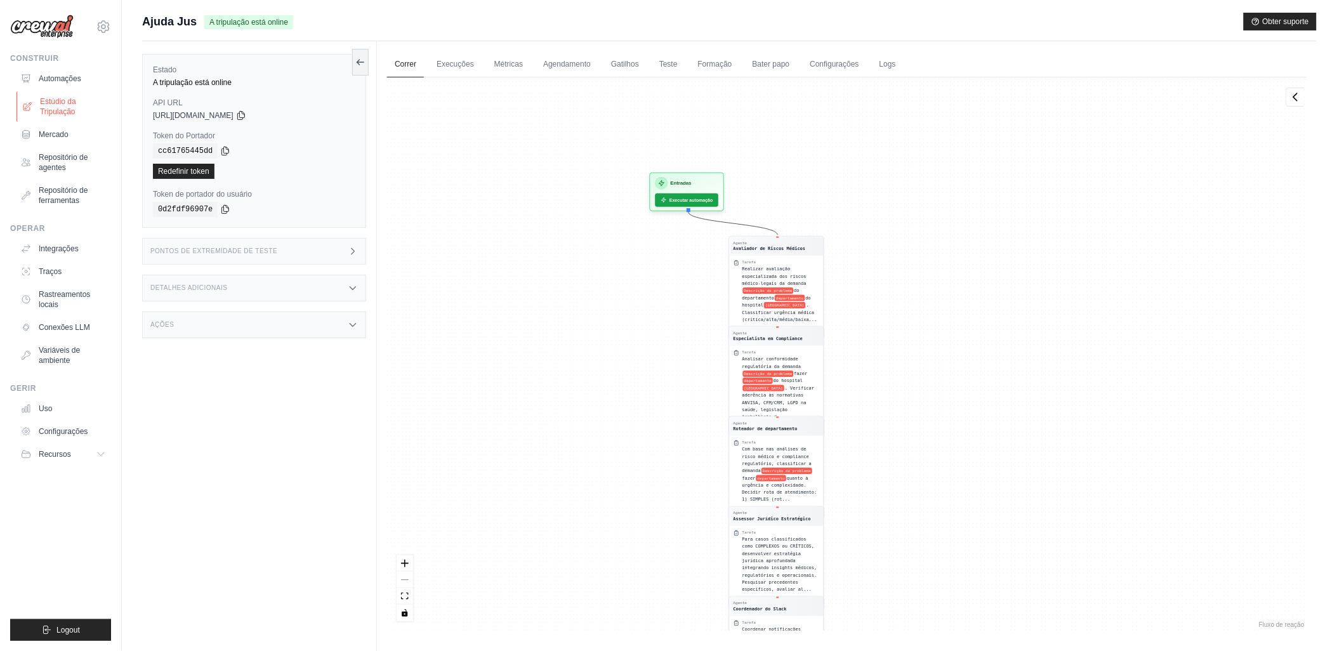
click at [43, 104] on font "Estúdio da Tripulação" at bounding box center [73, 106] width 67 height 20
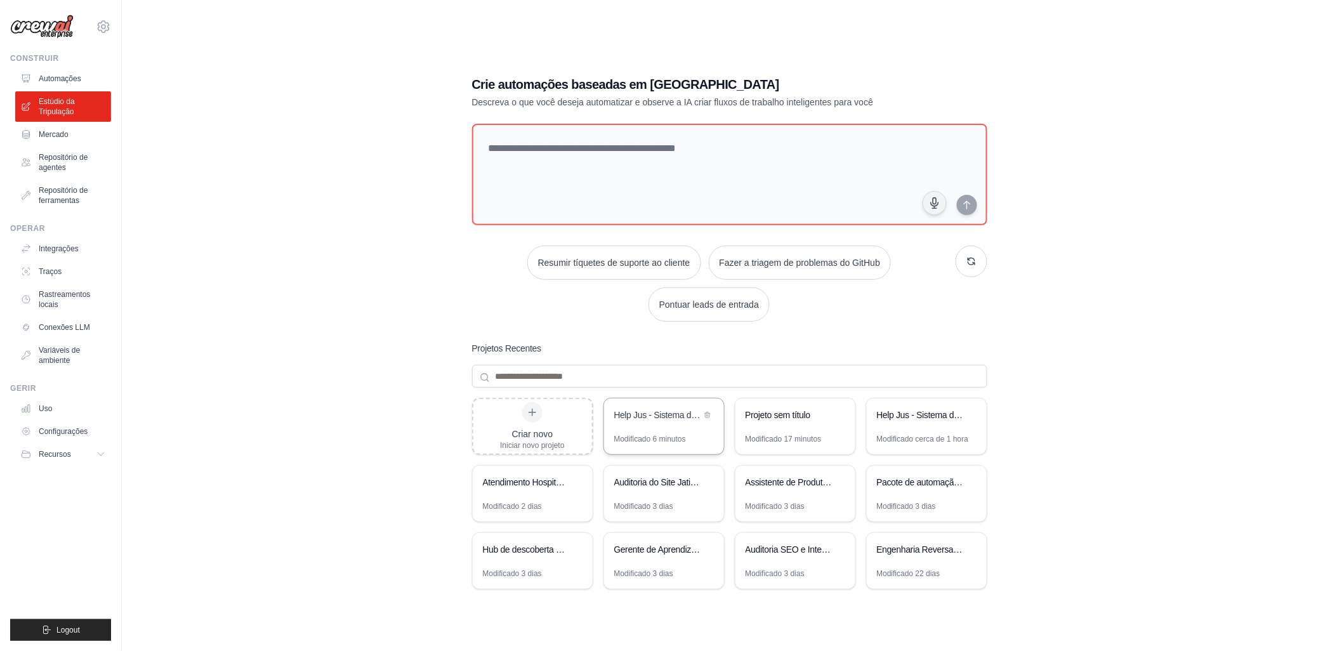
click at [670, 425] on div "Help Jus - Sistema de Classificação de Demandas Legais" at bounding box center [664, 417] width 120 height 36
click at [637, 435] on div "Modificado 6 minutos" at bounding box center [650, 439] width 72 height 10
click at [54, 76] on font "Automações" at bounding box center [61, 79] width 43 height 10
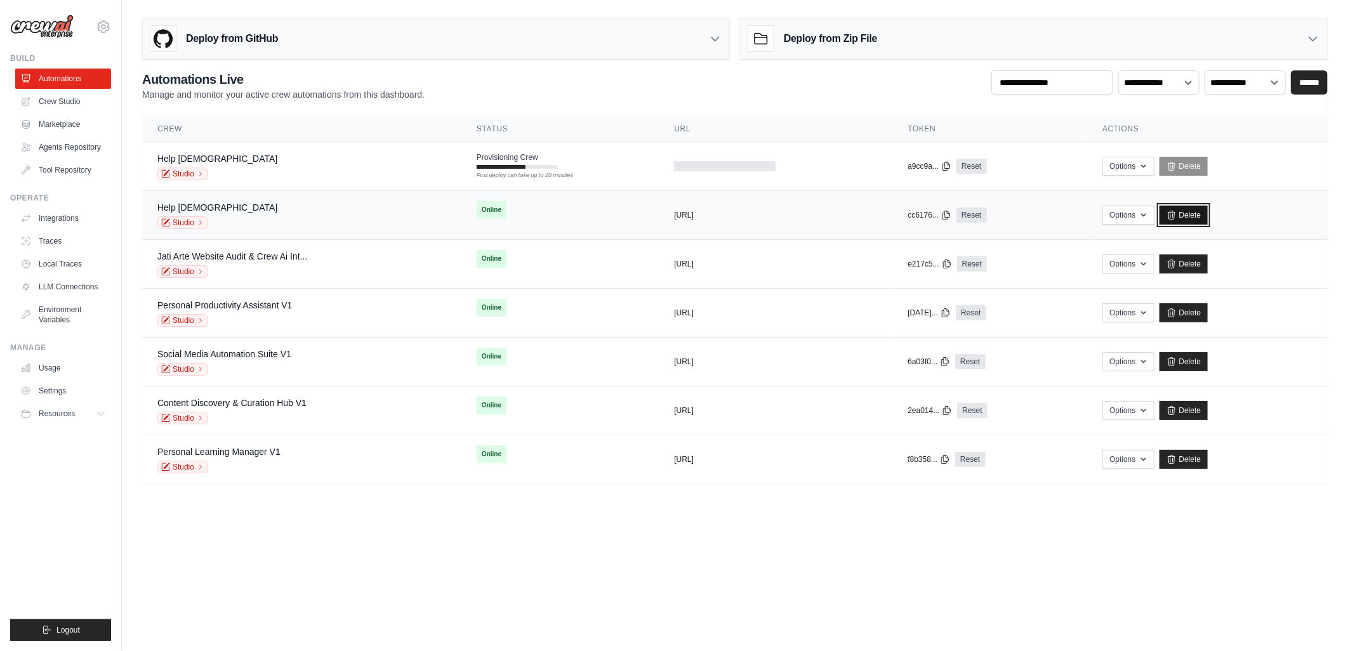
click at [1191, 211] on link "Delete" at bounding box center [1184, 215] width 49 height 19
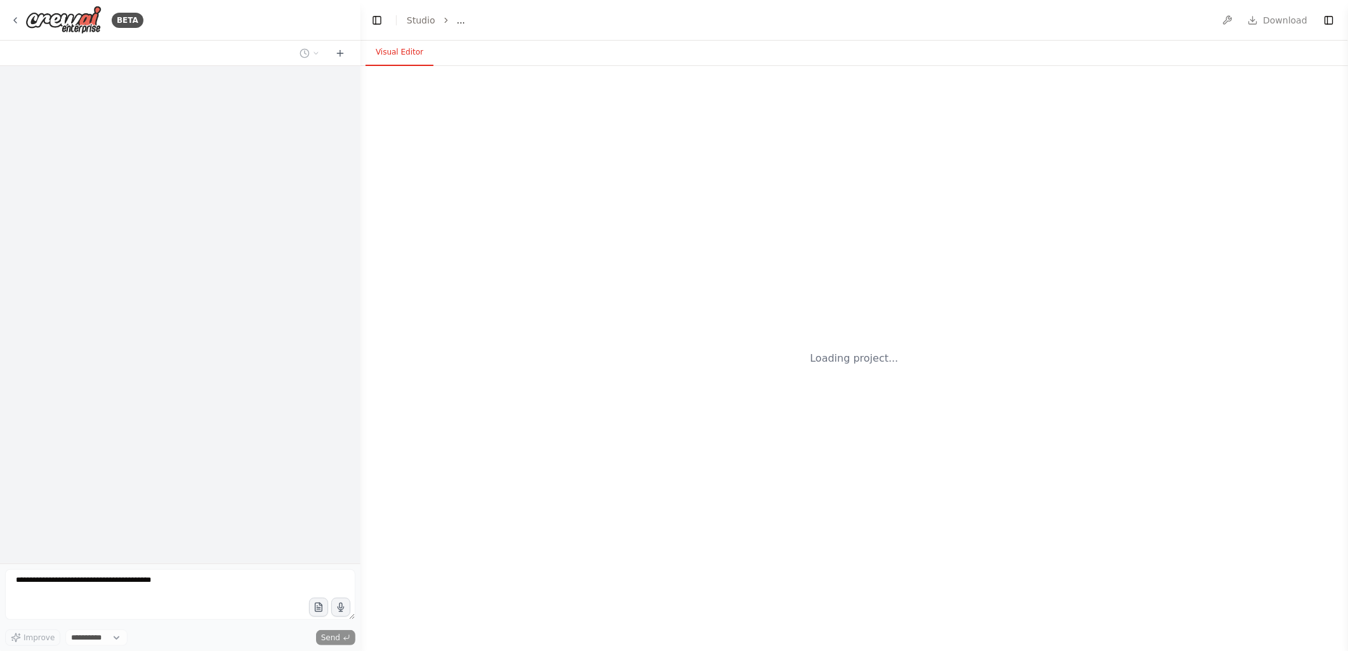
select select "****"
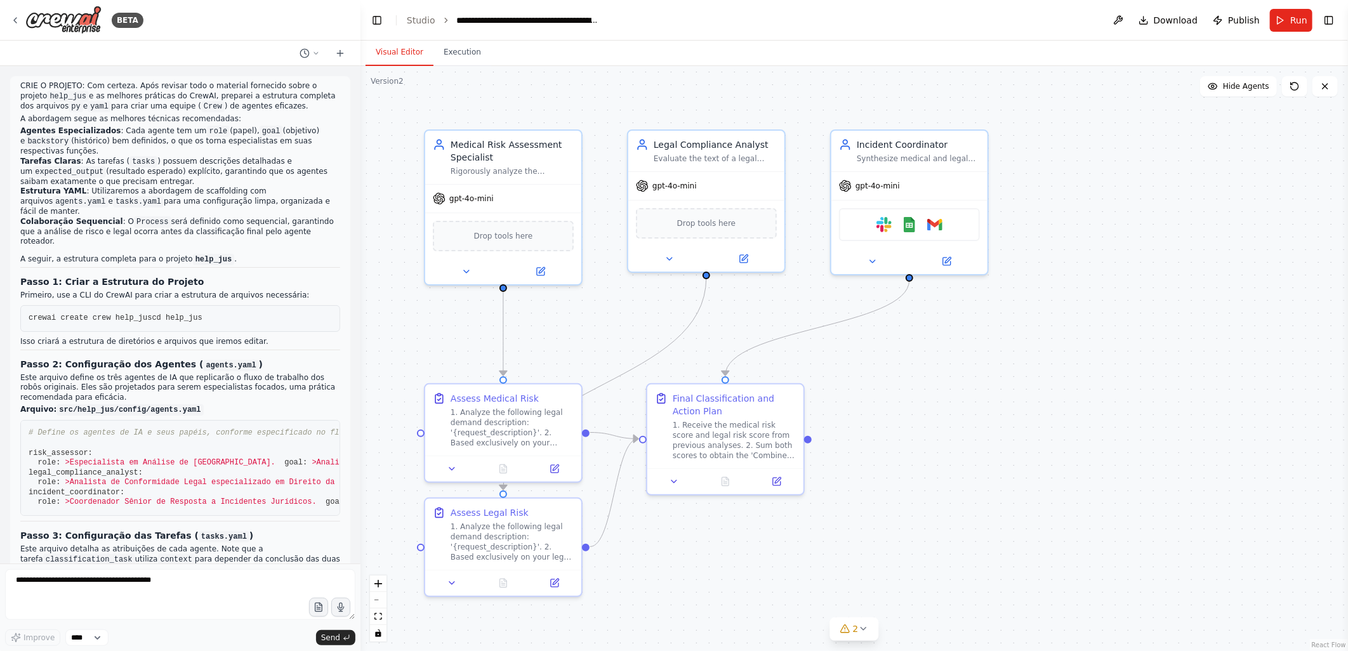
scroll to position [4192, 0]
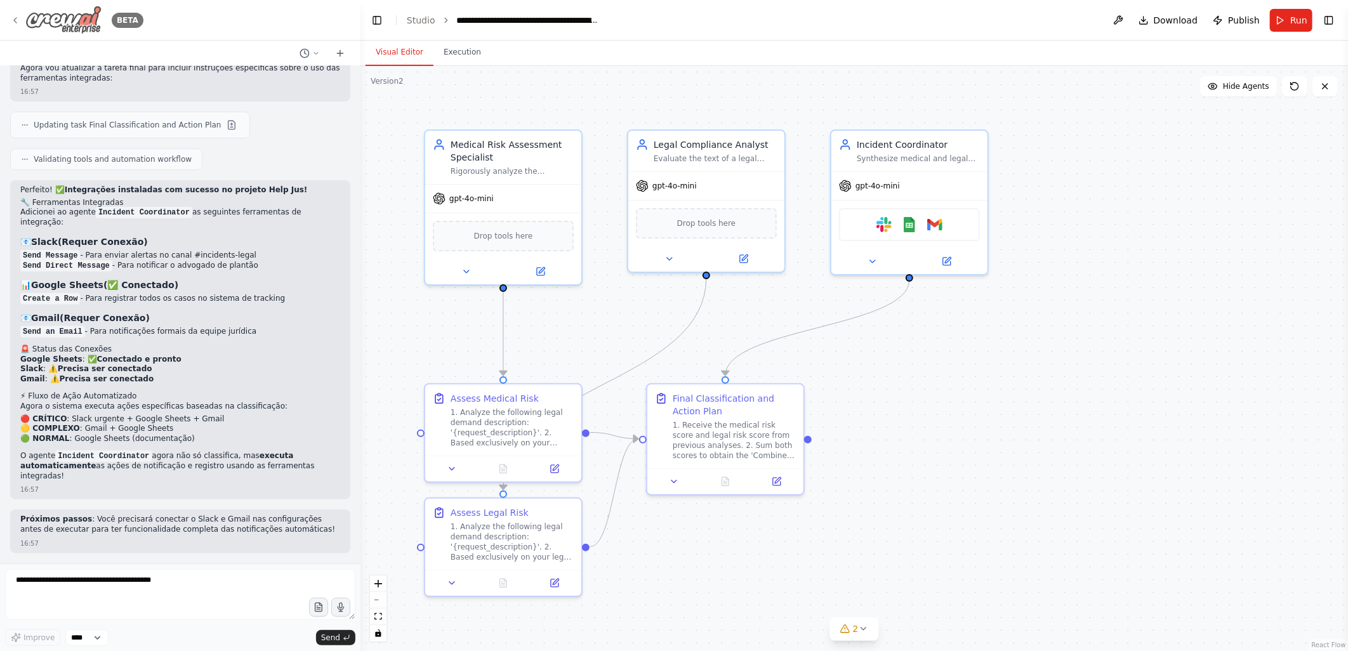
click at [15, 22] on icon at bounding box center [15, 20] width 10 height 10
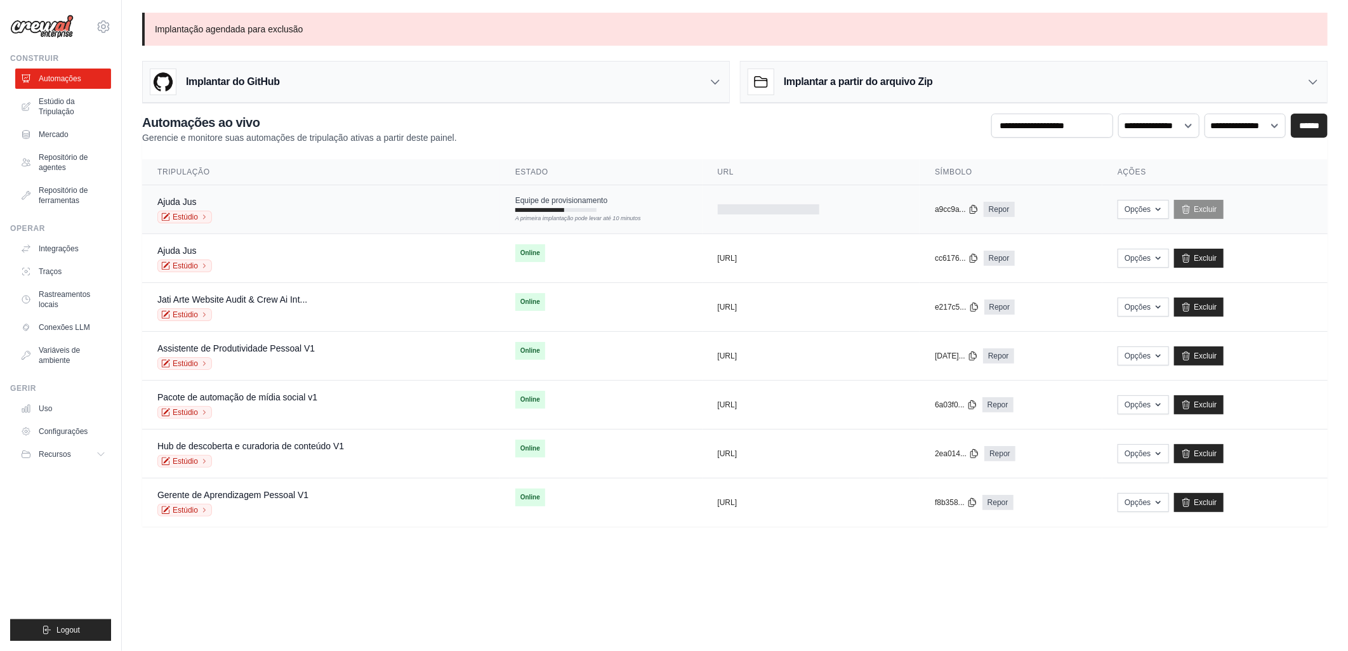
click at [547, 213] on td "Equipe de provisionamento A primeira implantação pode levar até 10 minutos" at bounding box center [601, 203] width 202 height 37
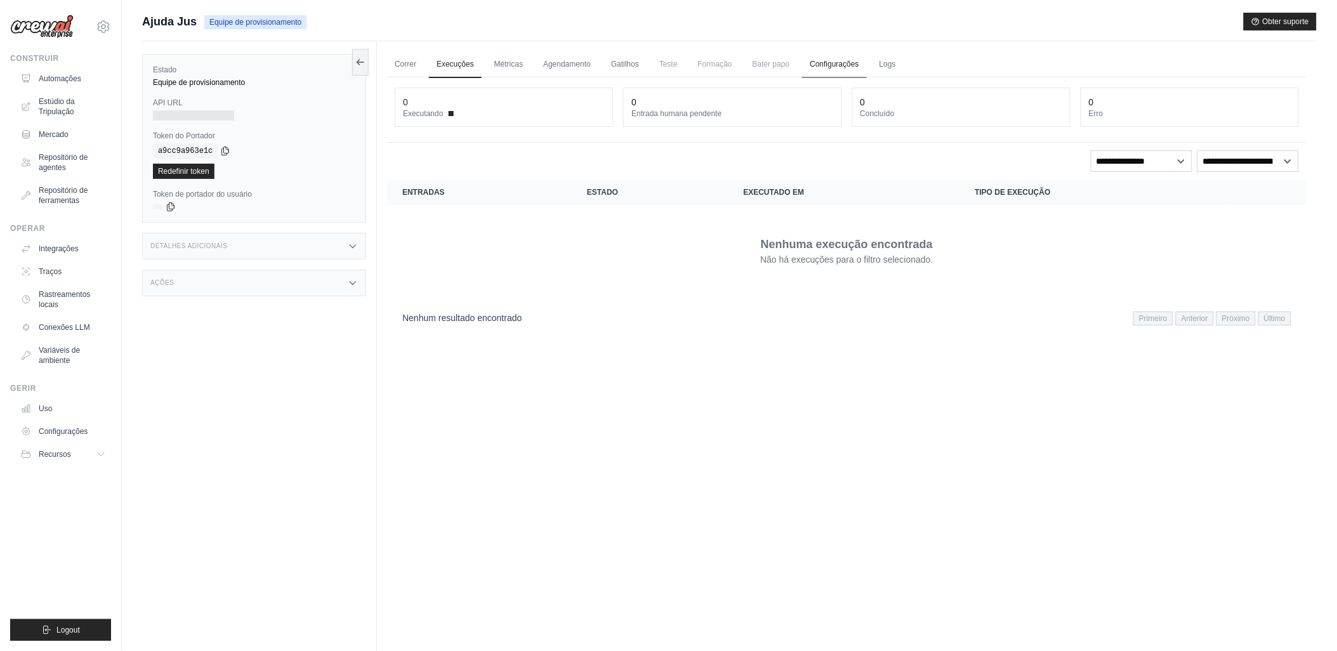
click at [858, 58] on link "Configurações" at bounding box center [834, 64] width 64 height 27
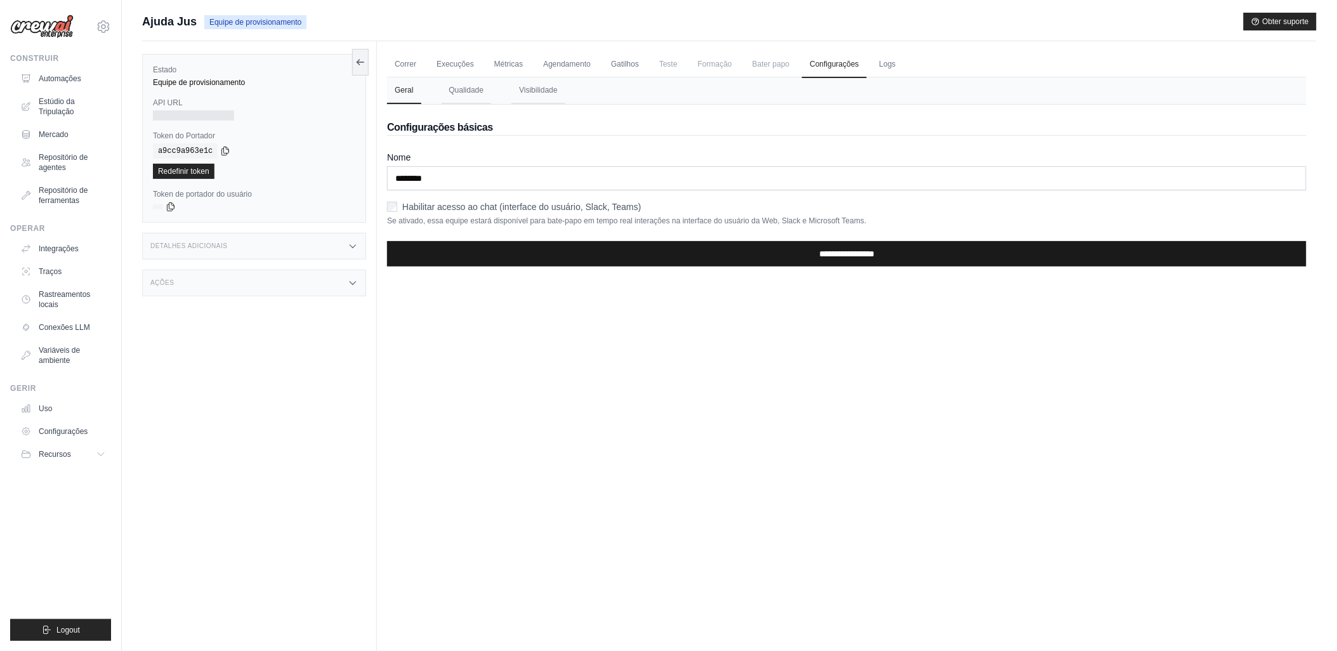
click at [821, 255] on input "**********" at bounding box center [847, 253] width 920 height 25
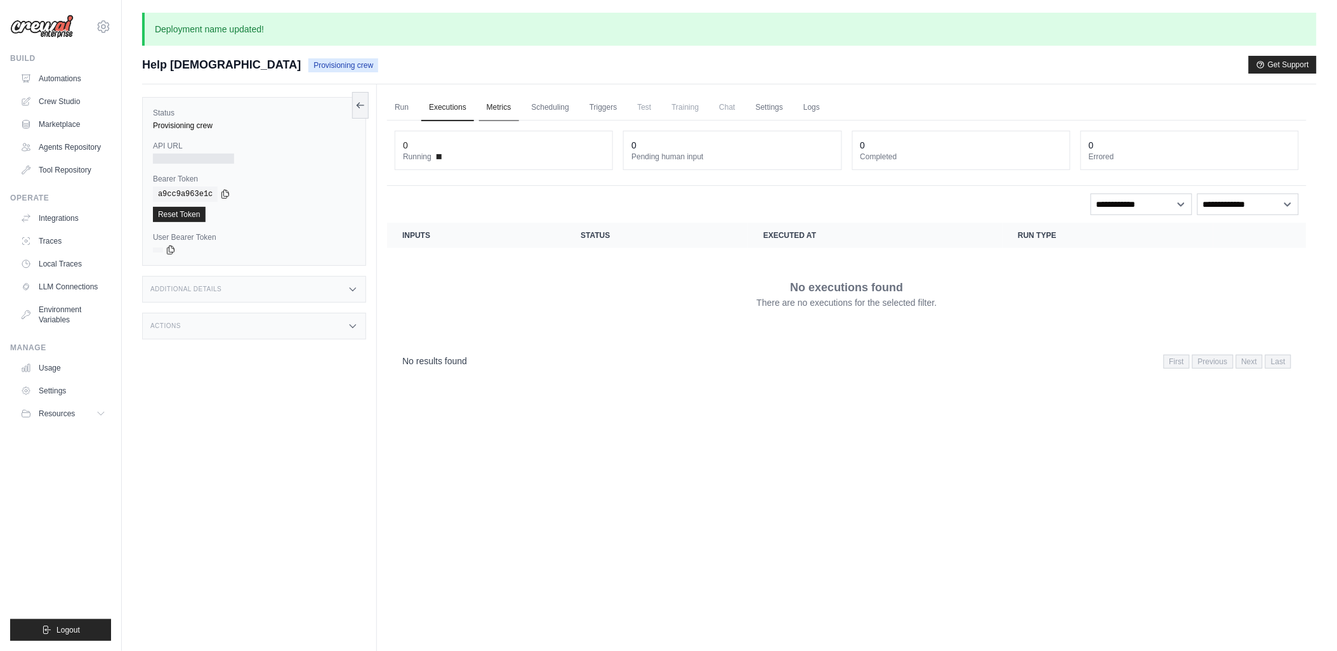
click at [495, 109] on link "Metrics" at bounding box center [499, 108] width 40 height 27
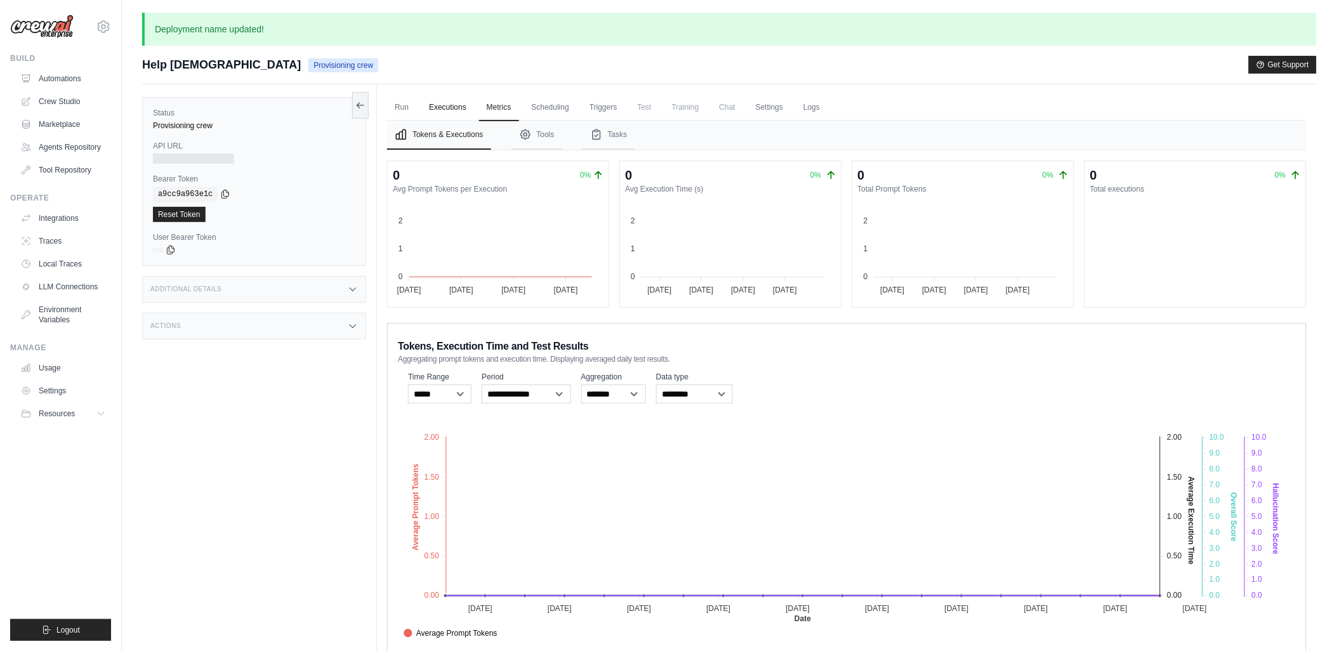
click at [451, 107] on link "Executions" at bounding box center [447, 108] width 53 height 27
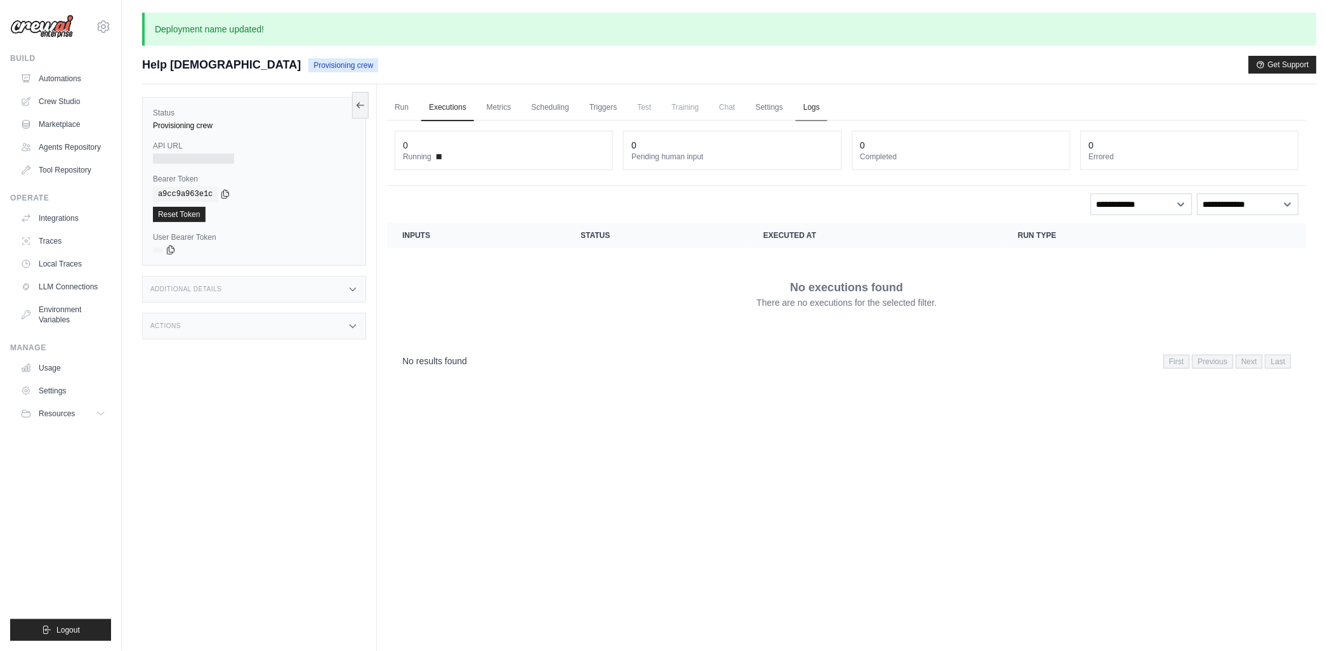
click at [801, 109] on link "Logs" at bounding box center [812, 108] width 32 height 27
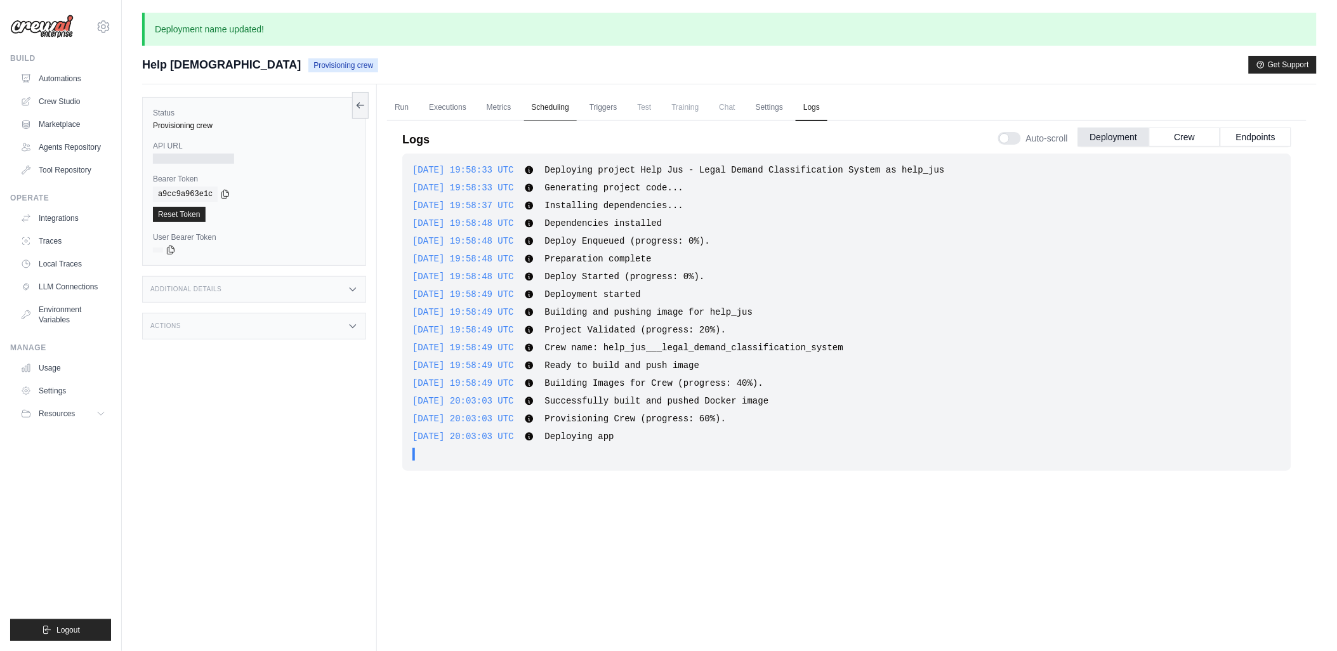
click at [543, 104] on link "Scheduling" at bounding box center [550, 108] width 53 height 27
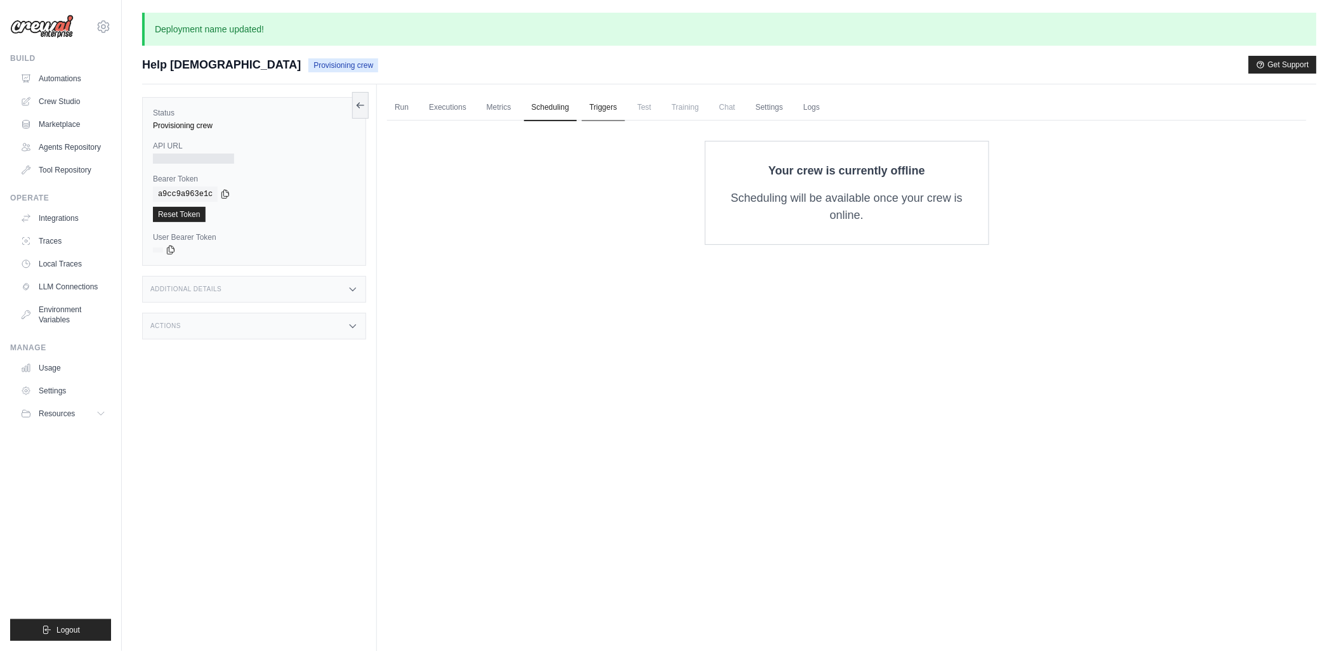
click at [595, 106] on link "Triggers" at bounding box center [603, 108] width 43 height 27
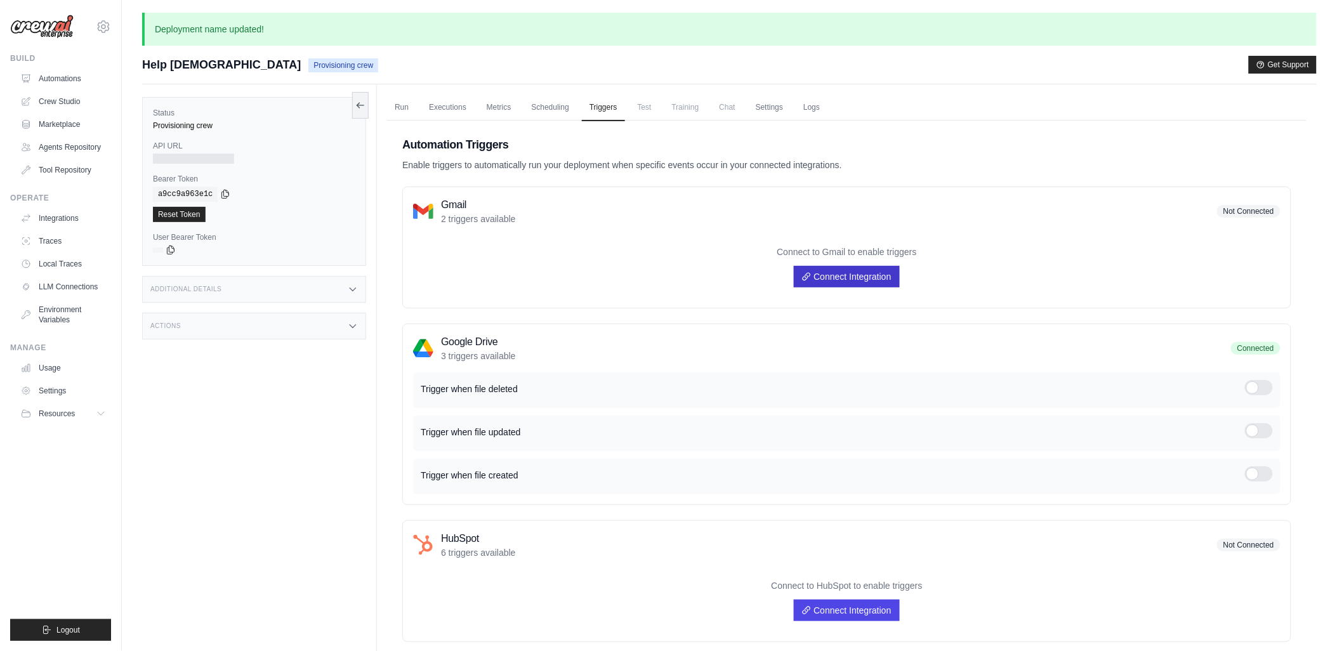
click at [843, 270] on link "Connect Integration" at bounding box center [846, 277] width 105 height 22
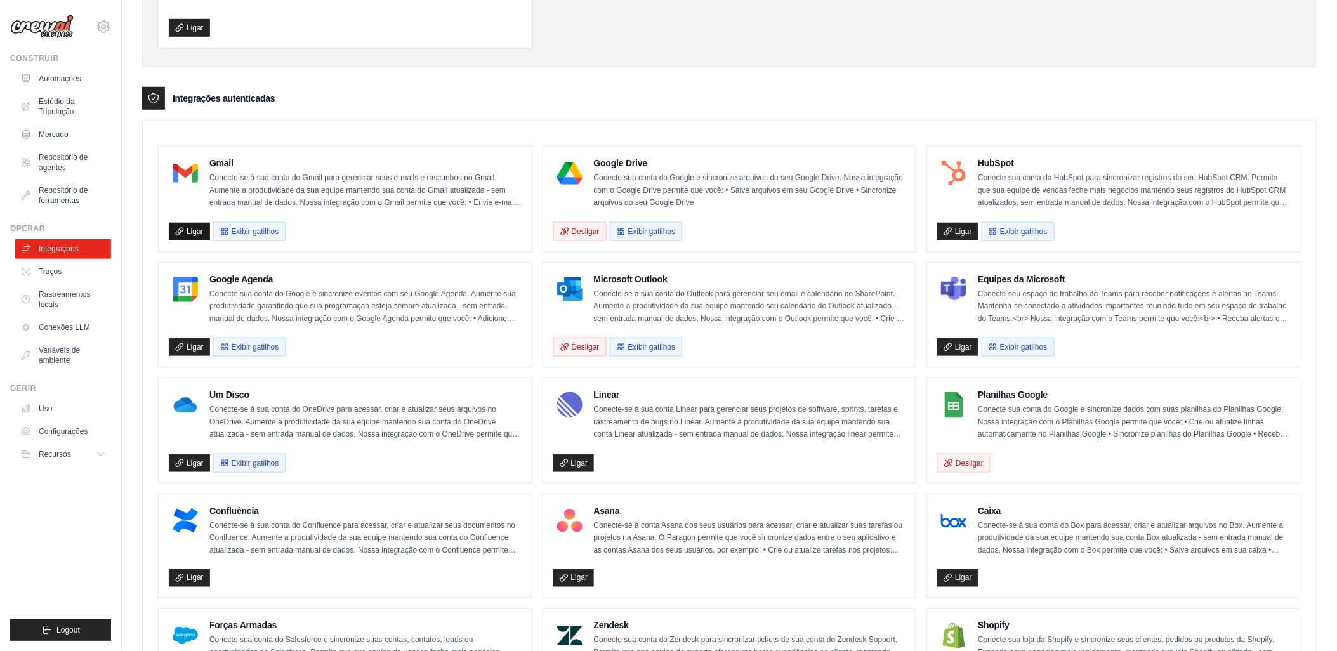
click at [185, 229] on link "Ligar" at bounding box center [189, 232] width 41 height 18
click at [965, 462] on font "Desligar" at bounding box center [970, 463] width 28 height 10
click at [449, 111] on enterprise-integrations\a "Integrações autenticadas Gmail Conecte-se à sua conta do Gmail para gerenciar s…" at bounding box center [729, 578] width 1175 height 983
click at [964, 460] on font "Ligar" at bounding box center [963, 463] width 17 height 10
click at [188, 345] on font "Ligar" at bounding box center [195, 347] width 17 height 10
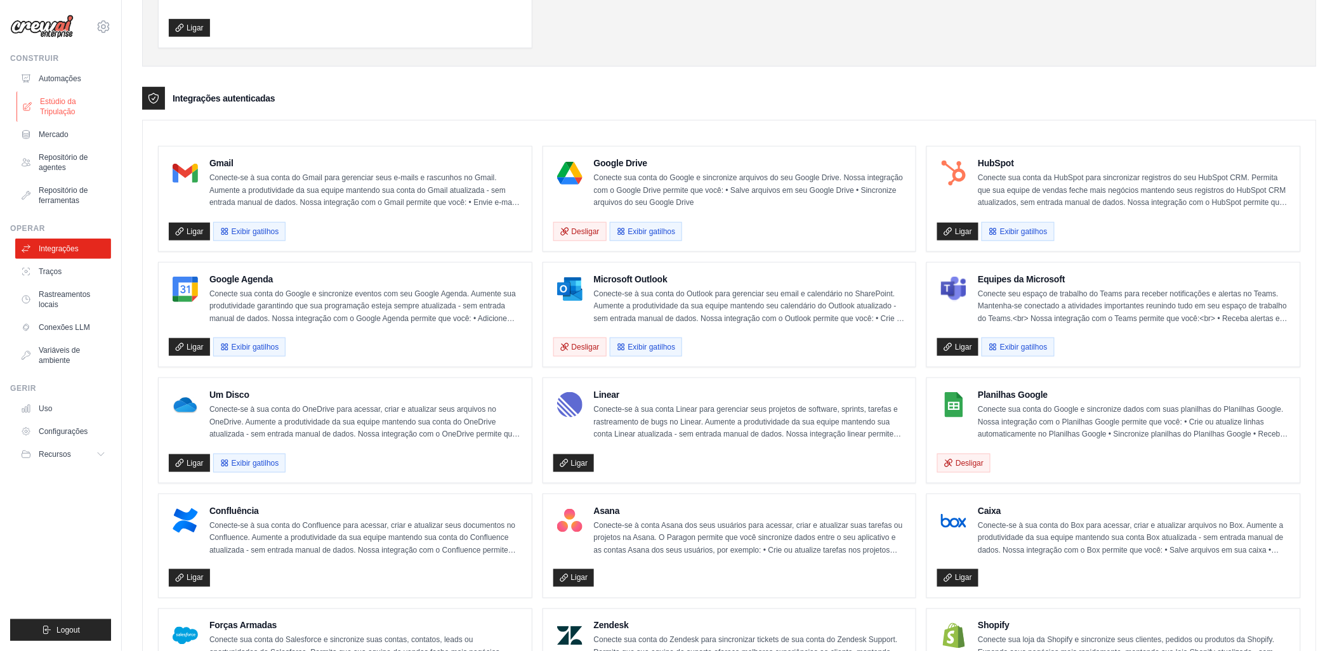
click at [43, 108] on font "Estúdio da Tripulação" at bounding box center [73, 106] width 67 height 20
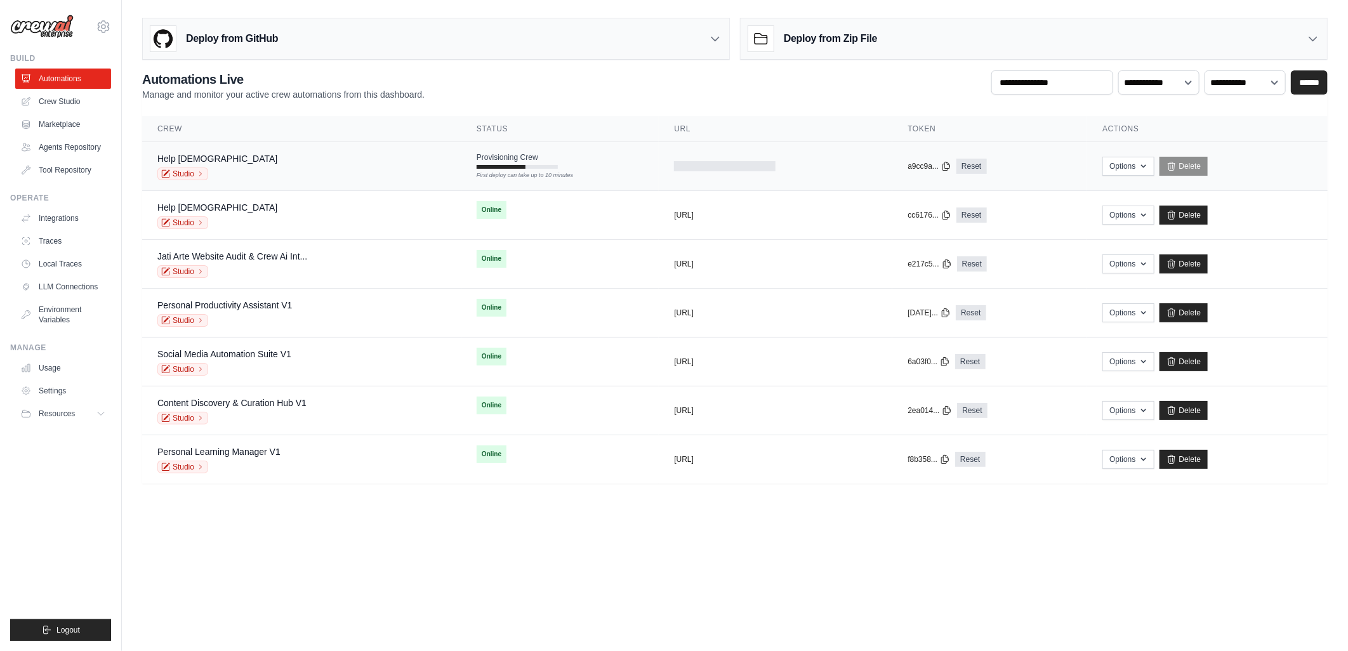
click at [485, 159] on span "Provisioning Crew" at bounding box center [508, 157] width 62 height 10
